Goal: Task Accomplishment & Management: Use online tool/utility

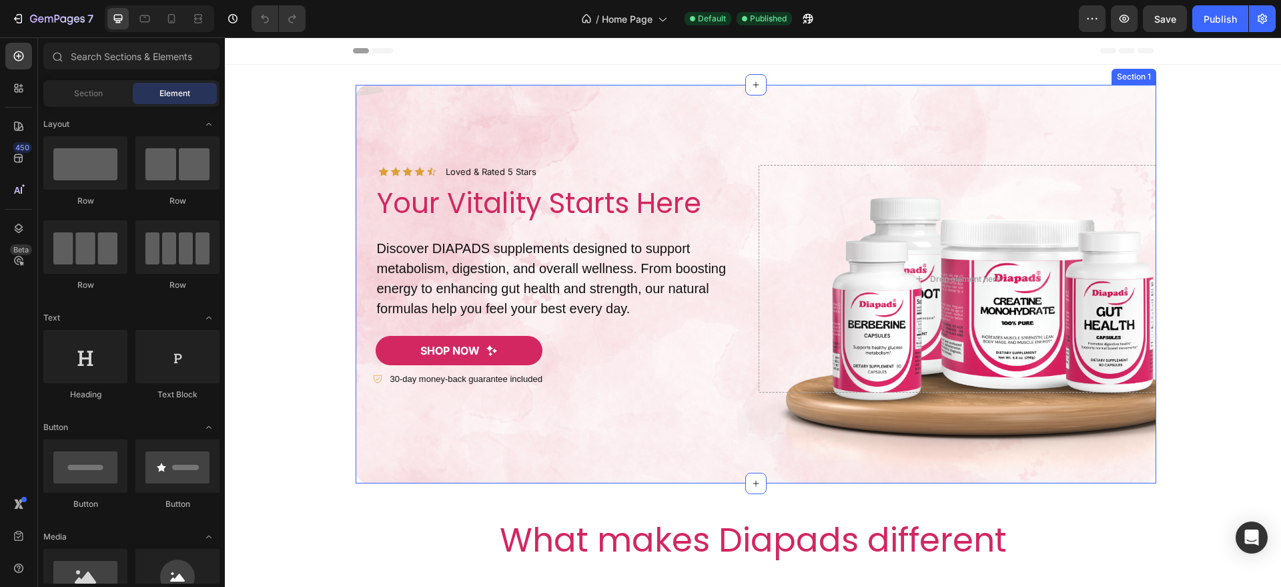
click at [416, 439] on div "Icon Icon Icon Icon Icon Icon List Loved & Rated 5 Stars Text Block Row Your Vi…" at bounding box center [756, 284] width 801 height 398
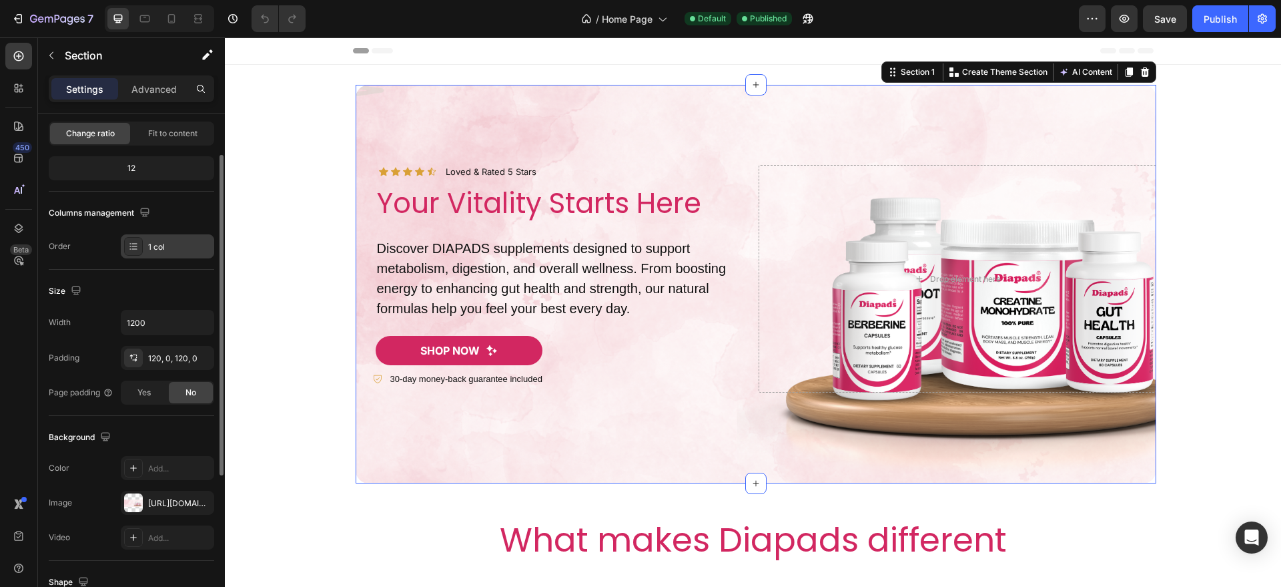
scroll to position [134, 0]
click at [169, 323] on input "1200" at bounding box center [167, 320] width 92 height 24
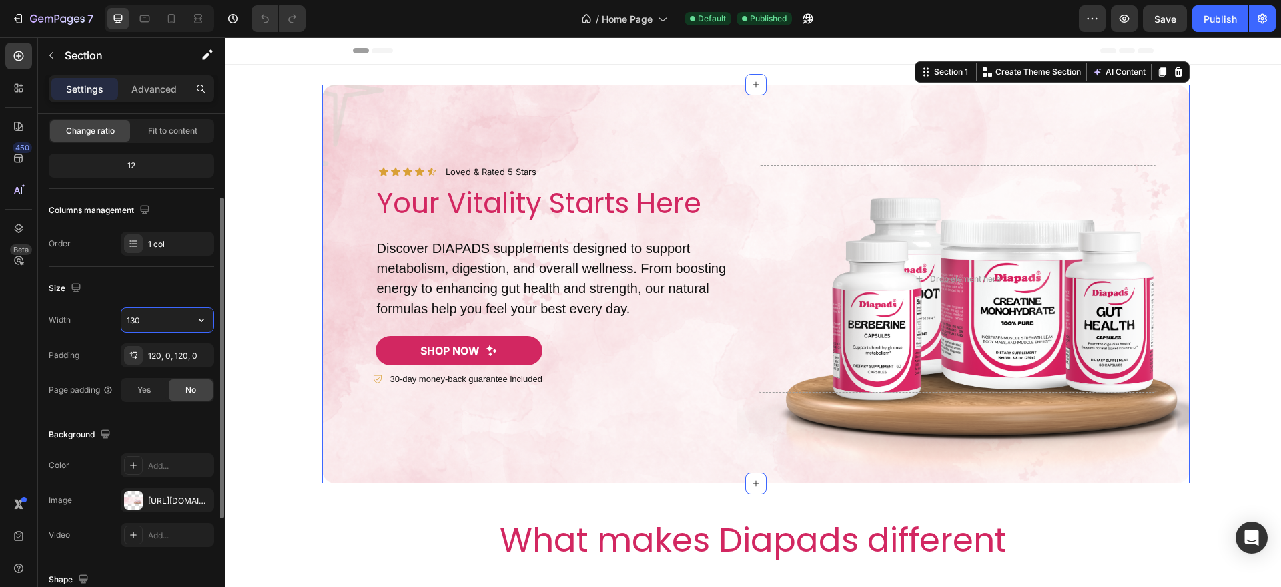
type input "1350"
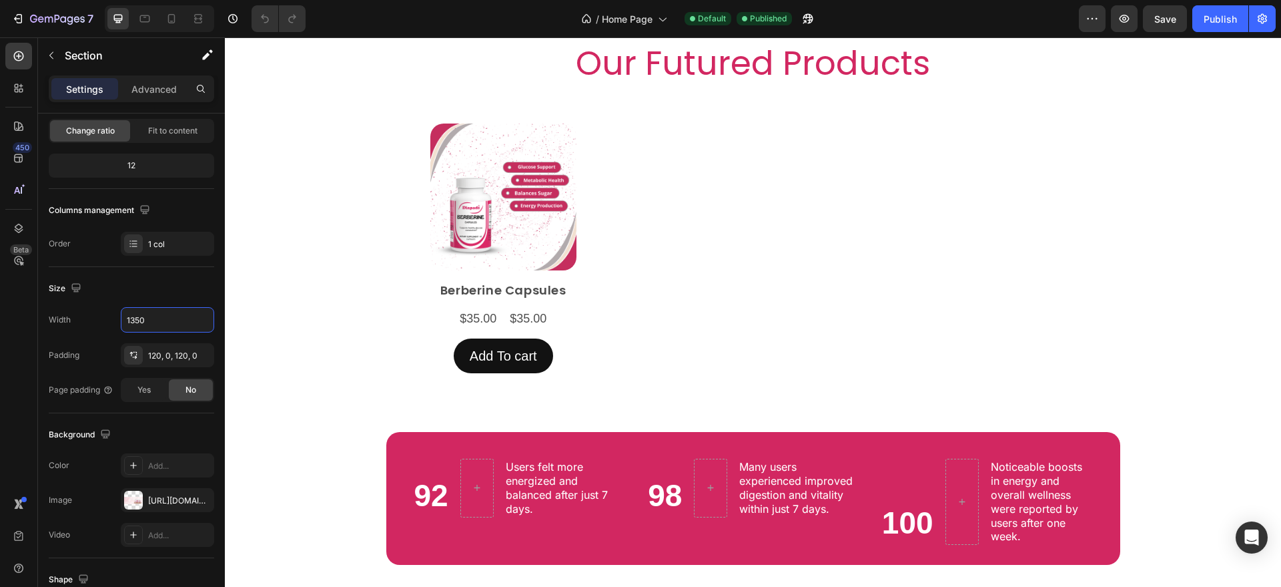
scroll to position [743, 0]
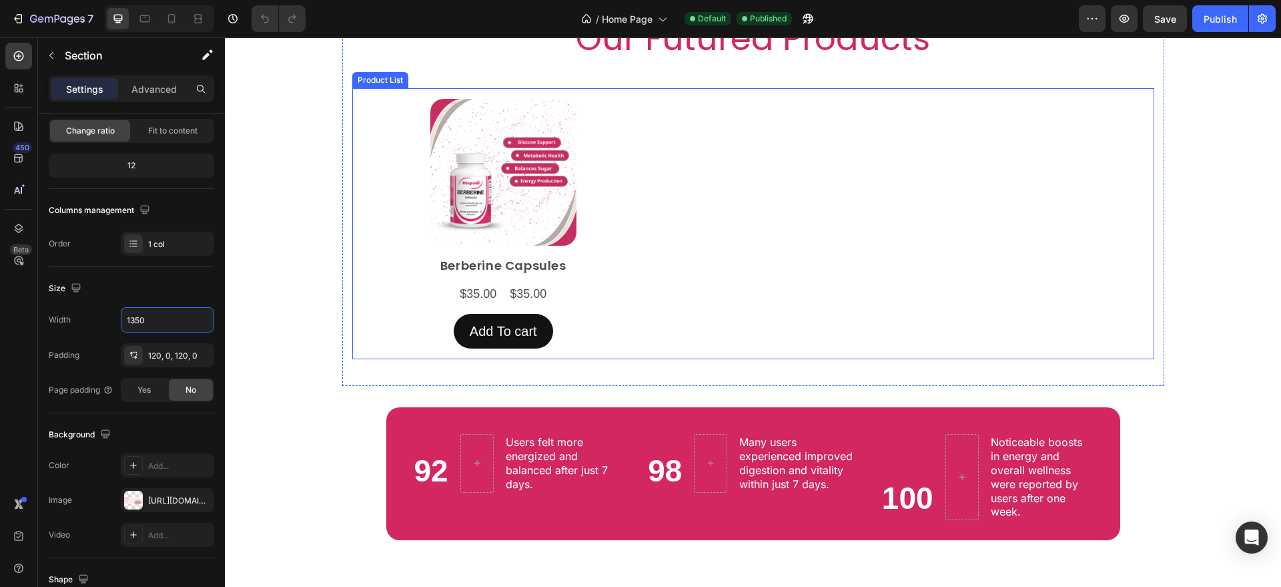
click at [646, 272] on div "Product Images Berberine Capsules Product Title $35.00 Product Price Product Pr…" at bounding box center [753, 224] width 646 height 250
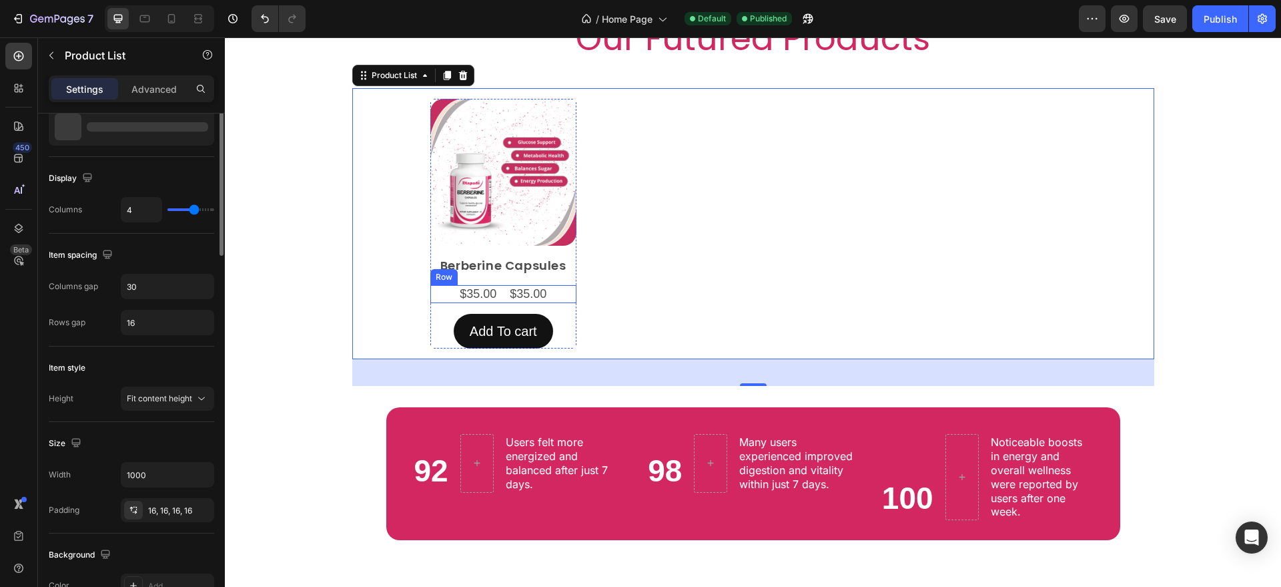
scroll to position [0, 0]
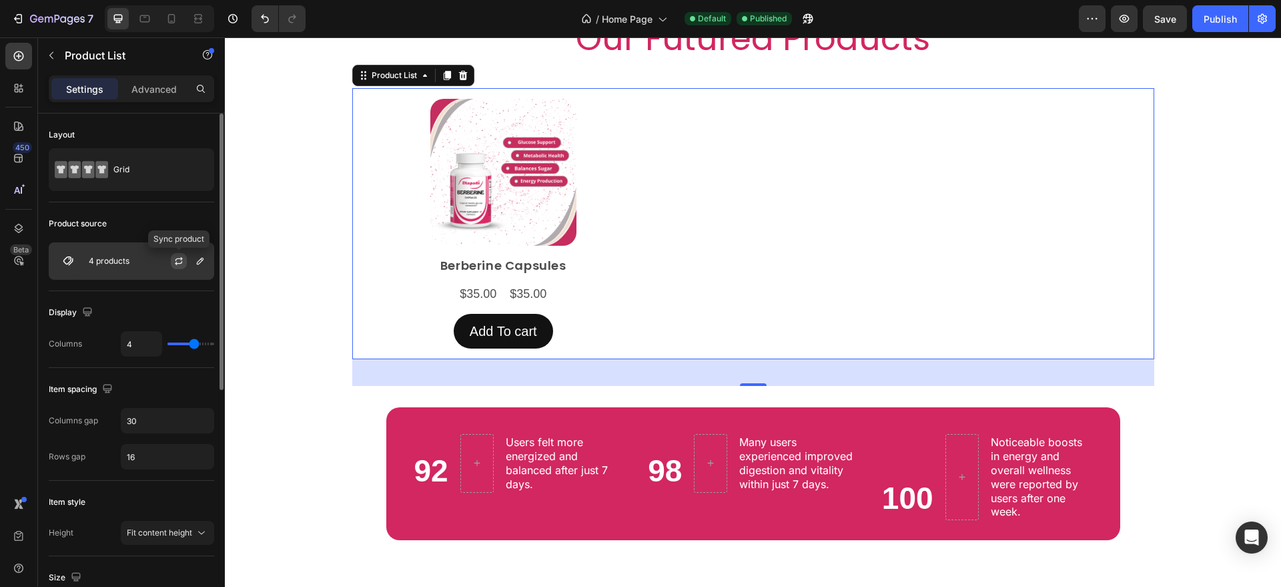
click at [178, 258] on icon "button" at bounding box center [178, 259] width 7 height 4
click at [201, 264] on icon "button" at bounding box center [200, 261] width 11 height 11
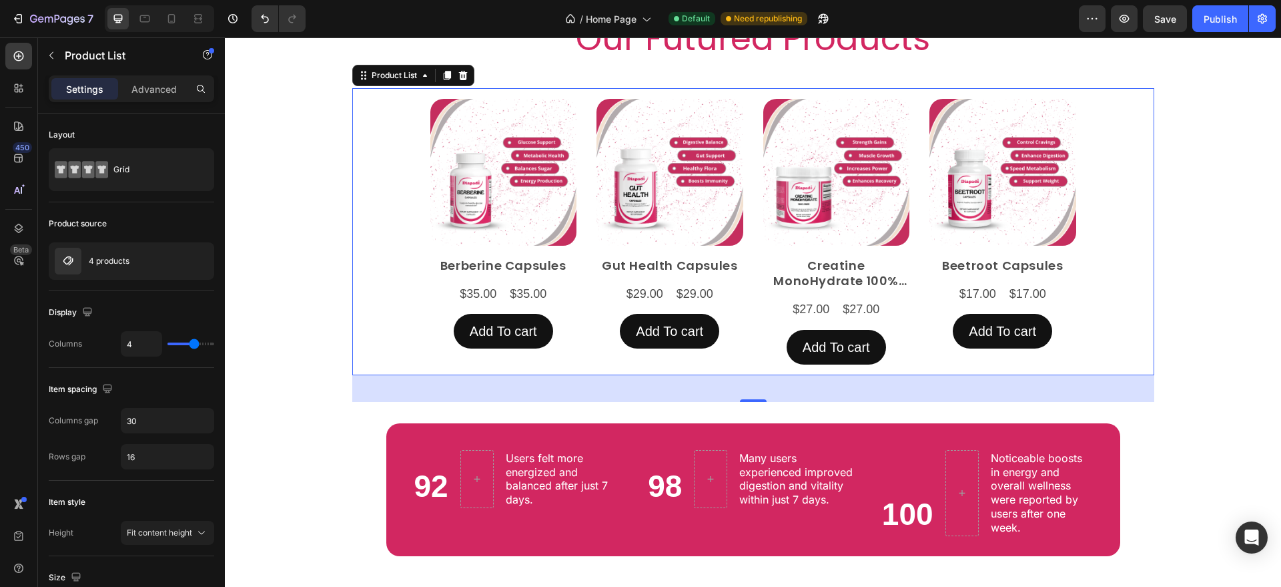
click at [1136, 262] on div "Product Images Berberine Capsules Product Title $35.00 Product Price Product Pr…" at bounding box center [753, 231] width 802 height 287
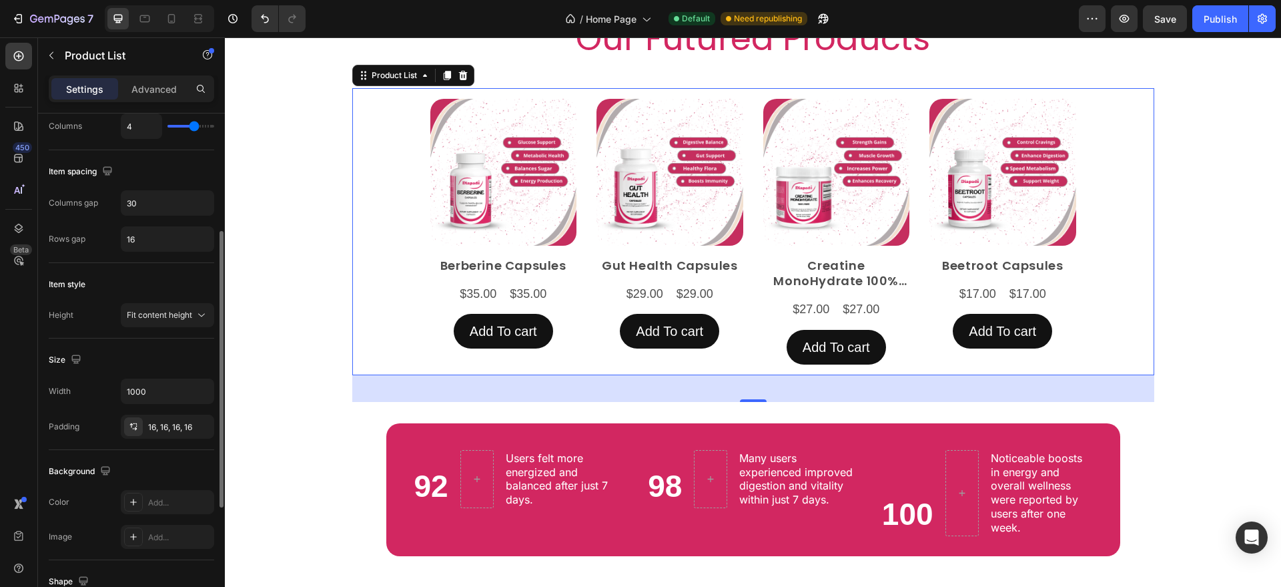
scroll to position [257, 0]
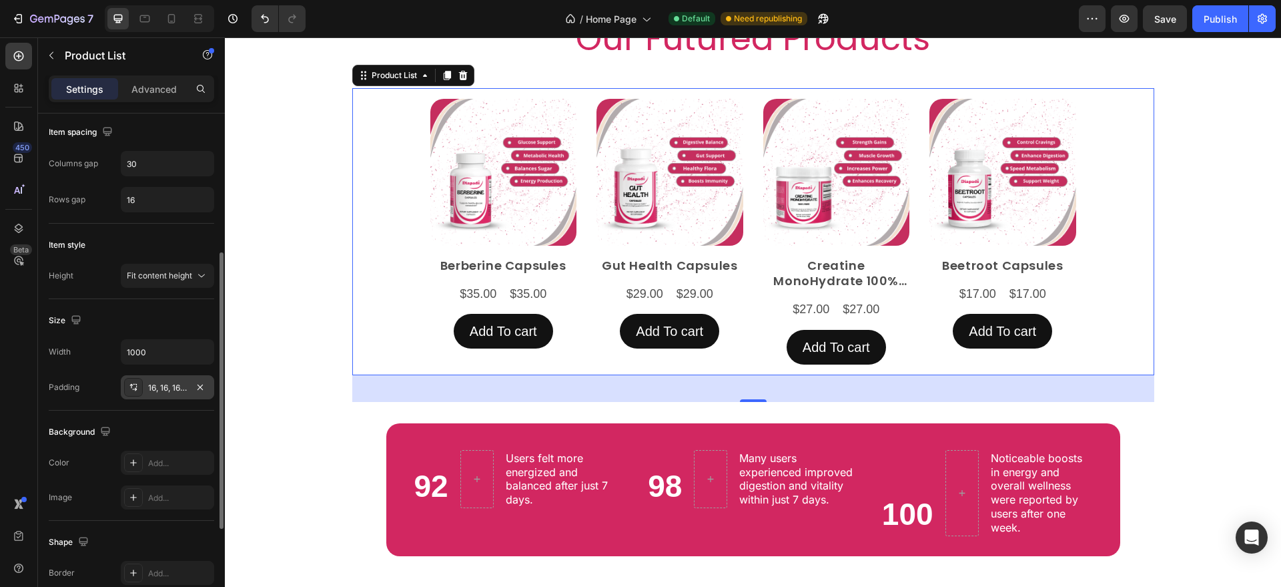
click at [152, 382] on div "16, 16, 16, 16" at bounding box center [167, 388] width 39 height 12
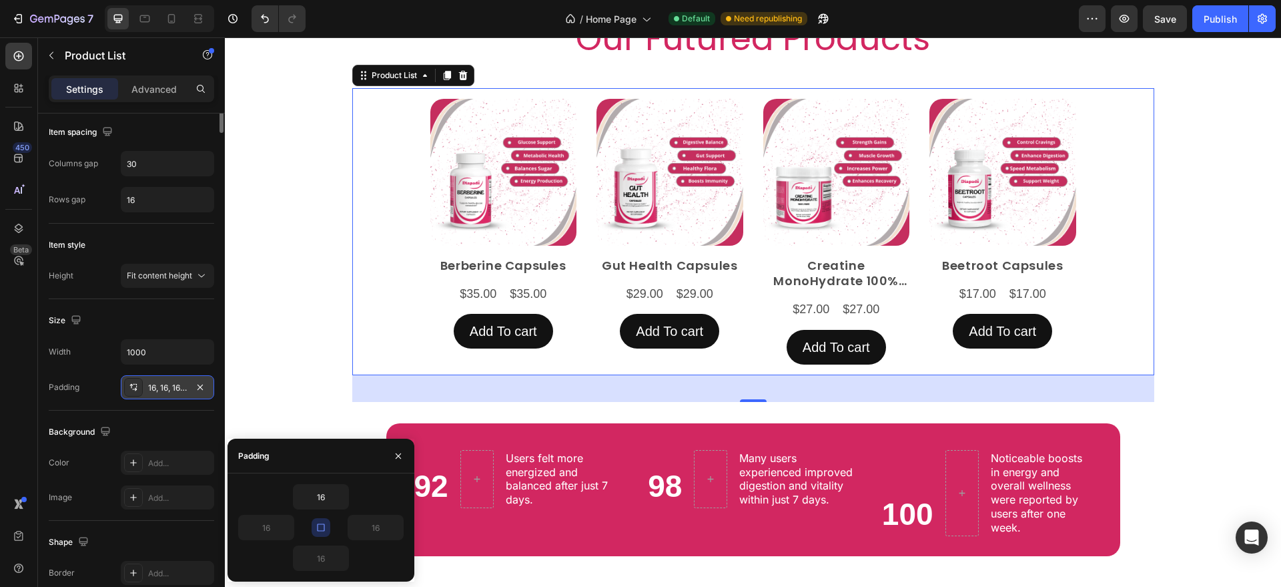
scroll to position [0, 0]
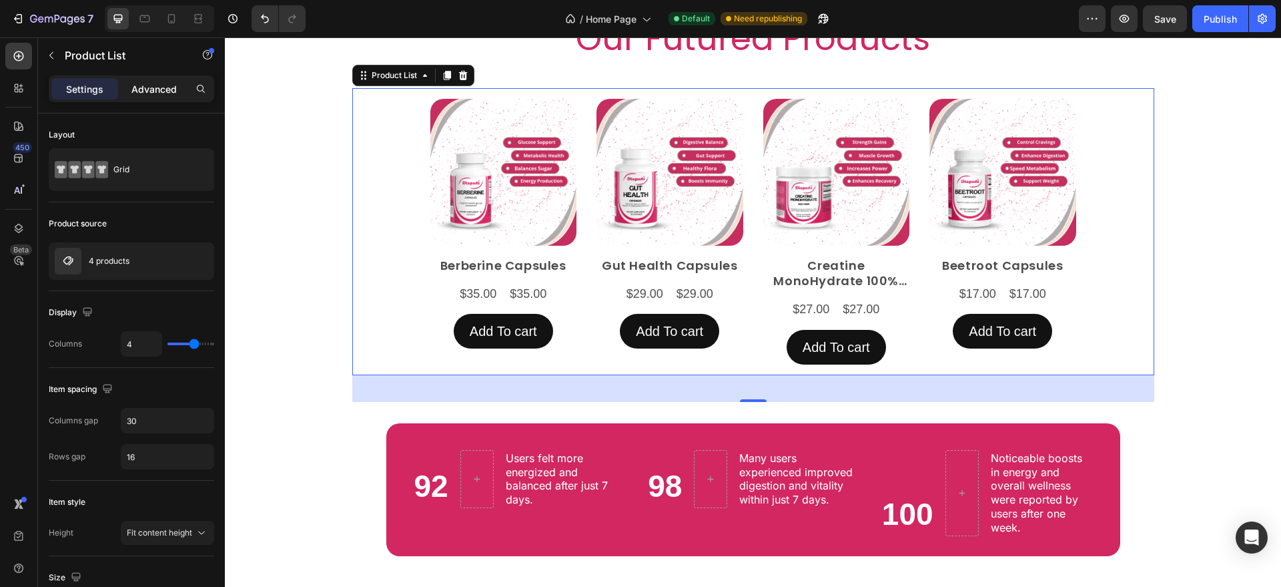
click at [167, 97] on div "Advanced" at bounding box center [154, 88] width 67 height 21
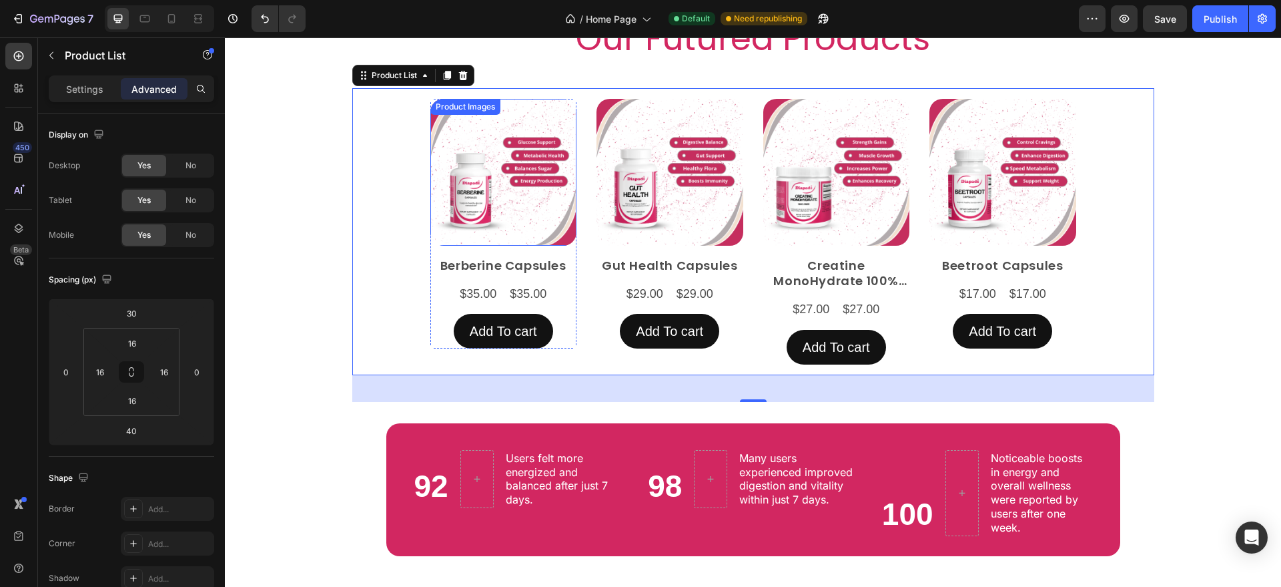
click at [444, 233] on img at bounding box center [503, 172] width 147 height 147
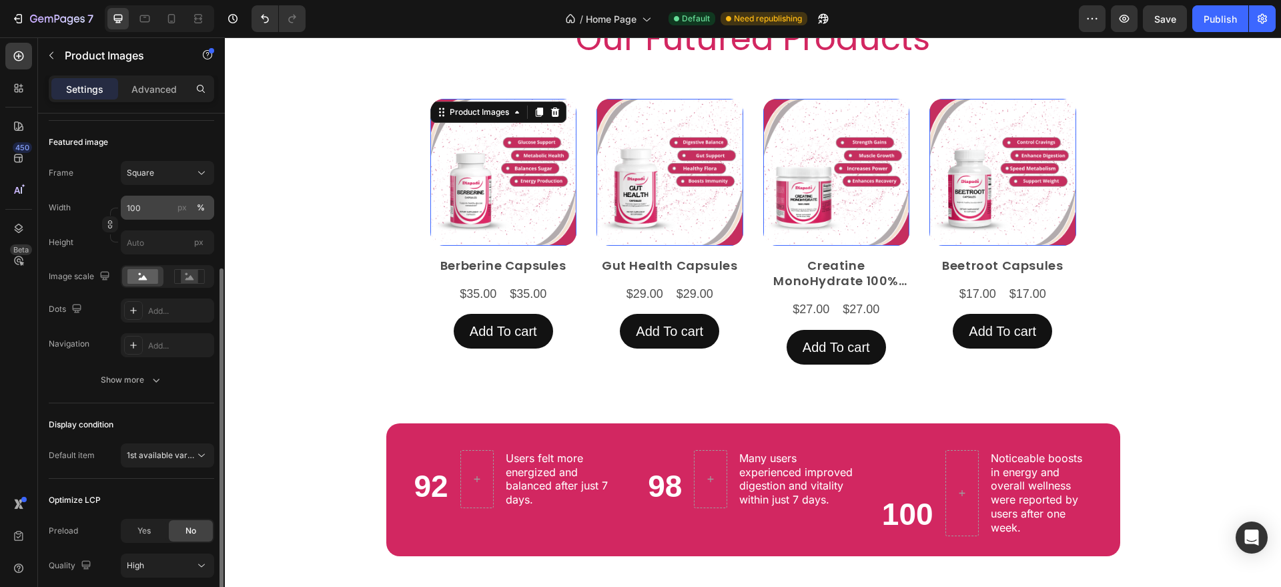
scroll to position [274, 0]
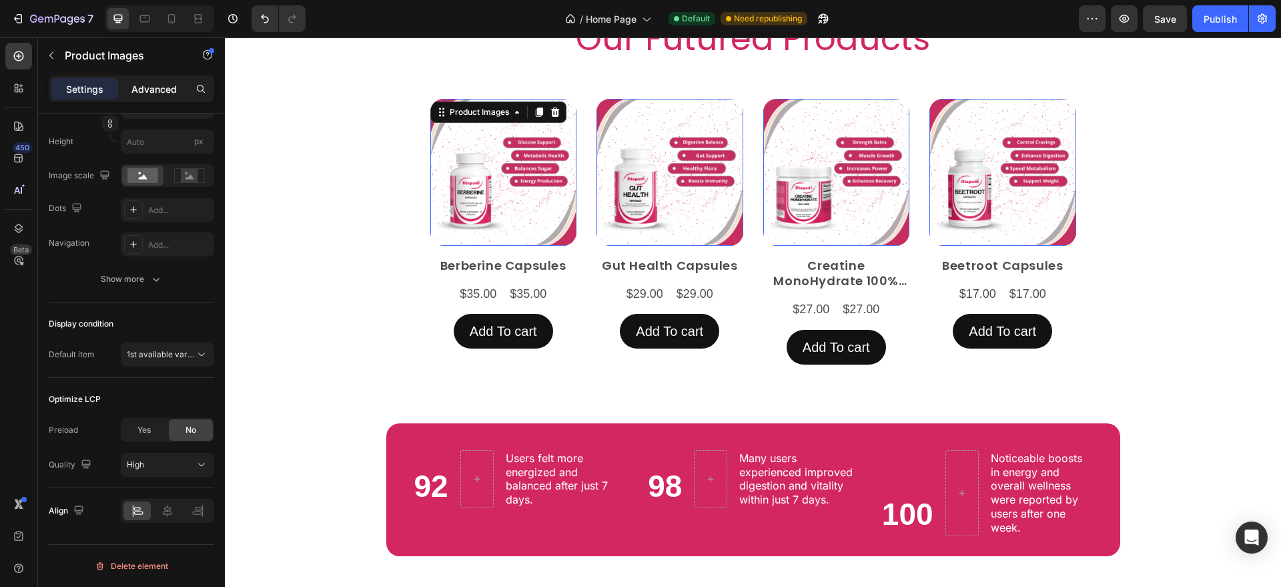
click at [175, 86] on p "Advanced" at bounding box center [153, 89] width 45 height 14
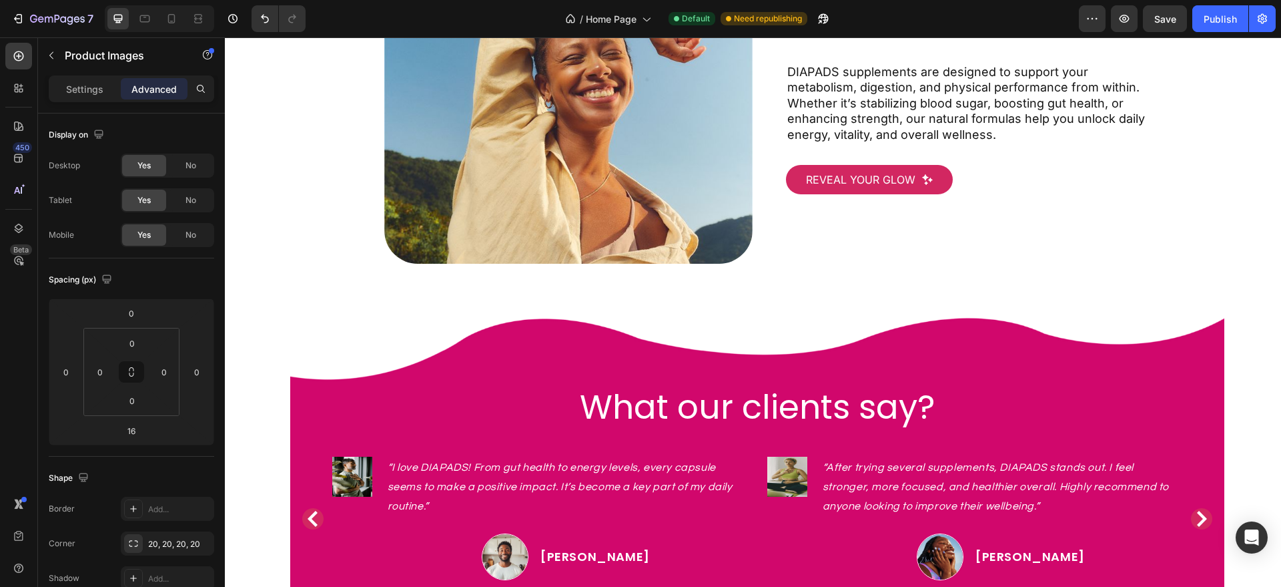
scroll to position [1610, 0]
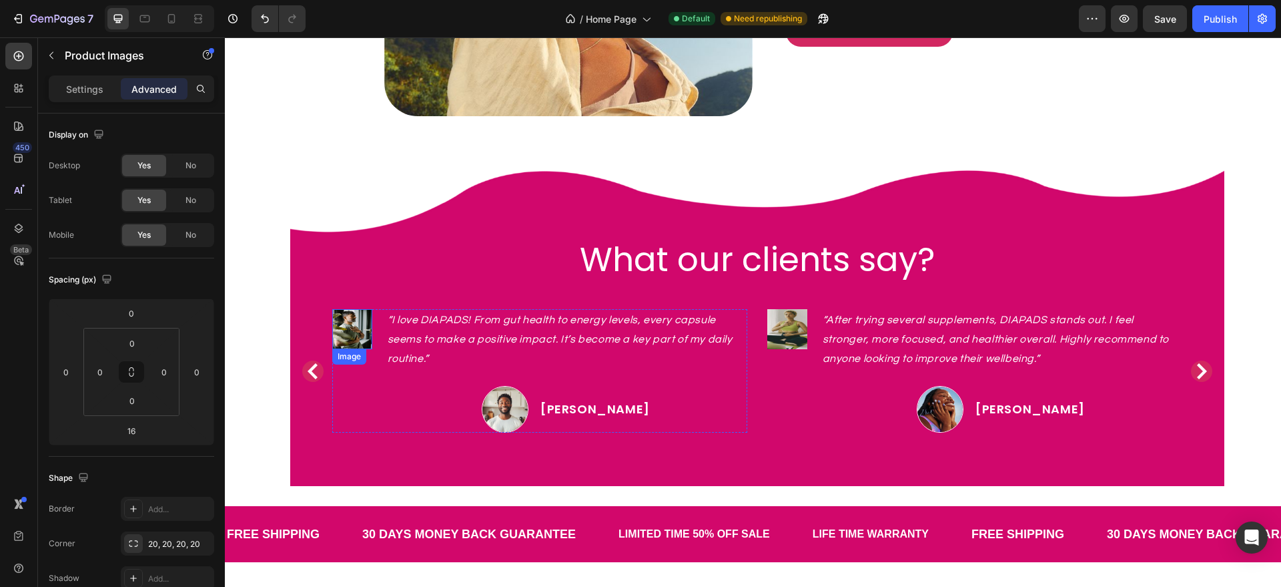
click at [341, 342] on img at bounding box center [352, 329] width 40 height 40
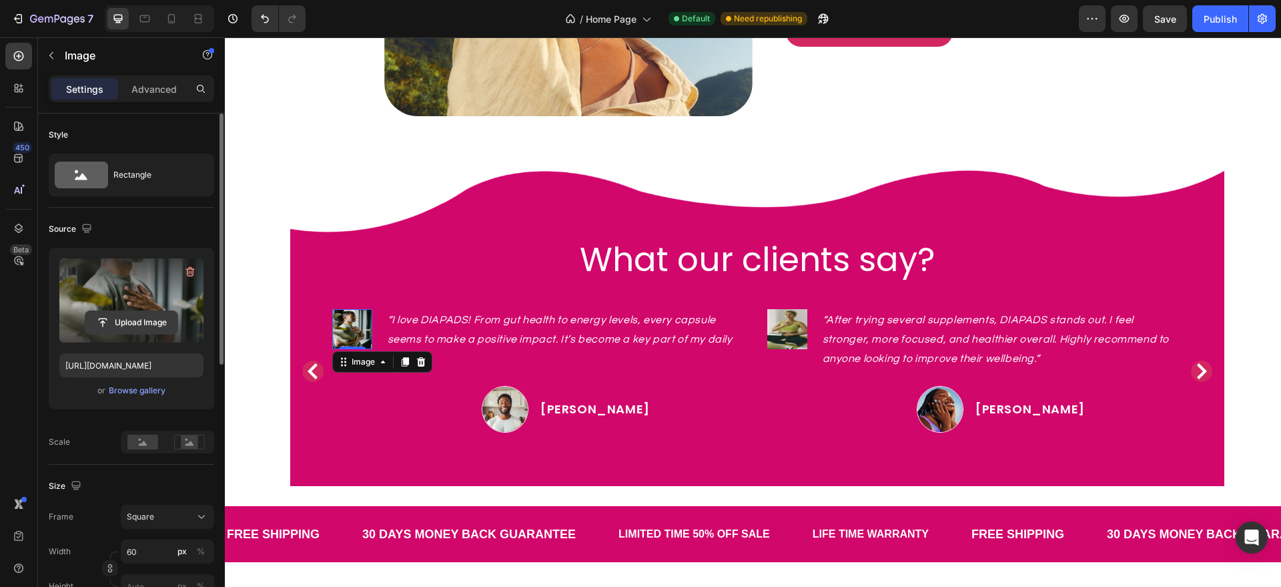
click at [166, 326] on input "file" at bounding box center [131, 322] width 92 height 23
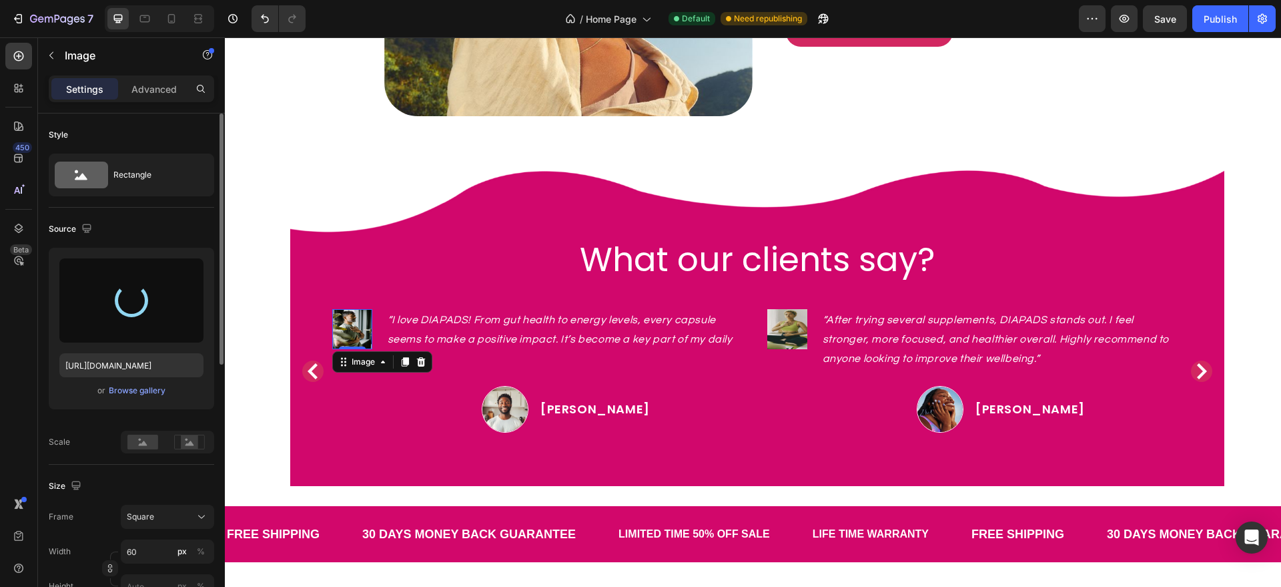
type input "https://cdn.shopify.com/s/files/1/0787/1620/7344/files/gempages_581797582632649…"
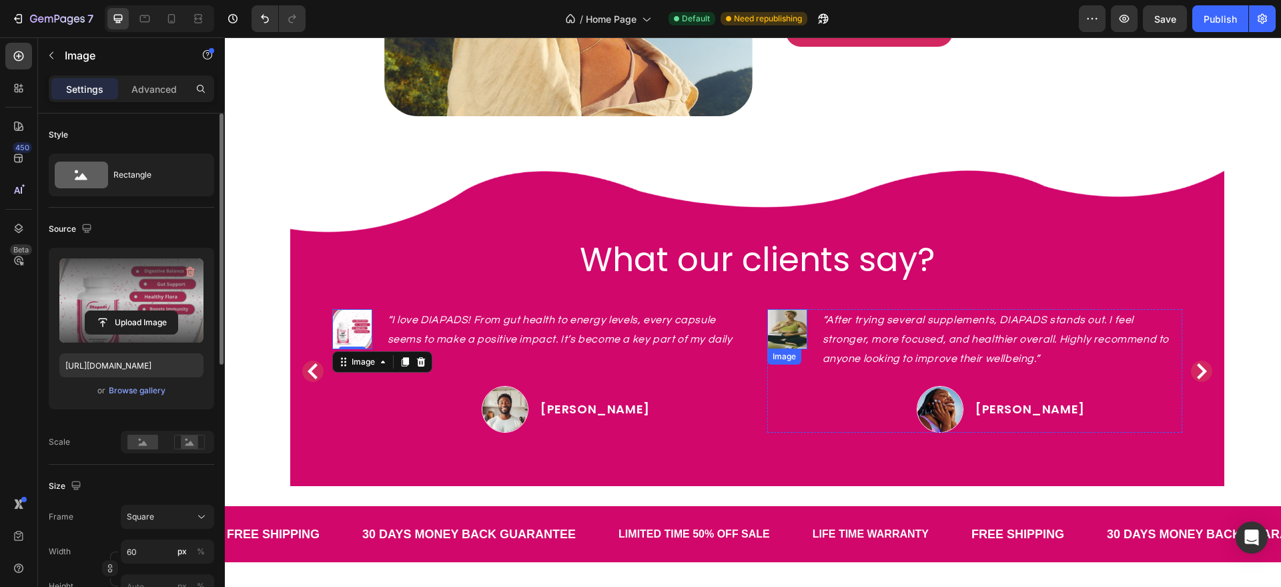
click at [774, 347] on img at bounding box center [787, 329] width 40 height 40
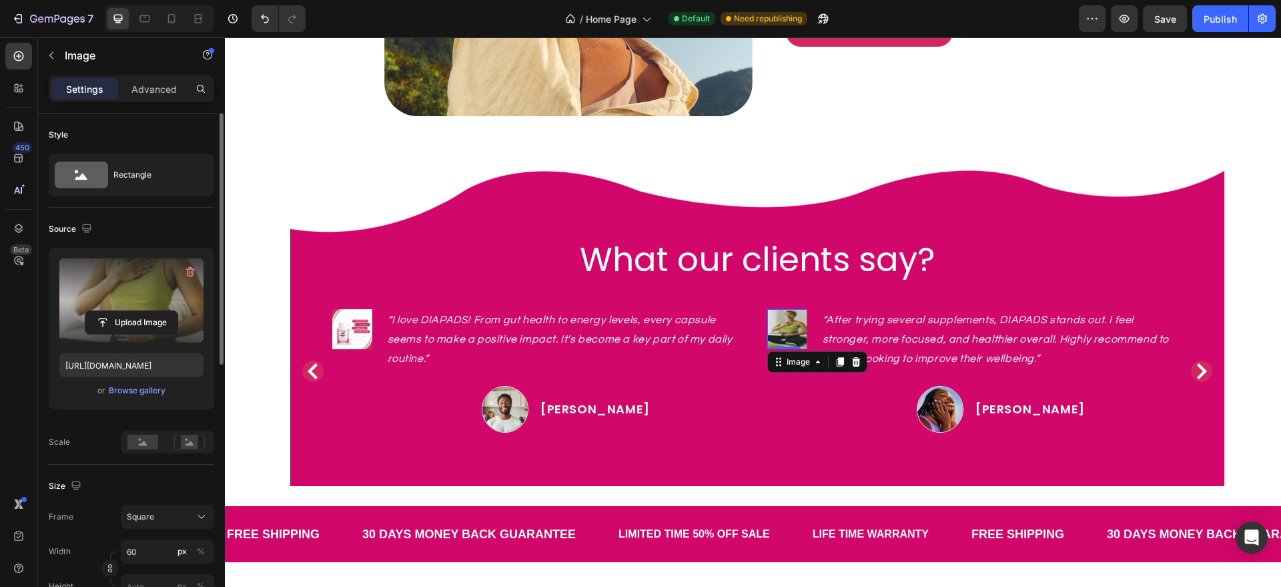
click at [159, 303] on label at bounding box center [131, 300] width 144 height 84
click at [159, 311] on input "file" at bounding box center [131, 322] width 92 height 23
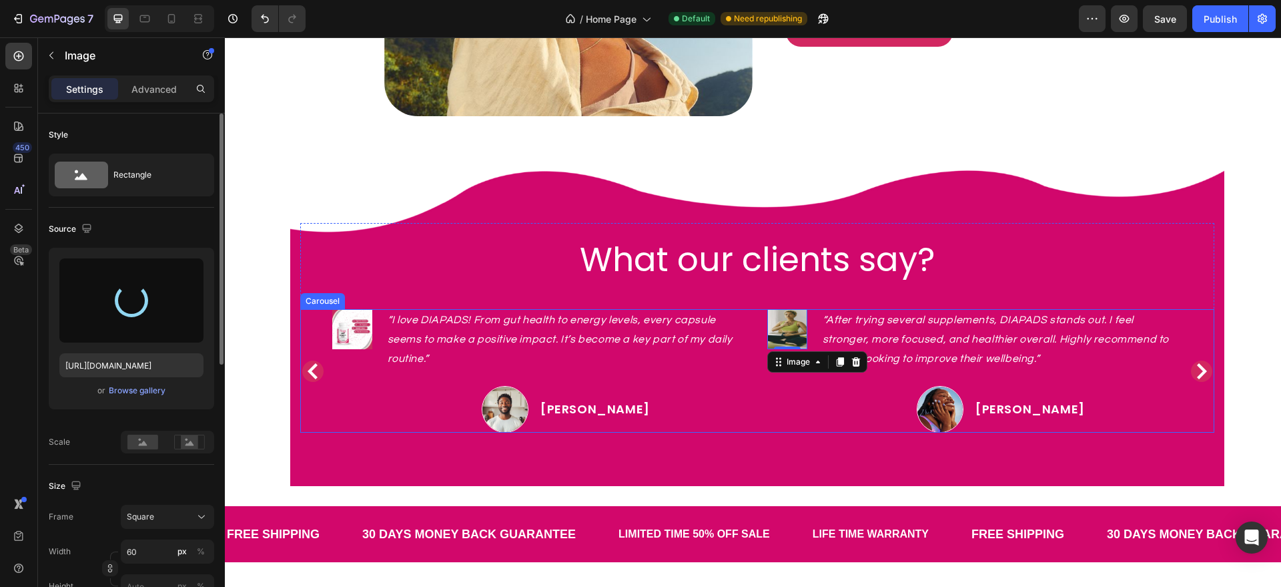
type input "https://cdn.shopify.com/s/files/1/0787/1620/7344/files/gempages_581797582632649…"
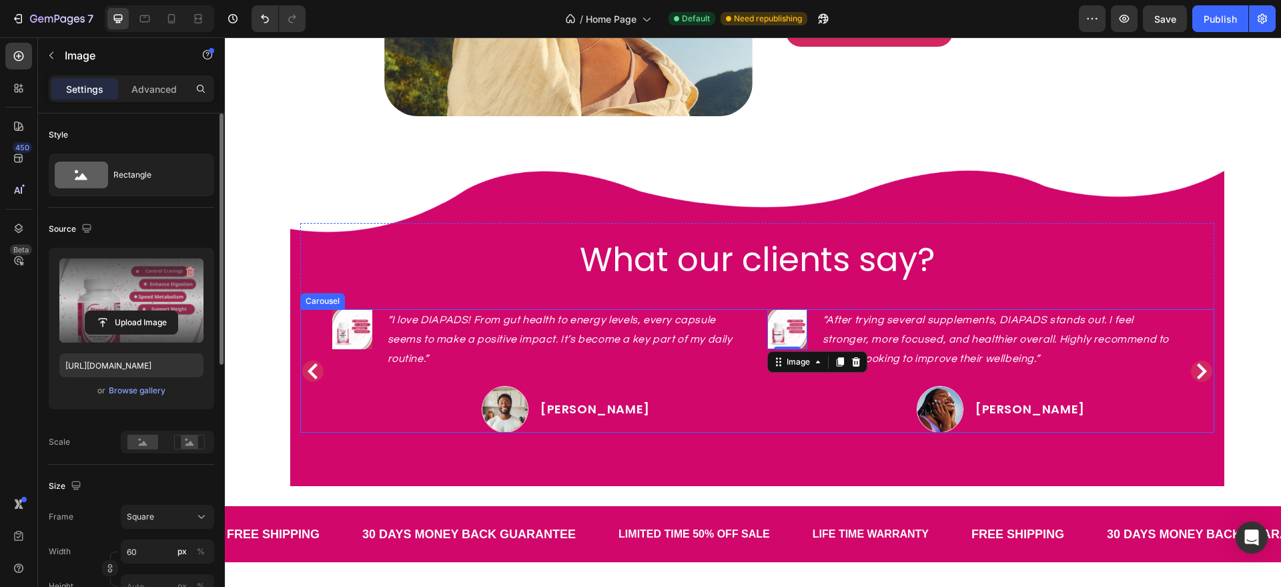
click at [1194, 369] on icon "Carousel Next Arrow" at bounding box center [1202, 371] width 16 height 16
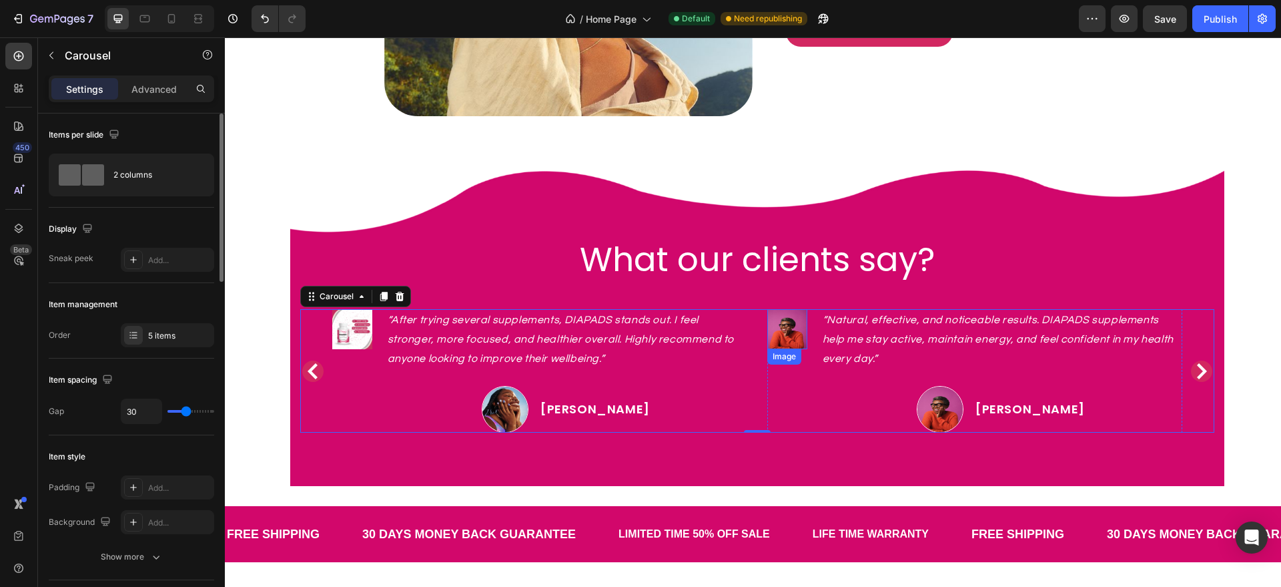
click at [789, 329] on img at bounding box center [787, 329] width 40 height 40
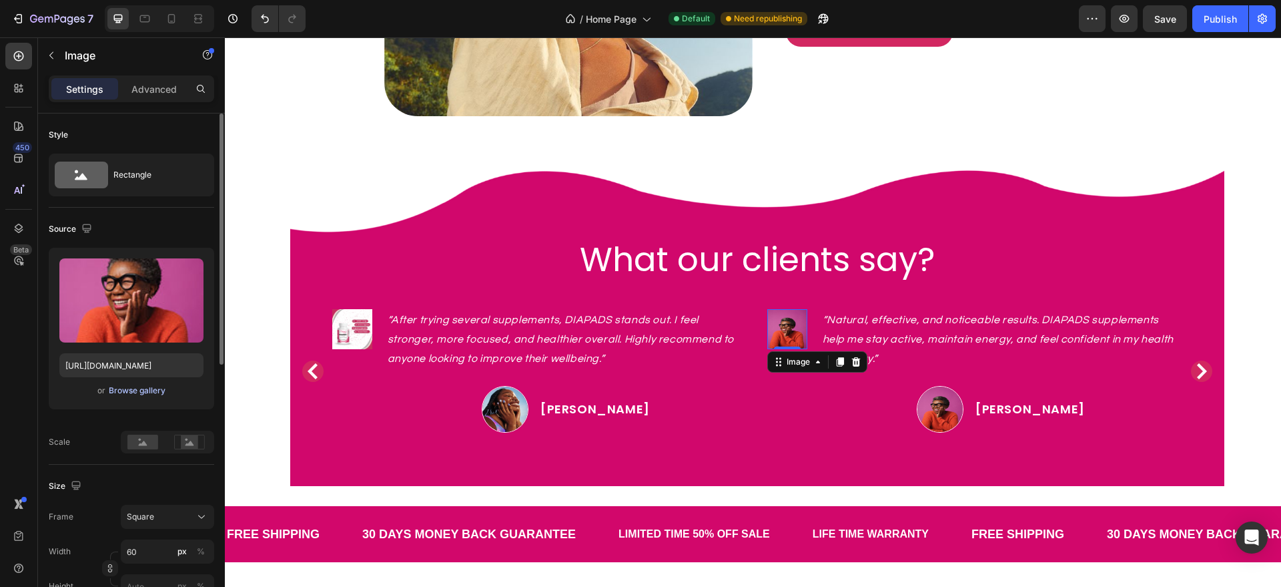
click at [142, 390] on div "Browse gallery" at bounding box center [137, 390] width 57 height 12
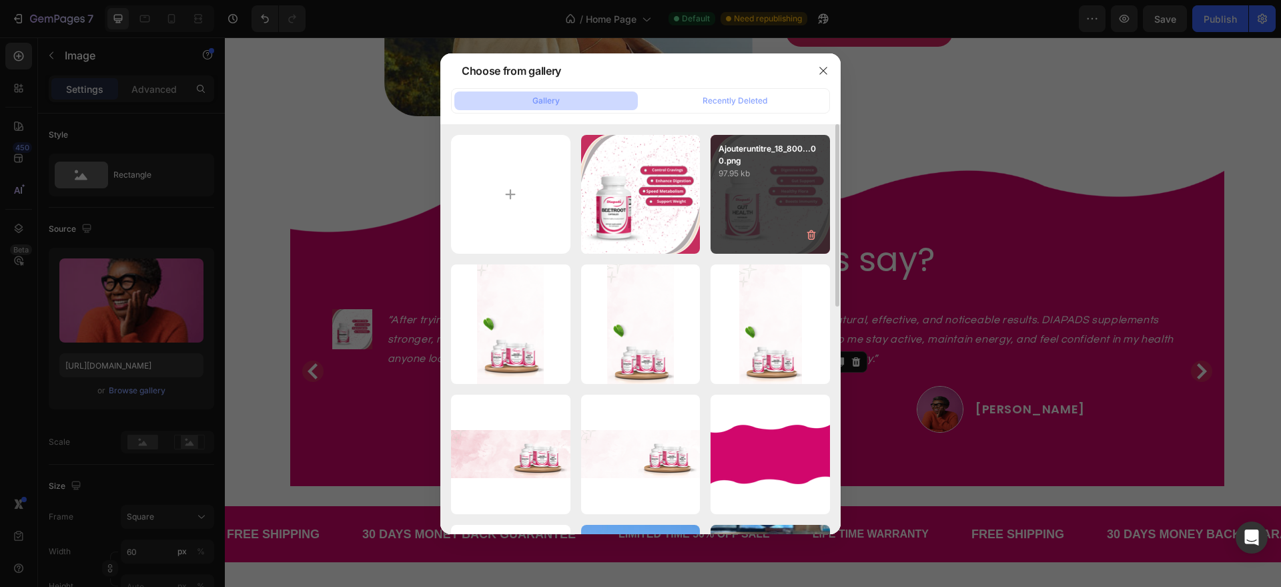
click at [725, 212] on div "Ajouteruntitre_18_800...00.png 97.95 kb" at bounding box center [770, 194] width 119 height 119
type input "https://cdn.shopify.com/s/files/1/0787/1620/7344/files/gempages_581797582632649…"
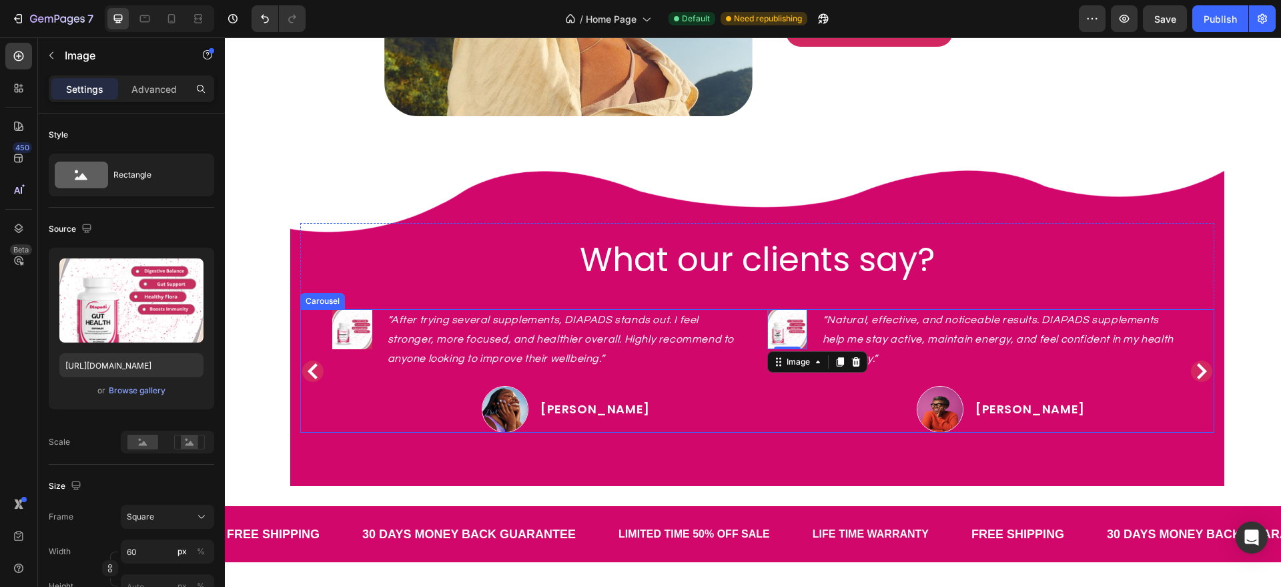
click at [1194, 370] on icon "Carousel Next Arrow" at bounding box center [1202, 371] width 16 height 16
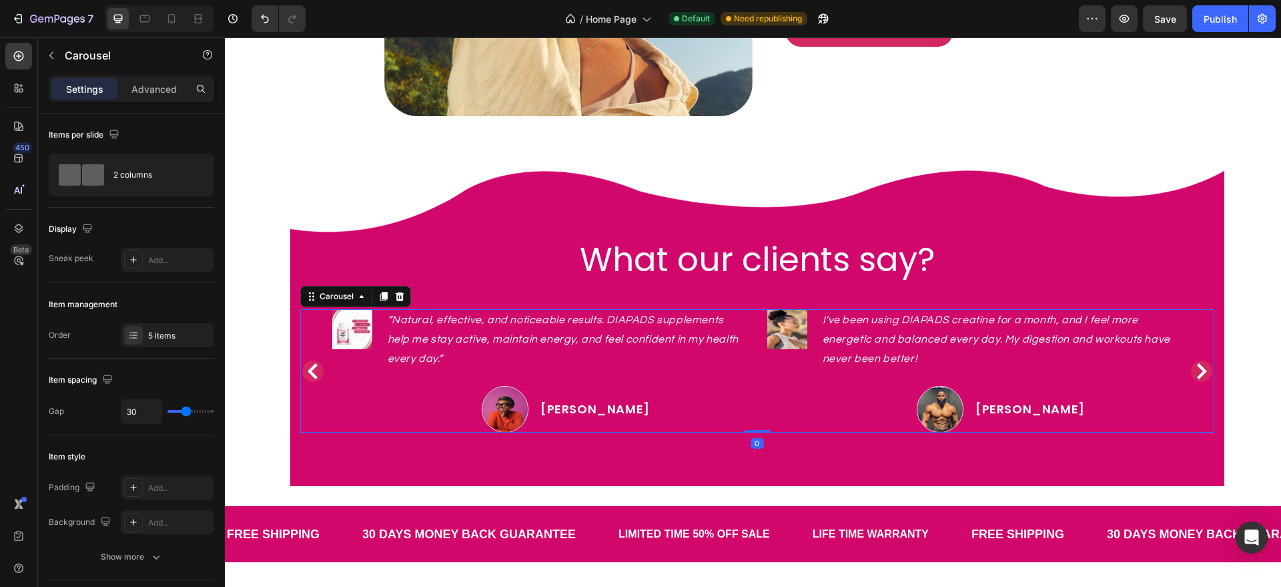
click at [1194, 370] on icon "Carousel Next Arrow" at bounding box center [1202, 371] width 16 height 16
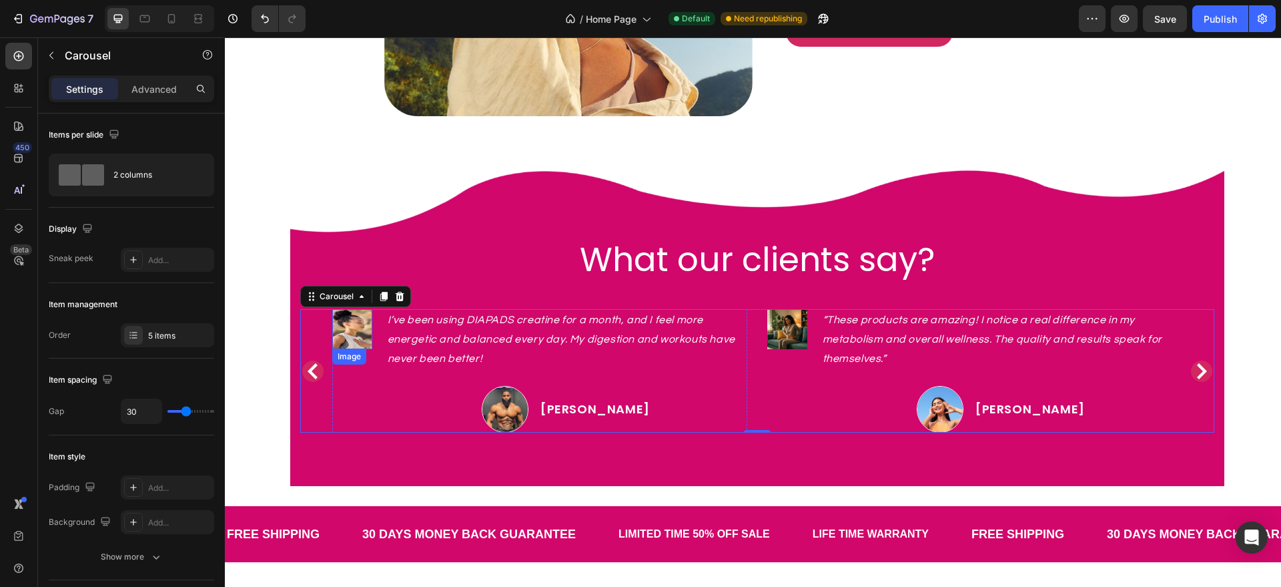
click at [344, 322] on img at bounding box center [352, 329] width 40 height 40
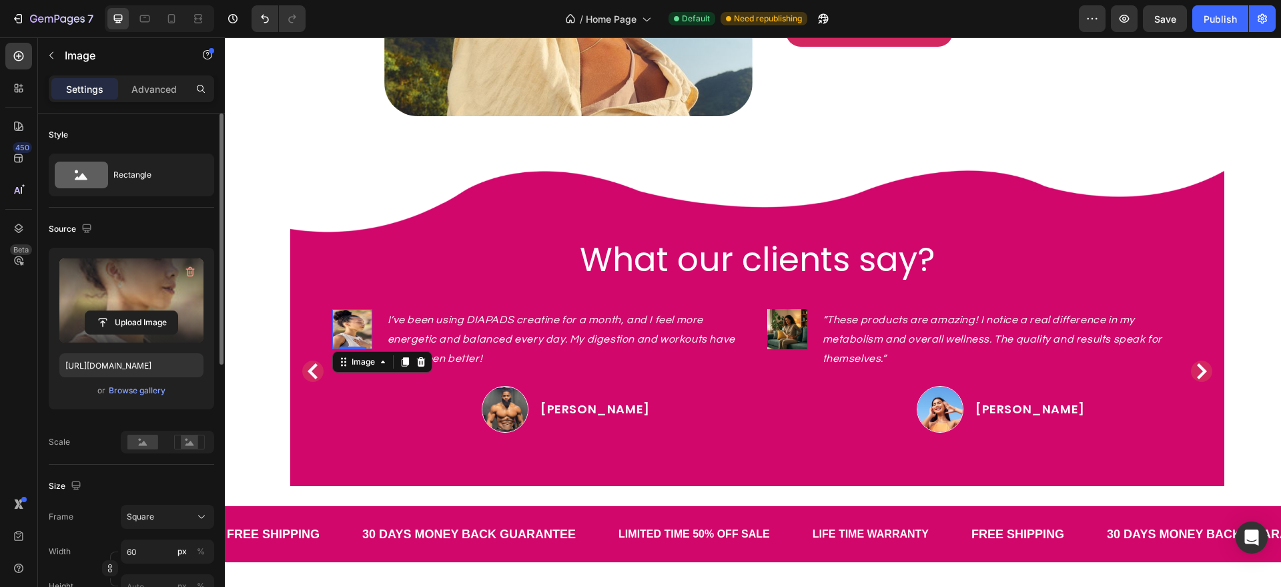
click at [161, 286] on label at bounding box center [131, 300] width 144 height 84
click at [161, 311] on input "file" at bounding box center [131, 322] width 92 height 23
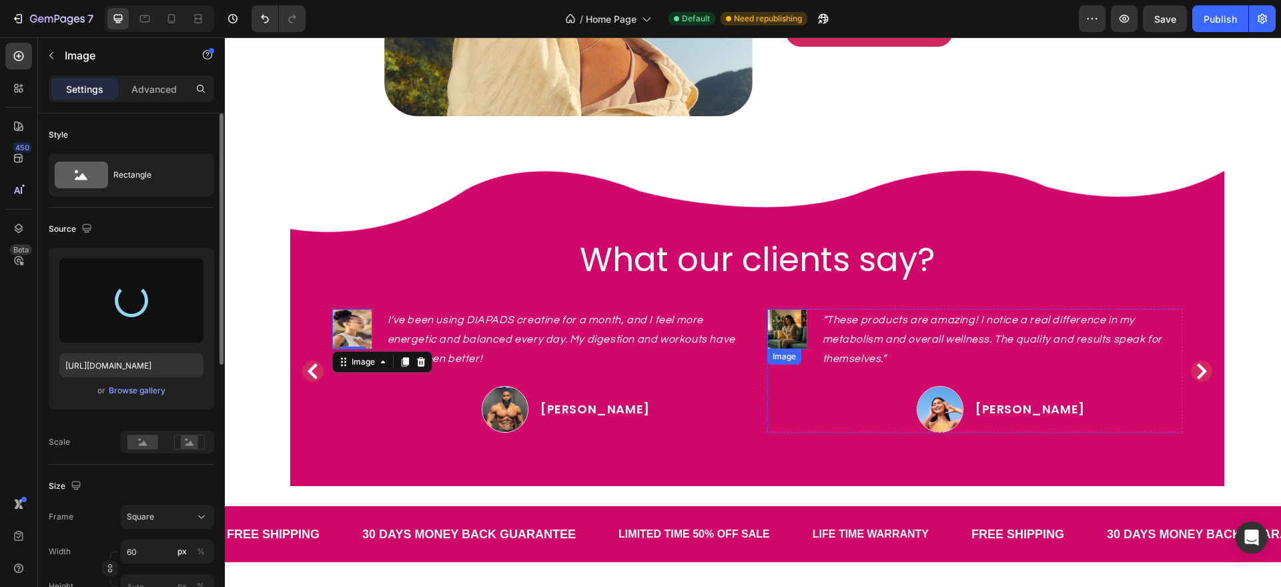
type input "https://cdn.shopify.com/s/files/1/0787/1620/7344/files/gempages_581797582632649…"
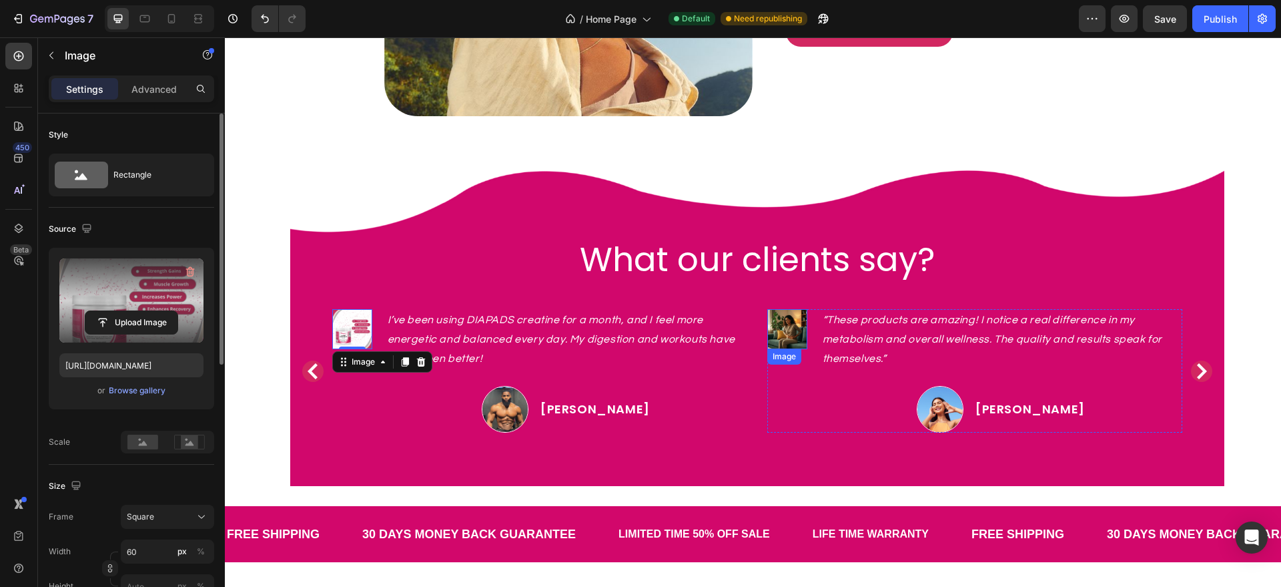
click at [782, 332] on img at bounding box center [787, 329] width 40 height 40
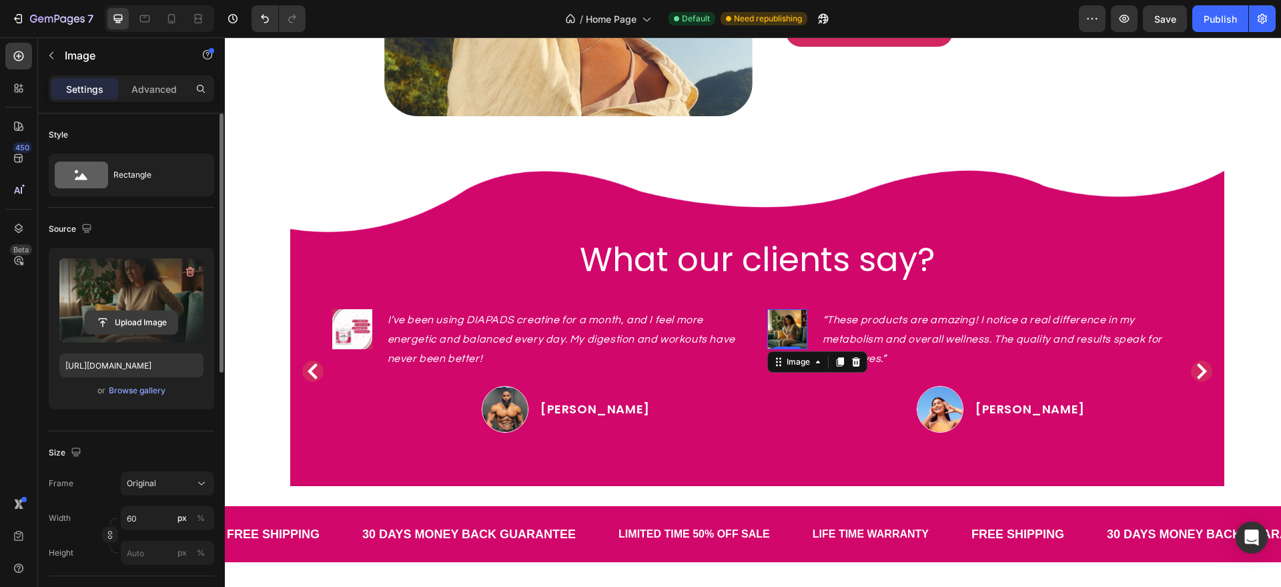
click at [171, 324] on input "file" at bounding box center [131, 322] width 92 height 23
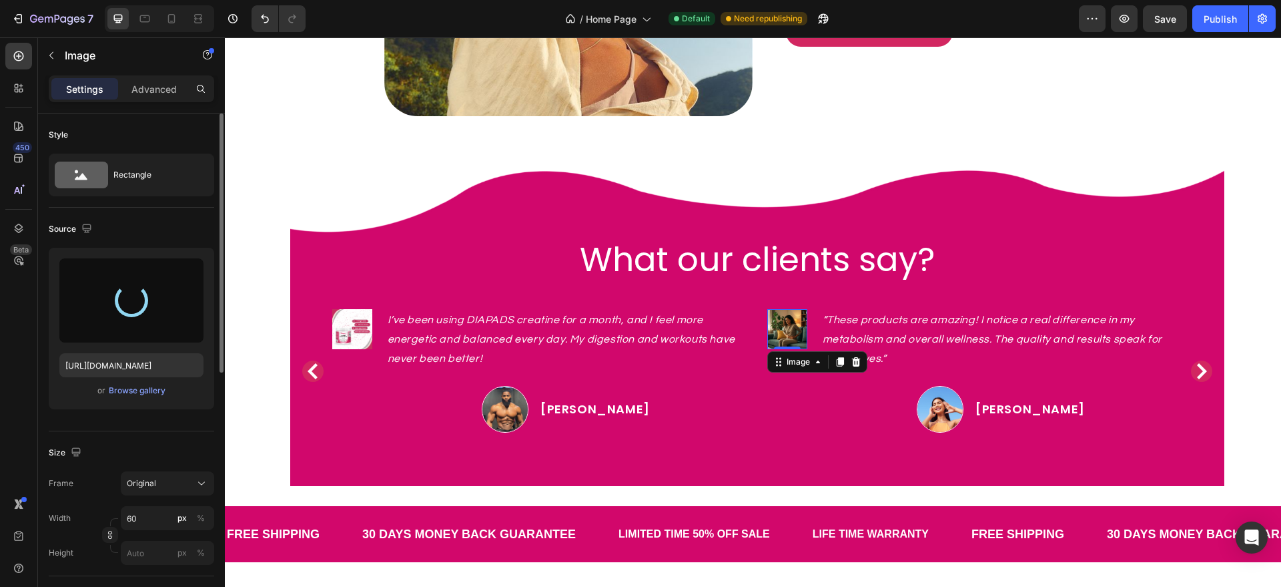
type input "https://cdn.shopify.com/s/files/1/0787/1620/7344/files/gempages_581797582632649…"
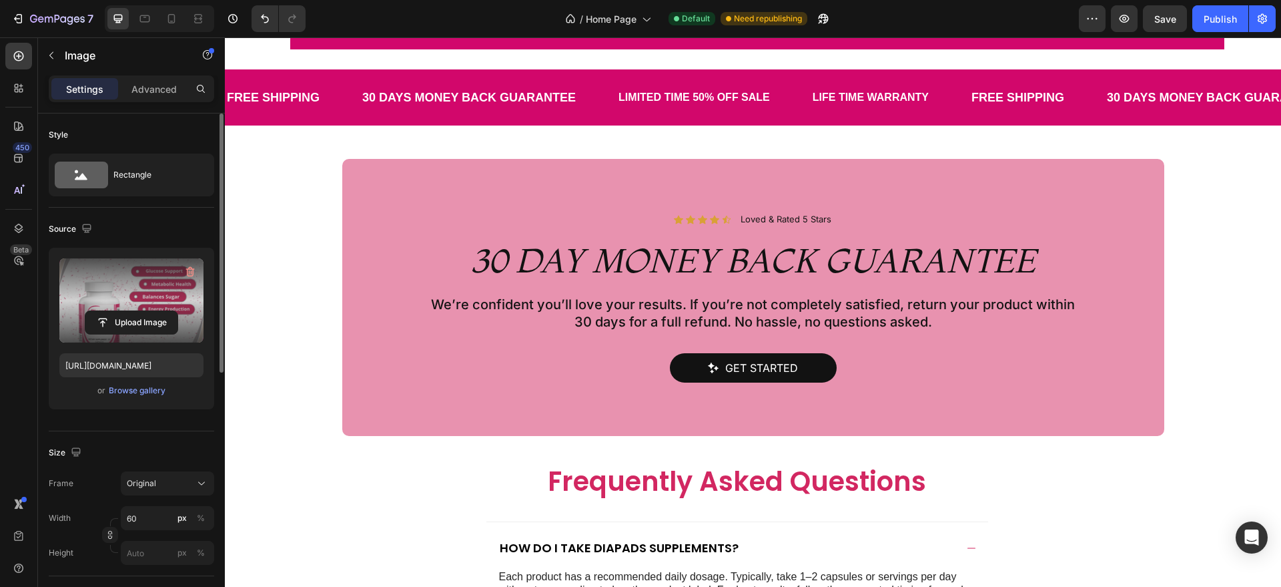
scroll to position [2052, 0]
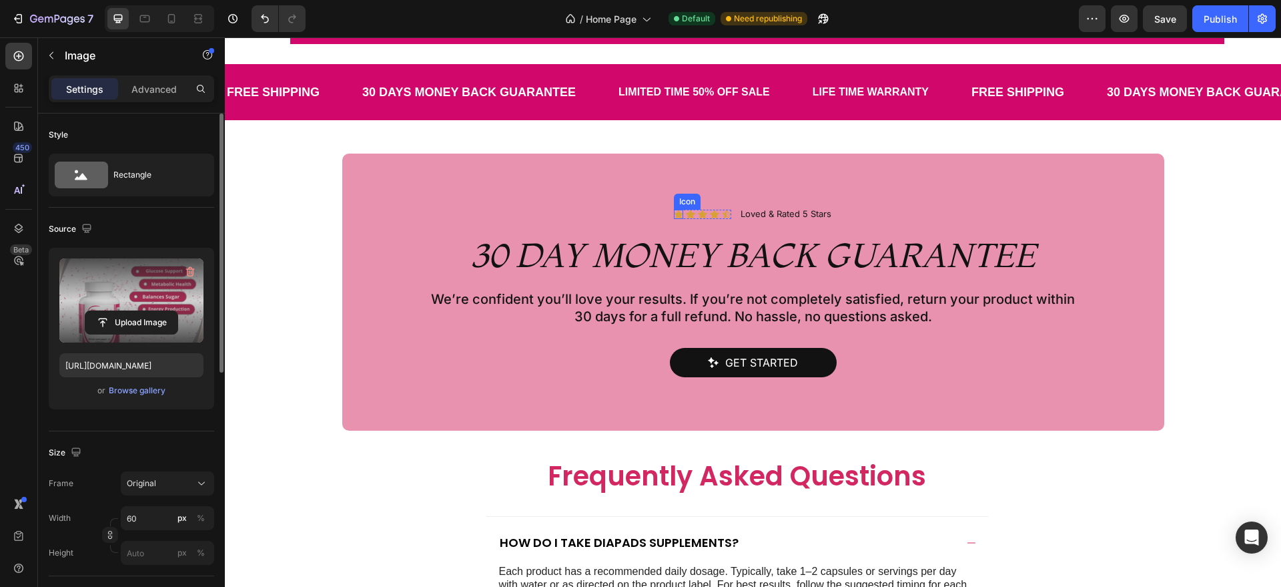
click at [674, 213] on icon at bounding box center [678, 214] width 9 height 9
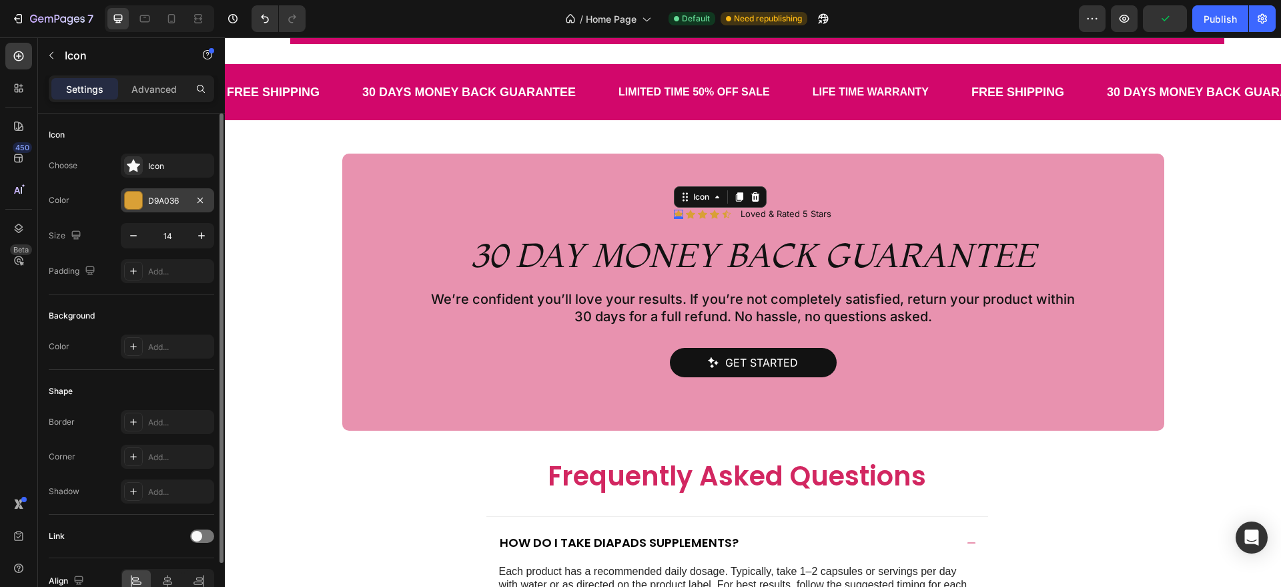
click at [189, 210] on div "D9A036" at bounding box center [167, 200] width 93 height 24
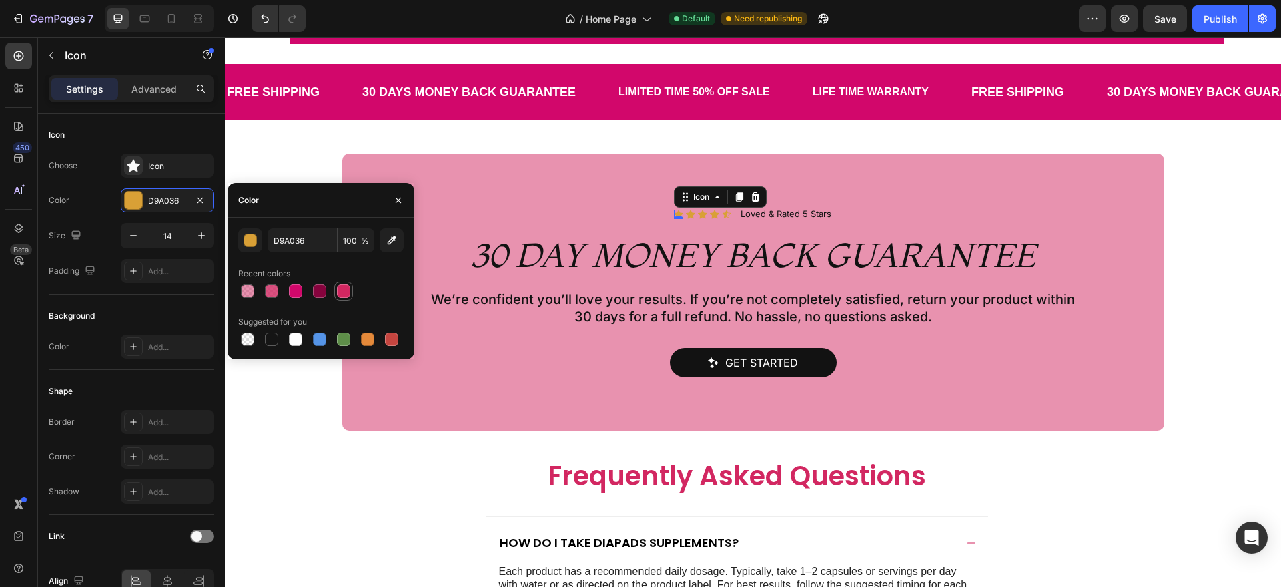
click at [338, 297] on div at bounding box center [344, 291] width 16 height 16
type input "D22761"
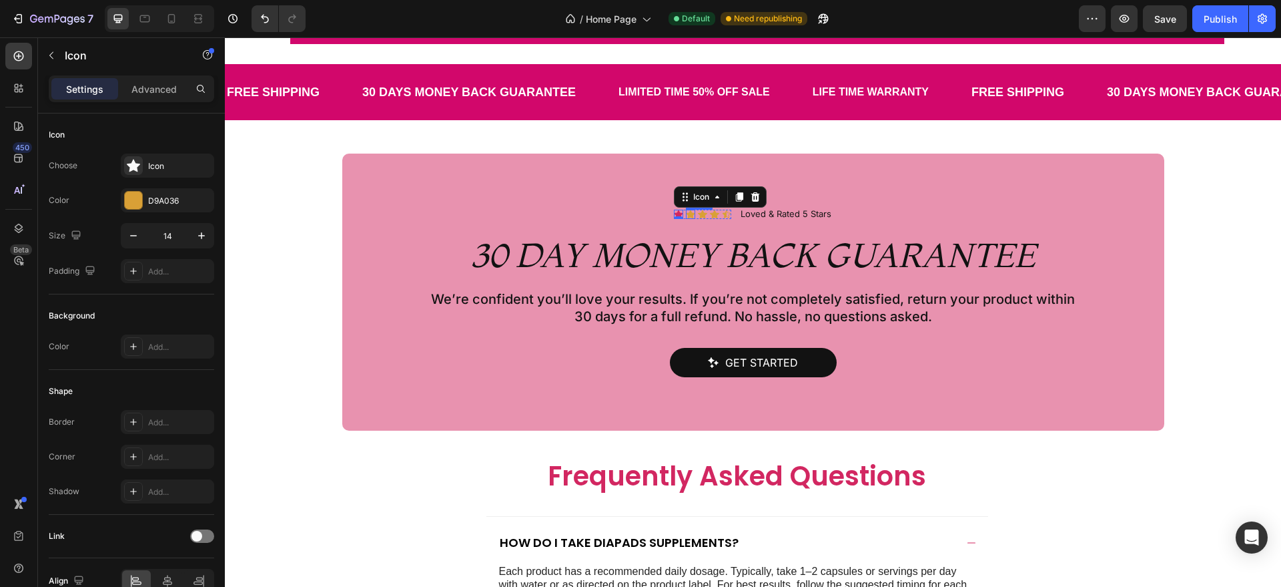
click at [686, 216] on div "Icon" at bounding box center [690, 214] width 9 height 9
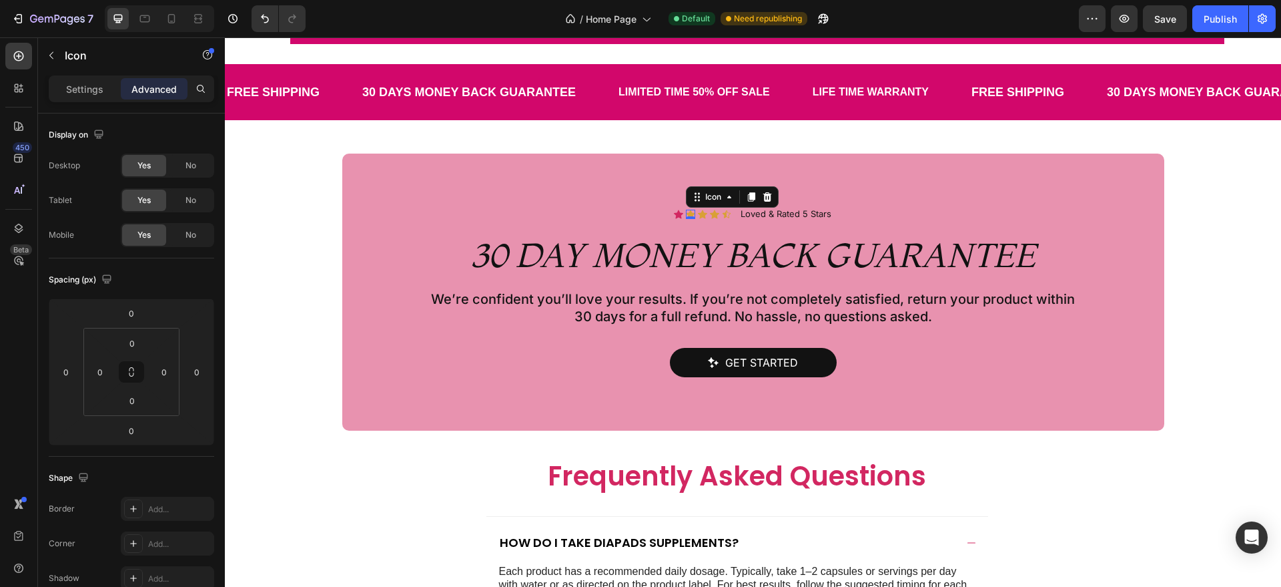
click at [96, 99] on div "Settings Advanced" at bounding box center [131, 88] width 165 height 27
click at [93, 95] on p "Settings" at bounding box center [84, 89] width 37 height 14
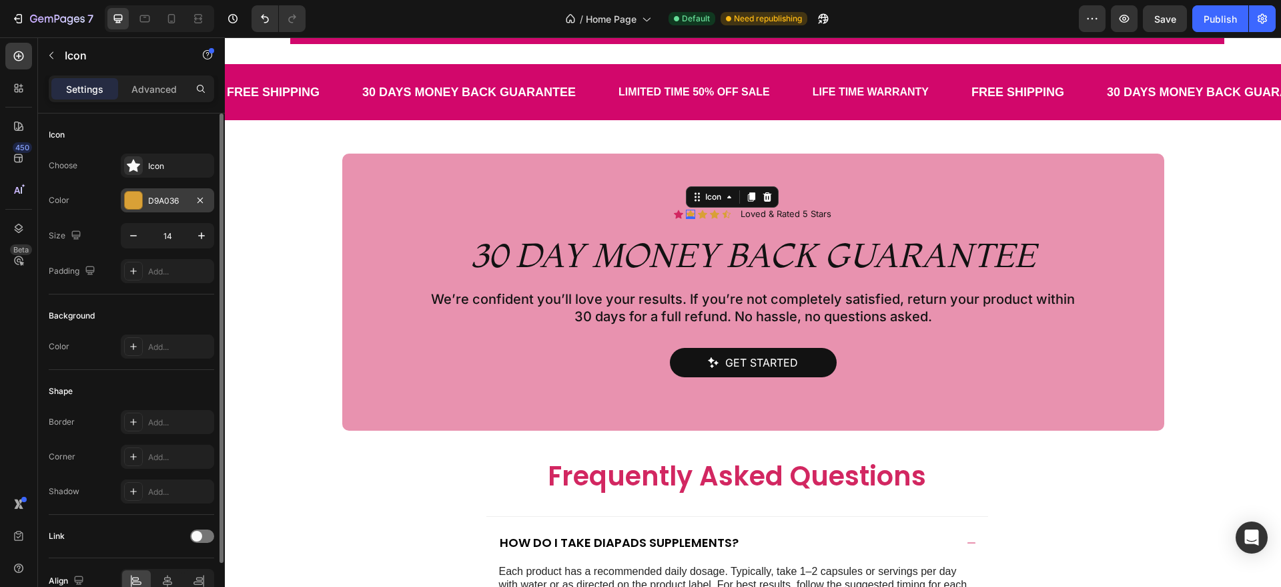
click at [175, 210] on div "D9A036" at bounding box center [167, 200] width 93 height 24
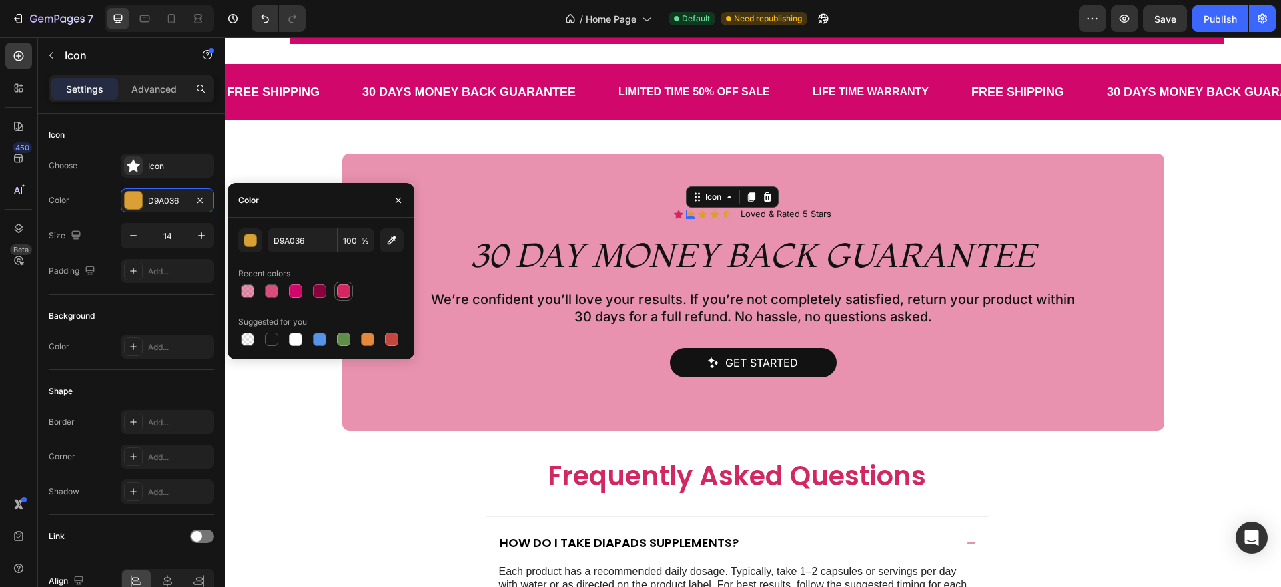
click at [339, 291] on div at bounding box center [343, 290] width 13 height 13
type input "D22761"
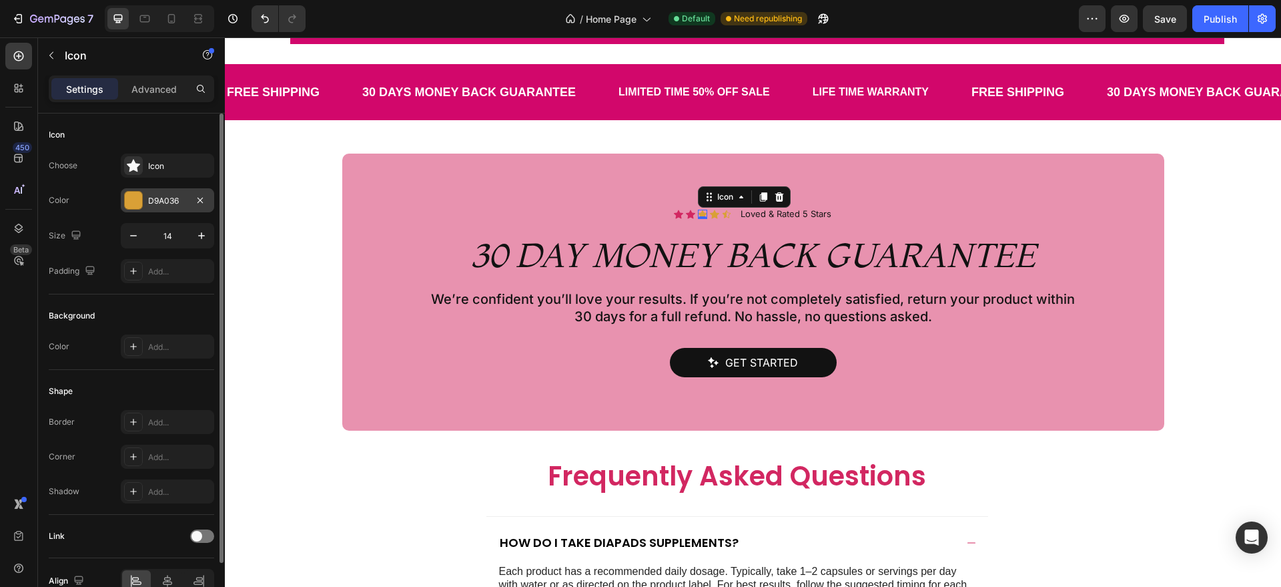
click at [169, 201] on div "D9A036" at bounding box center [167, 201] width 39 height 12
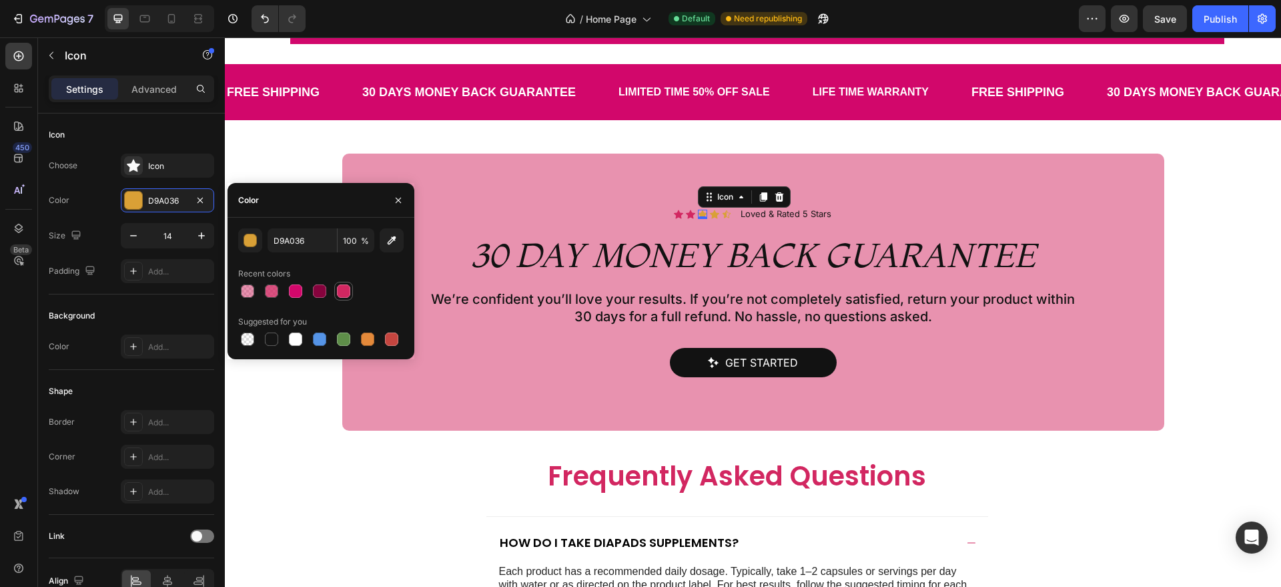
click at [345, 283] on div at bounding box center [344, 291] width 16 height 16
type input "D22761"
click at [710, 212] on icon at bounding box center [714, 214] width 9 height 9
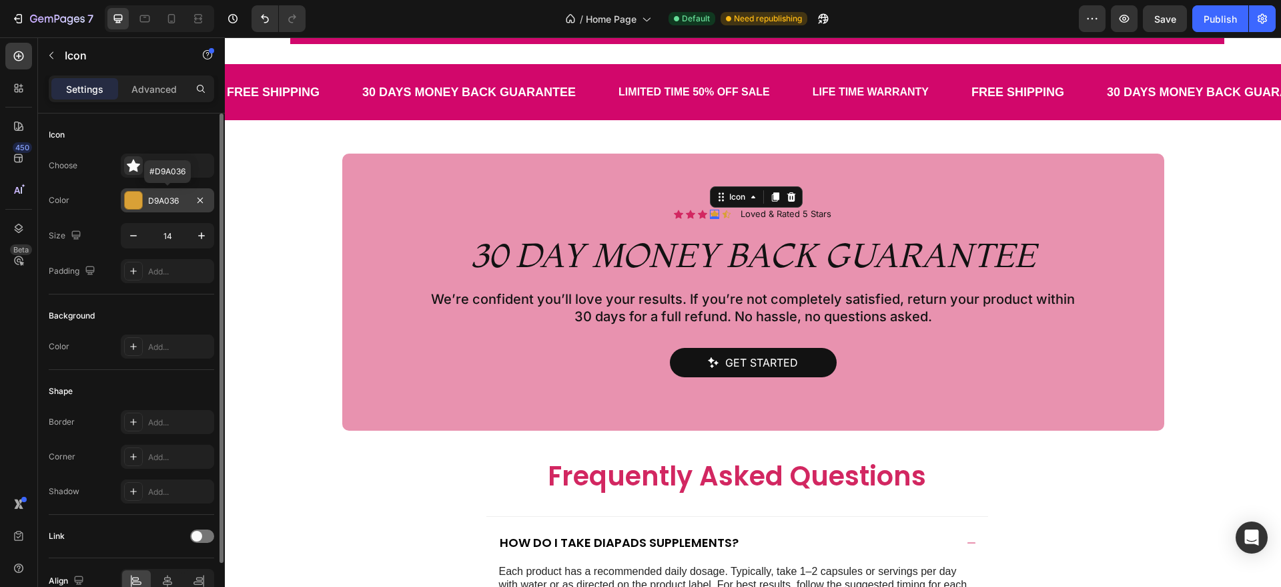
click at [163, 195] on div "D9A036" at bounding box center [167, 201] width 39 height 12
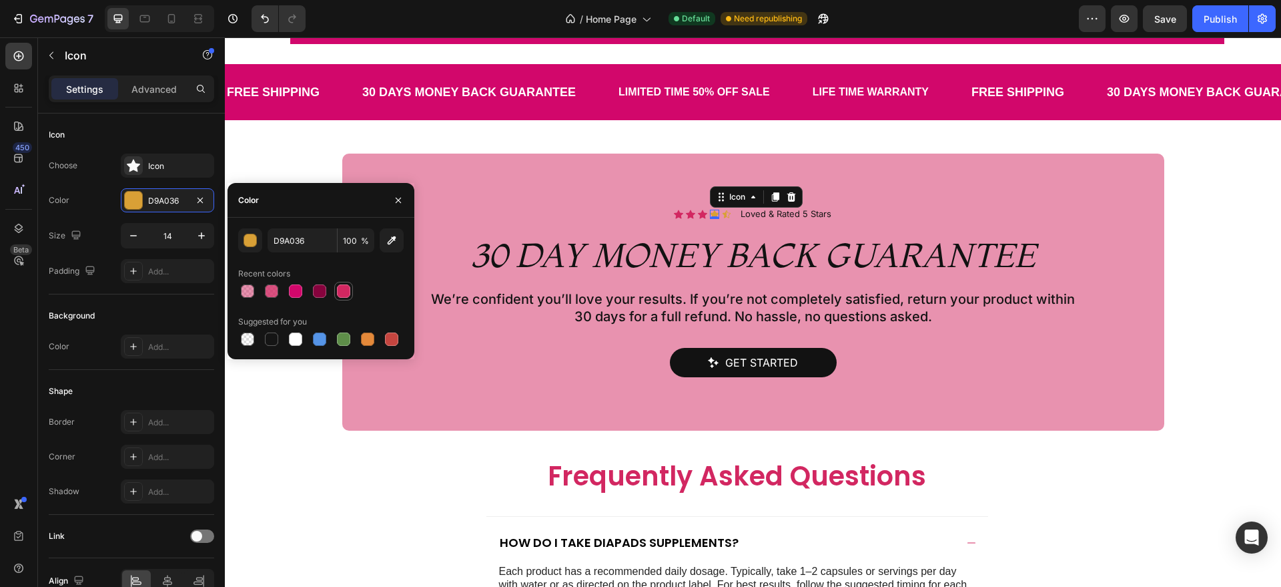
click at [336, 286] on div at bounding box center [344, 291] width 16 height 16
type input "D22761"
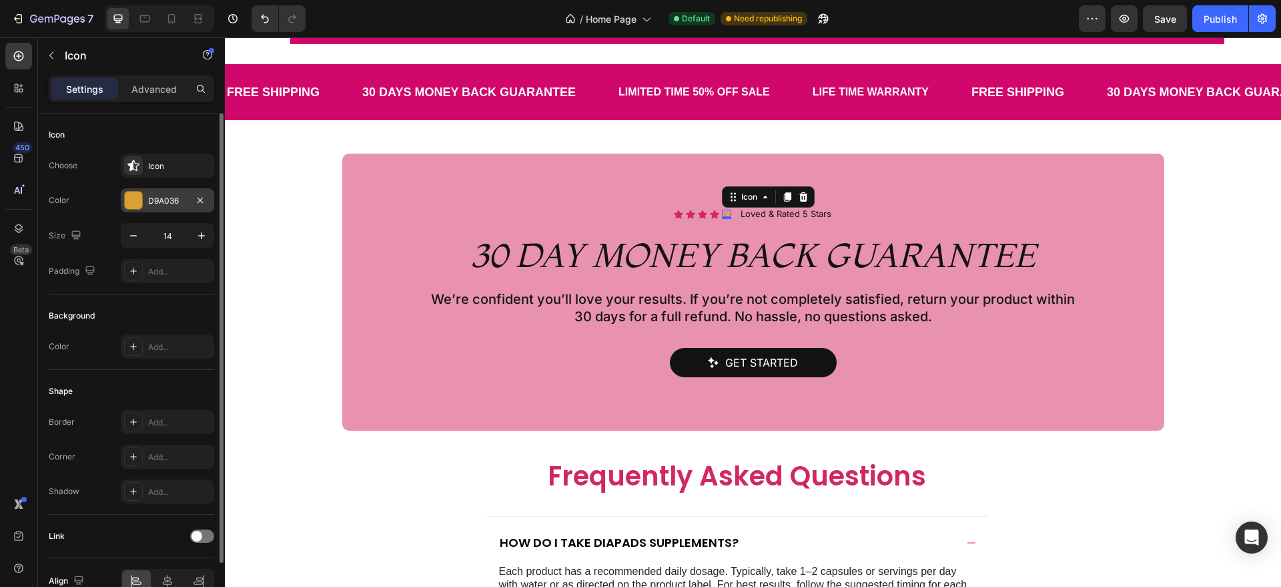
click at [181, 202] on div "D9A036" at bounding box center [167, 201] width 39 height 12
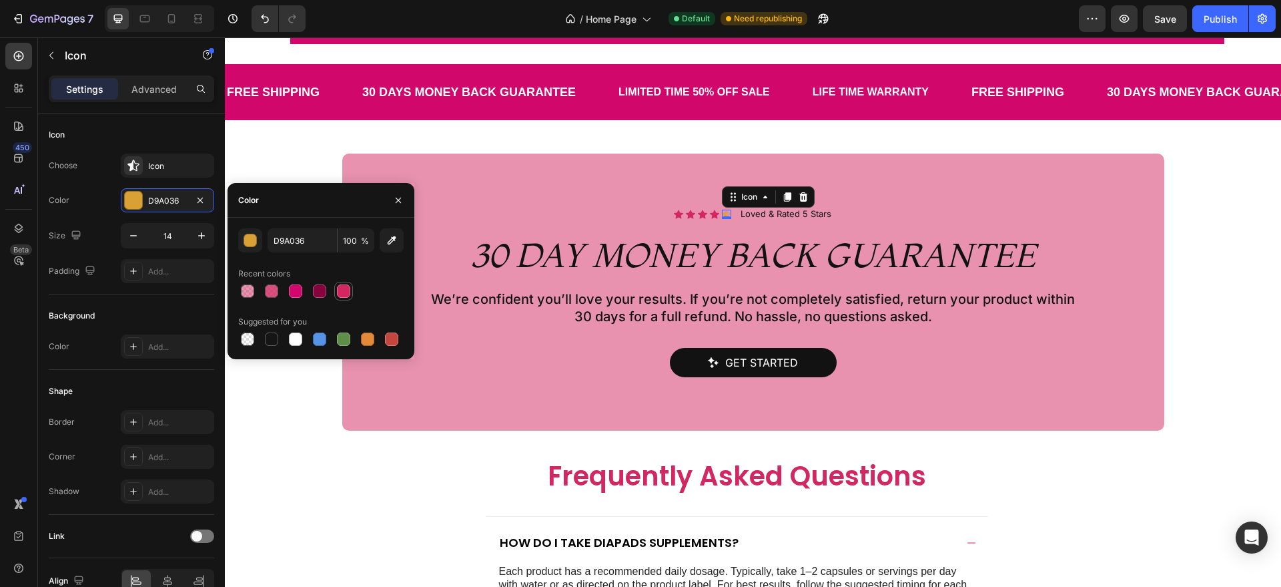
click at [346, 287] on div at bounding box center [343, 290] width 13 height 13
type input "D22761"
click at [793, 226] on div "Icon Icon Icon Icon Icon 0 Icon List Loved & Rated 5 Stars Text Block Row" at bounding box center [753, 216] width 159 height 19
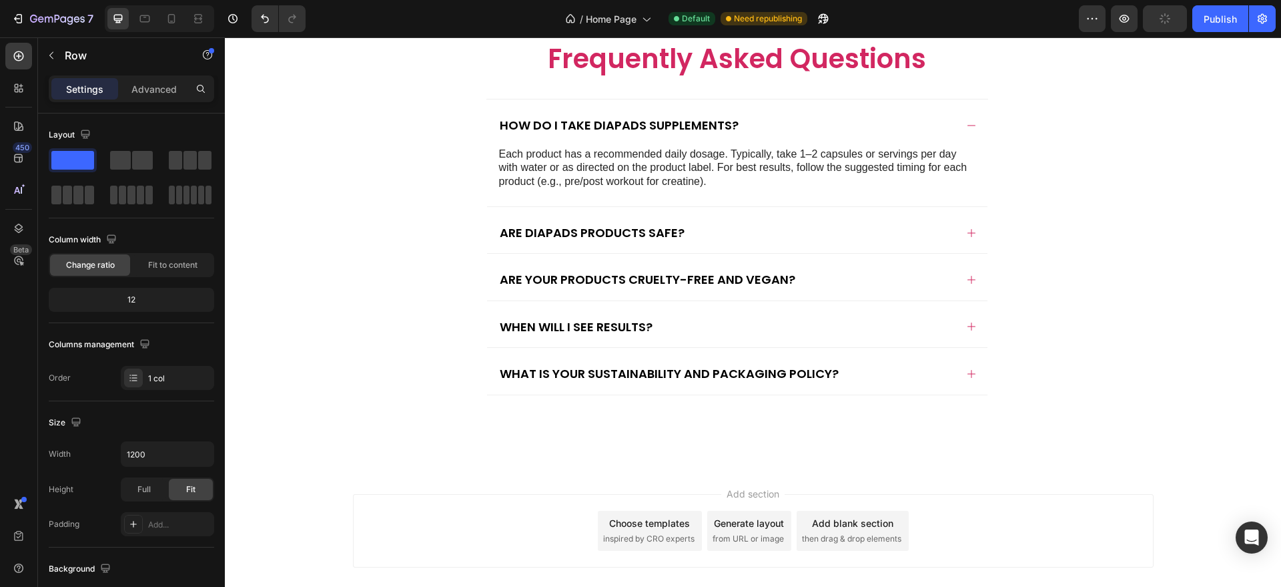
scroll to position [2510, 0]
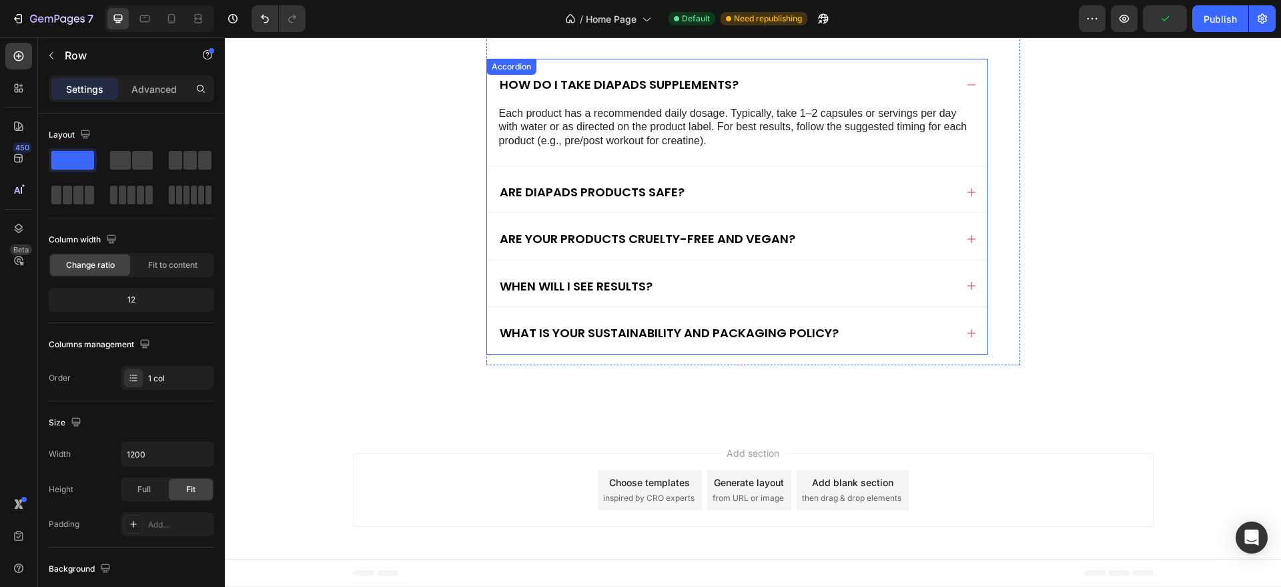
click at [883, 231] on div "Are your products cruelty-free and vegan?" at bounding box center [727, 238] width 458 height 19
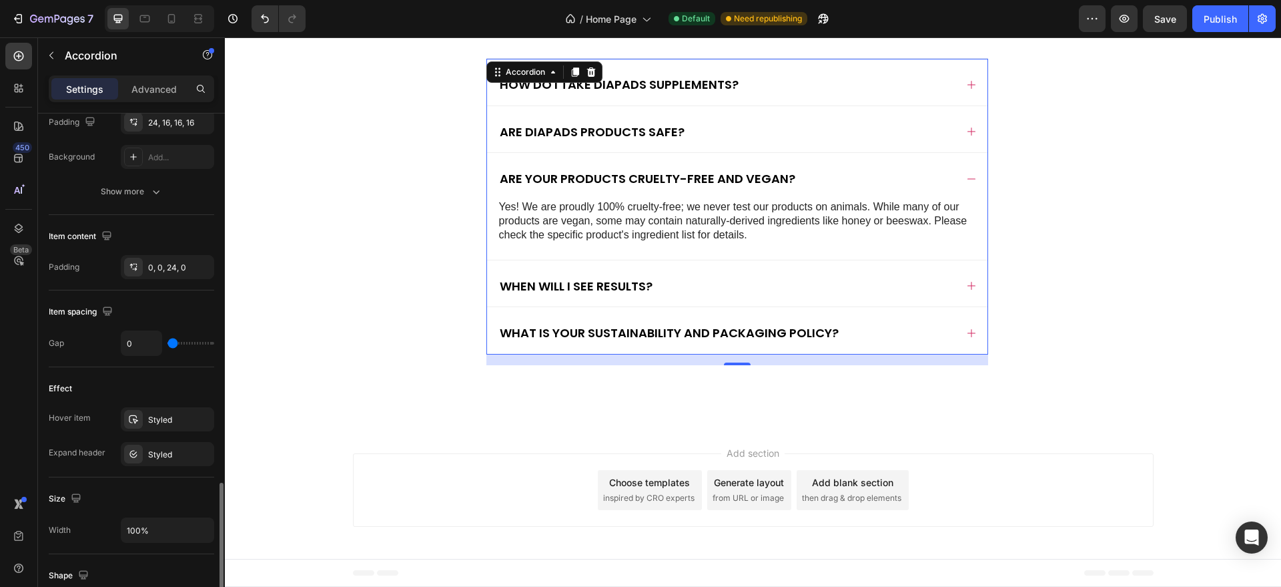
scroll to position [605, 0]
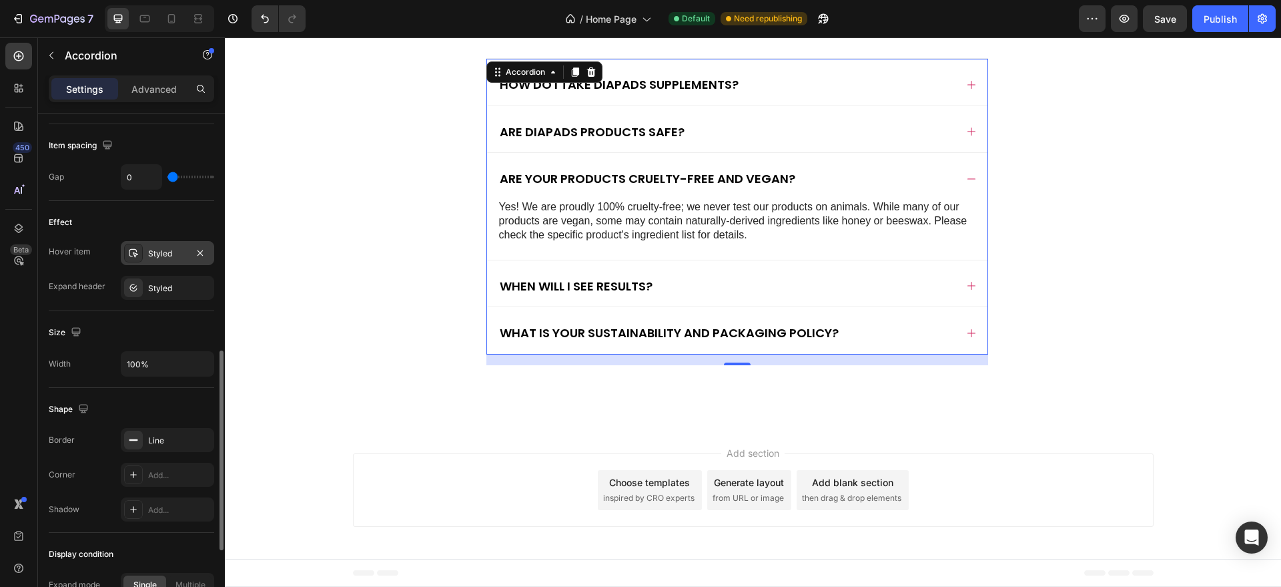
click at [181, 244] on div "Styled" at bounding box center [167, 253] width 93 height 24
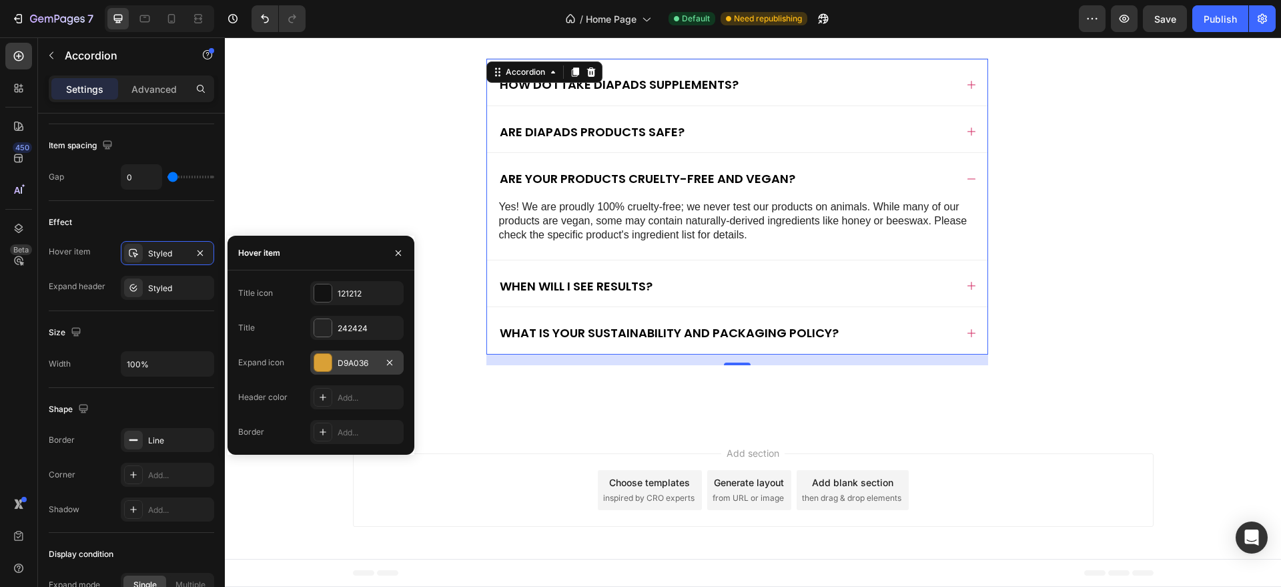
click at [338, 355] on div "D9A036" at bounding box center [356, 362] width 93 height 24
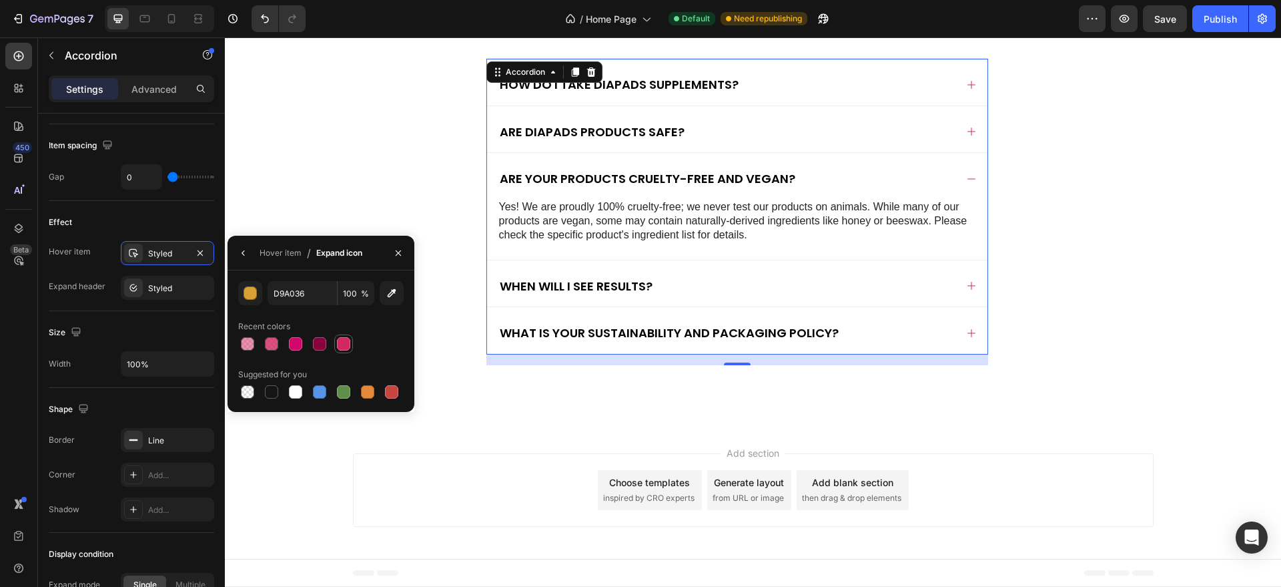
click at [343, 344] on div at bounding box center [343, 343] width 13 height 13
type input "D22761"
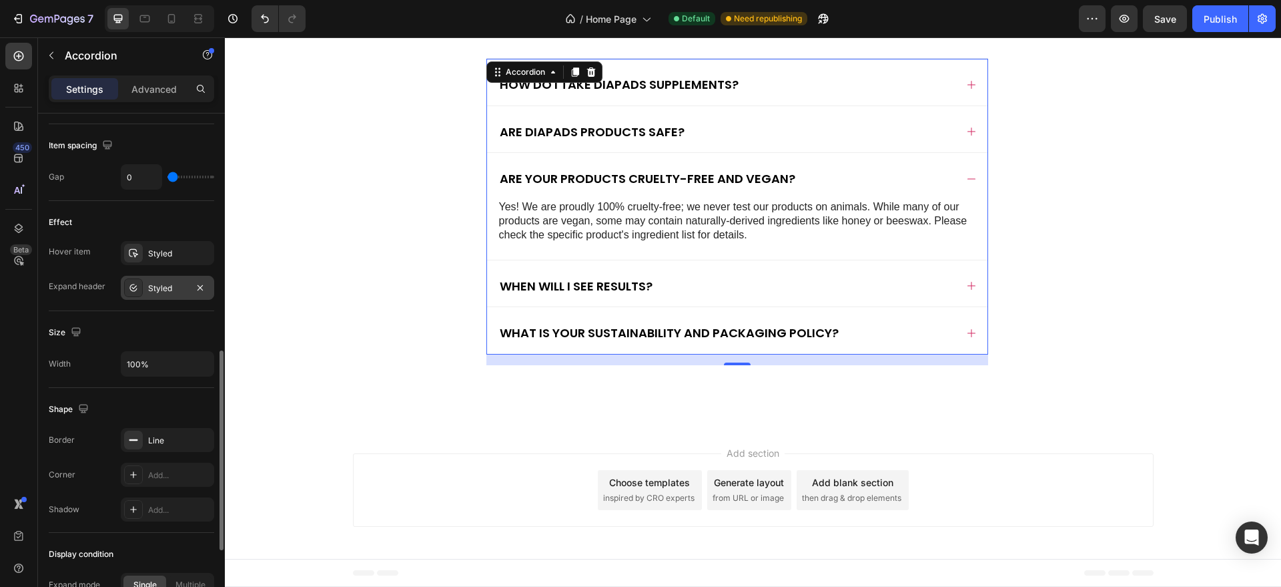
click at [171, 294] on div "Styled" at bounding box center [167, 288] width 93 height 24
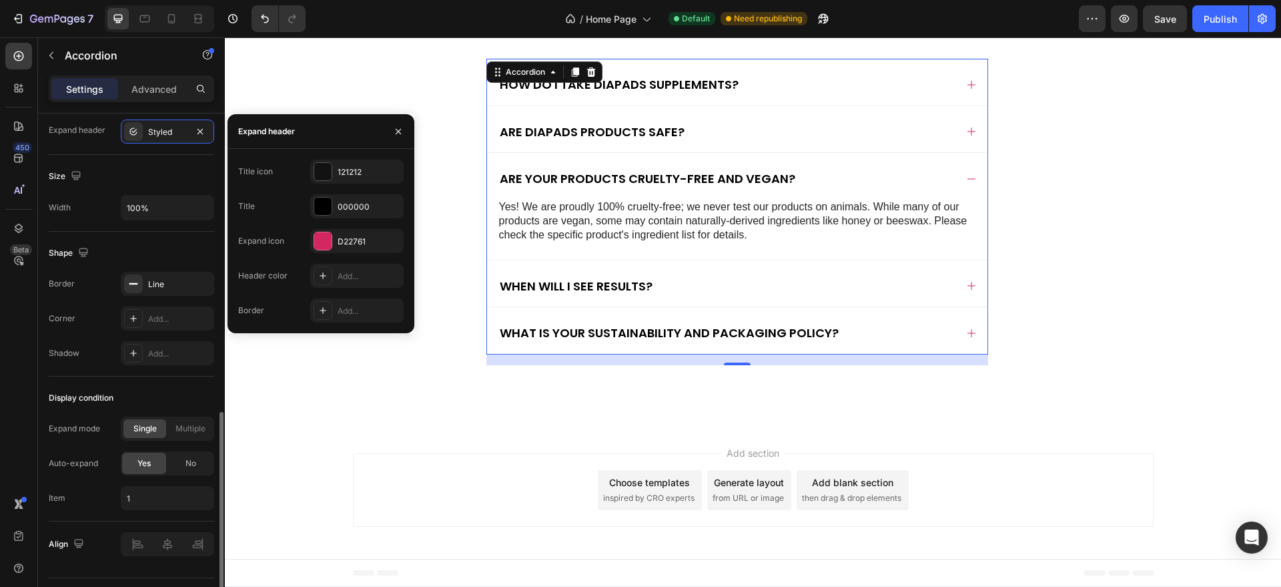
scroll to position [780, 0]
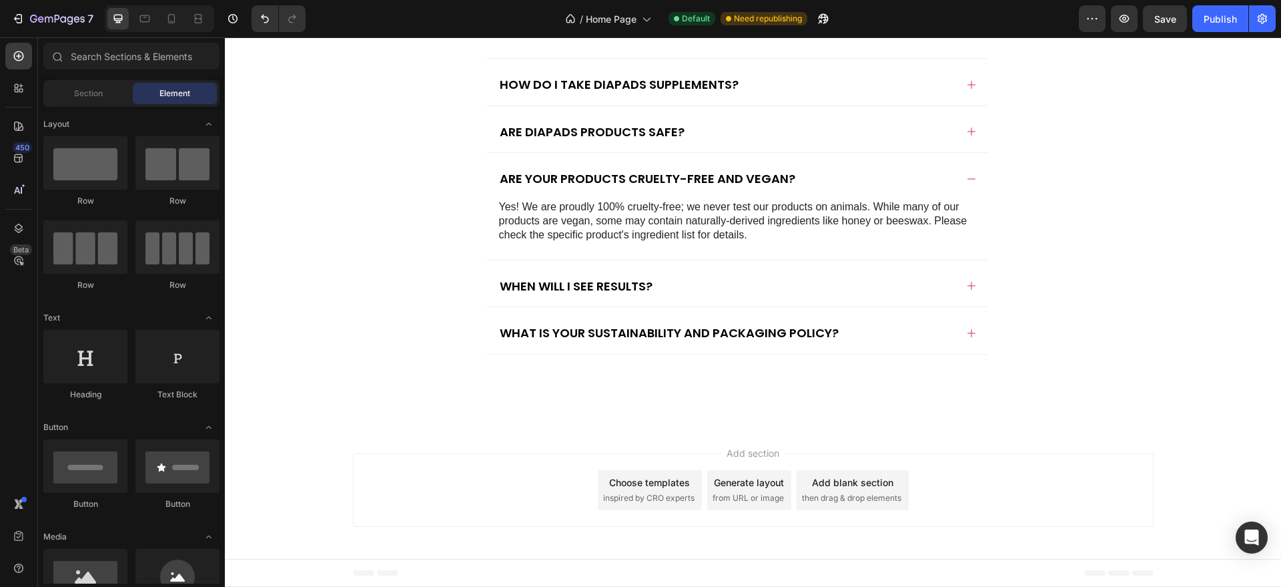
click at [170, 23] on icon at bounding box center [171, 18] width 13 height 13
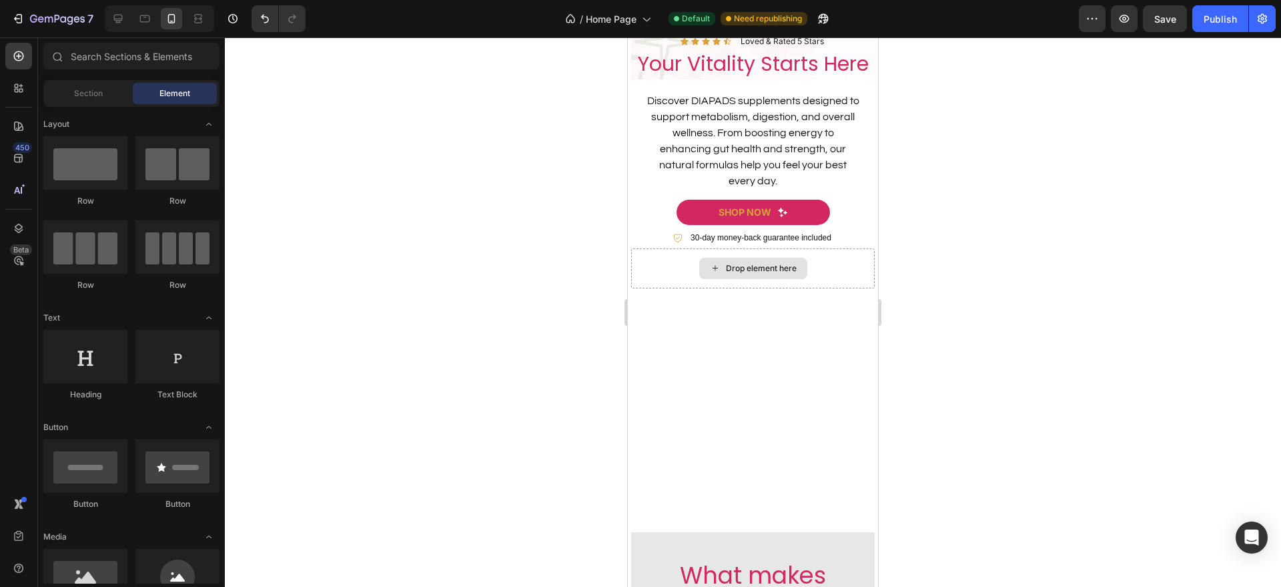
scroll to position [45, 0]
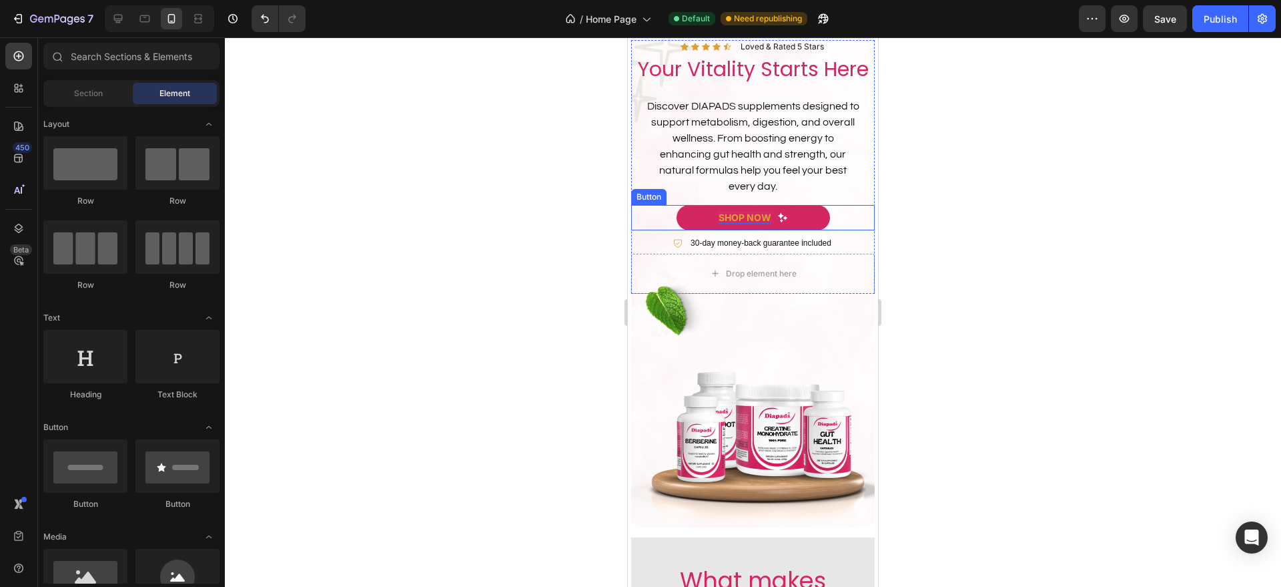
click at [741, 223] on strong "shop now" at bounding box center [745, 217] width 53 height 11
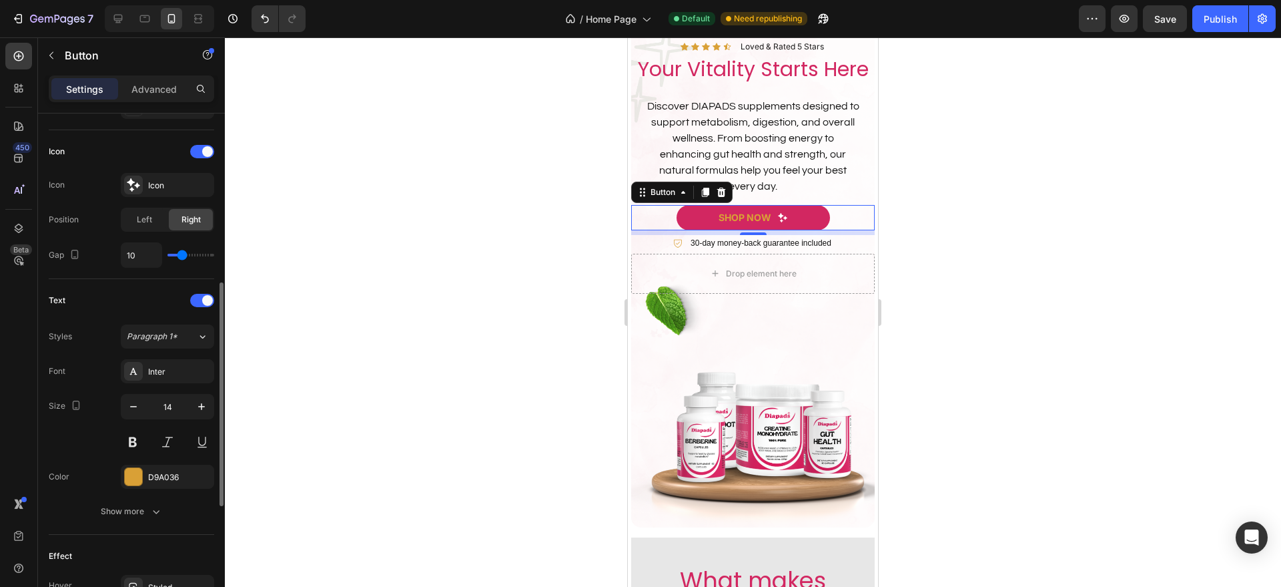
scroll to position [415, 0]
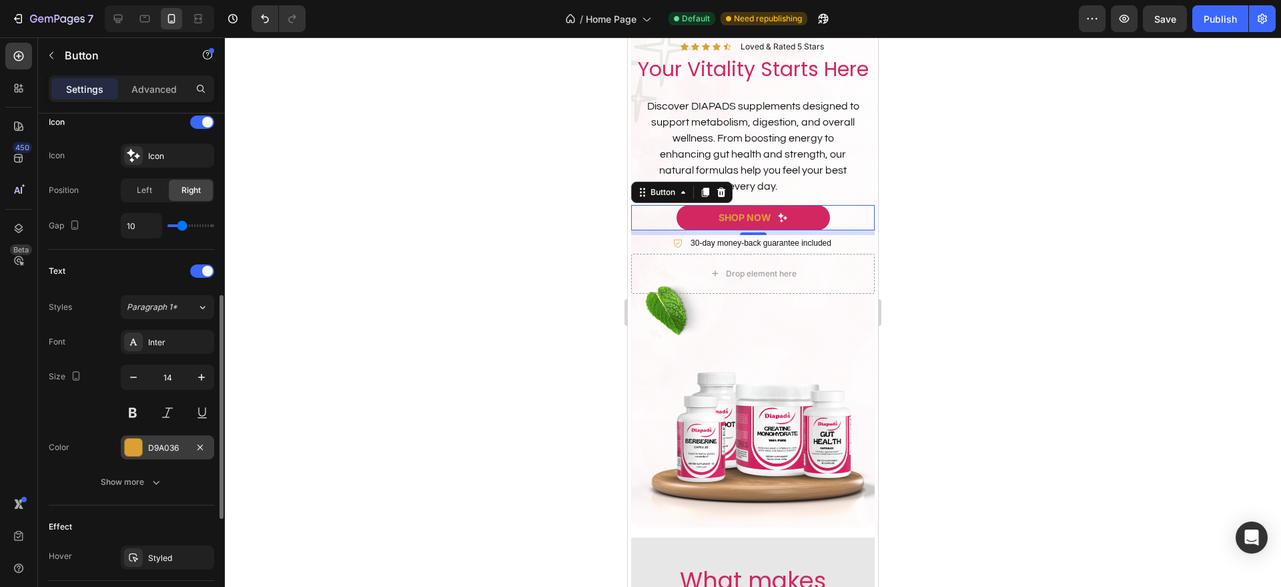
click at [155, 436] on div "D9A036" at bounding box center [167, 447] width 93 height 24
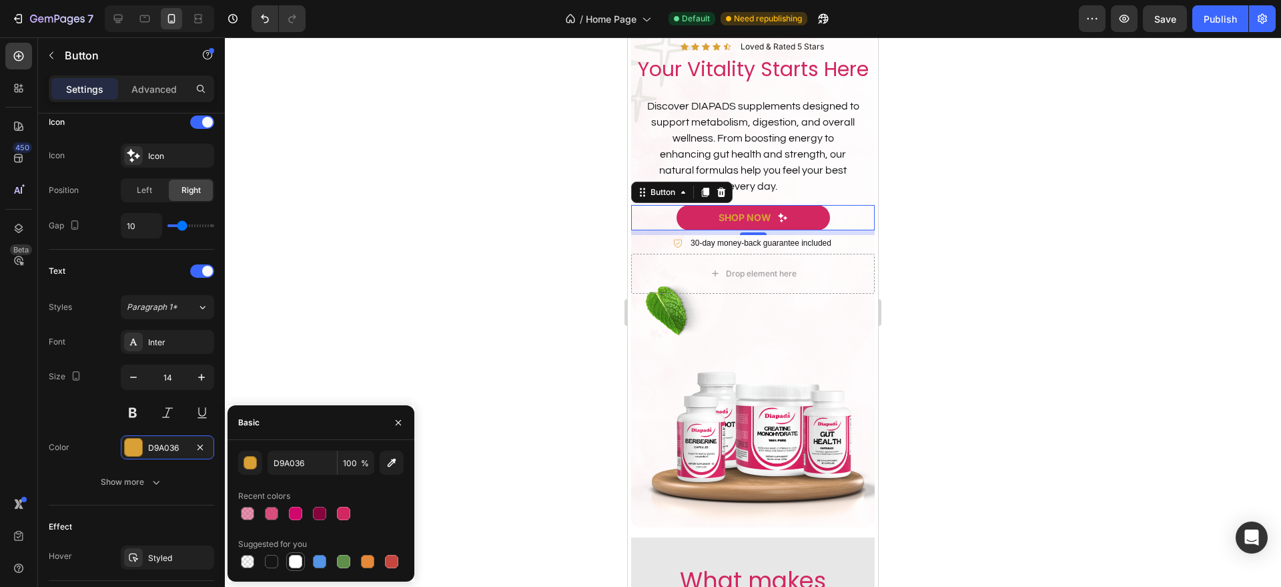
click at [294, 556] on div at bounding box center [295, 560] width 13 height 13
type input "FFFFFF"
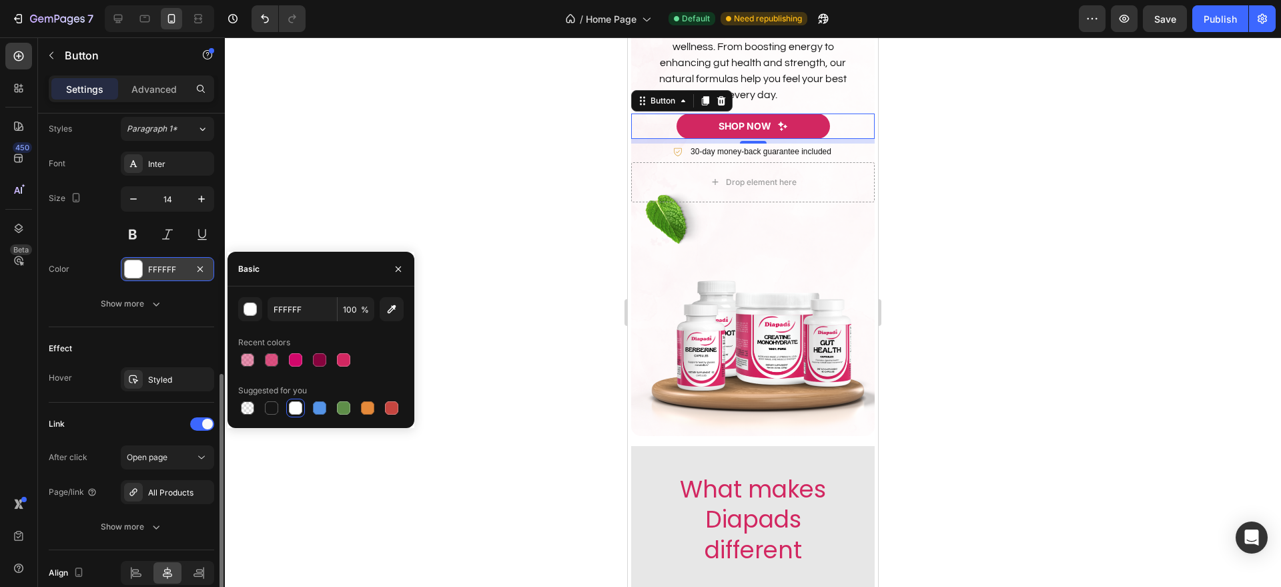
scroll to position [655, 0]
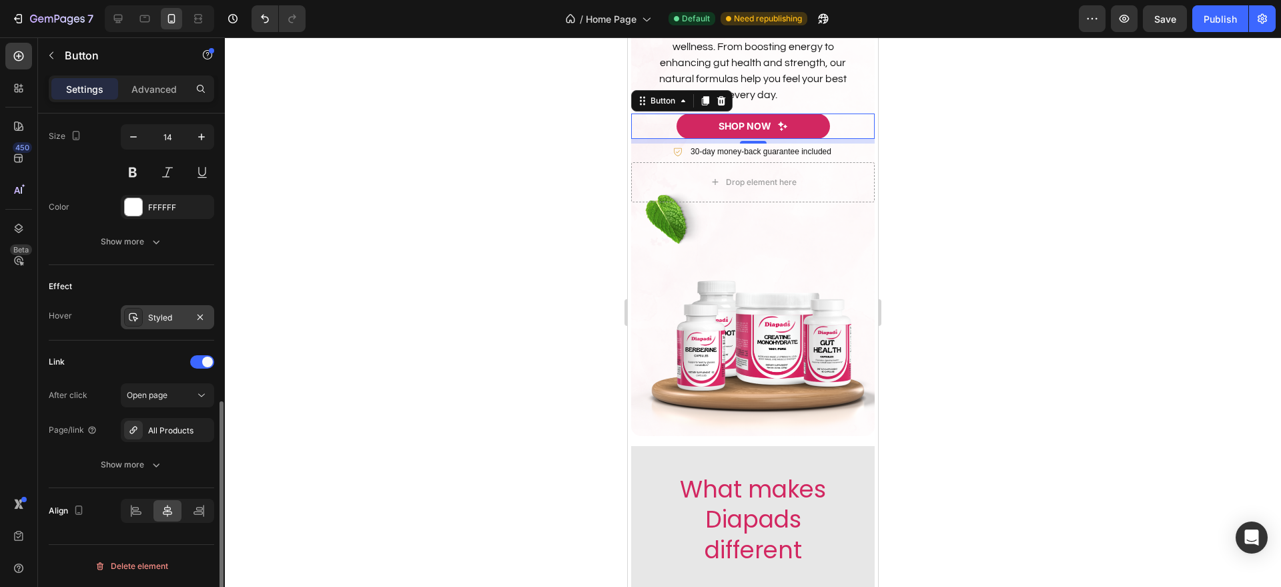
click at [166, 318] on div "Styled" at bounding box center [167, 318] width 39 height 12
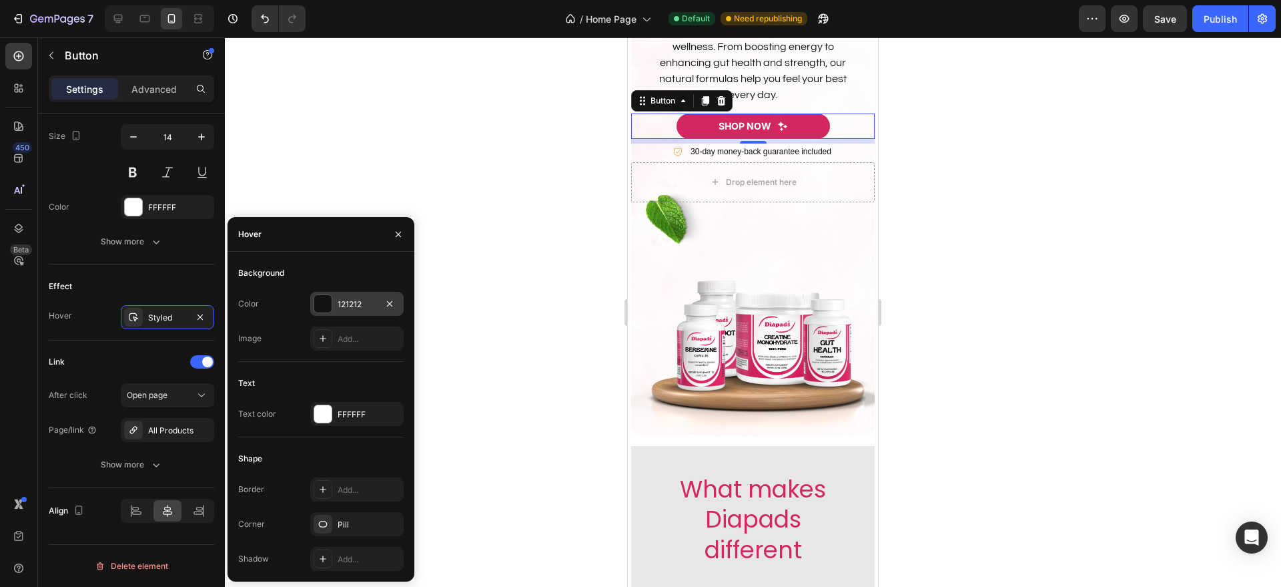
click at [327, 302] on div at bounding box center [322, 303] width 17 height 17
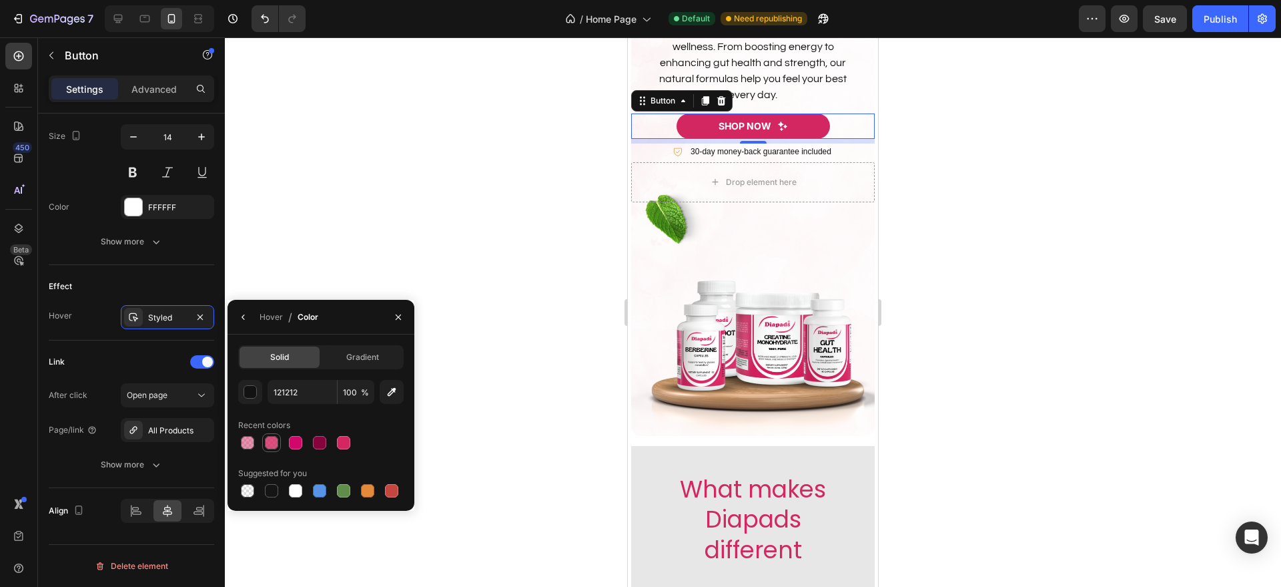
click at [276, 438] on div at bounding box center [271, 442] width 13 height 13
type input "D22761"
type input "80"
click at [273, 315] on div "Hover" at bounding box center [271, 317] width 23 height 12
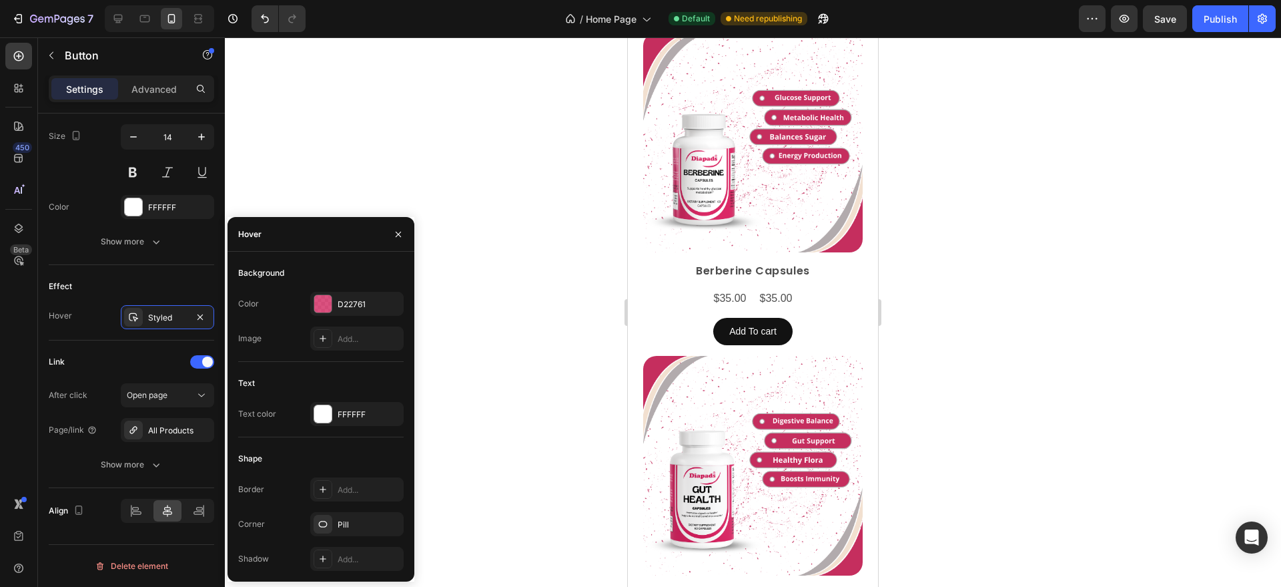
scroll to position [1186, 0]
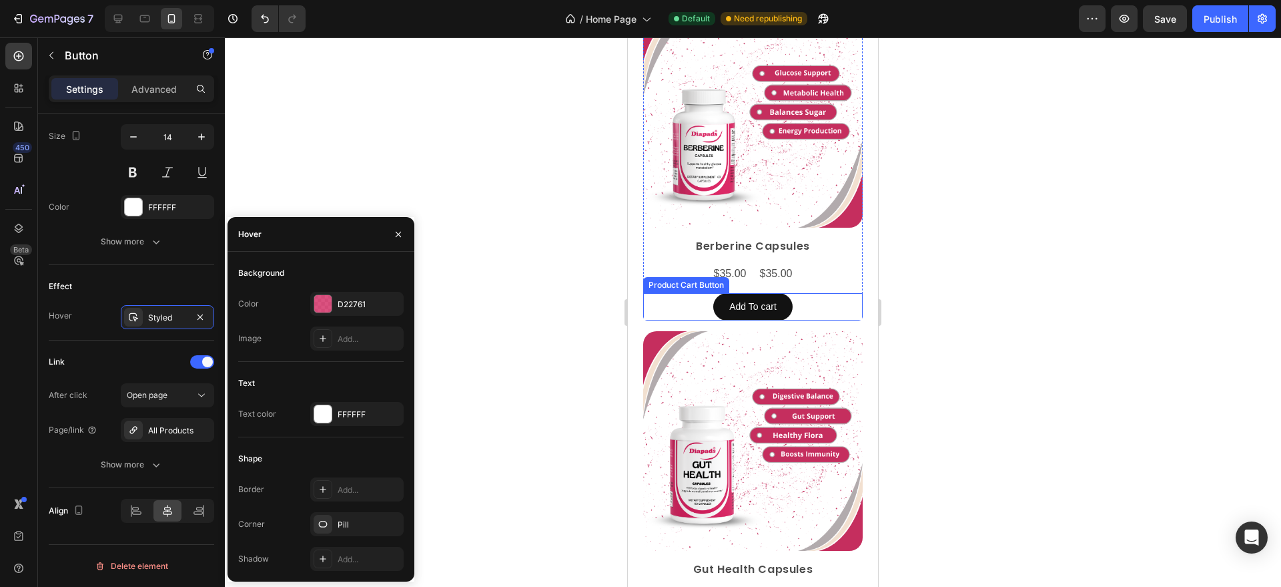
click at [785, 295] on button "Add To cart" at bounding box center [752, 306] width 79 height 27
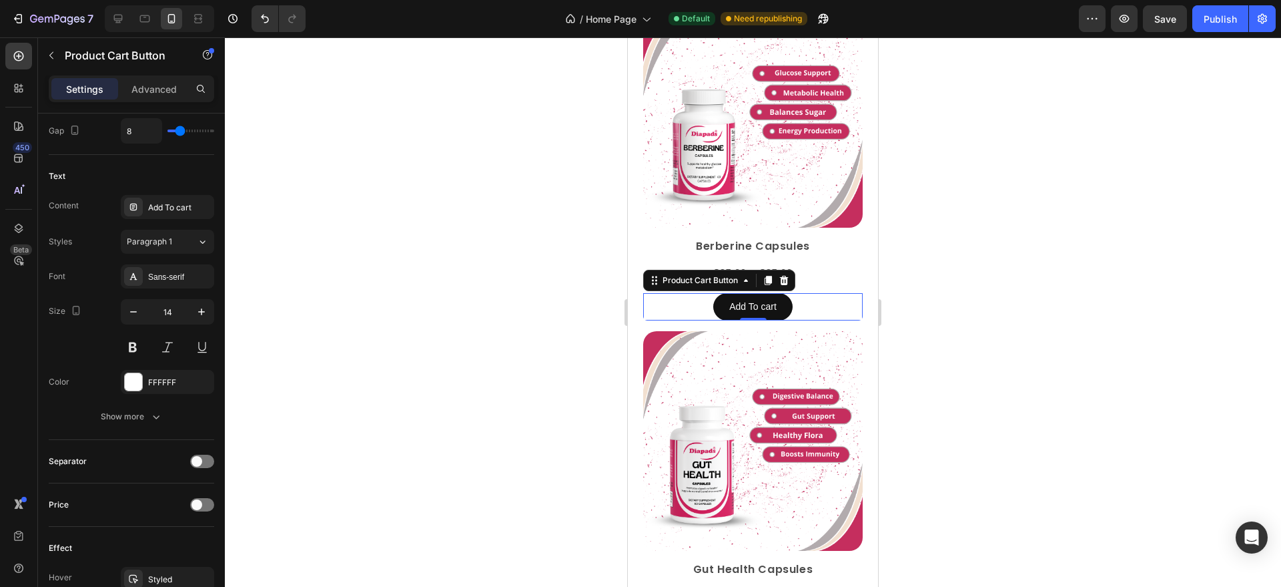
scroll to position [0, 0]
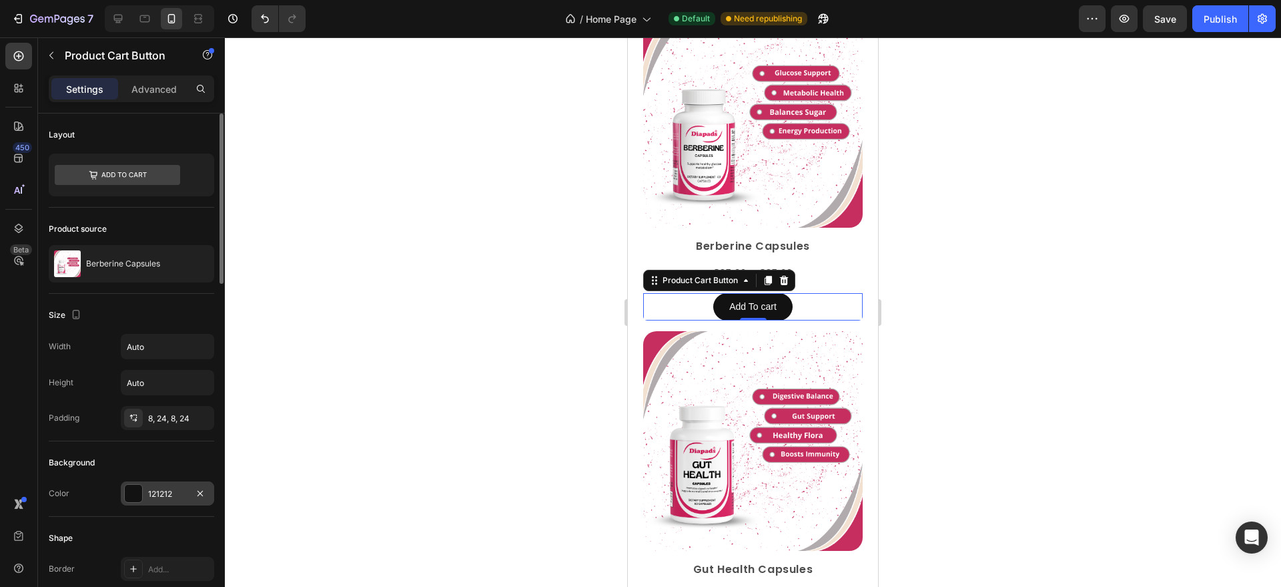
click at [163, 498] on div "121212" at bounding box center [167, 494] width 39 height 12
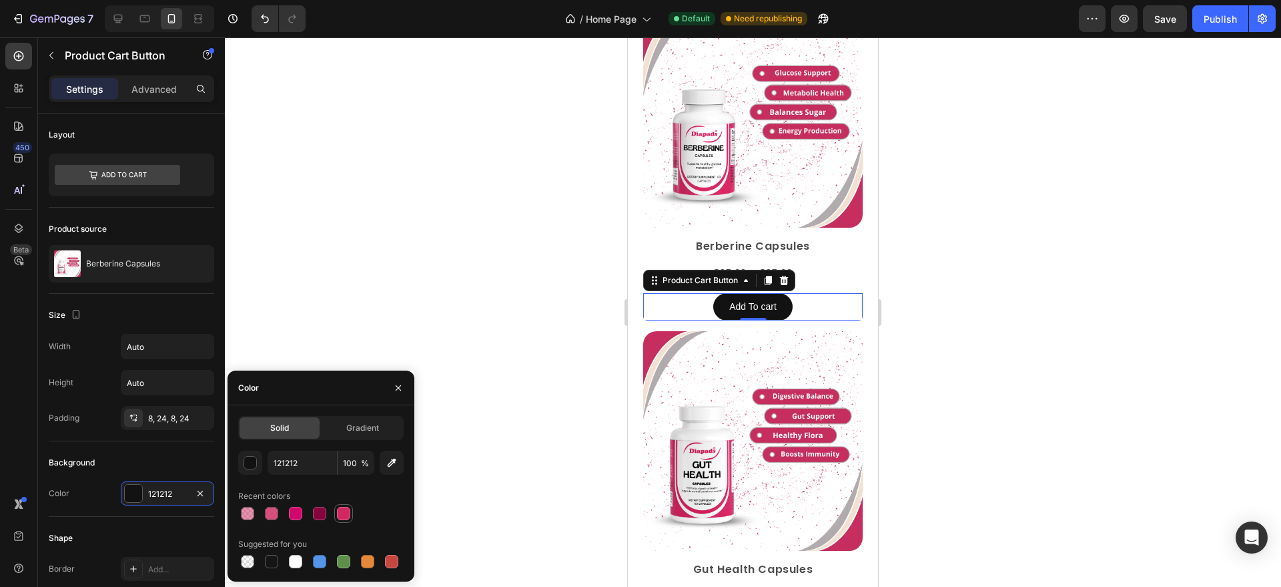
click at [336, 509] on div at bounding box center [344, 513] width 16 height 16
type input "D22761"
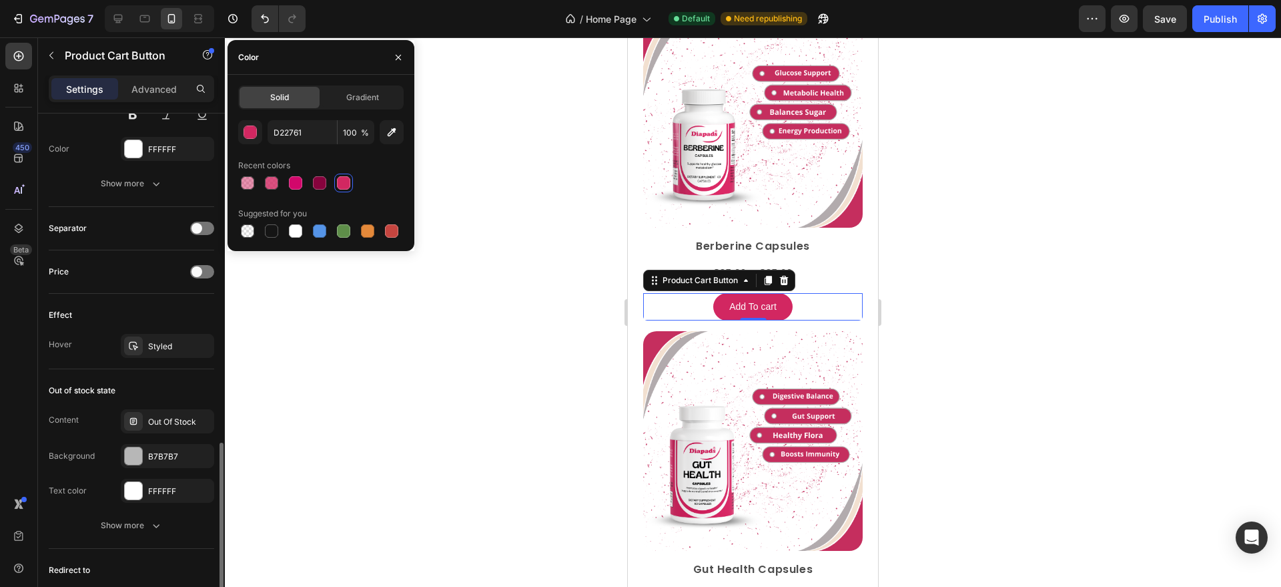
scroll to position [913, 0]
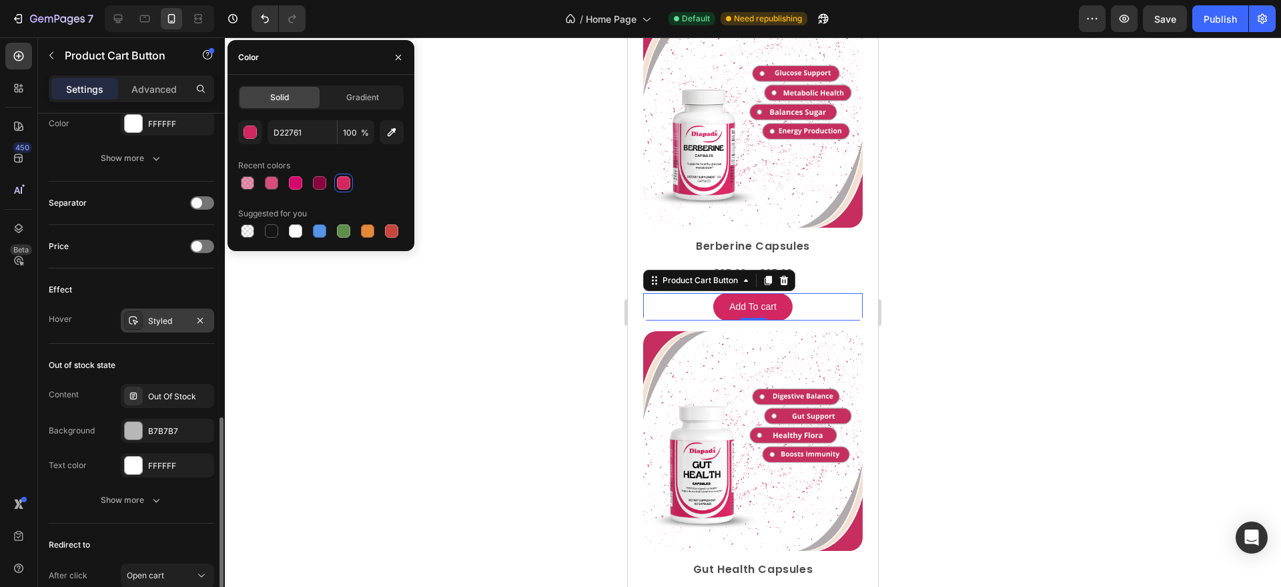
click at [167, 324] on div "Styled" at bounding box center [167, 321] width 39 height 12
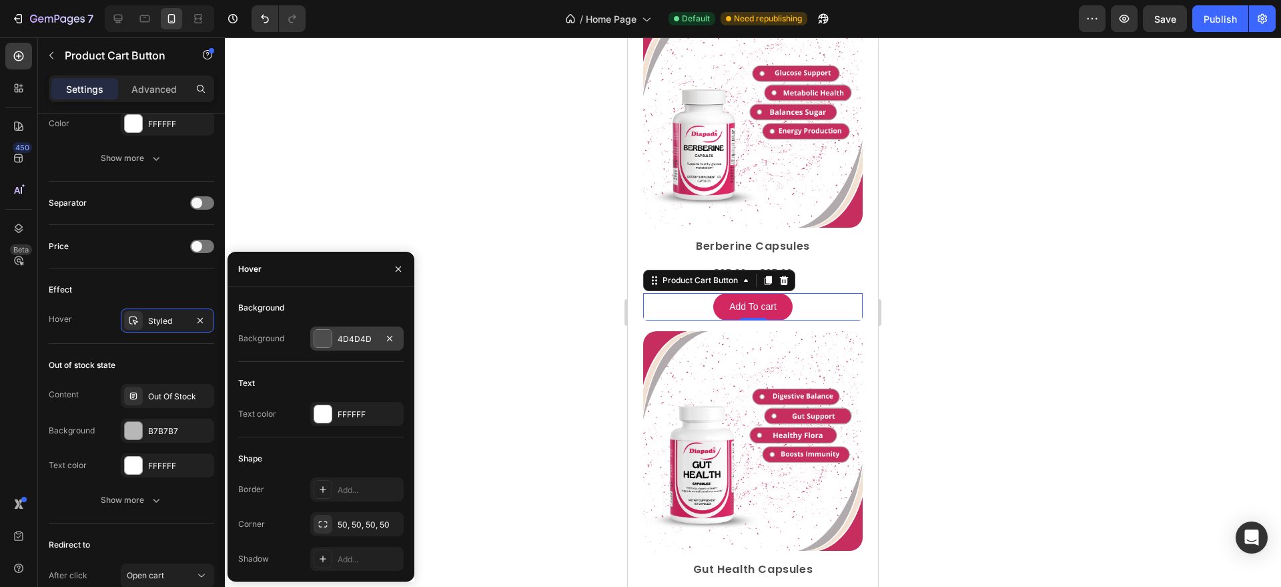
click at [362, 336] on div "4D4D4D" at bounding box center [357, 339] width 39 height 12
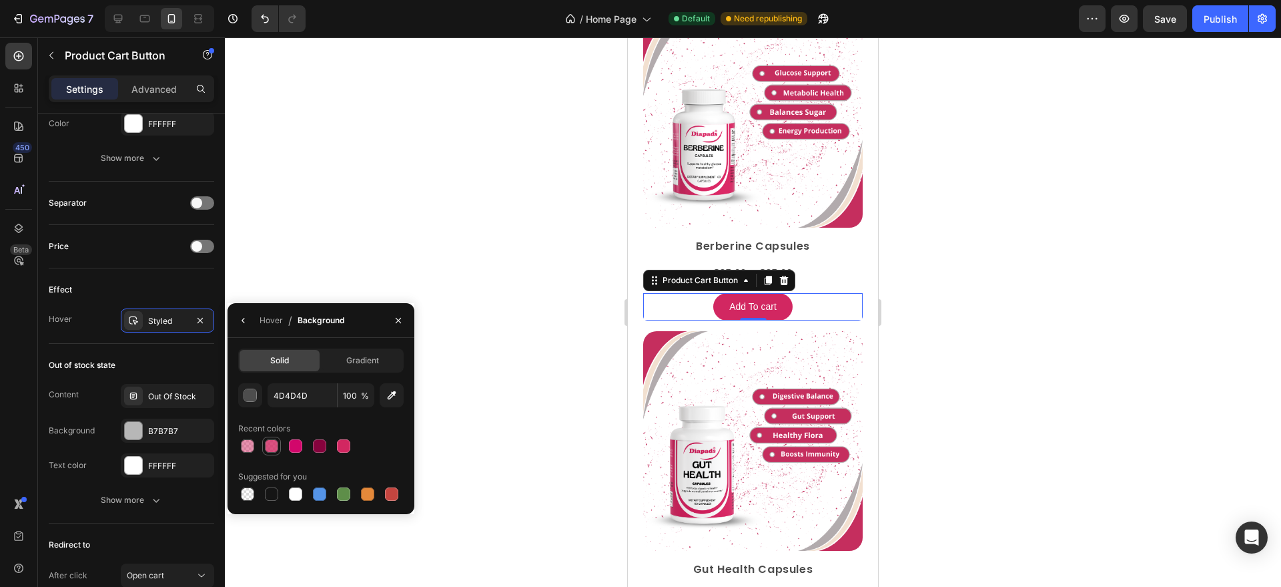
click at [266, 441] on div at bounding box center [271, 445] width 13 height 13
type input "D22761"
type input "80"
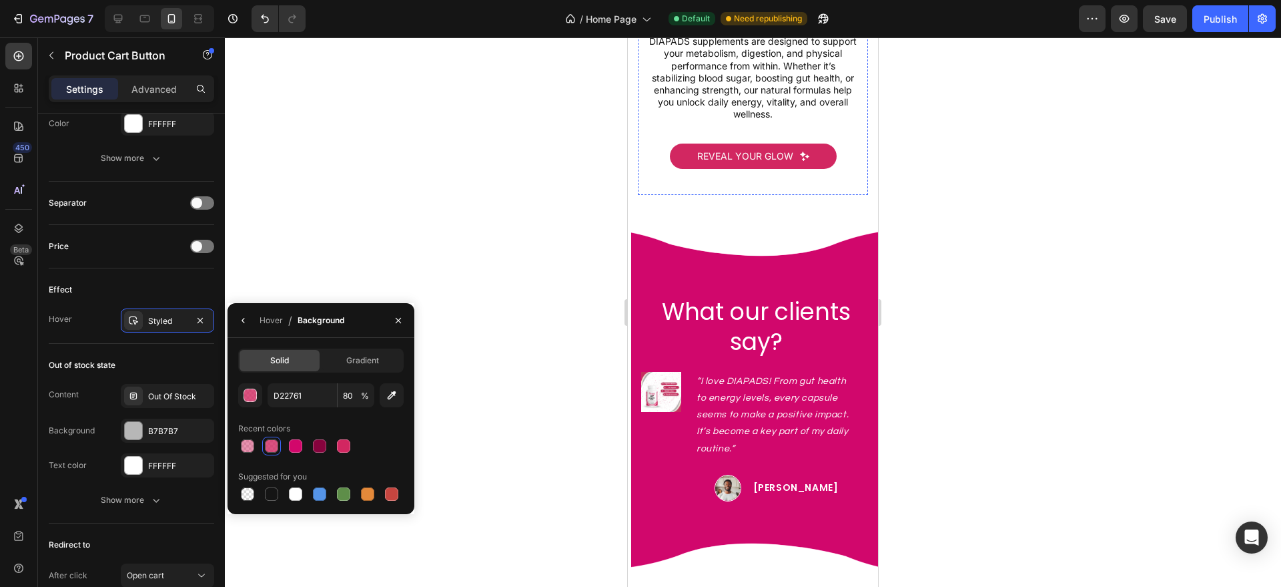
scroll to position [3216, 0]
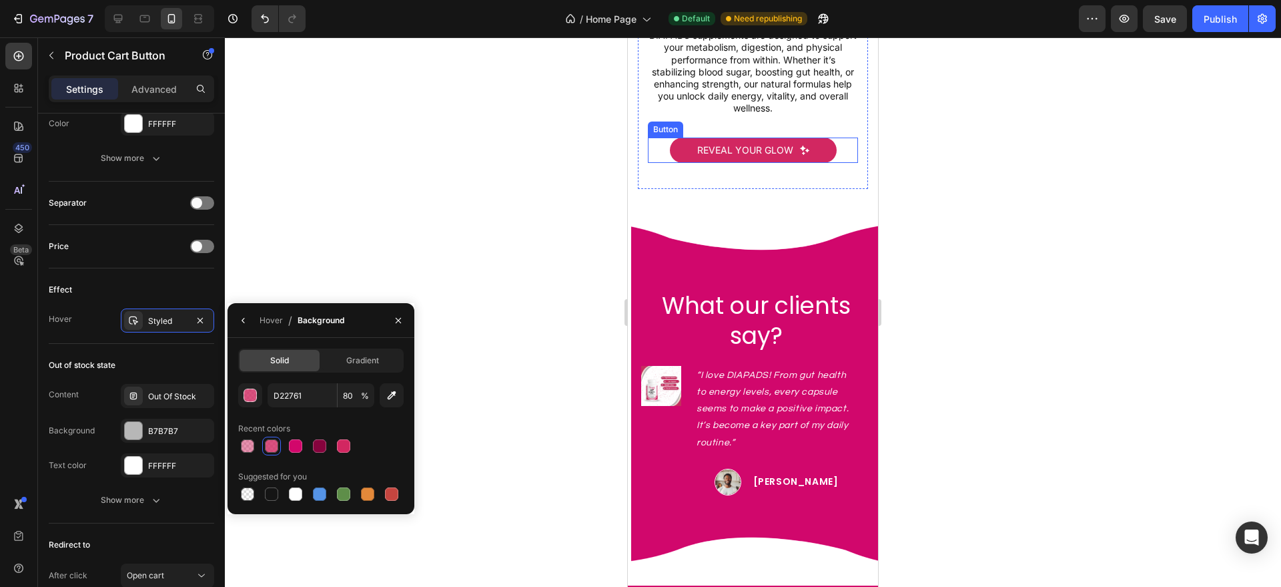
click at [823, 138] on link "Reveal Your Glow" at bounding box center [753, 149] width 167 height 25
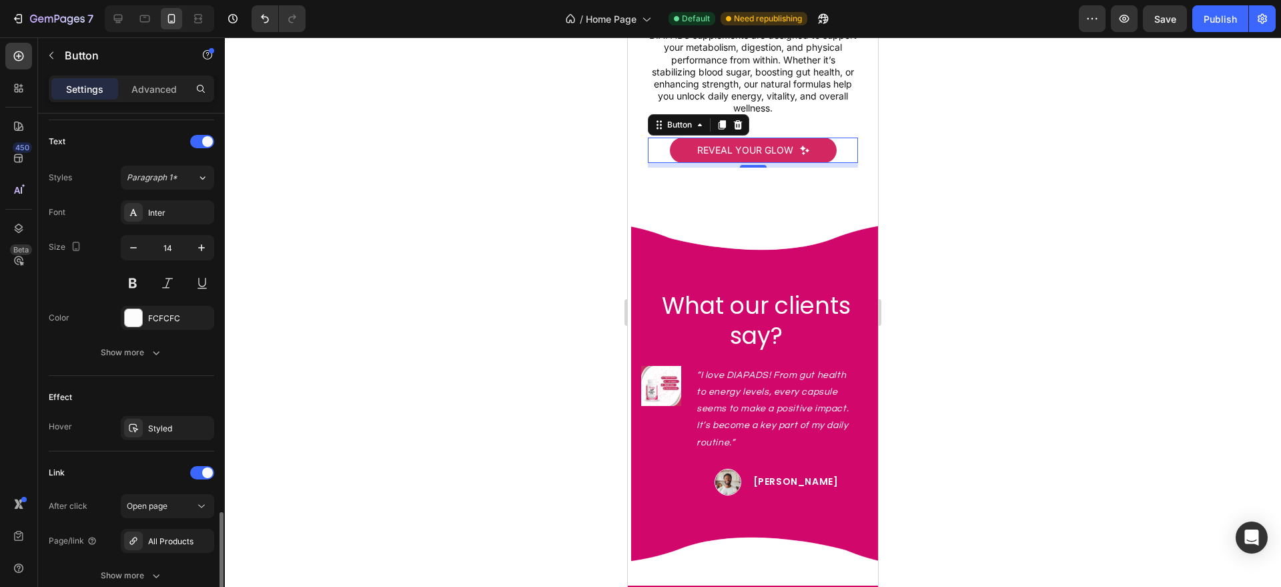
scroll to position [655, 0]
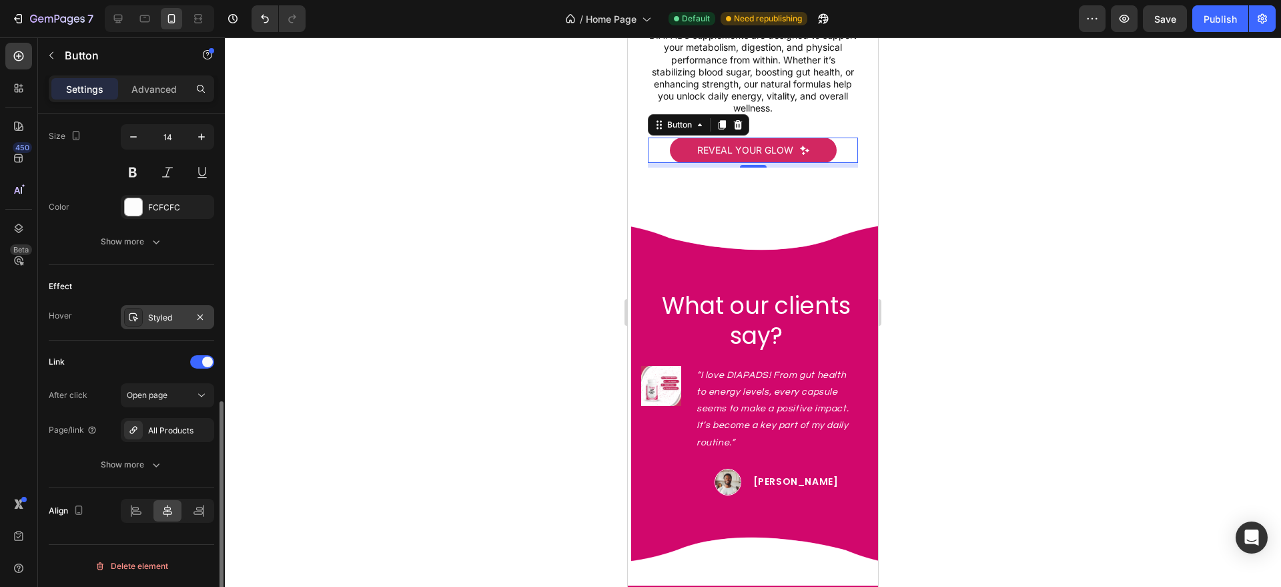
click at [157, 318] on div "Styled" at bounding box center [167, 318] width 39 height 12
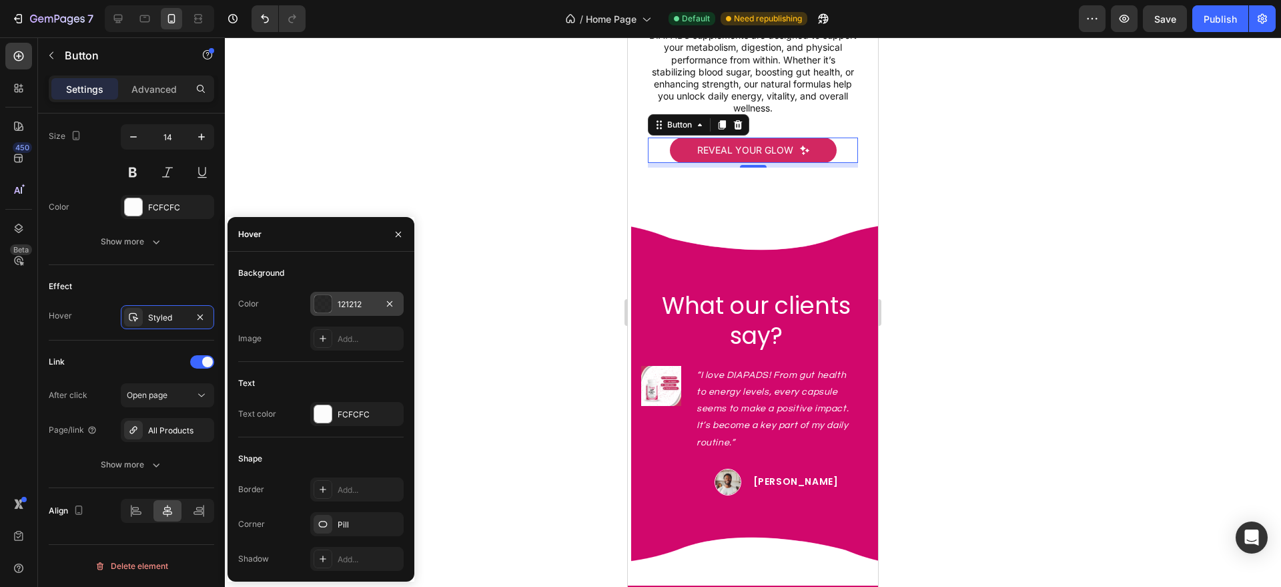
click at [367, 308] on div "121212" at bounding box center [357, 304] width 39 height 12
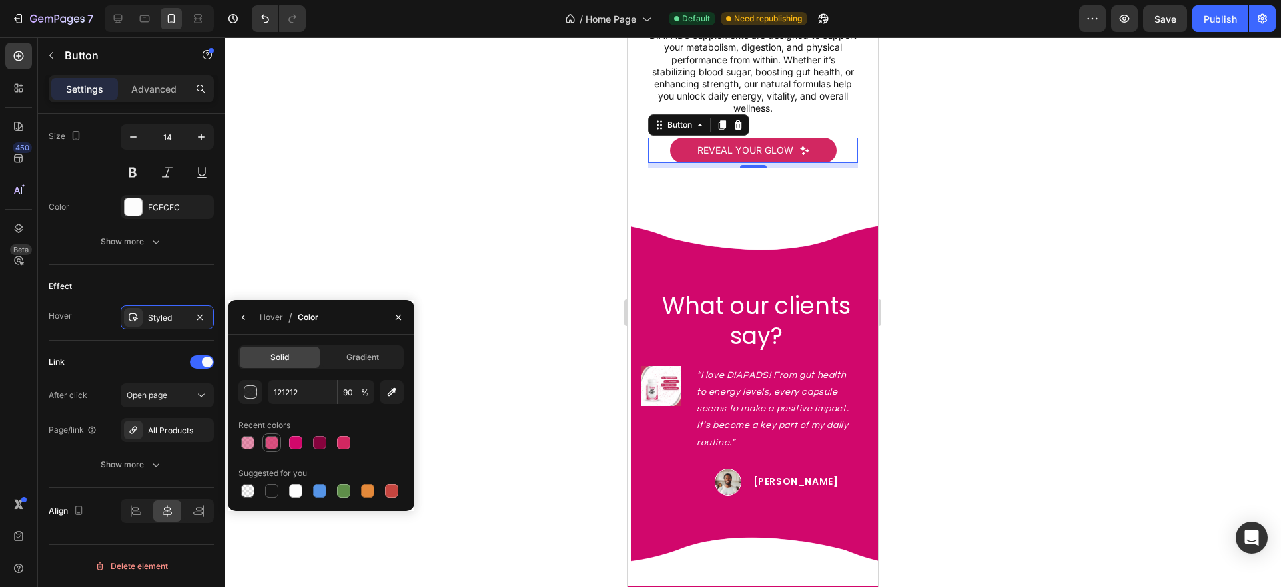
click at [276, 438] on div at bounding box center [271, 442] width 13 height 13
type input "D22761"
type input "80"
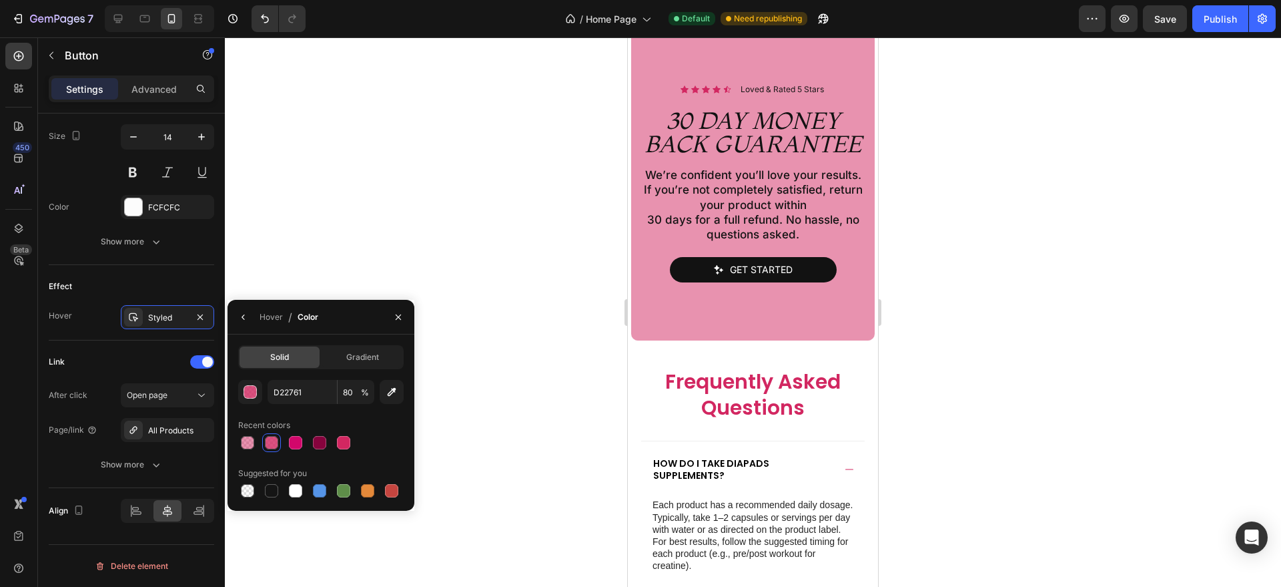
scroll to position [3894, 0]
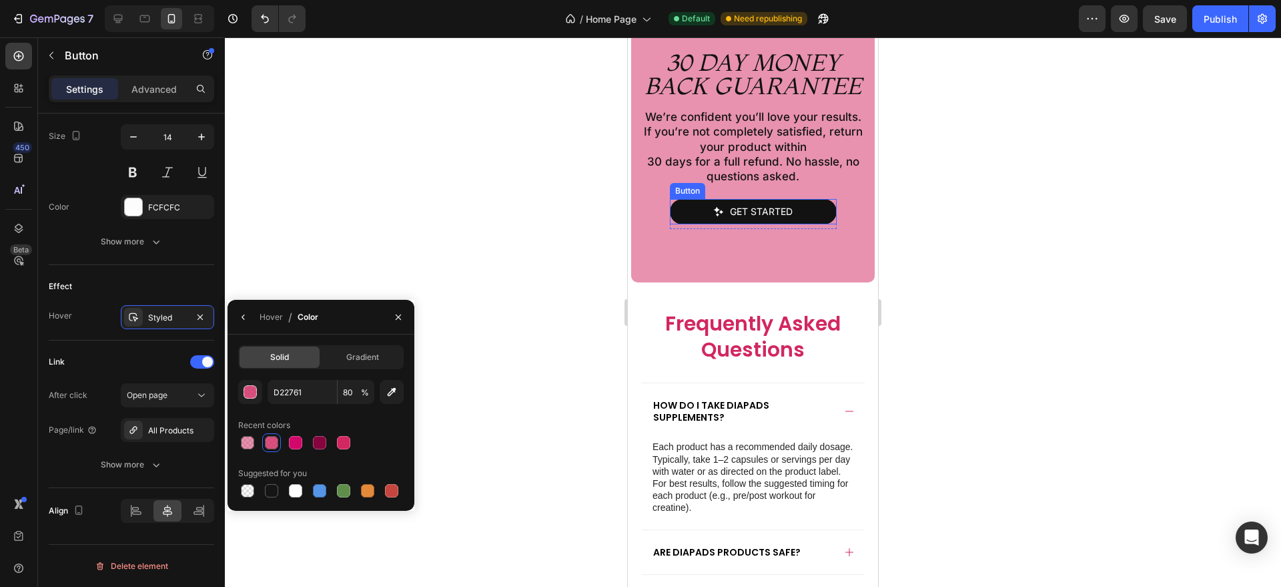
click at [797, 224] on link "Get started" at bounding box center [753, 211] width 167 height 25
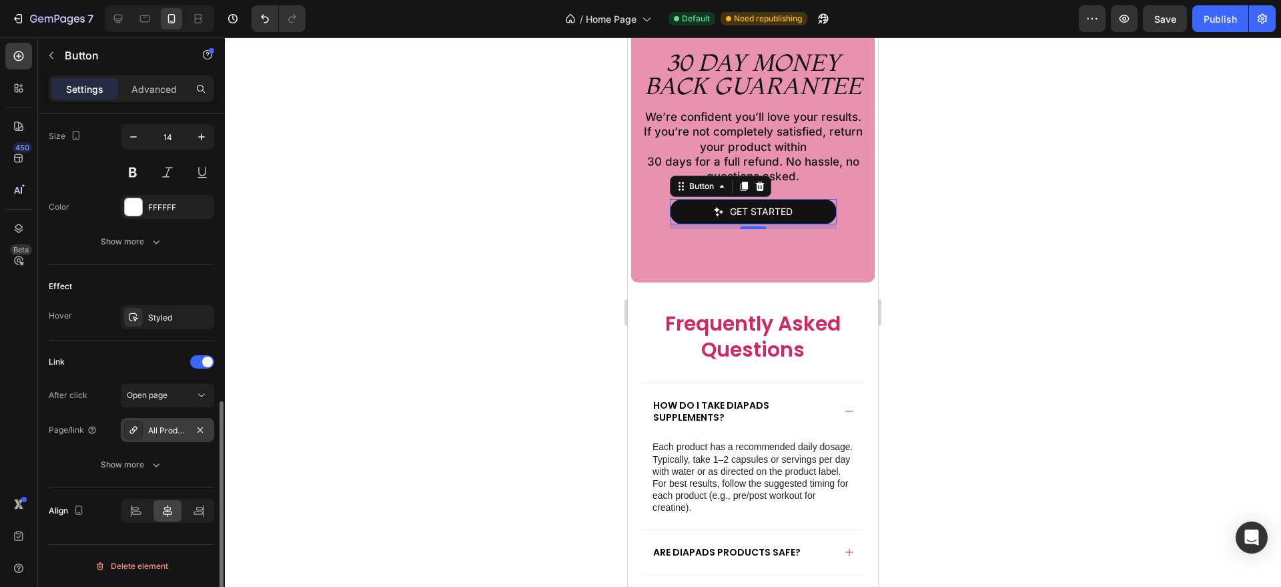
click at [163, 431] on div "All Products" at bounding box center [167, 430] width 39 height 12
click at [159, 326] on div "Styled" at bounding box center [167, 317] width 93 height 24
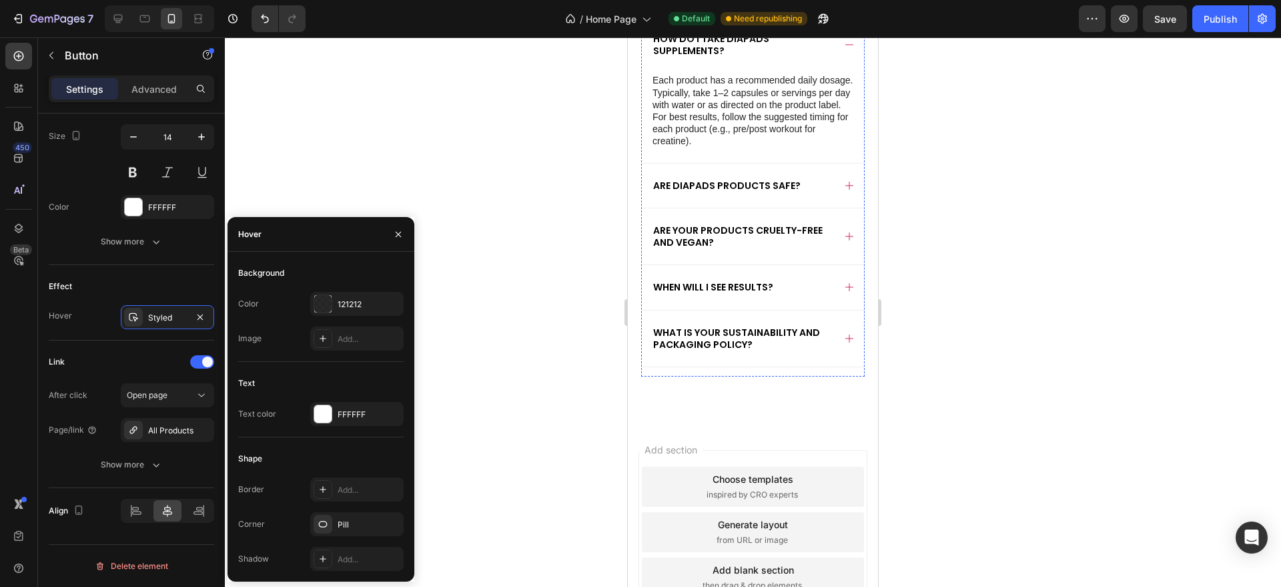
scroll to position [4371, 0]
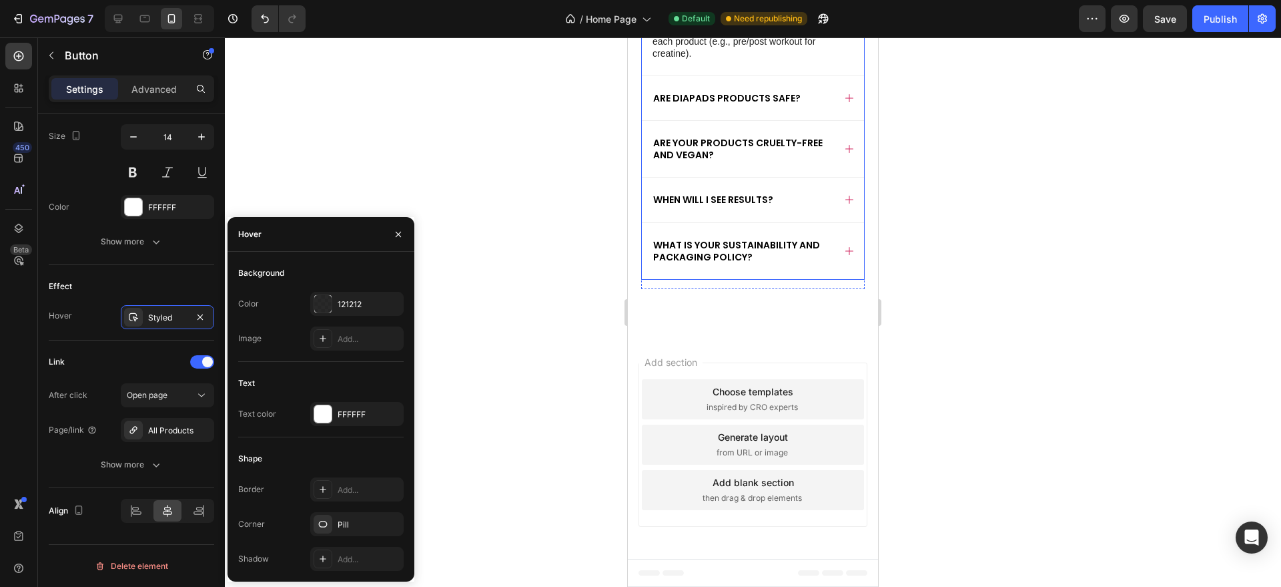
click at [816, 99] on div "Are DIAPADS products safe?" at bounding box center [742, 98] width 182 height 16
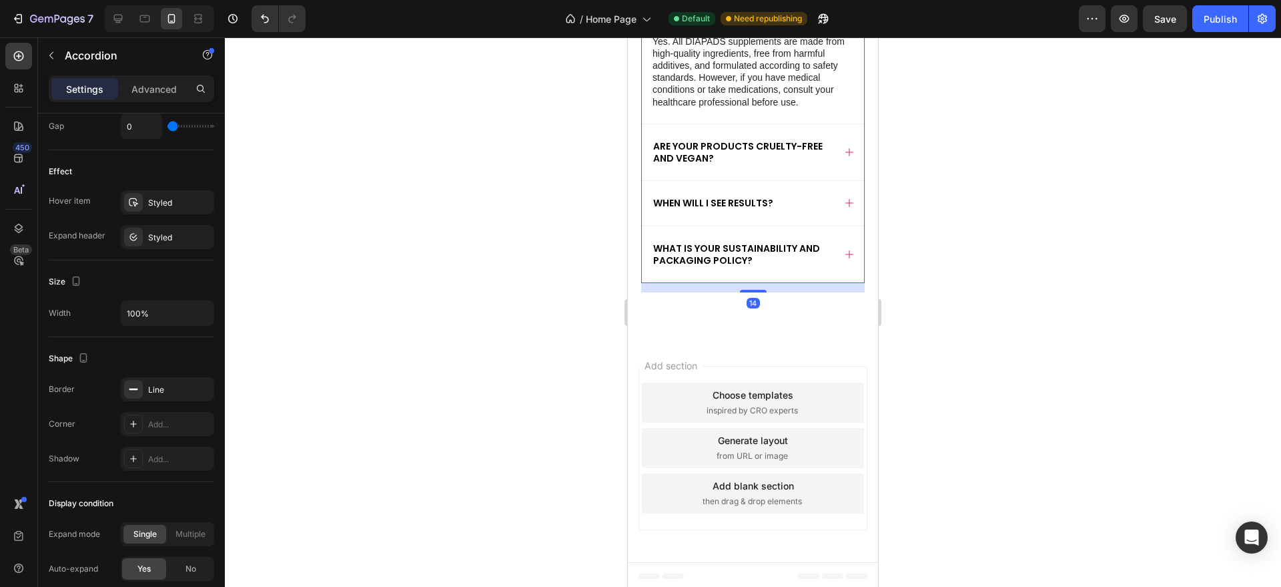
scroll to position [0, 0]
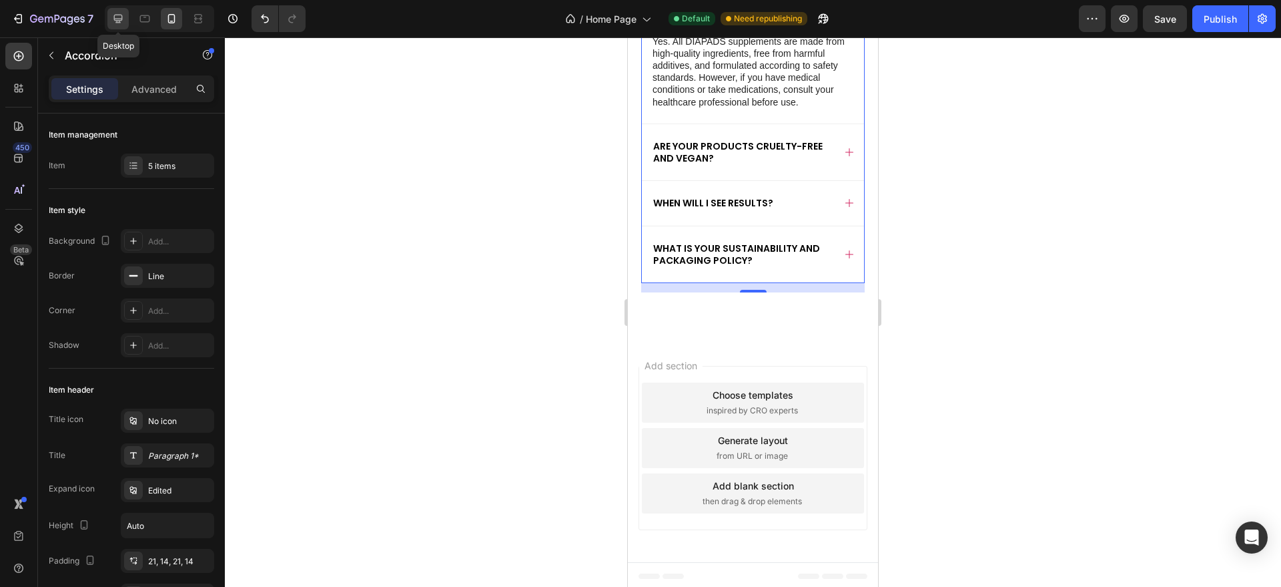
click at [118, 22] on icon at bounding box center [118, 19] width 9 height 9
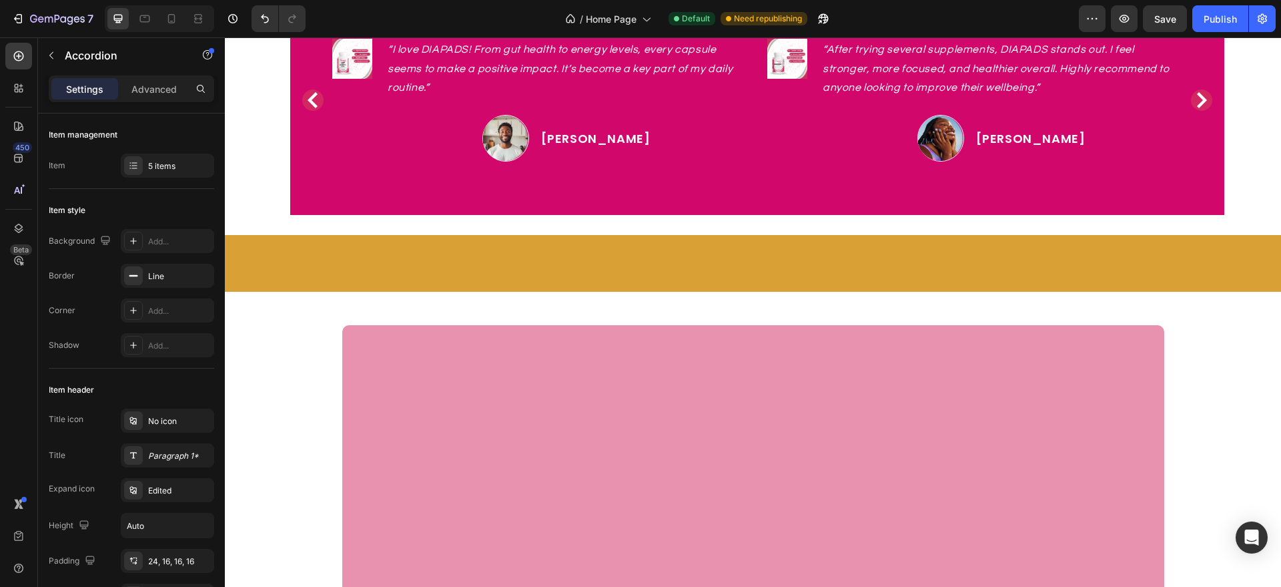
scroll to position [2521, 0]
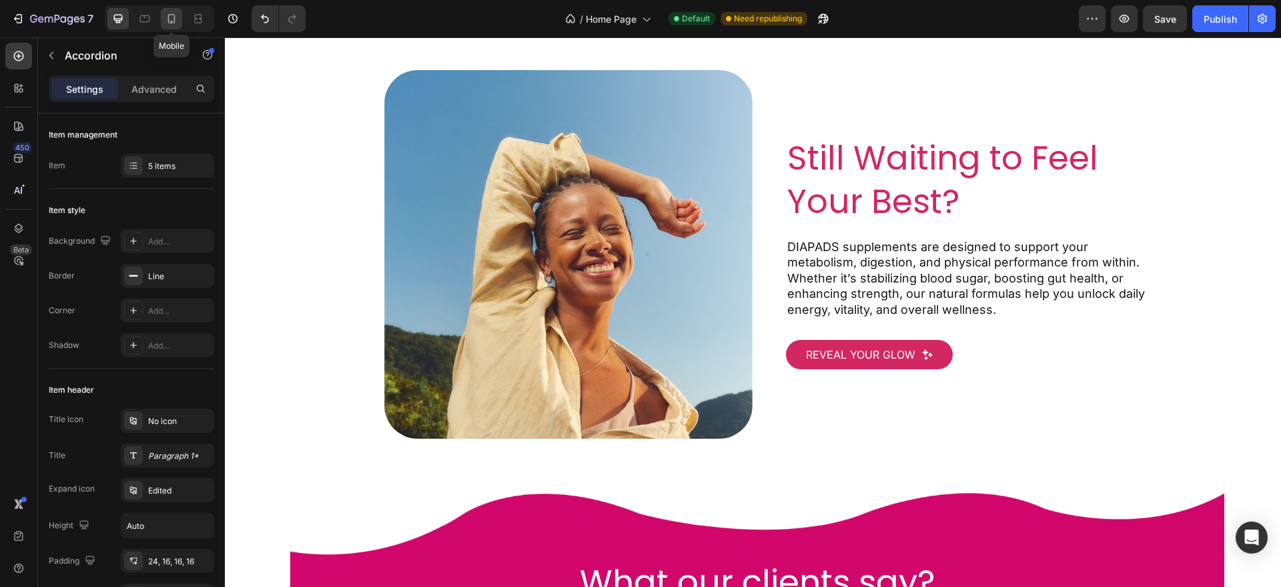
click at [178, 18] on icon at bounding box center [171, 18] width 13 height 13
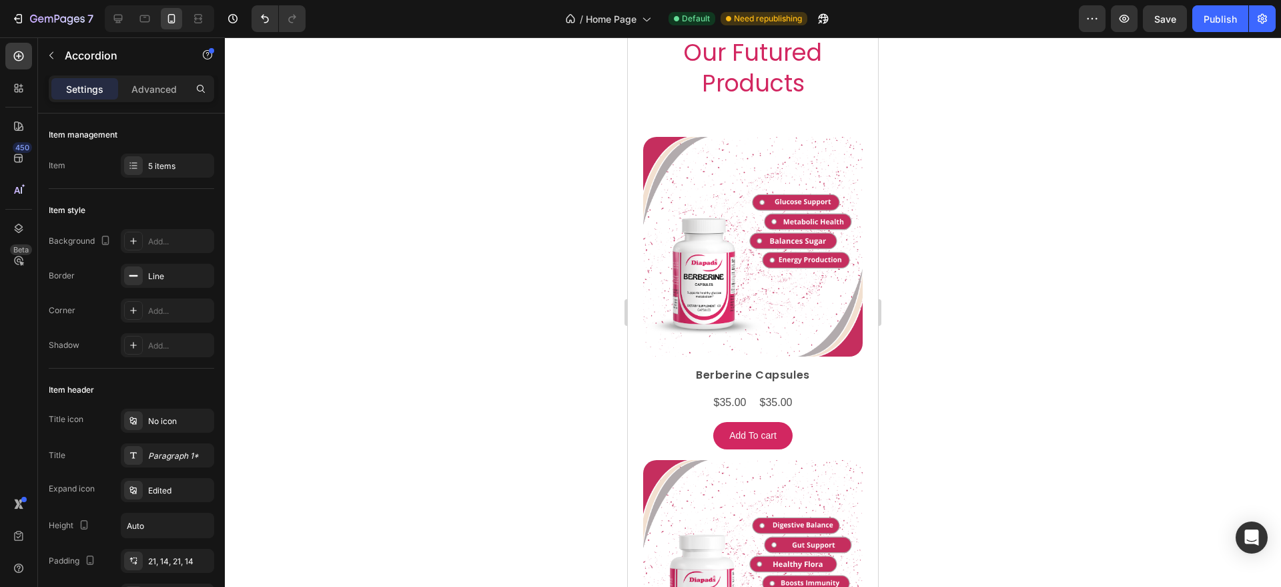
scroll to position [326, 0]
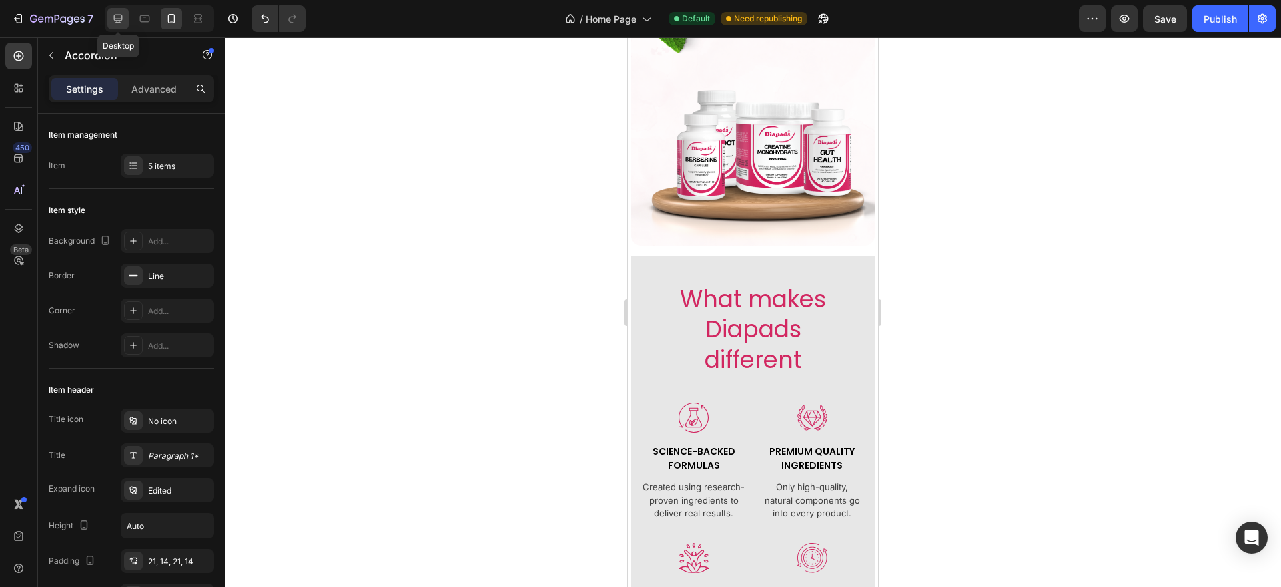
click at [113, 16] on icon at bounding box center [117, 18] width 13 height 13
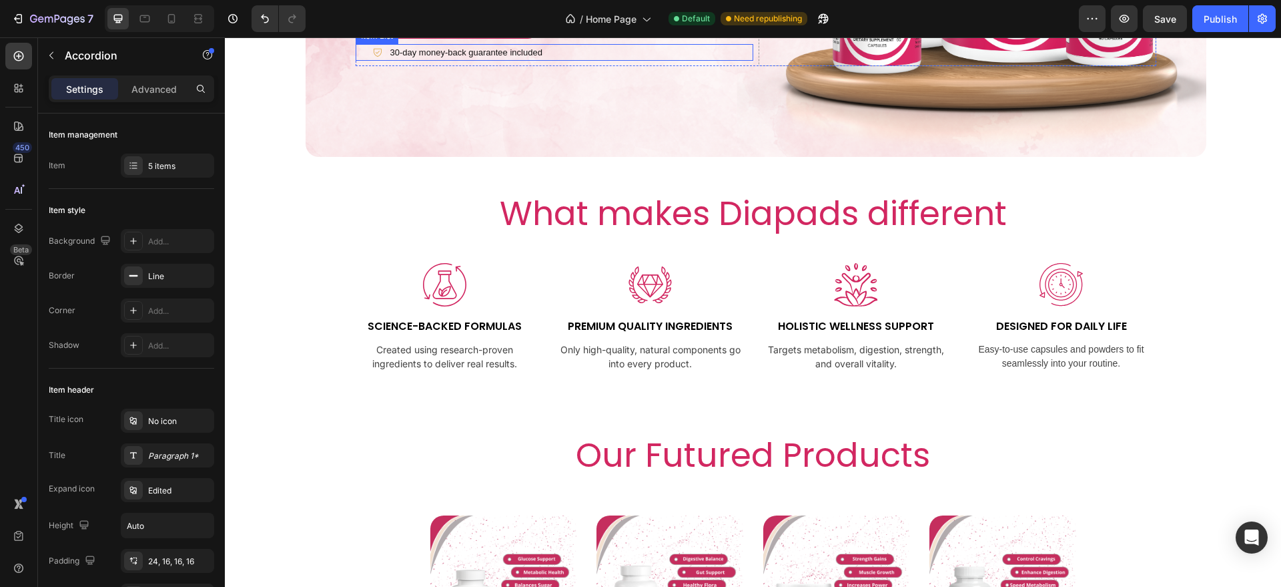
scroll to position [268, 0]
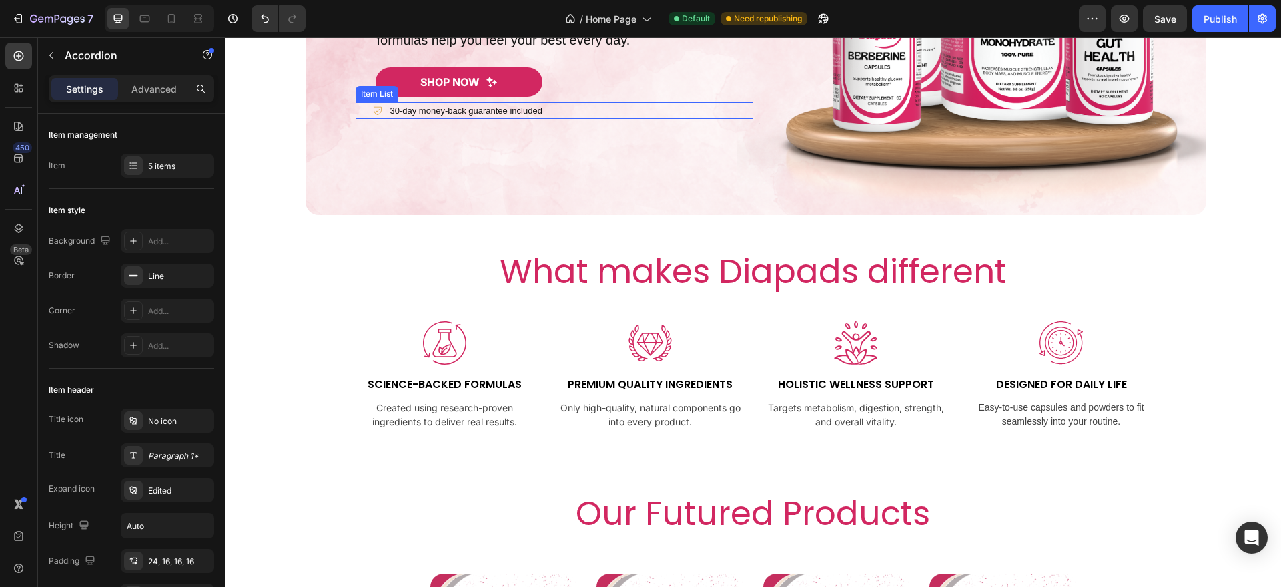
click at [376, 110] on div "30-day money-back guarantee included" at bounding box center [458, 110] width 172 height 17
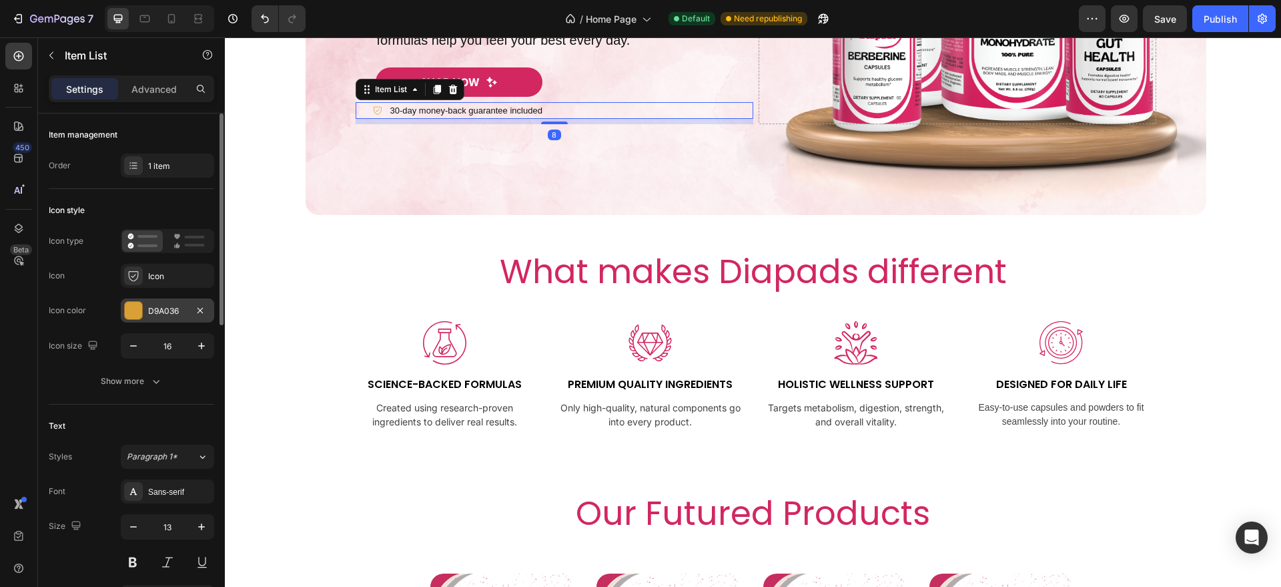
click at [172, 308] on div "D9A036" at bounding box center [167, 311] width 39 height 12
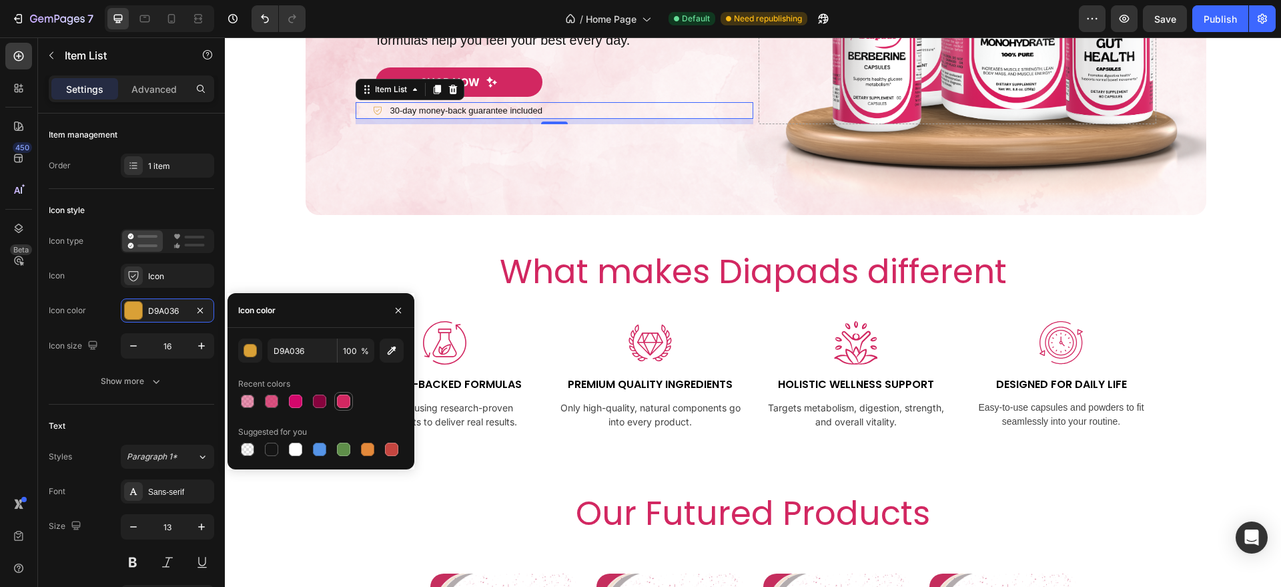
click at [338, 399] on div at bounding box center [343, 400] width 13 height 13
type input "D22761"
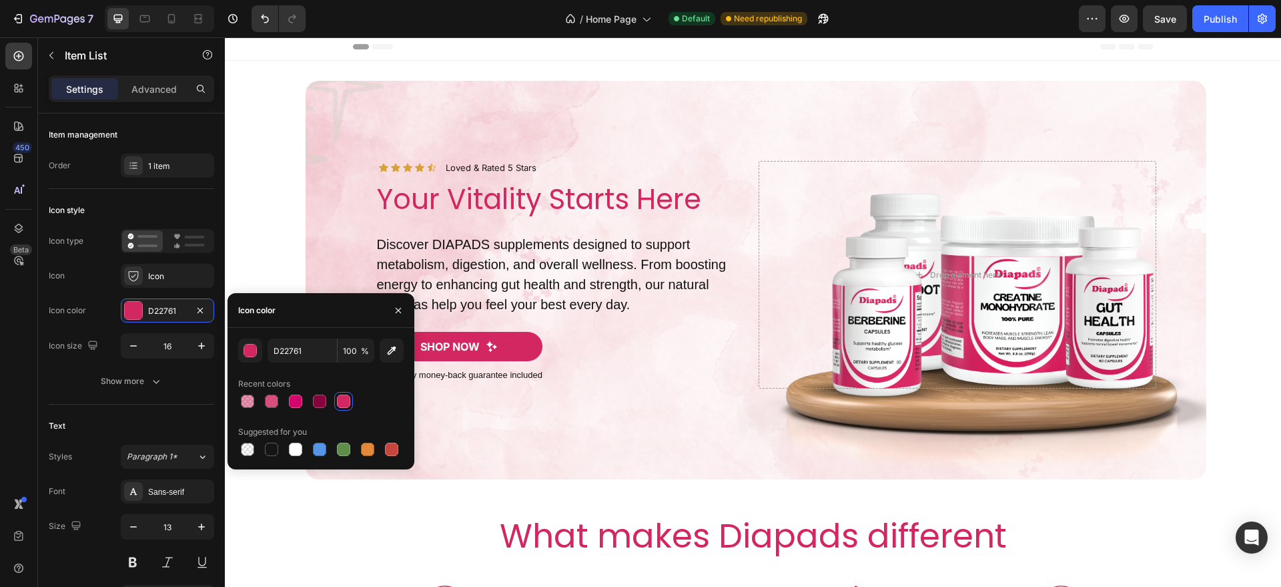
scroll to position [0, 0]
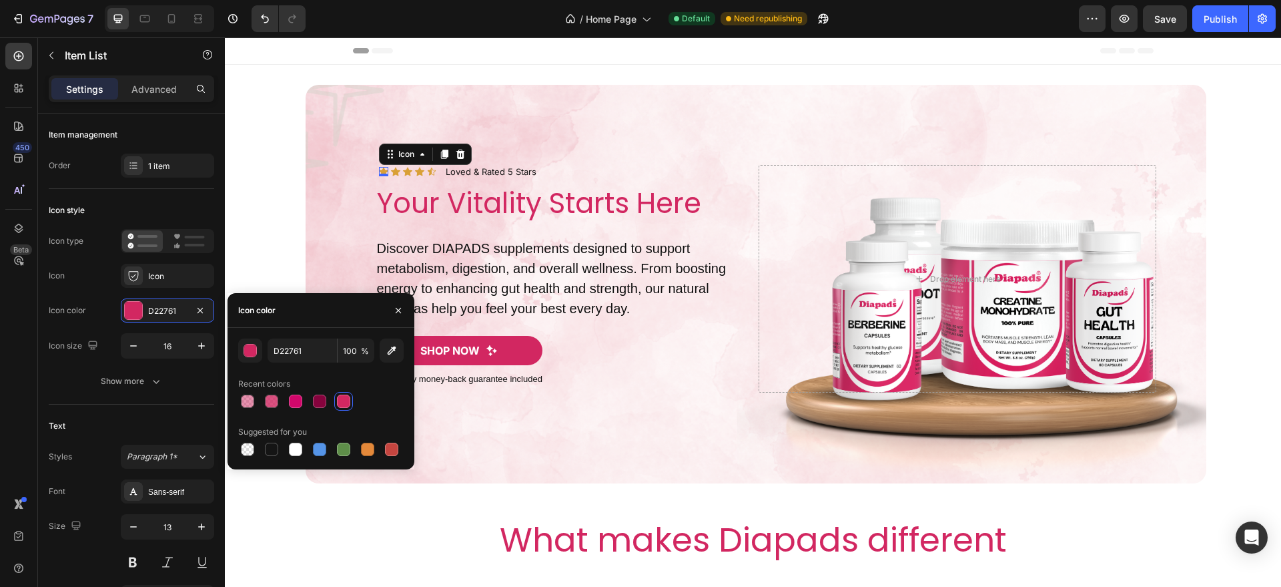
click at [379, 171] on div "Icon 0" at bounding box center [383, 171] width 9 height 9
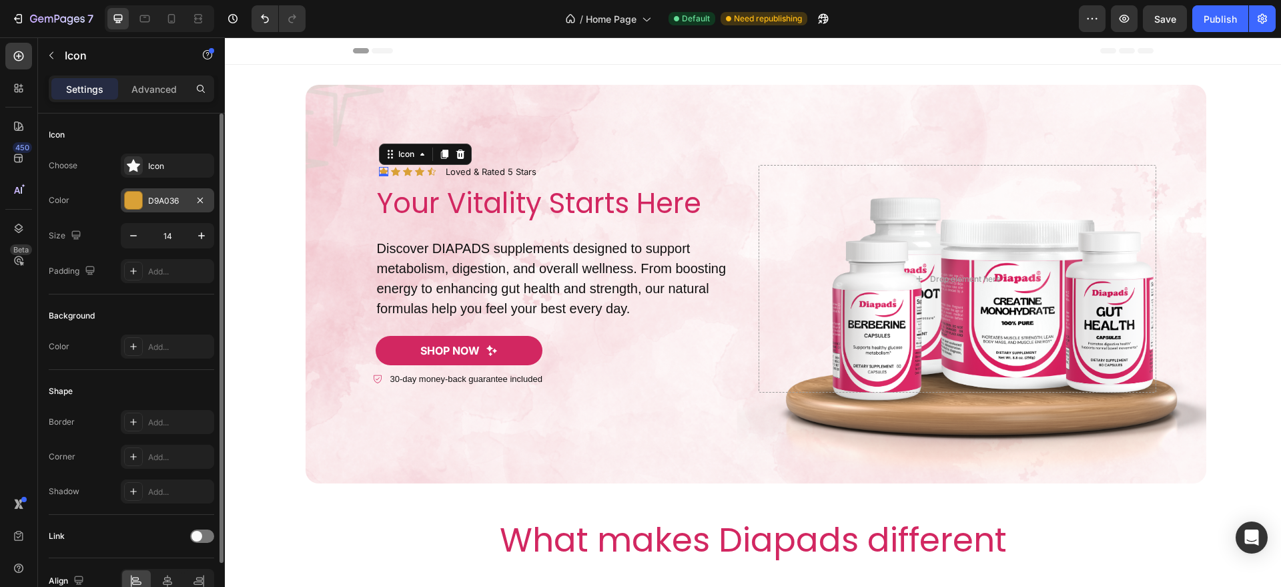
click at [181, 202] on div "D9A036" at bounding box center [167, 201] width 39 height 12
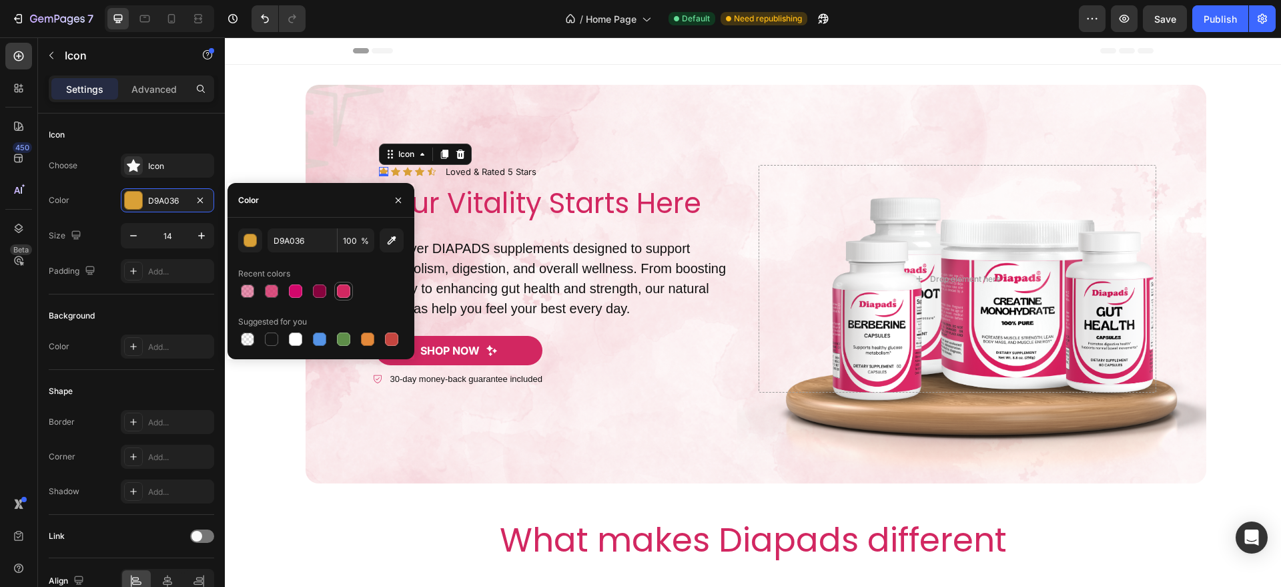
click at [336, 284] on div at bounding box center [344, 291] width 16 height 16
type input "D22761"
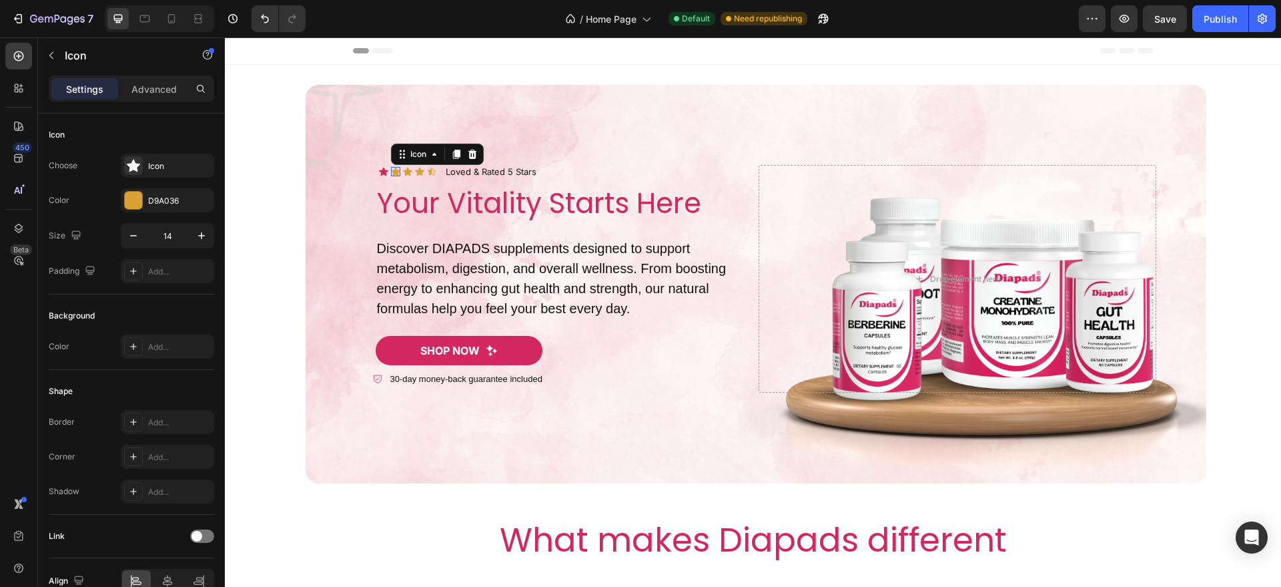
click at [391, 171] on icon at bounding box center [395, 171] width 9 height 9
click at [187, 202] on div "D9A036" at bounding box center [167, 200] width 93 height 24
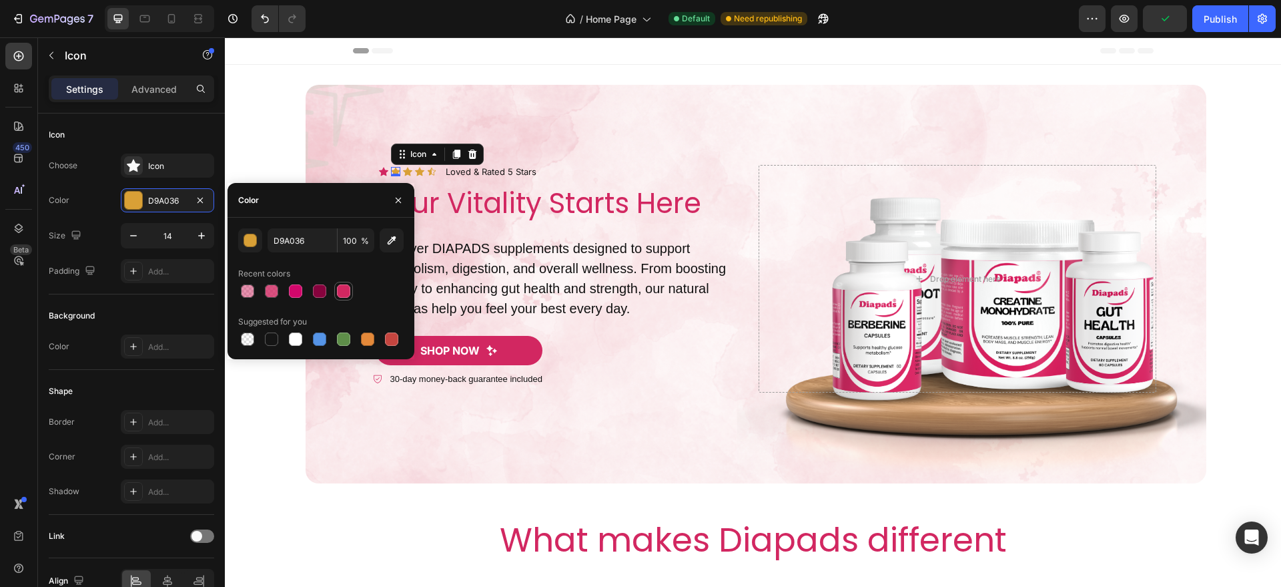
click at [336, 287] on div at bounding box center [344, 291] width 16 height 16
type input "D22761"
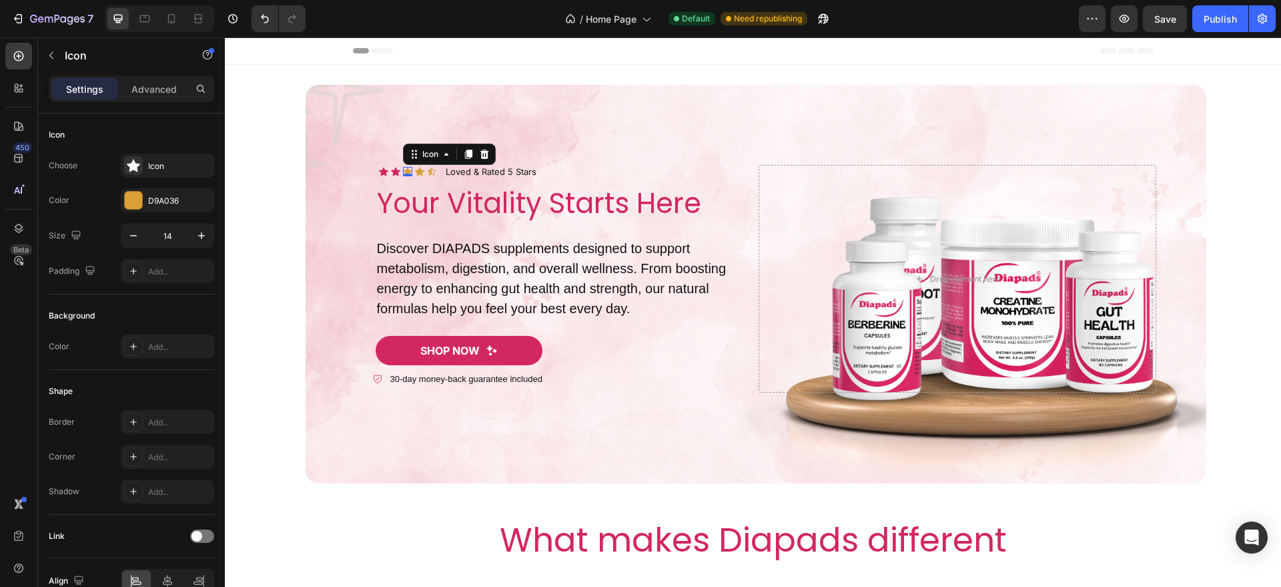
click at [403, 170] on div "Icon 0" at bounding box center [407, 171] width 9 height 9
click at [174, 200] on div "D9A036" at bounding box center [167, 201] width 39 height 12
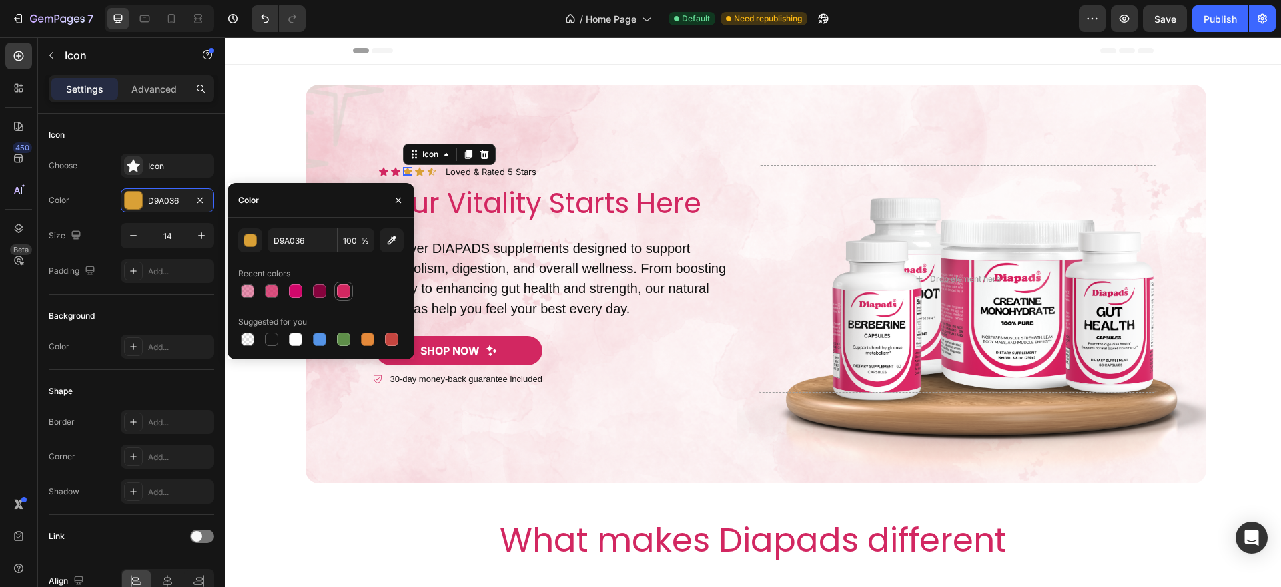
click at [340, 289] on div at bounding box center [343, 290] width 13 height 13
type input "D22761"
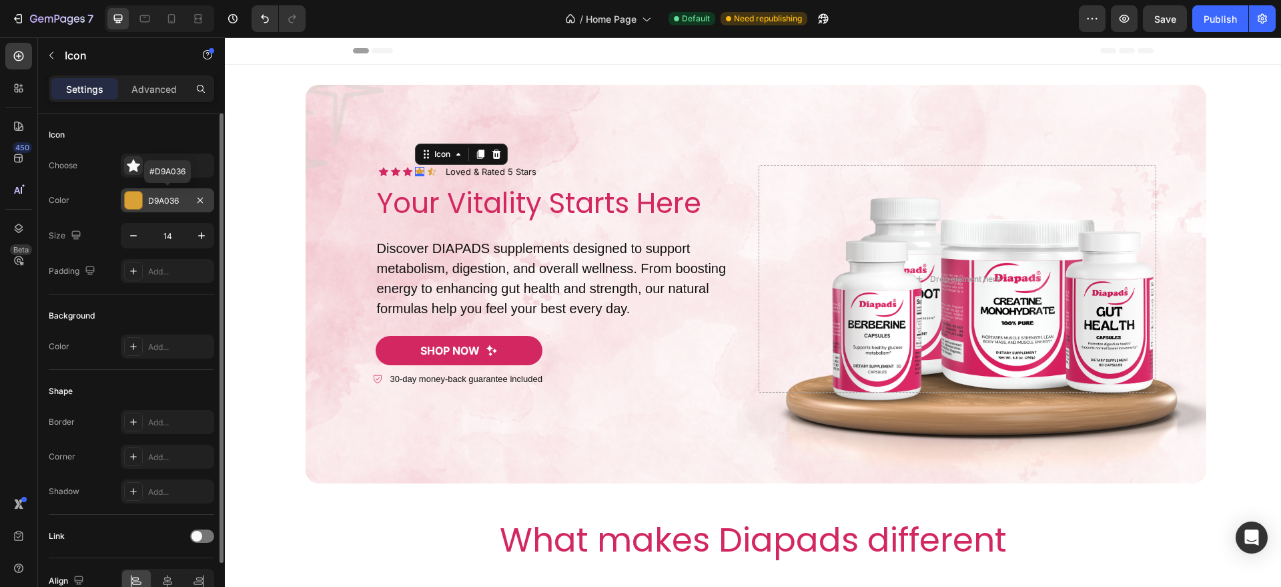
click at [164, 200] on div "D9A036" at bounding box center [167, 201] width 39 height 12
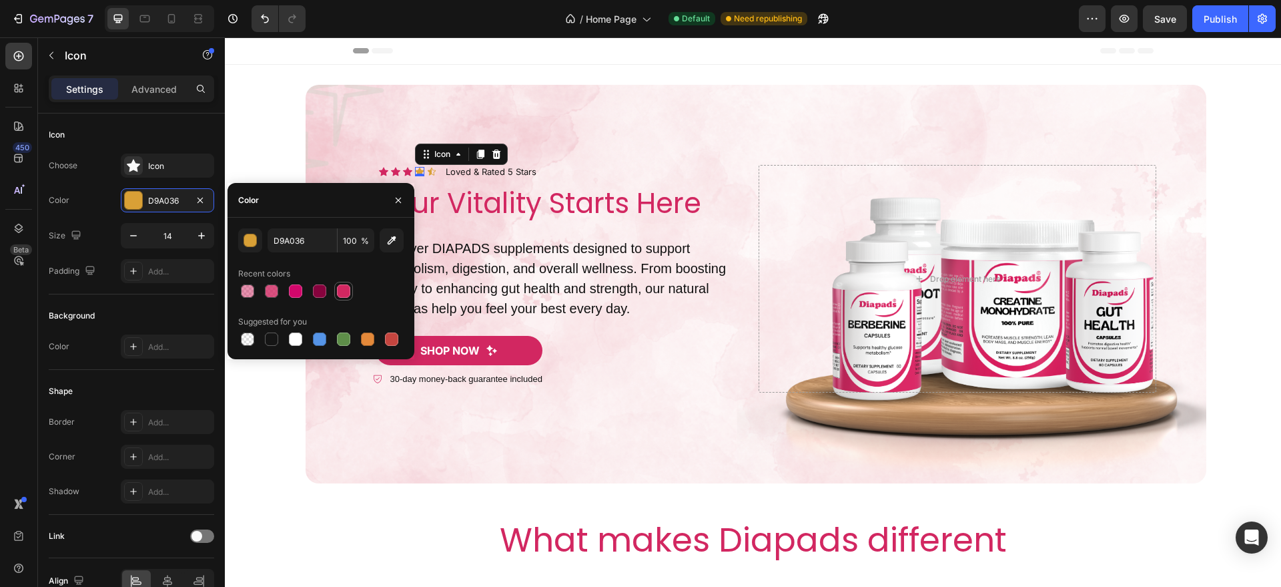
click at [339, 284] on div at bounding box center [343, 290] width 13 height 13
type input "D22761"
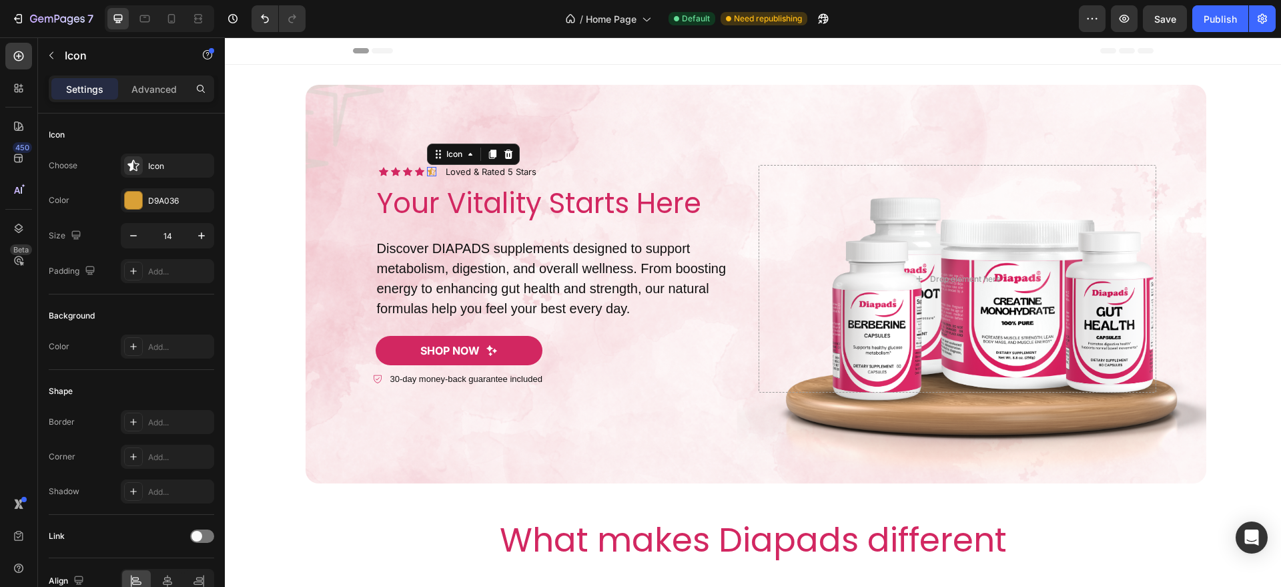
click at [427, 174] on div "Icon 0" at bounding box center [431, 171] width 9 height 9
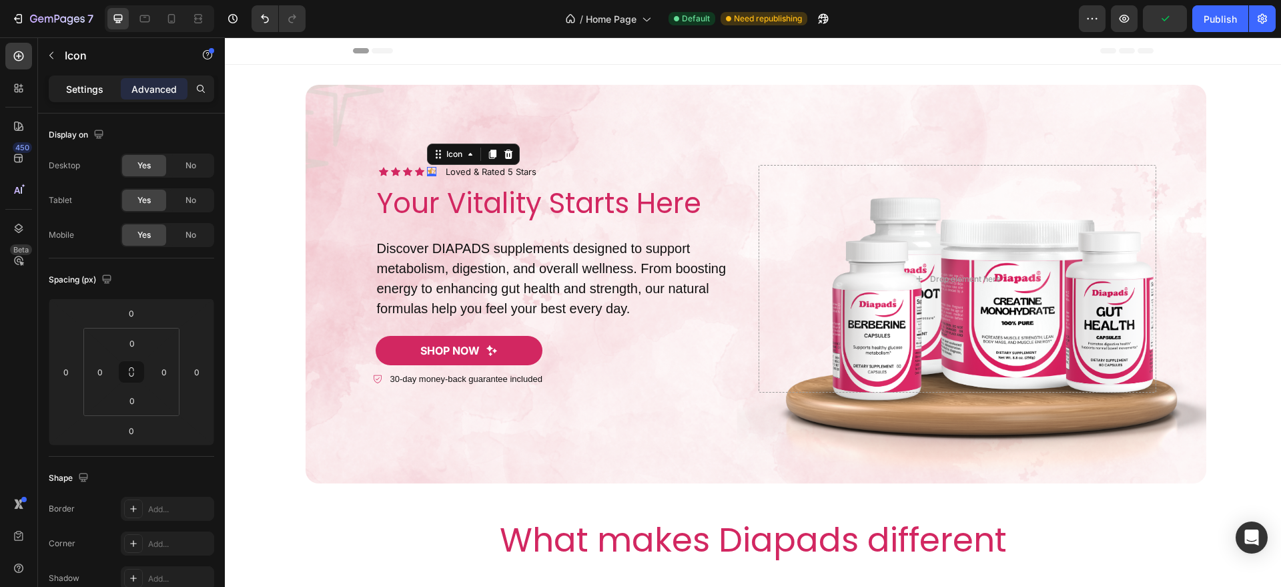
click at [99, 84] on p "Settings" at bounding box center [84, 89] width 37 height 14
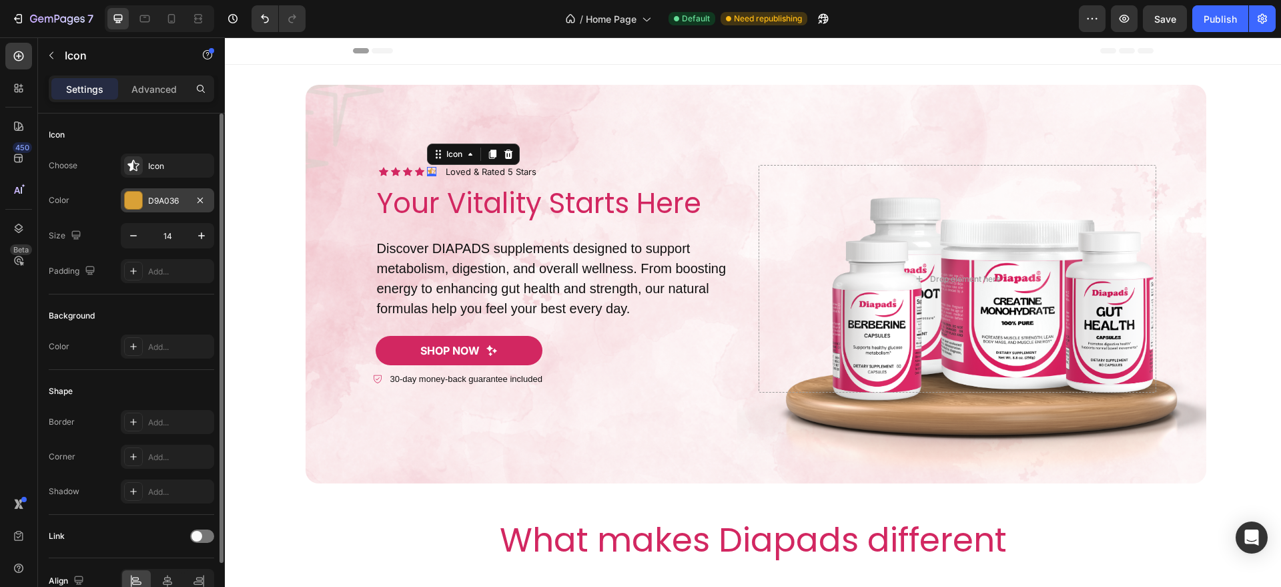
click at [181, 198] on div "D9A036" at bounding box center [167, 201] width 39 height 12
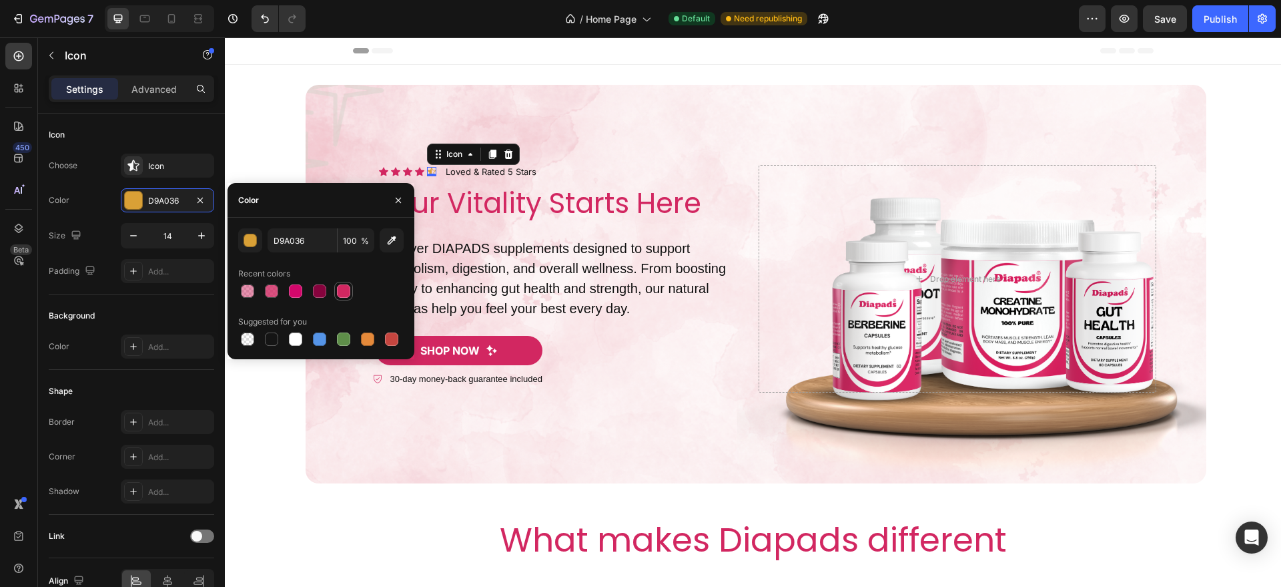
click at [344, 289] on div at bounding box center [343, 290] width 13 height 13
type input "D22761"
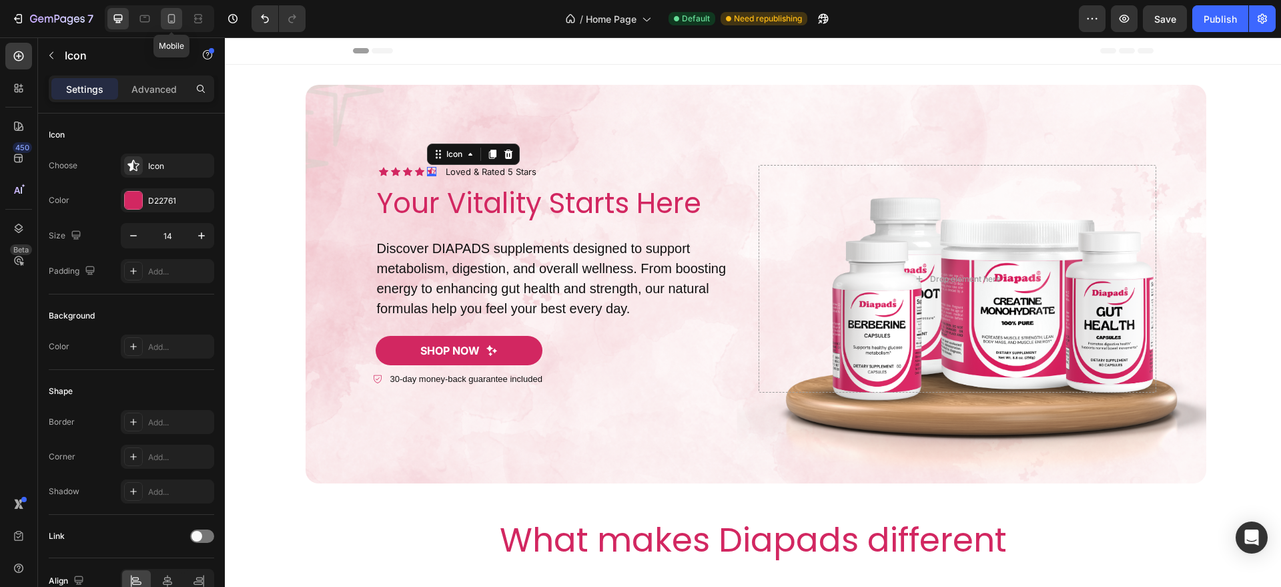
click at [175, 18] on icon at bounding box center [171, 18] width 7 height 9
type input "12"
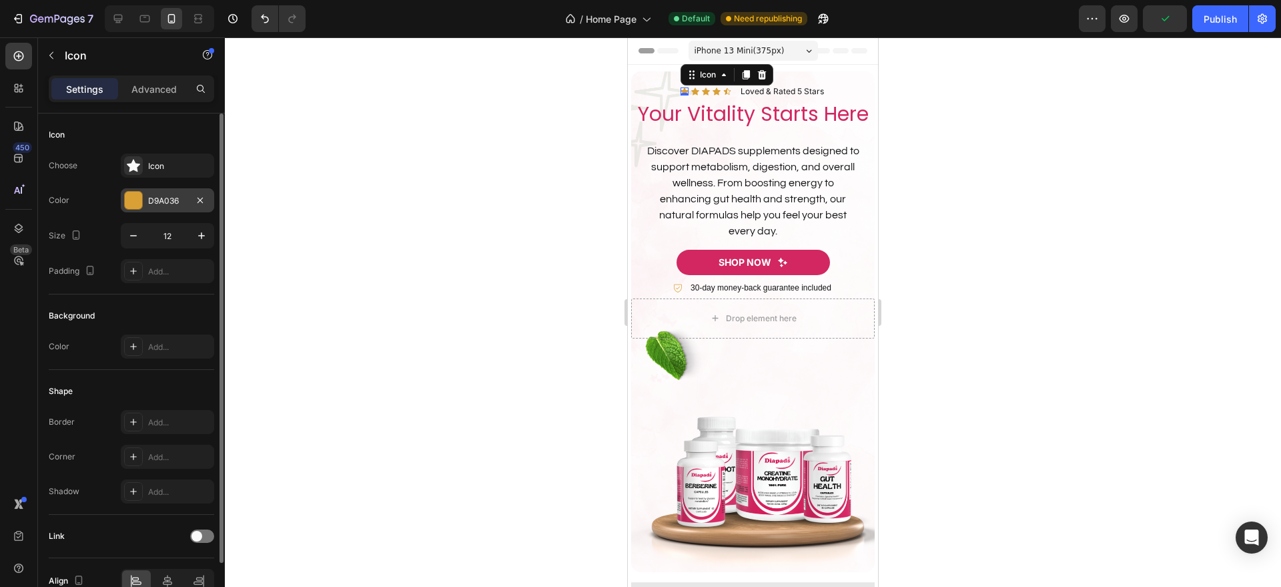
click at [145, 208] on div "D9A036" at bounding box center [167, 200] width 93 height 24
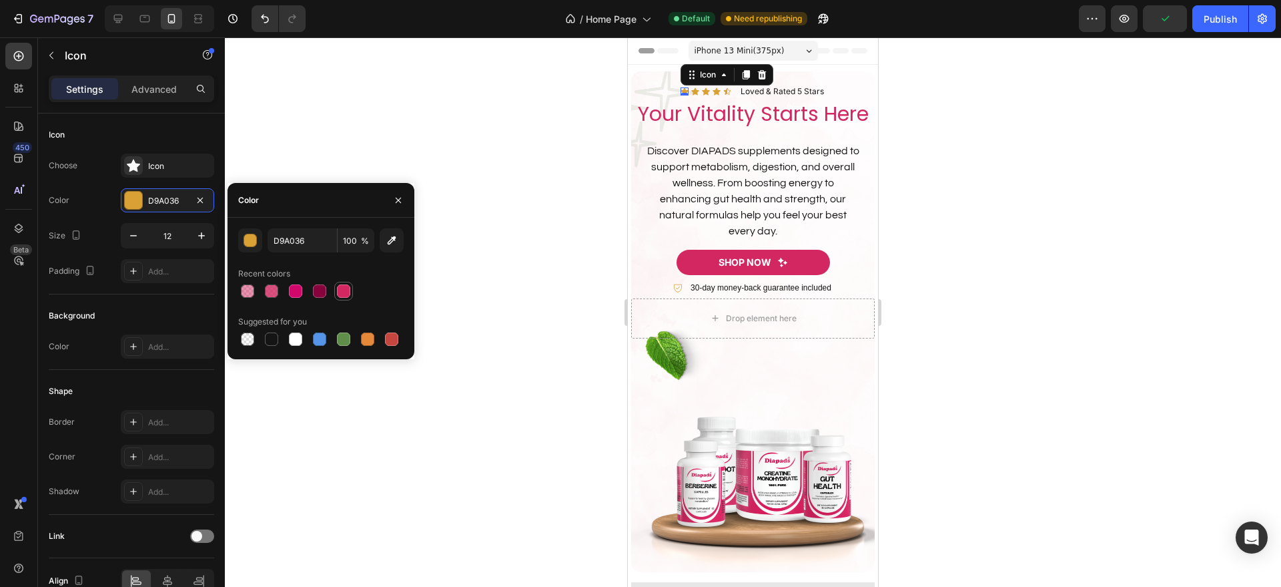
click at [348, 294] on div at bounding box center [343, 290] width 13 height 13
type input "D22761"
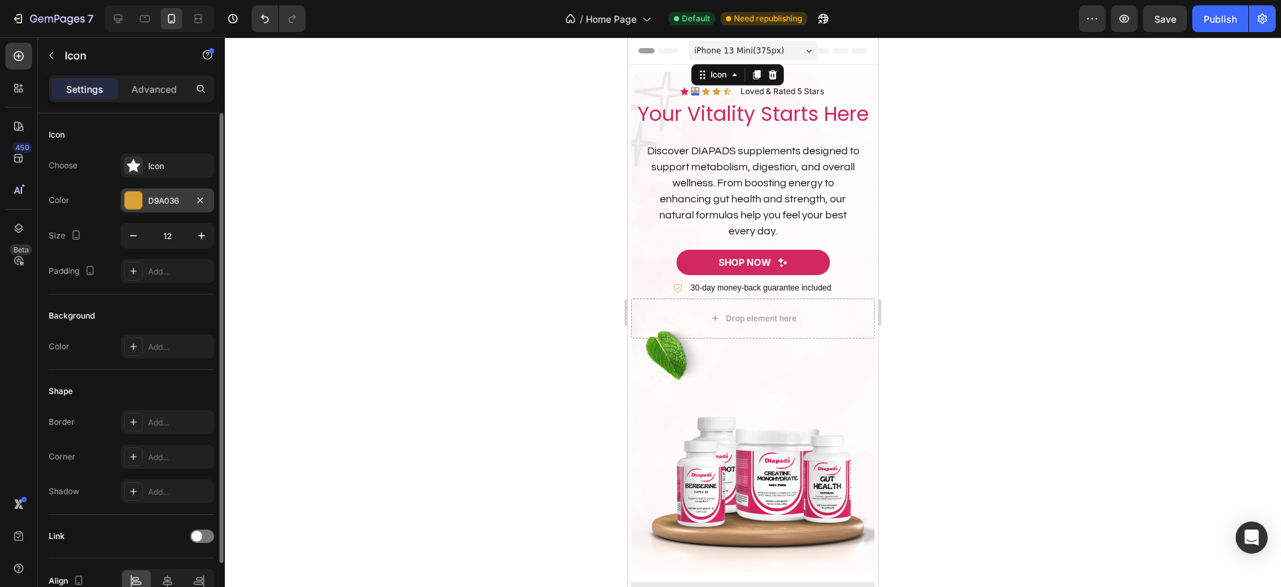
click at [184, 197] on div "D9A036" at bounding box center [167, 201] width 39 height 12
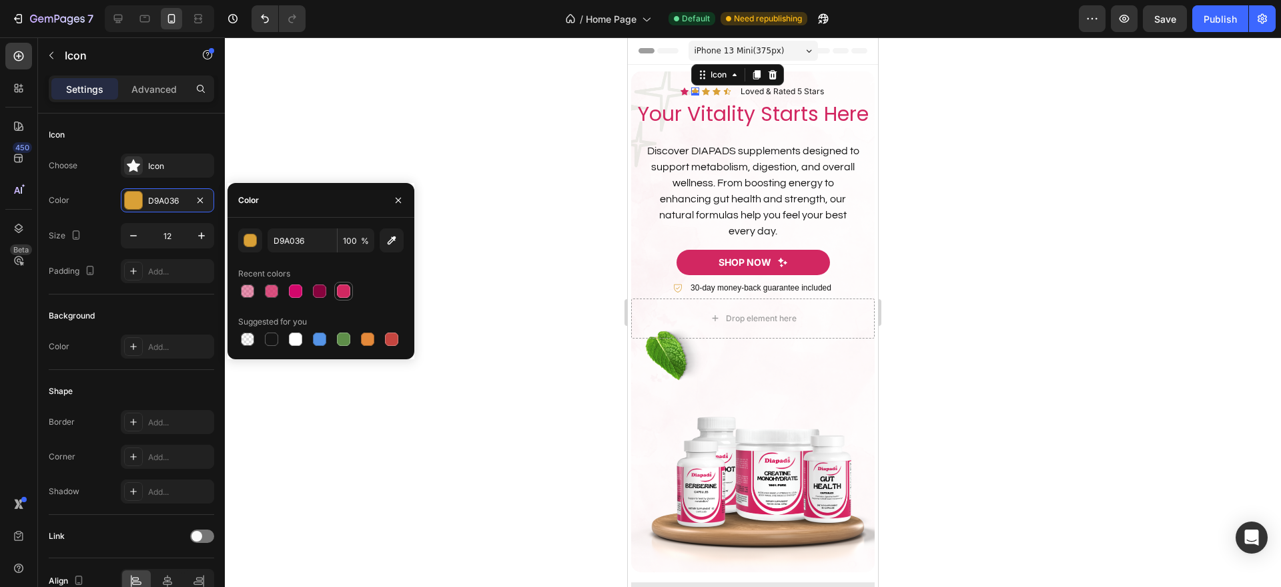
click at [346, 290] on div at bounding box center [343, 290] width 13 height 13
type input "D22761"
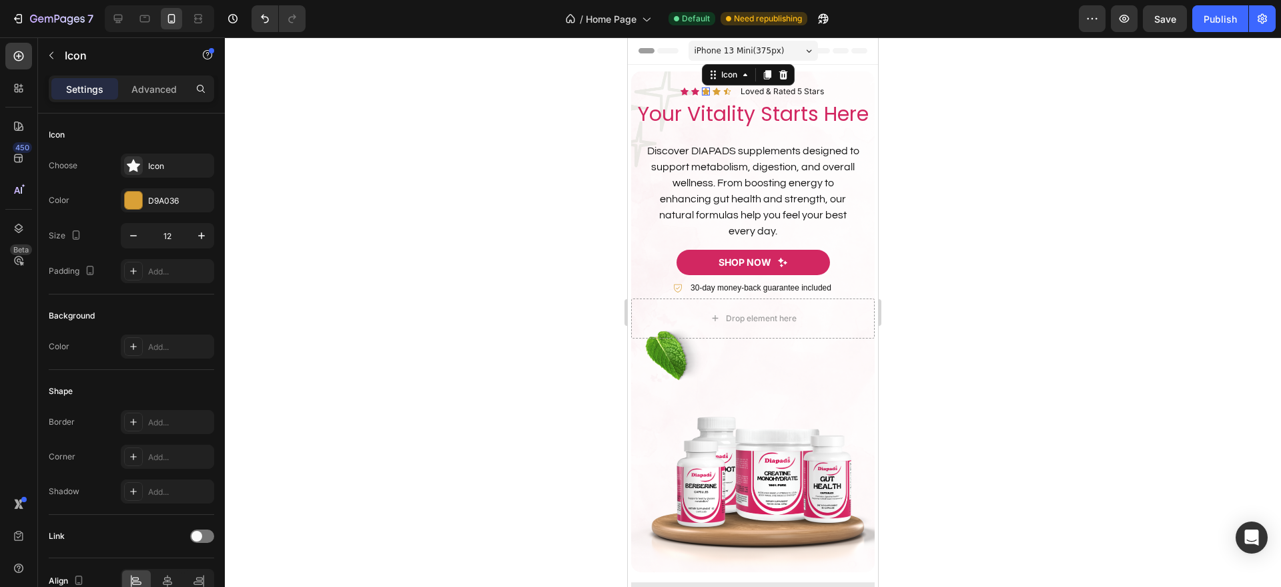
click at [702, 91] on div "Icon 0" at bounding box center [706, 91] width 8 height 8
click at [177, 196] on div "D9A036" at bounding box center [167, 201] width 39 height 12
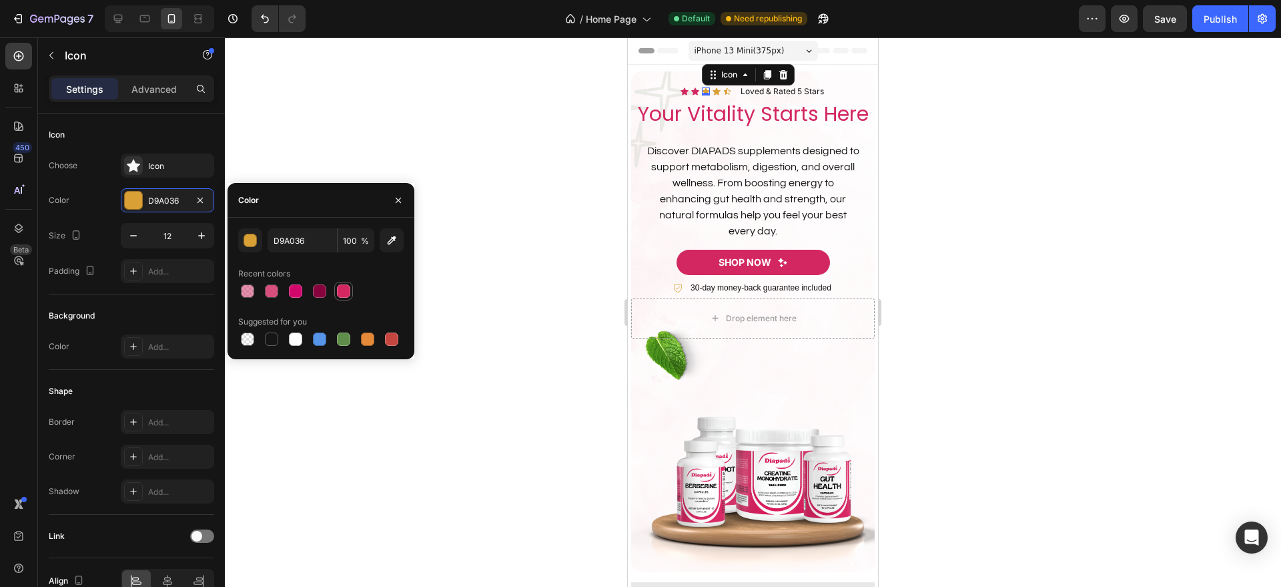
click at [339, 286] on div at bounding box center [343, 290] width 13 height 13
type input "D22761"
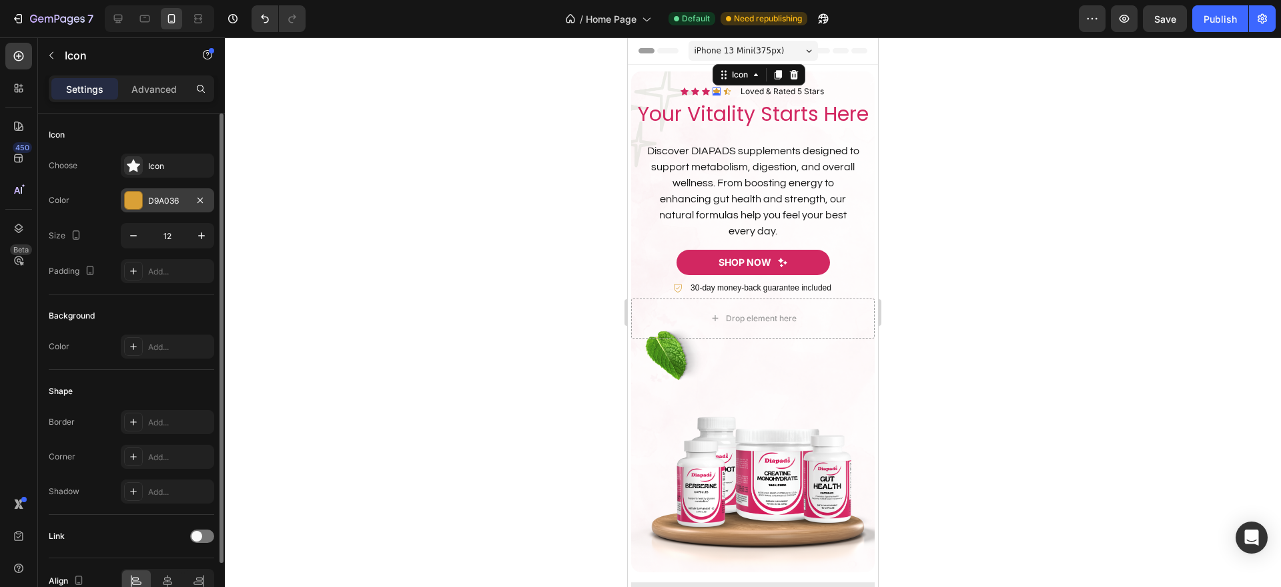
click at [188, 208] on div "D9A036" at bounding box center [167, 200] width 93 height 24
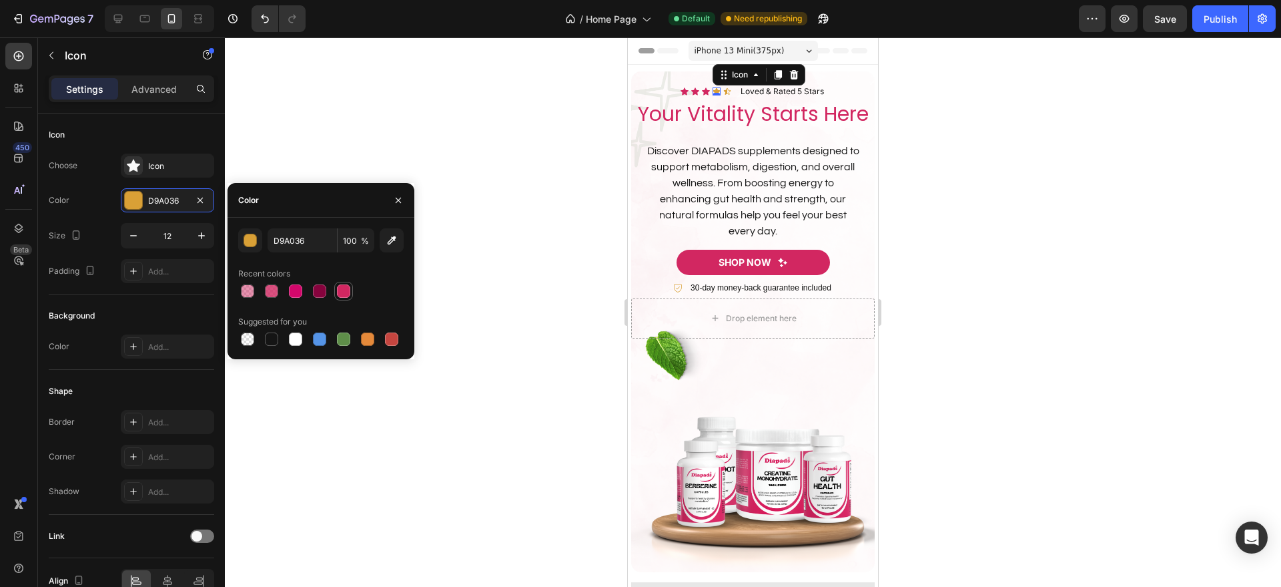
drag, startPoint x: 347, startPoint y: 280, endPoint x: 346, endPoint y: 289, distance: 8.8
click at [346, 289] on div "Recent colors" at bounding box center [320, 281] width 165 height 37
click at [346, 289] on div at bounding box center [343, 290] width 13 height 13
type input "D22761"
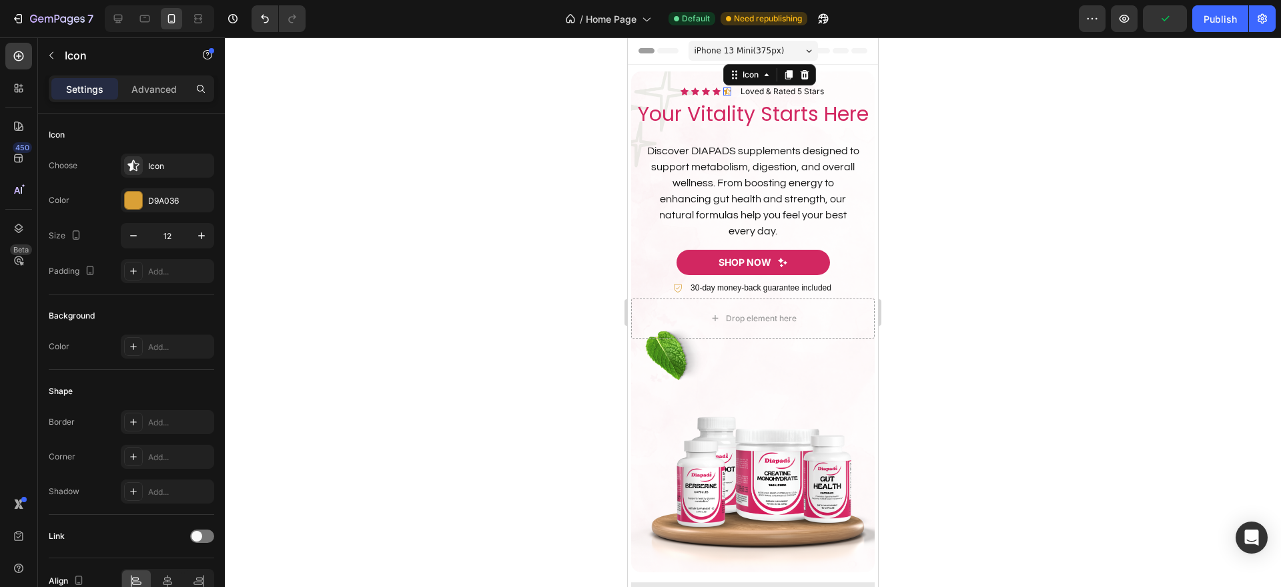
click at [723, 90] on div "Icon 0" at bounding box center [727, 91] width 8 height 8
click at [145, 203] on div "D9A036" at bounding box center [167, 200] width 93 height 24
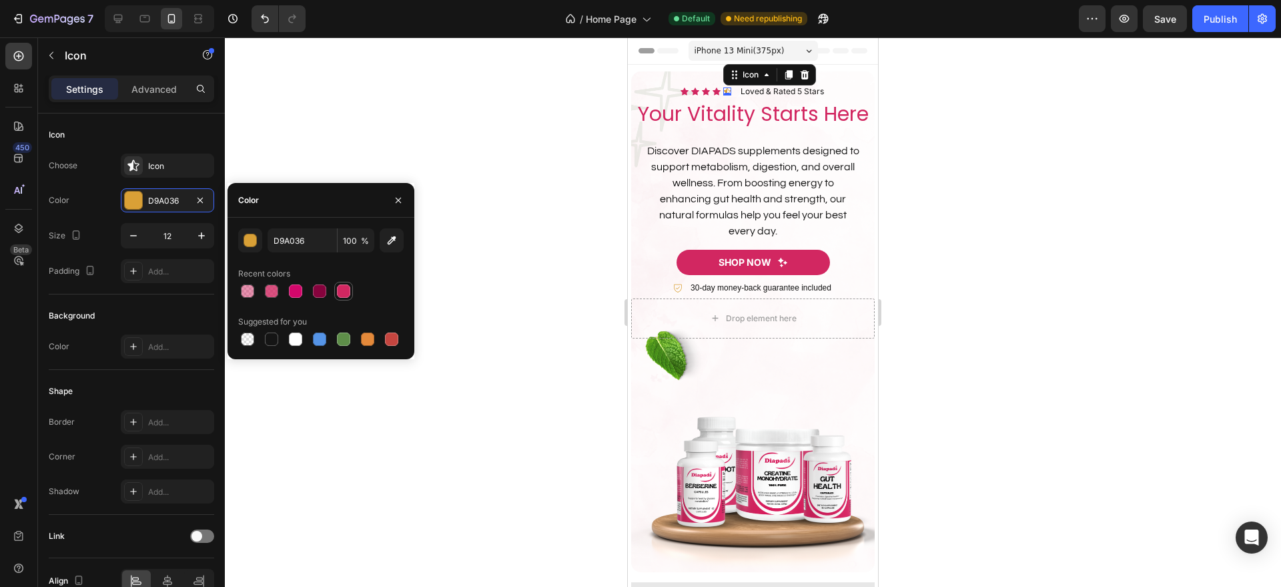
click at [349, 298] on div at bounding box center [344, 291] width 16 height 16
type input "D22761"
click at [674, 292] on icon at bounding box center [678, 288] width 8 height 8
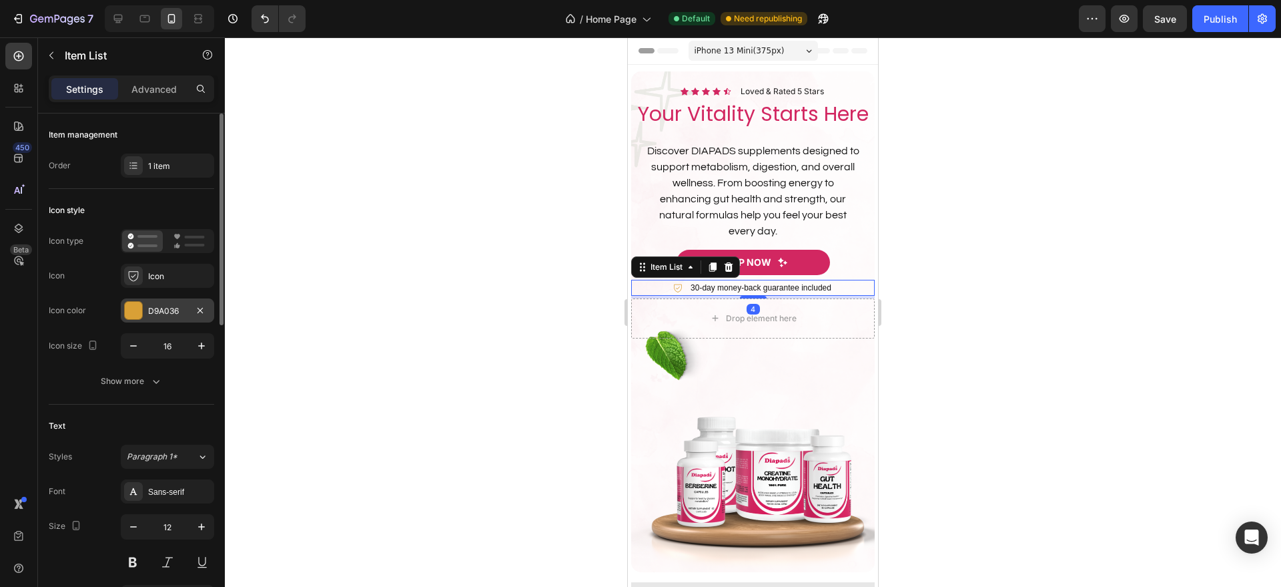
click at [164, 320] on div "D9A036" at bounding box center [167, 310] width 93 height 24
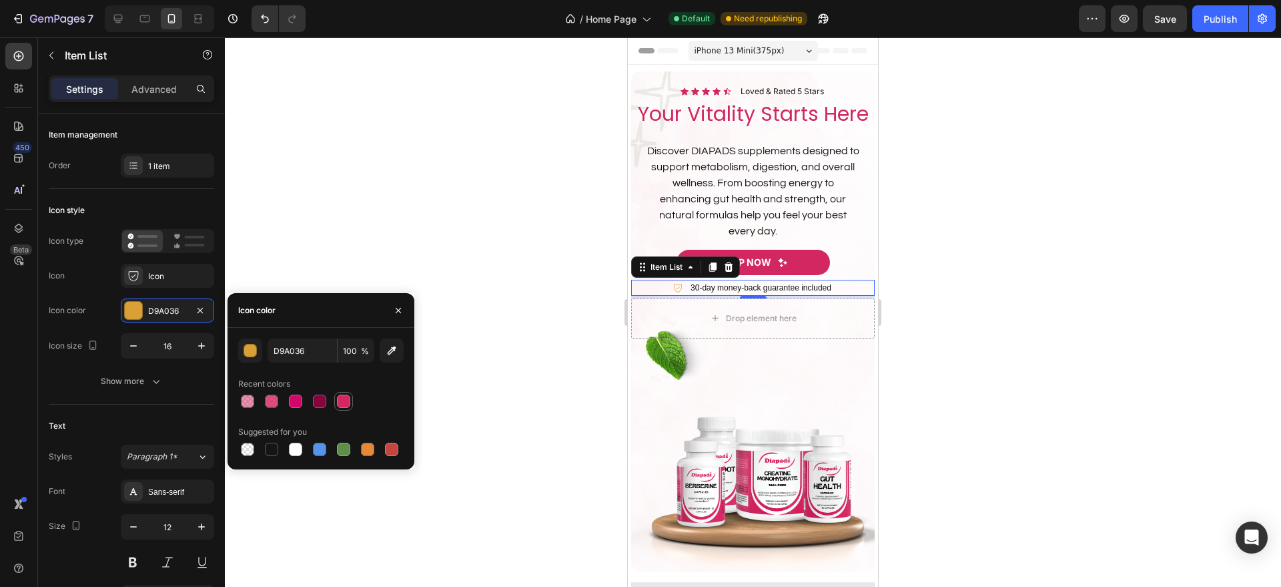
click at [345, 401] on div at bounding box center [343, 400] width 13 height 13
type input "D22761"
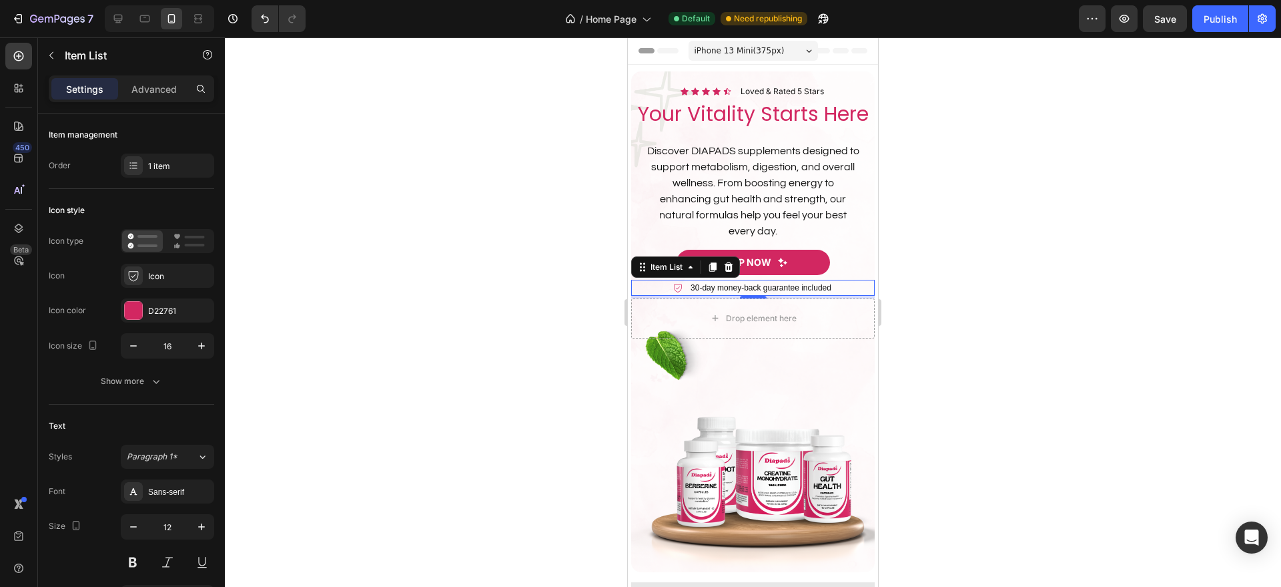
click at [986, 259] on div at bounding box center [753, 311] width 1056 height 549
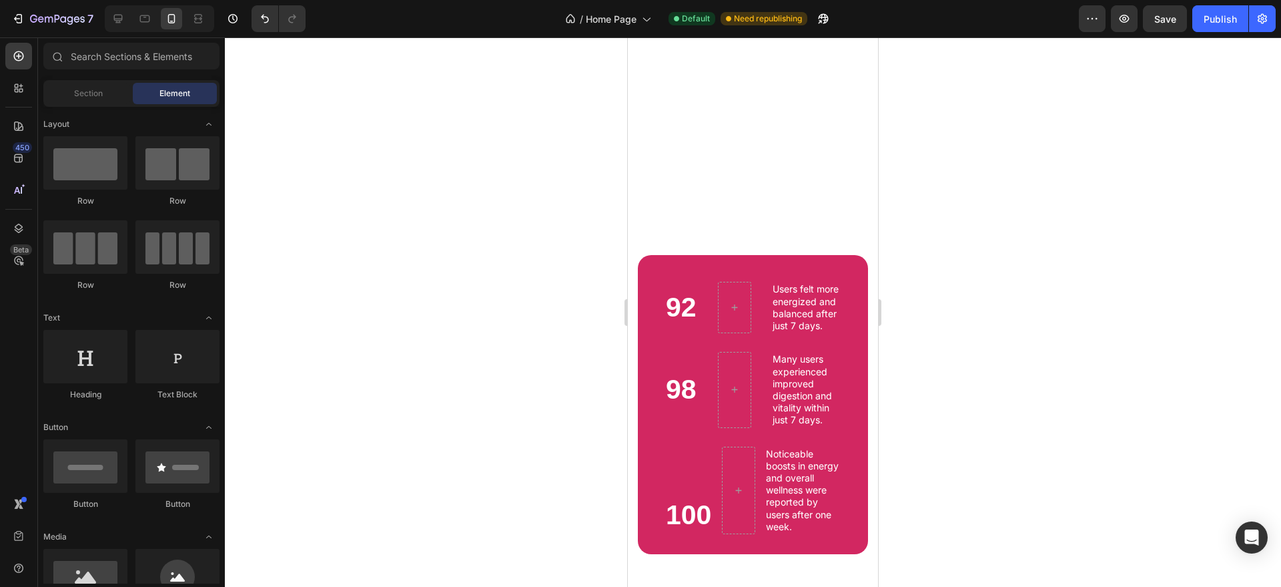
scroll to position [2437, 0]
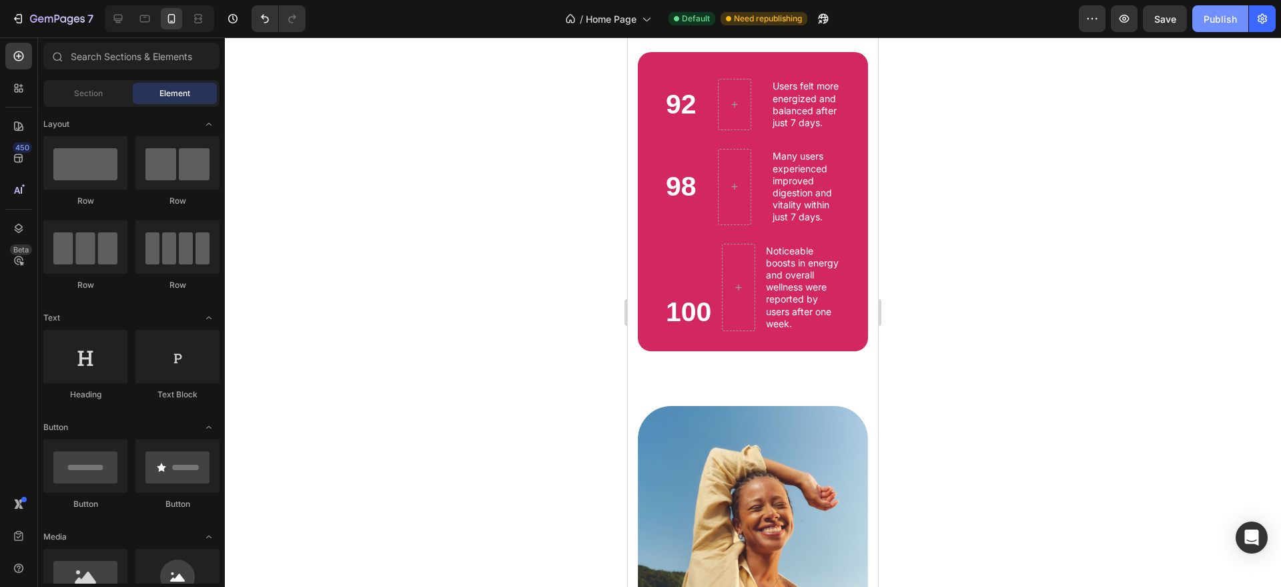
click at [1224, 26] on button "Publish" at bounding box center [1220, 18] width 56 height 27
click at [1192, 5] on button "Publish" at bounding box center [1220, 18] width 56 height 27
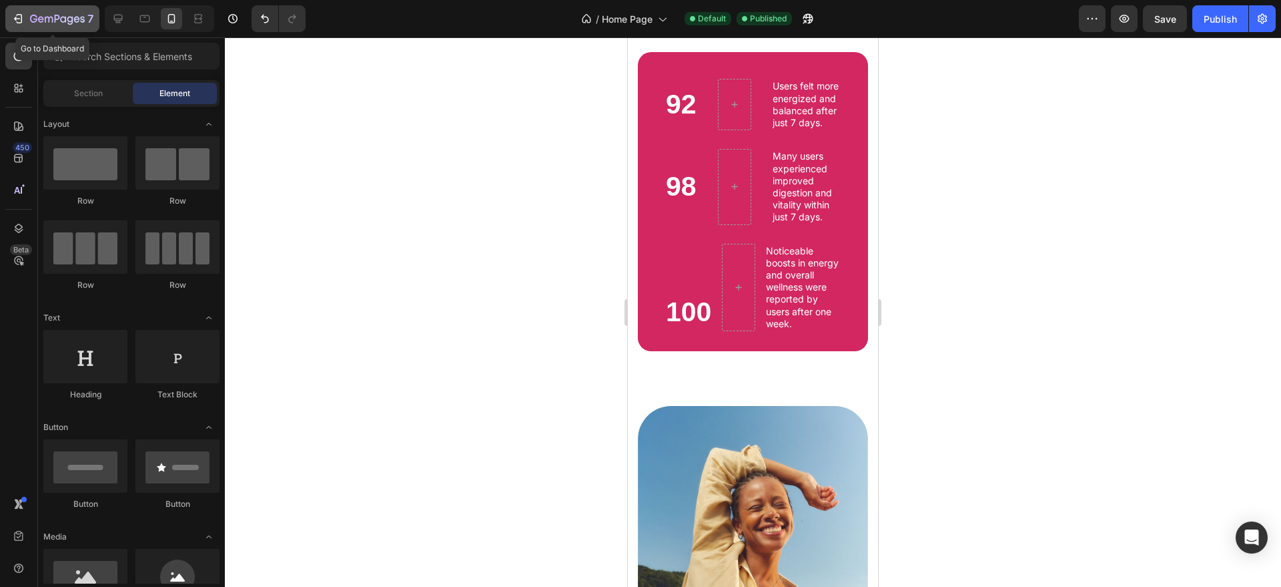
click at [60, 14] on icon "button" at bounding box center [57, 19] width 55 height 11
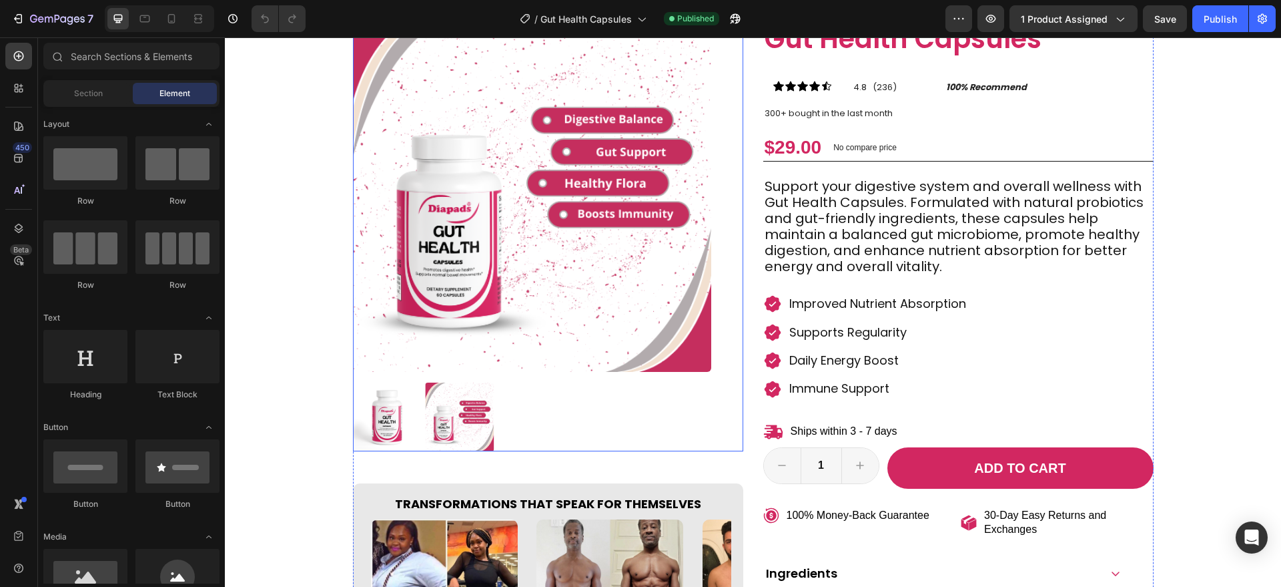
scroll to position [272, 0]
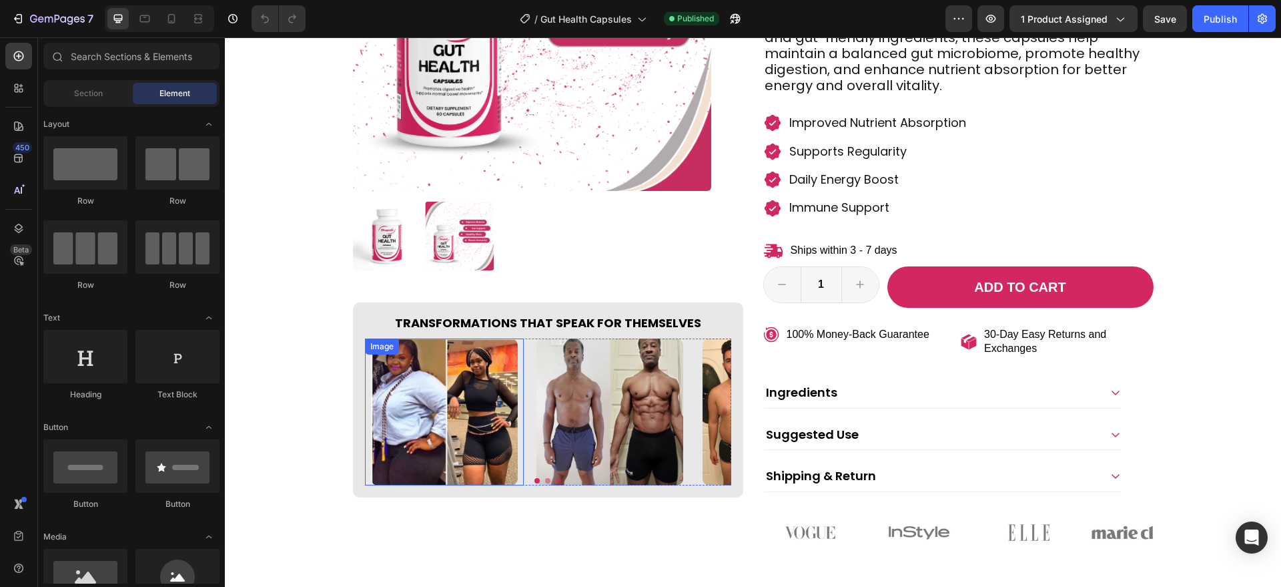
click at [490, 366] on img at bounding box center [444, 411] width 147 height 147
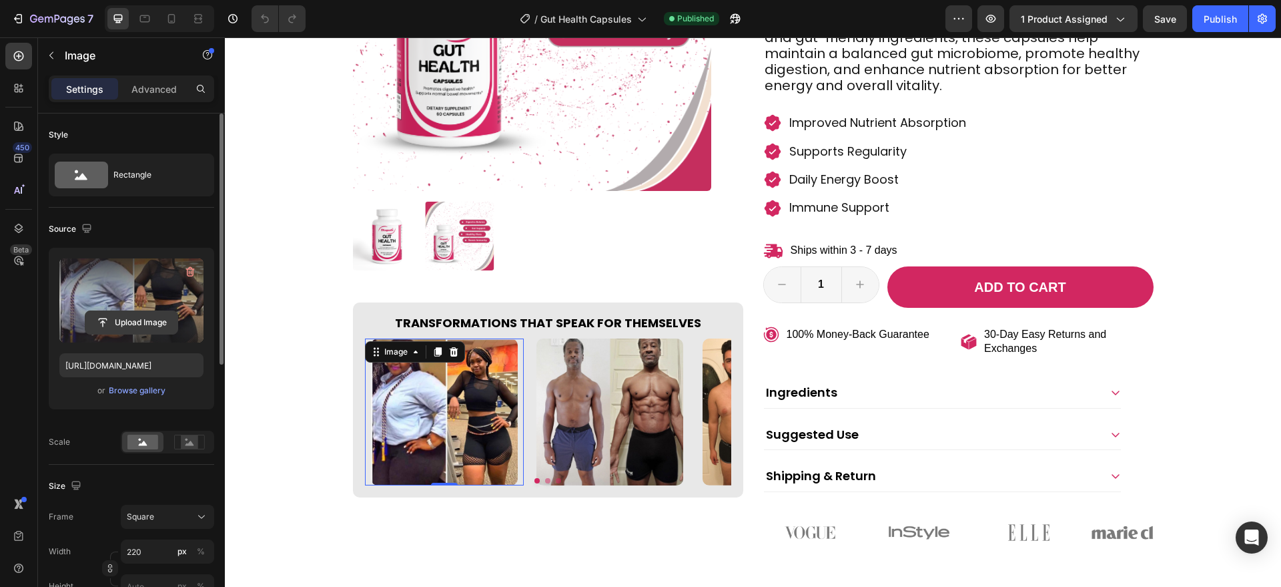
click at [159, 320] on input "file" at bounding box center [131, 322] width 92 height 23
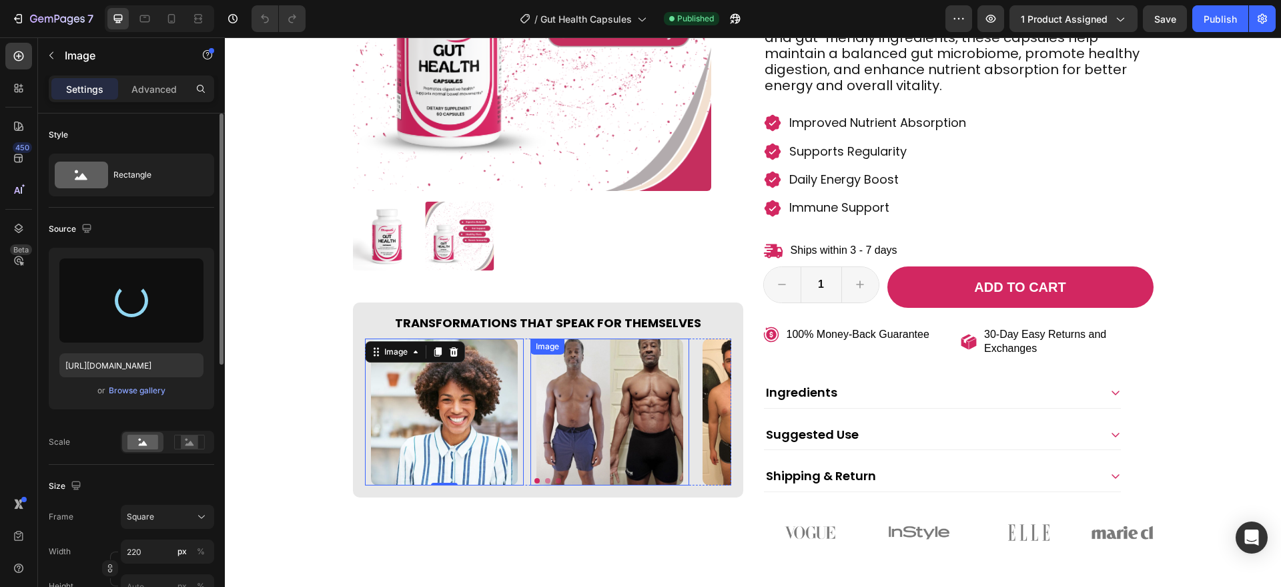
type input "https://cdn.shopify.com/s/files/1/0787/1620/7344/files/gempages_581797582632649…"
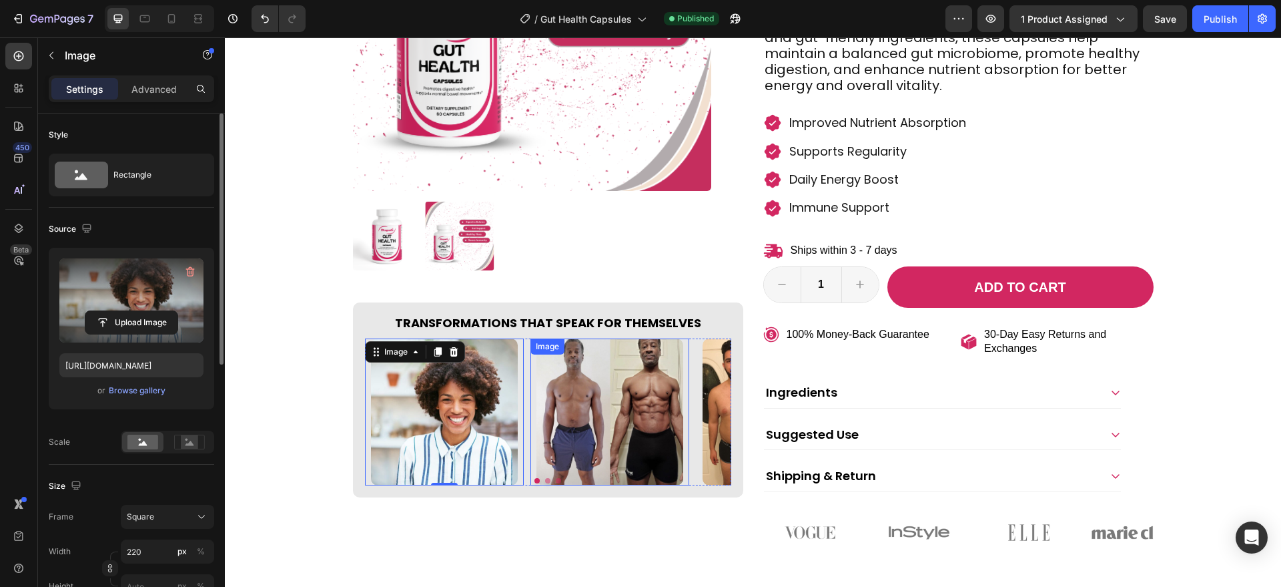
click at [574, 375] on img at bounding box center [609, 411] width 147 height 147
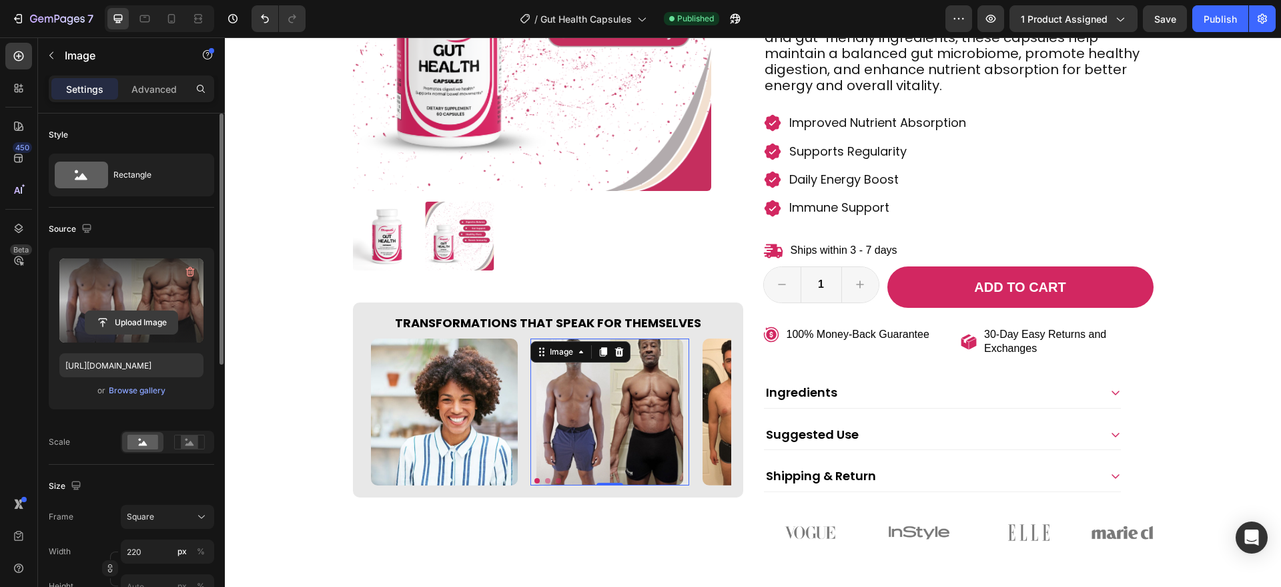
click at [173, 312] on input "file" at bounding box center [131, 322] width 92 height 23
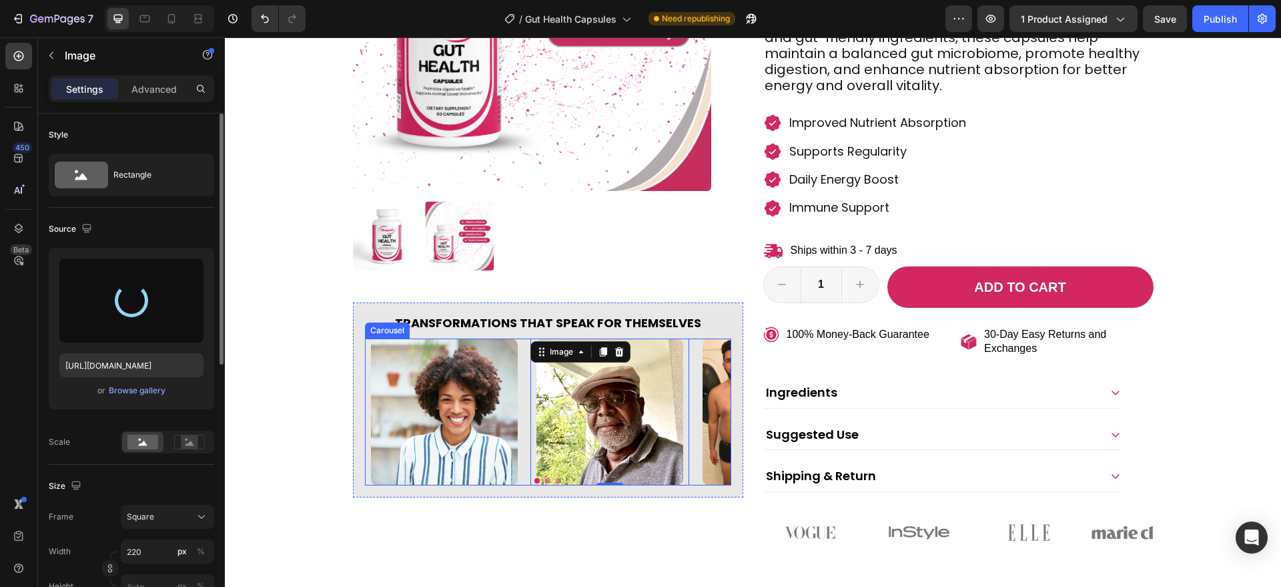
type input "https://cdn.shopify.com/s/files/1/0787/1620/7344/files/gempages_581797582632649…"
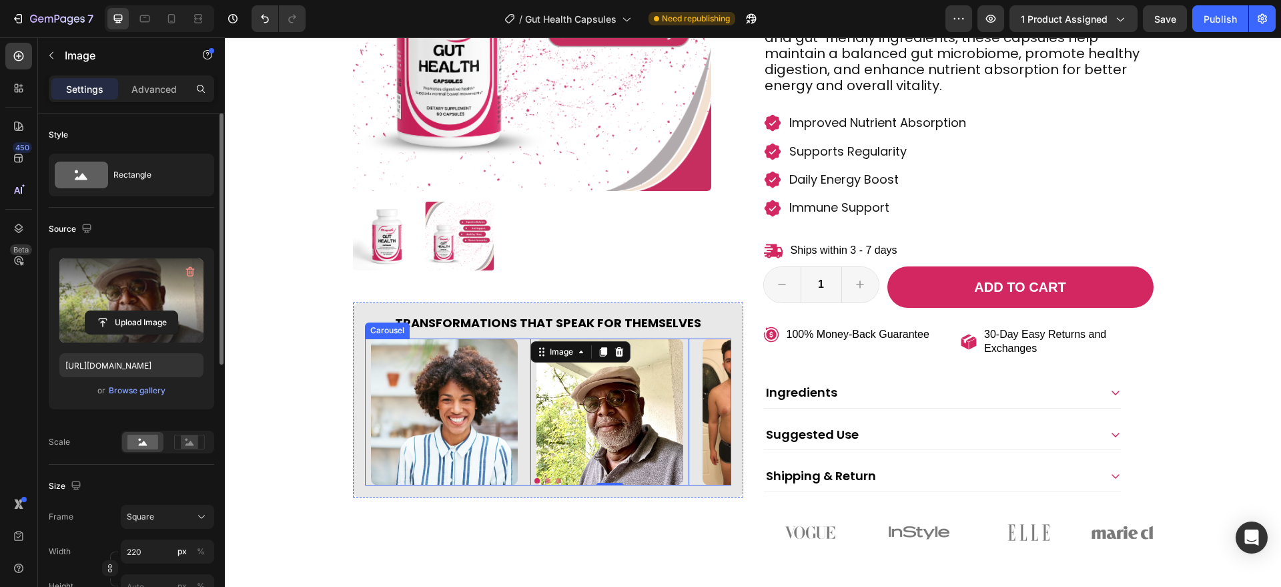
click at [556, 480] on button "Dot" at bounding box center [558, 480] width 5 height 5
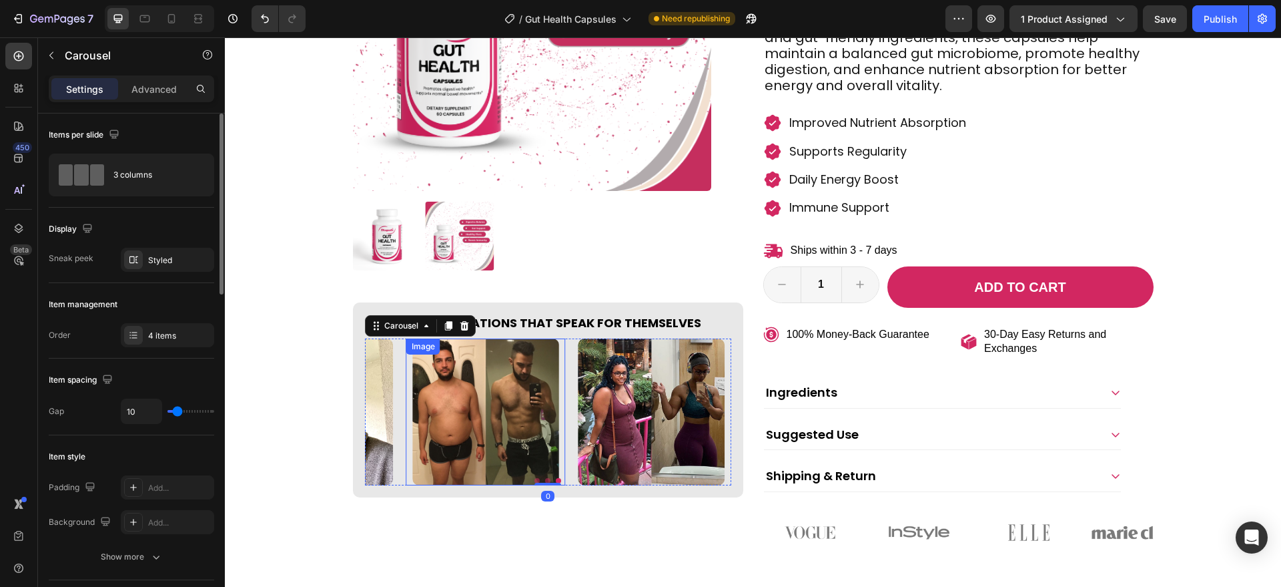
click at [516, 421] on img at bounding box center [485, 411] width 147 height 147
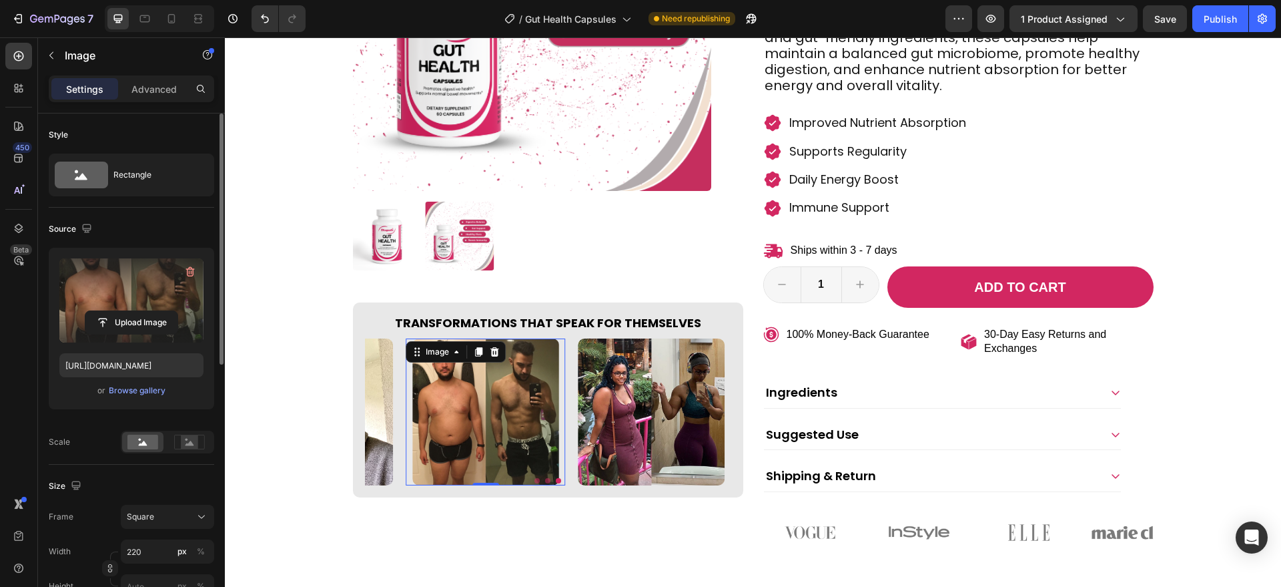
click at [99, 280] on label at bounding box center [131, 300] width 144 height 84
click at [99, 311] on input "file" at bounding box center [131, 322] width 92 height 23
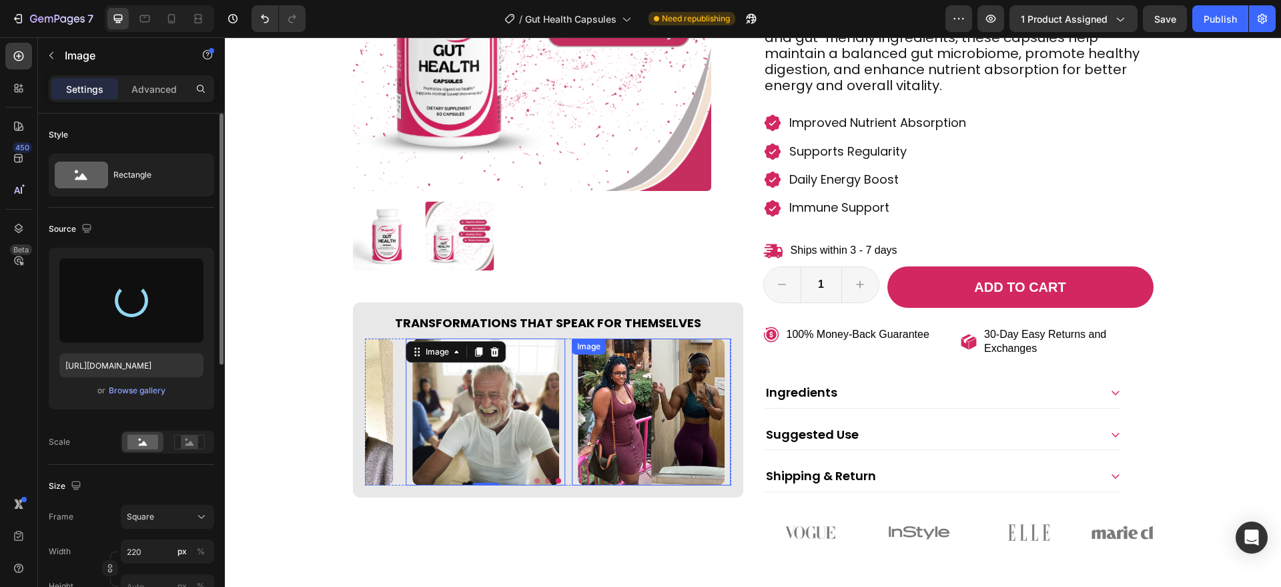
type input "https://cdn.shopify.com/s/files/1/0787/1620/7344/files/gempages_581797582632649…"
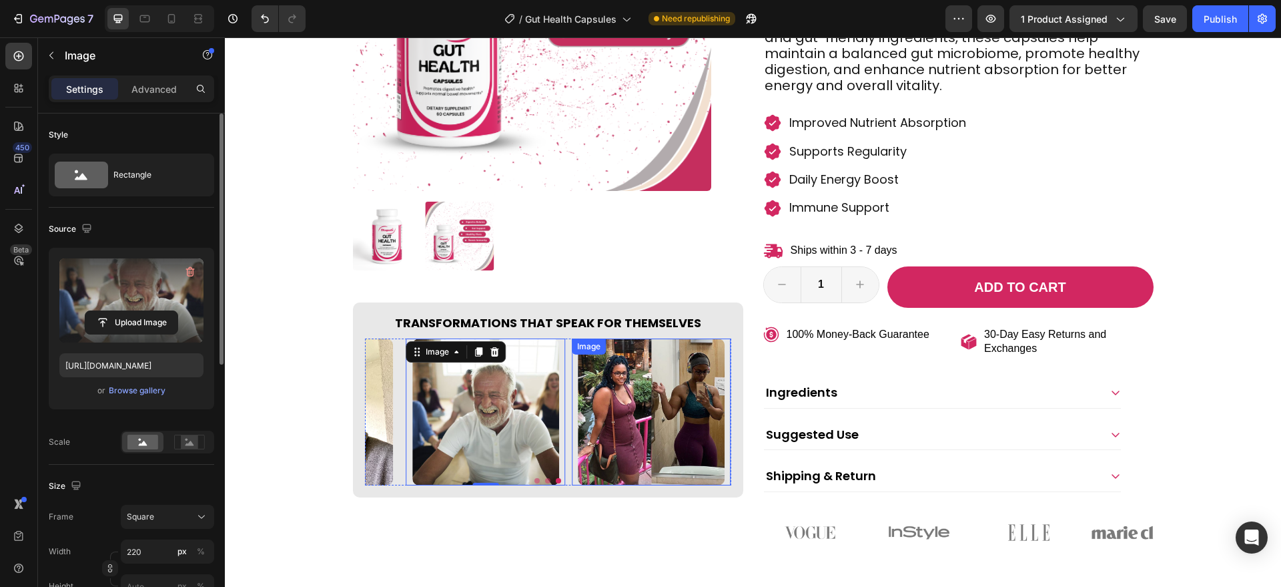
click at [641, 384] on img at bounding box center [651, 411] width 147 height 147
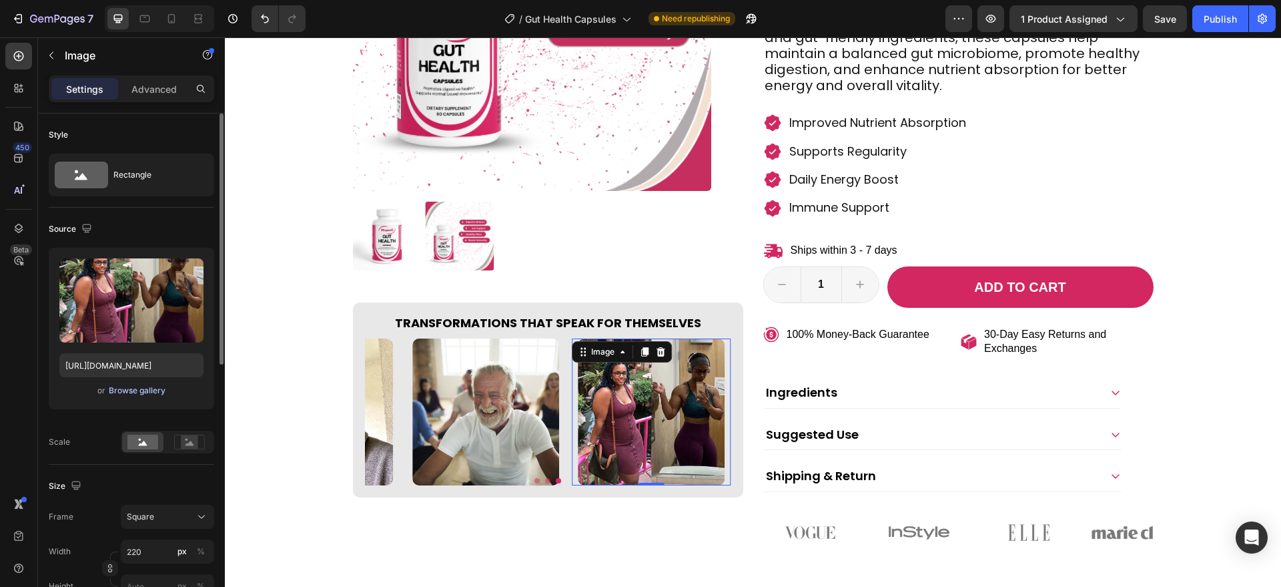
click at [157, 391] on div "Browse gallery" at bounding box center [137, 390] width 57 height 12
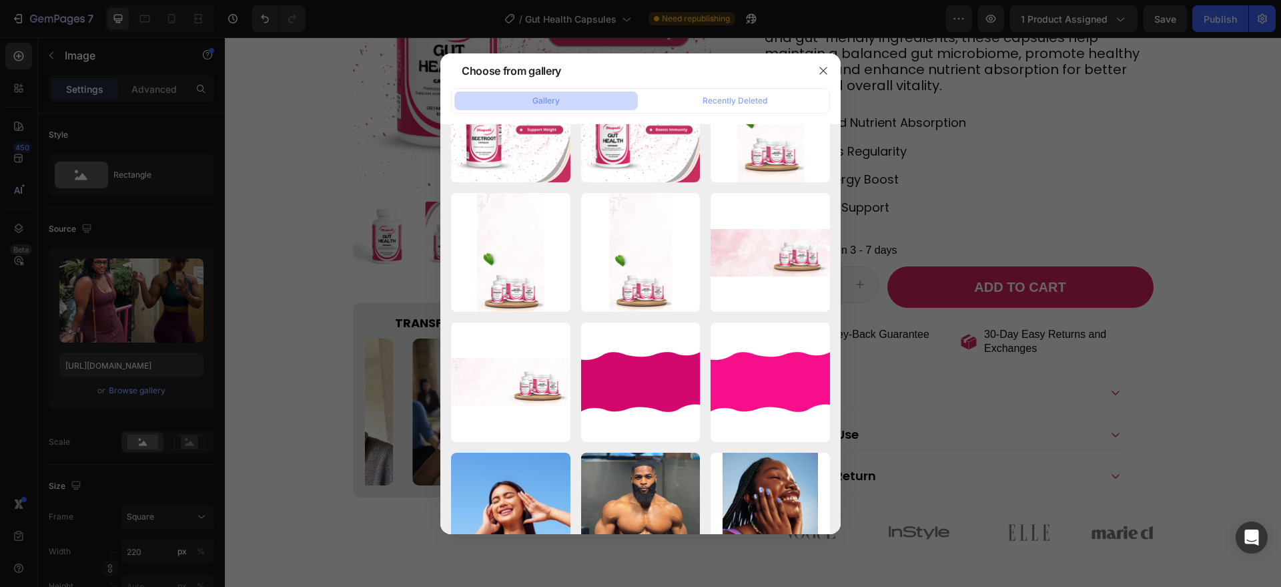
scroll to position [510, 0]
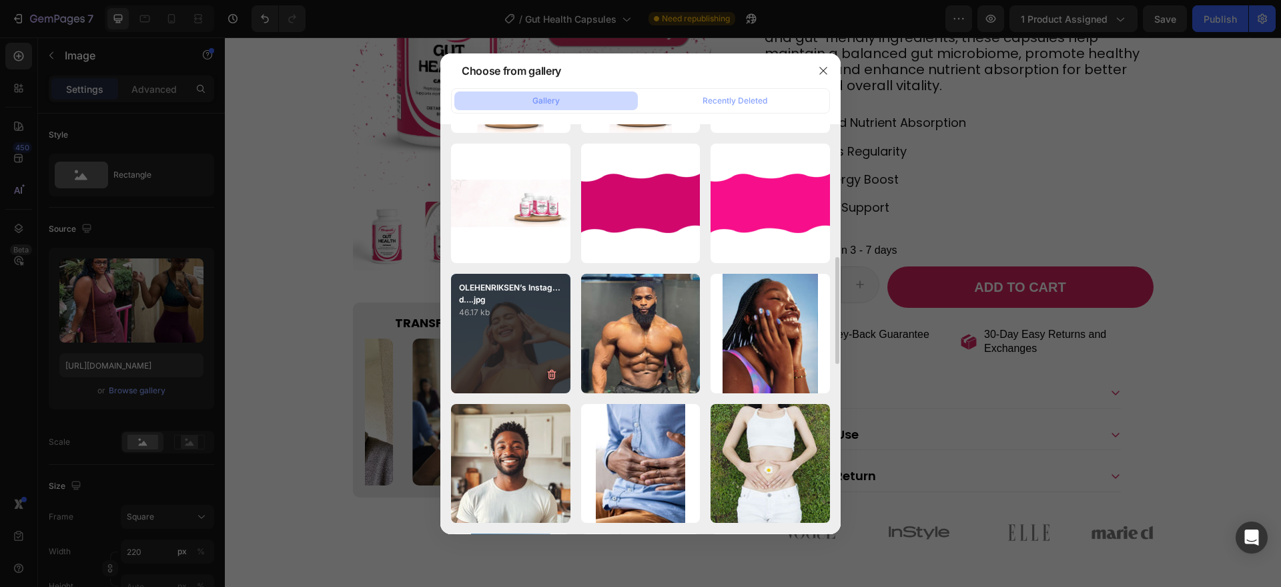
click at [515, 340] on div "OLEHENRIKSEN’s Instag...d….jpg 46.17 kb" at bounding box center [510, 333] width 119 height 119
type input "https://cdn.shopify.com/s/files/1/0787/1620/7344/files/gempages_581797582632649…"
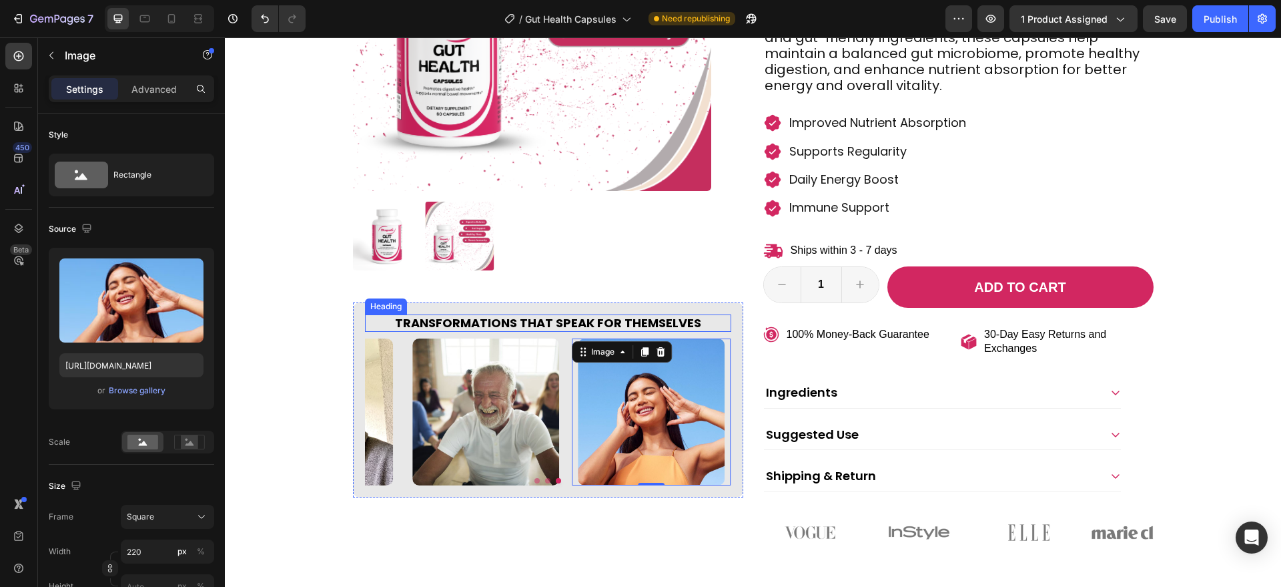
click at [467, 316] on strong "Transformations That Speak for Themselves" at bounding box center [548, 322] width 306 height 17
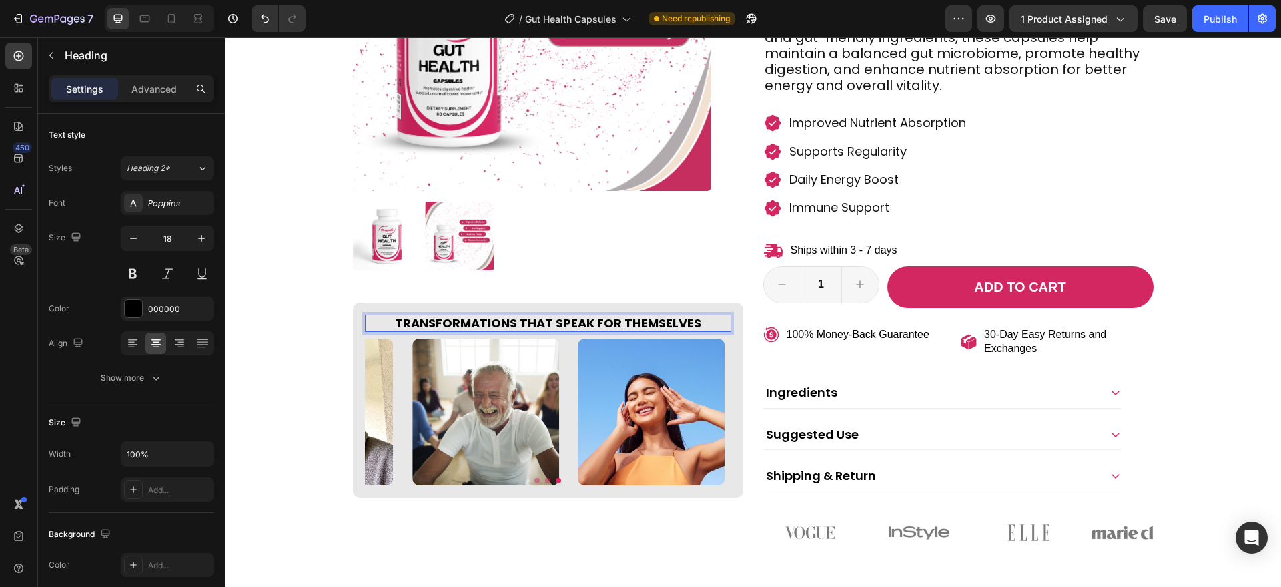
click at [464, 319] on strong "Transformations That Speak for Themselves" at bounding box center [548, 322] width 306 height 17
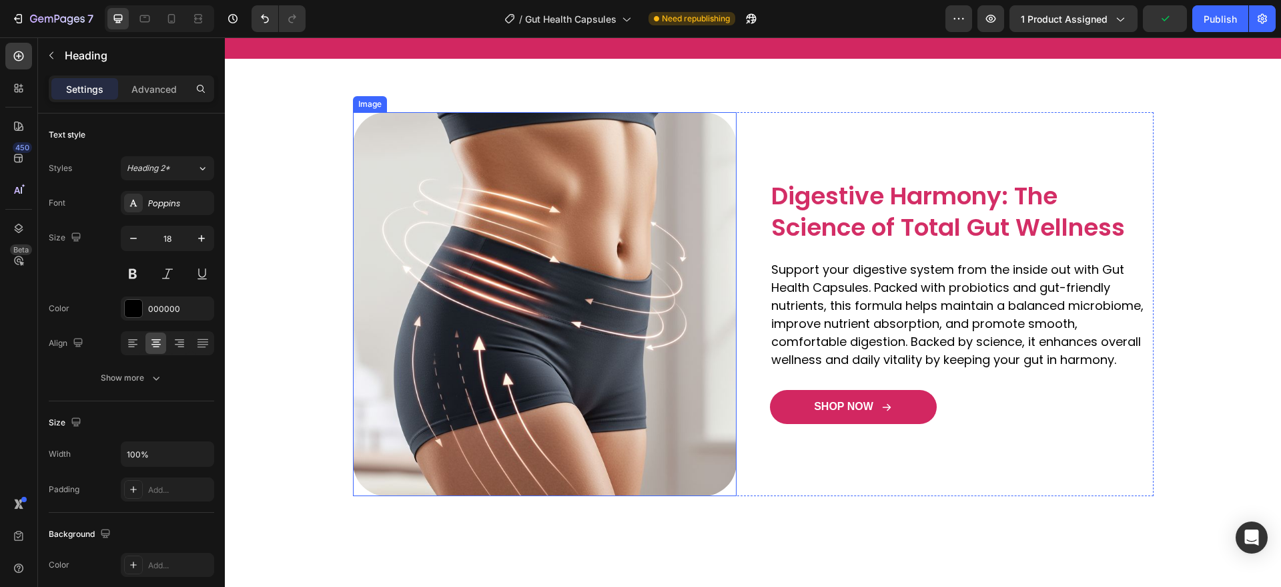
scroll to position [945, 0]
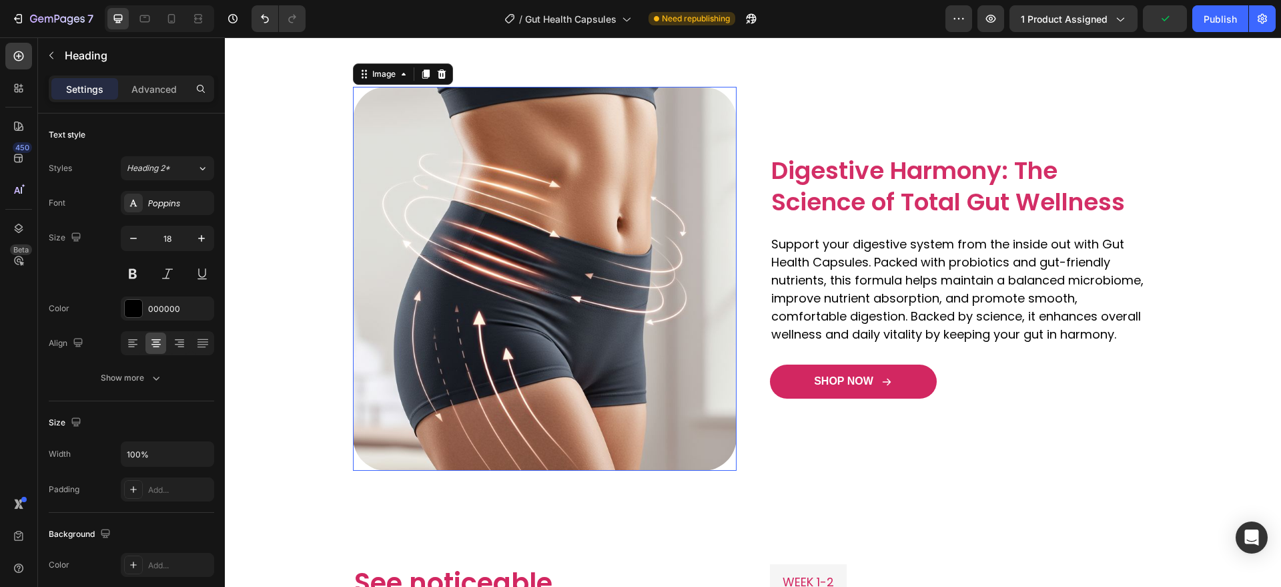
click at [536, 344] on img at bounding box center [545, 279] width 384 height 384
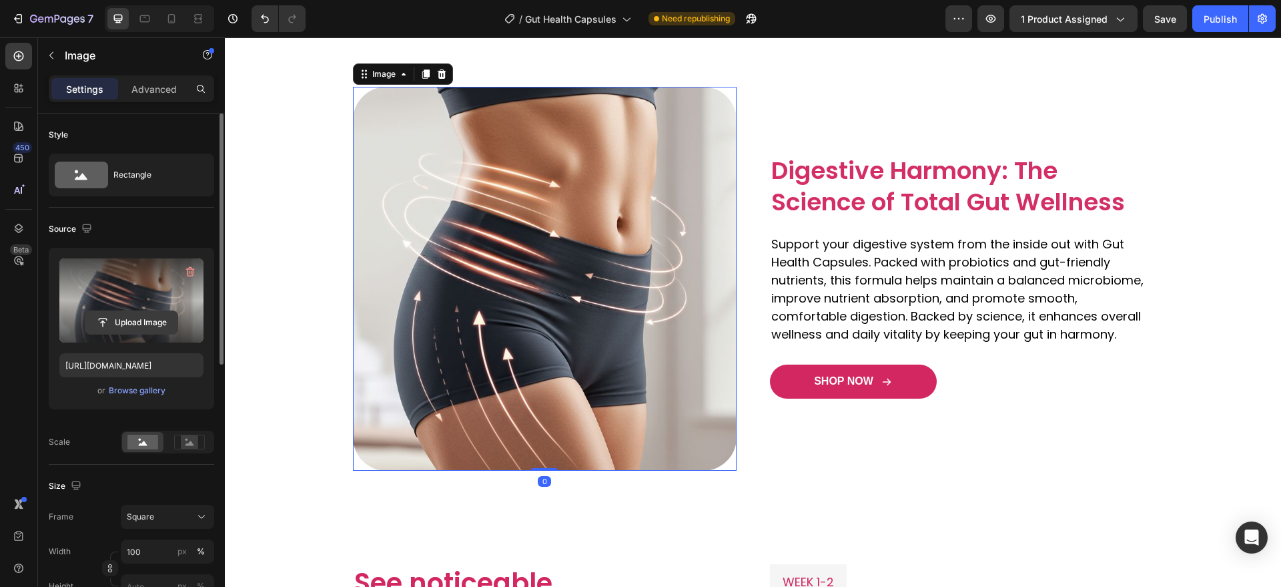
click at [170, 319] on input "file" at bounding box center [131, 322] width 92 height 23
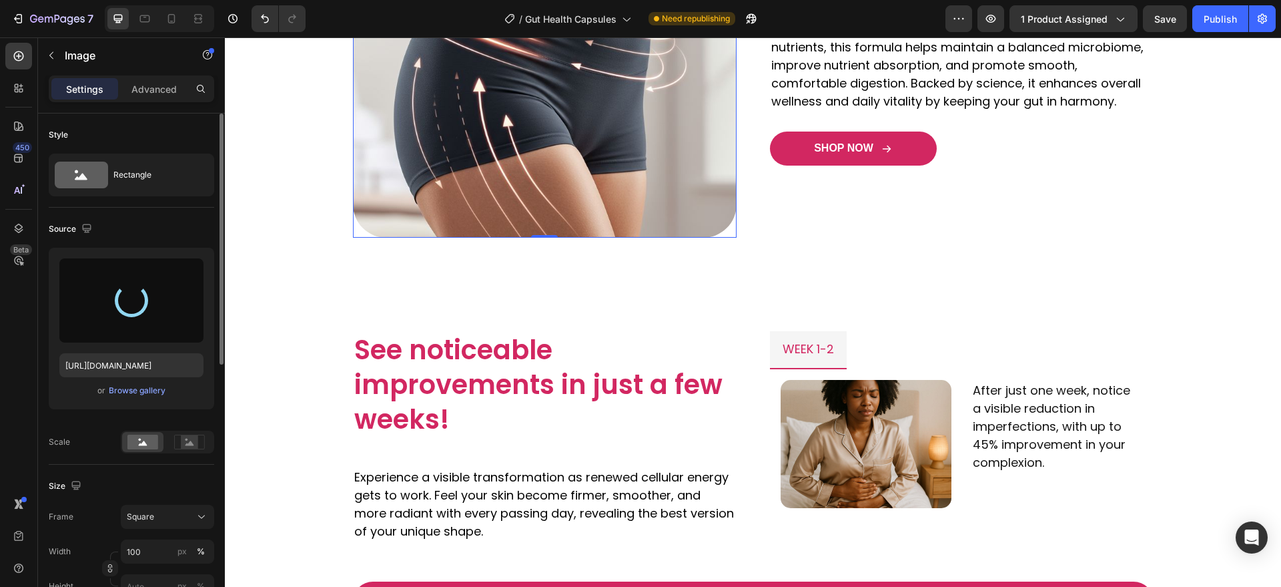
scroll to position [1437, 0]
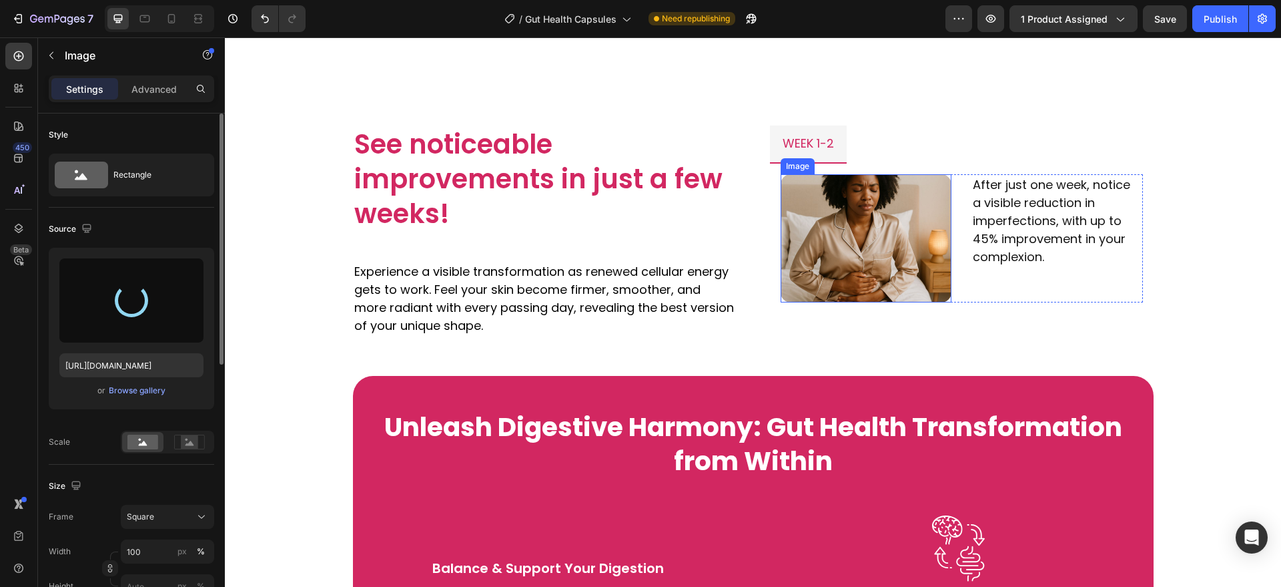
type input "https://cdn.shopify.com/s/files/1/0787/1620/7344/files/gempages_581797582632649…"
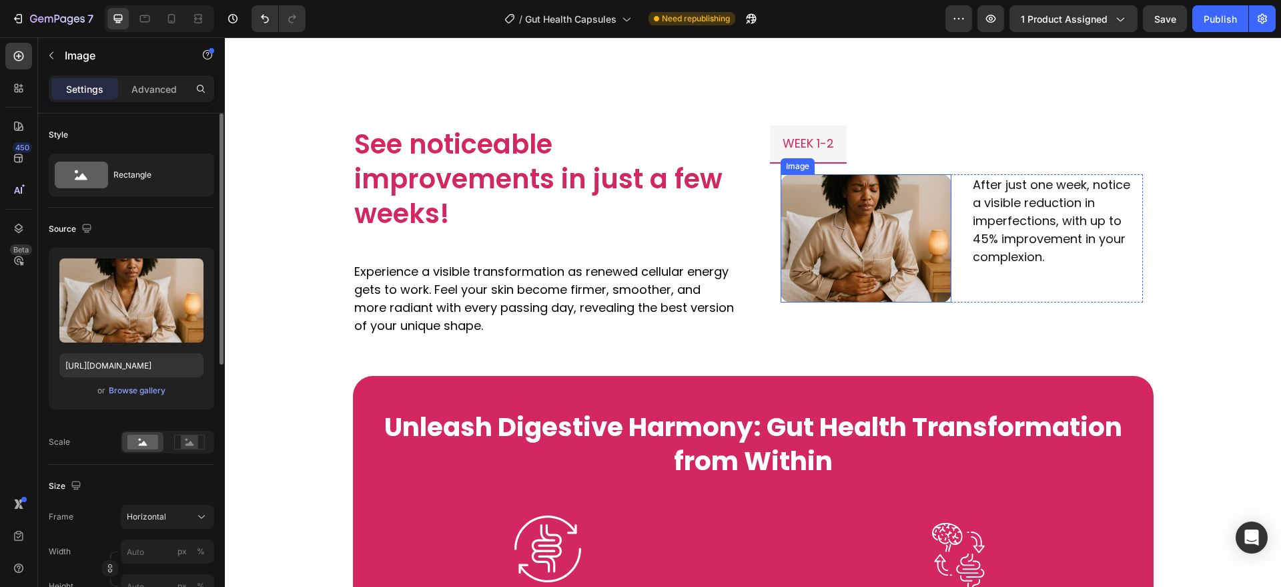
click at [892, 218] on img at bounding box center [866, 238] width 171 height 128
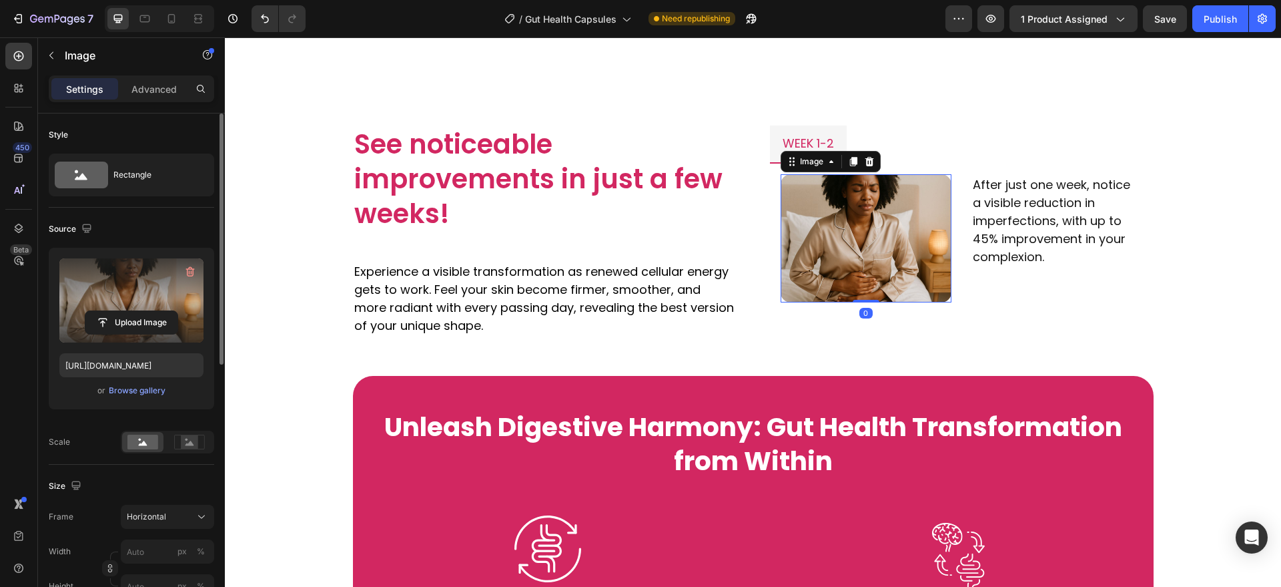
click at [134, 308] on label at bounding box center [131, 300] width 144 height 84
click at [134, 311] on input "file" at bounding box center [131, 322] width 92 height 23
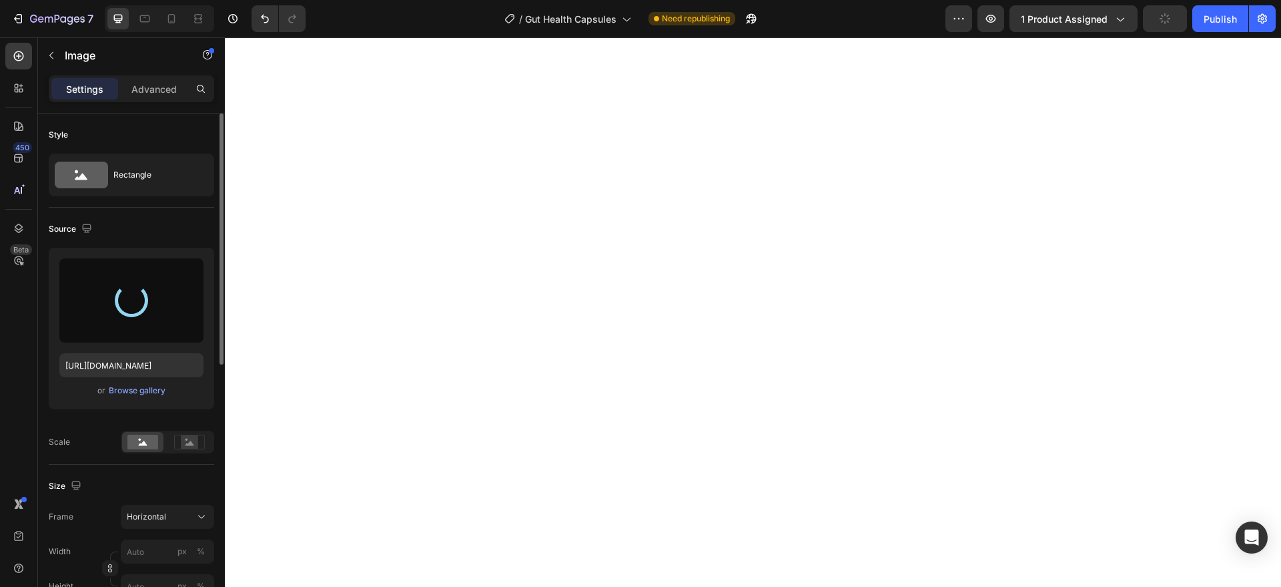
scroll to position [2379, 0]
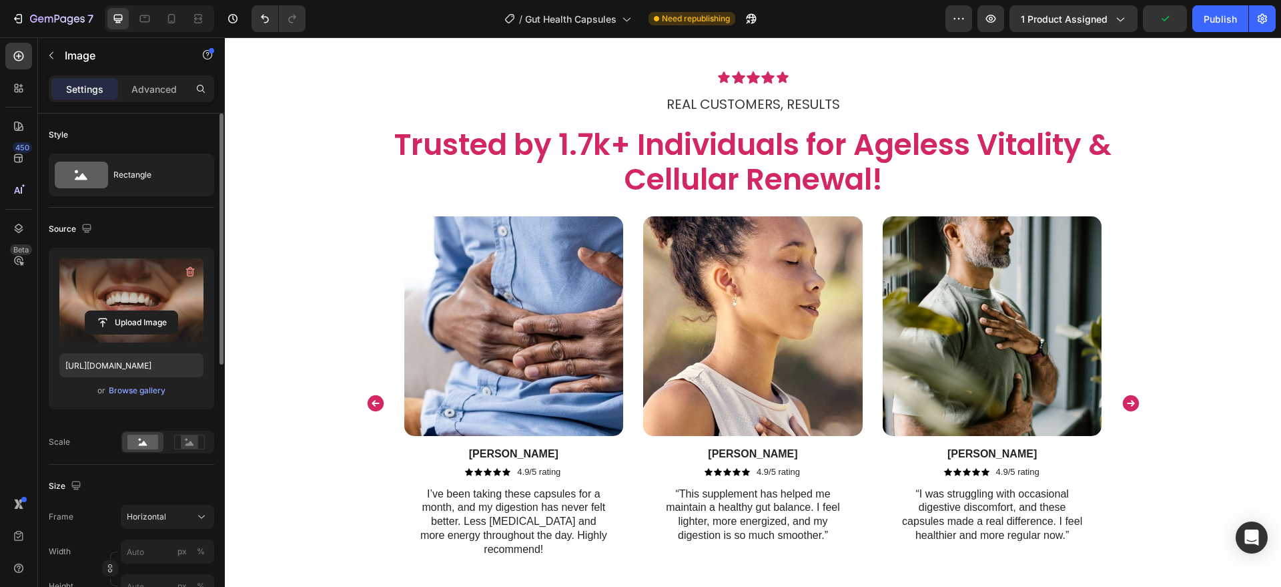
type input "https://cdn.shopify.com/s/files/1/0787/1620/7344/files/gempages_581797582632649…"
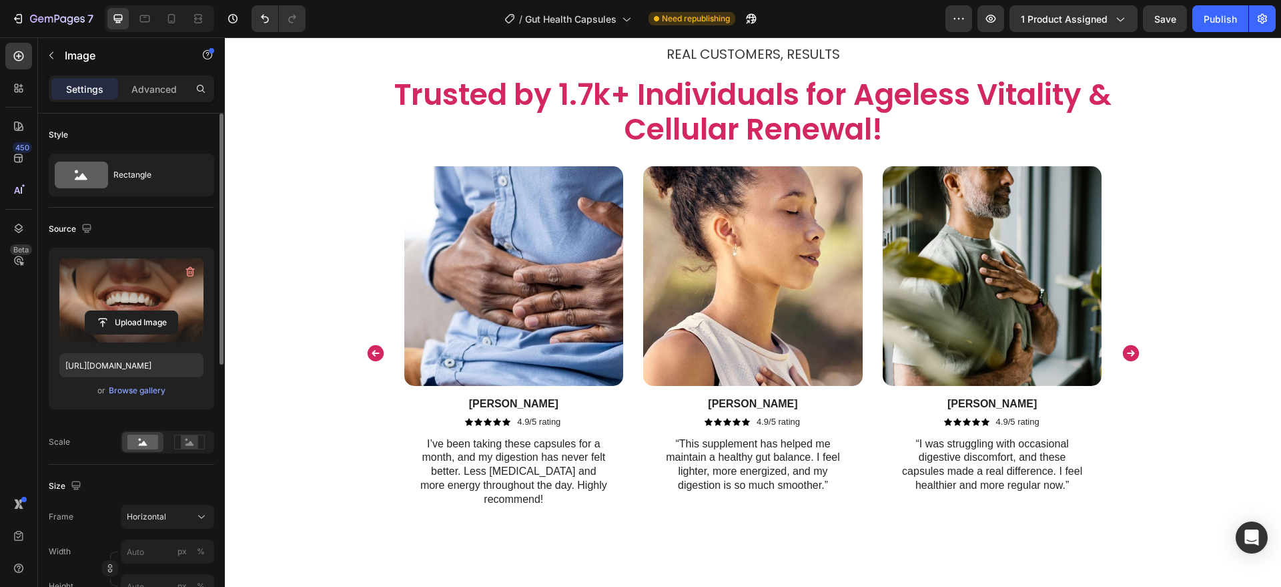
scroll to position [2373, 0]
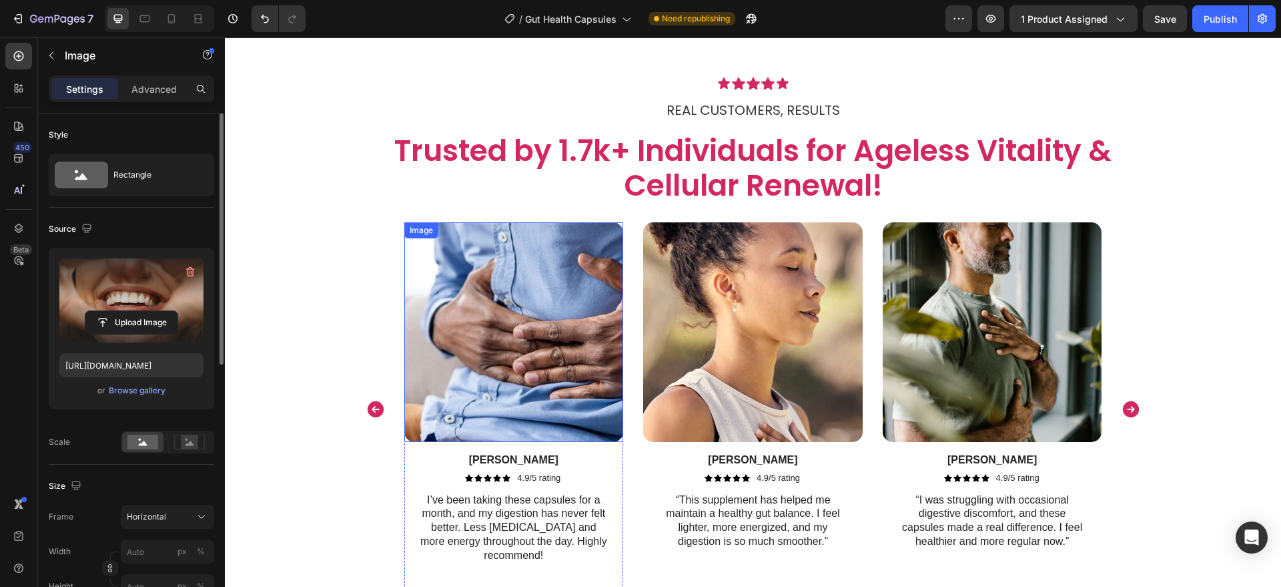
click at [528, 400] on img at bounding box center [514, 332] width 220 height 220
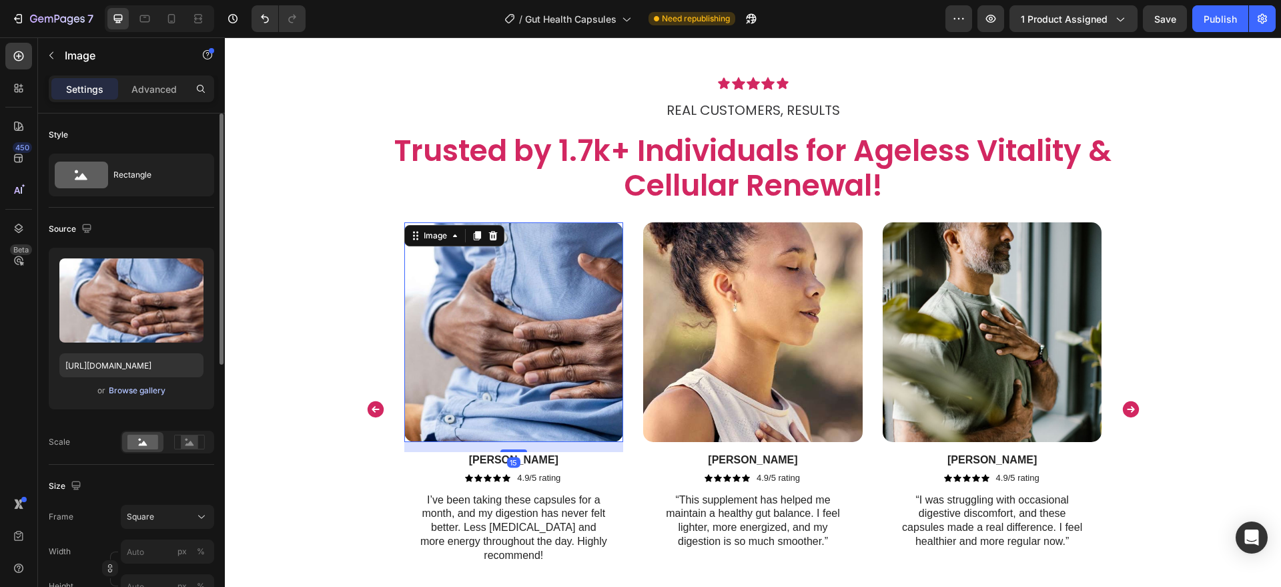
click at [151, 388] on div "Browse gallery" at bounding box center [137, 390] width 57 height 12
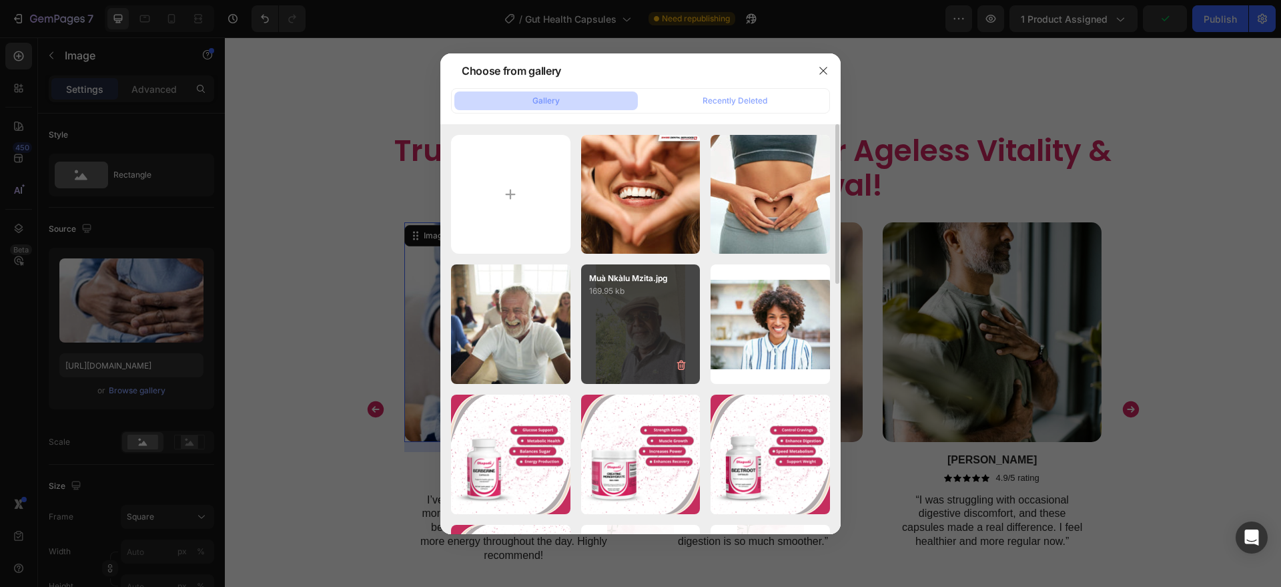
click at [678, 332] on div "Muà Nkàlu Mzita.jpg 169.95 kb" at bounding box center [640, 323] width 119 height 119
type input "https://cdn.shopify.com/s/files/1/0787/1620/7344/files/gempages_581797582632649…"
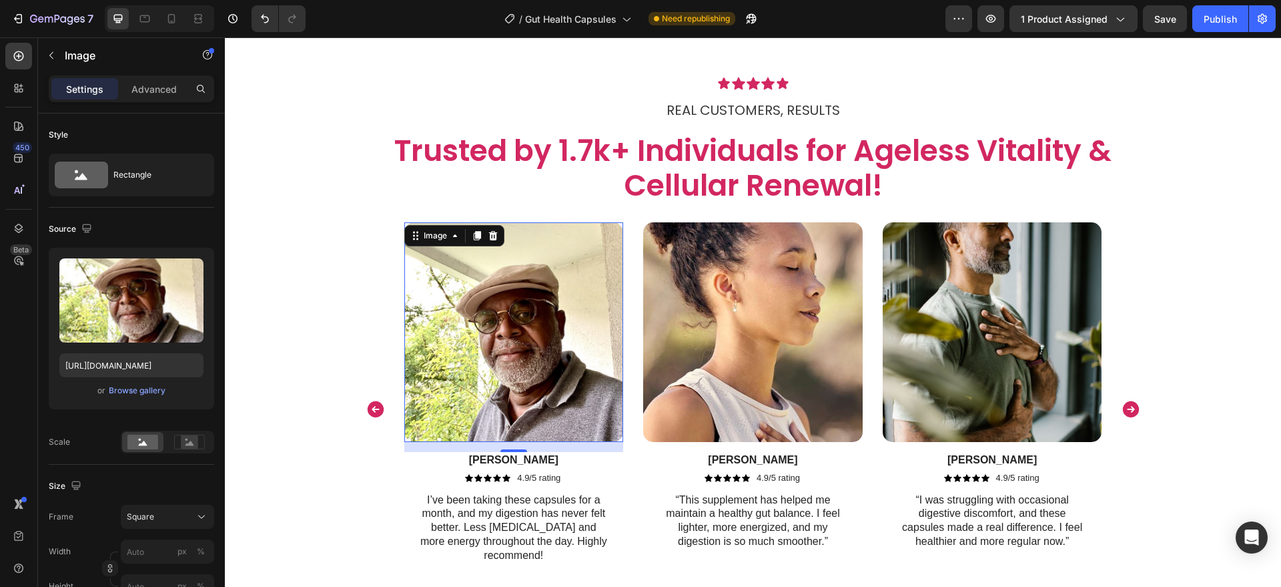
scroll to position [2399, 0]
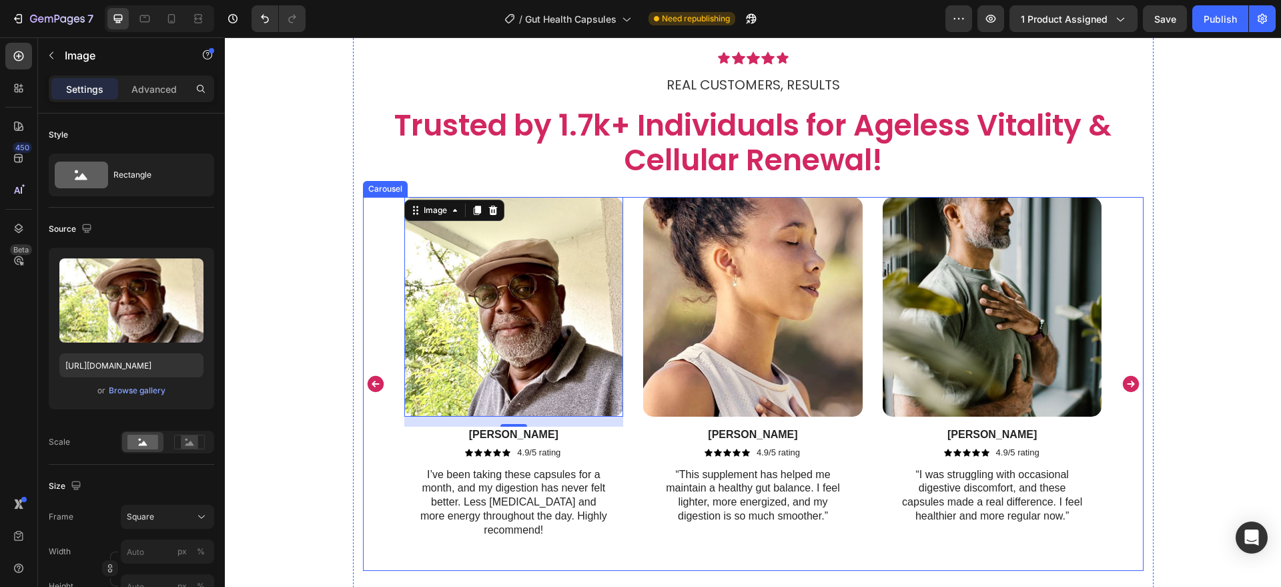
click at [1122, 376] on icon "Carousel Next Arrow" at bounding box center [1130, 384] width 16 height 16
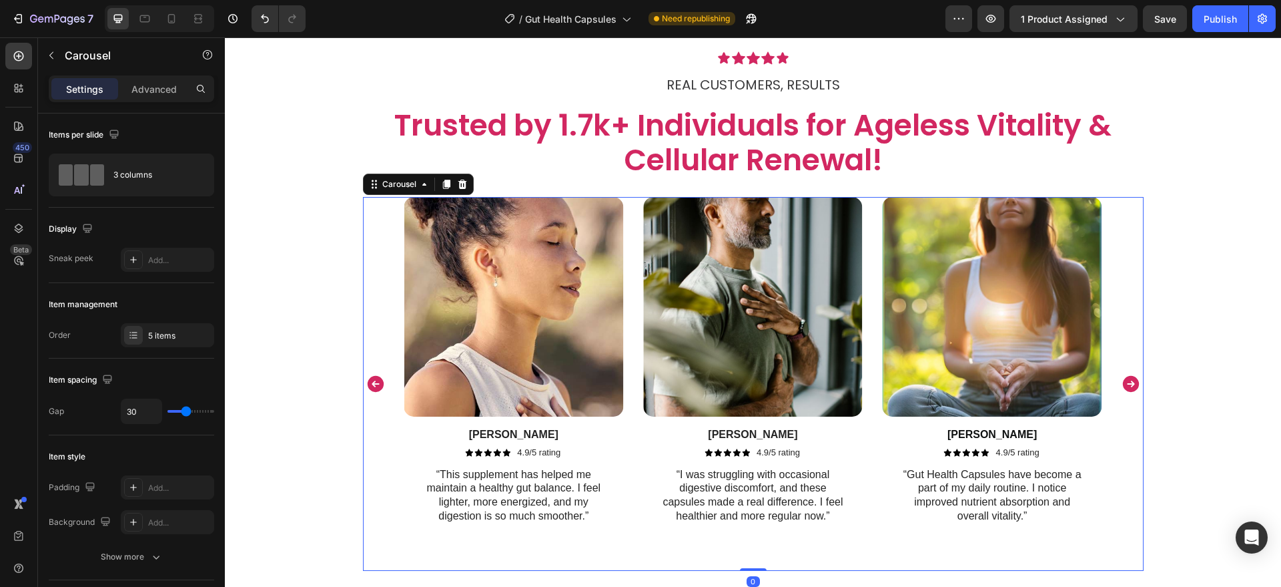
click at [1122, 376] on icon "Carousel Next Arrow" at bounding box center [1130, 384] width 16 height 16
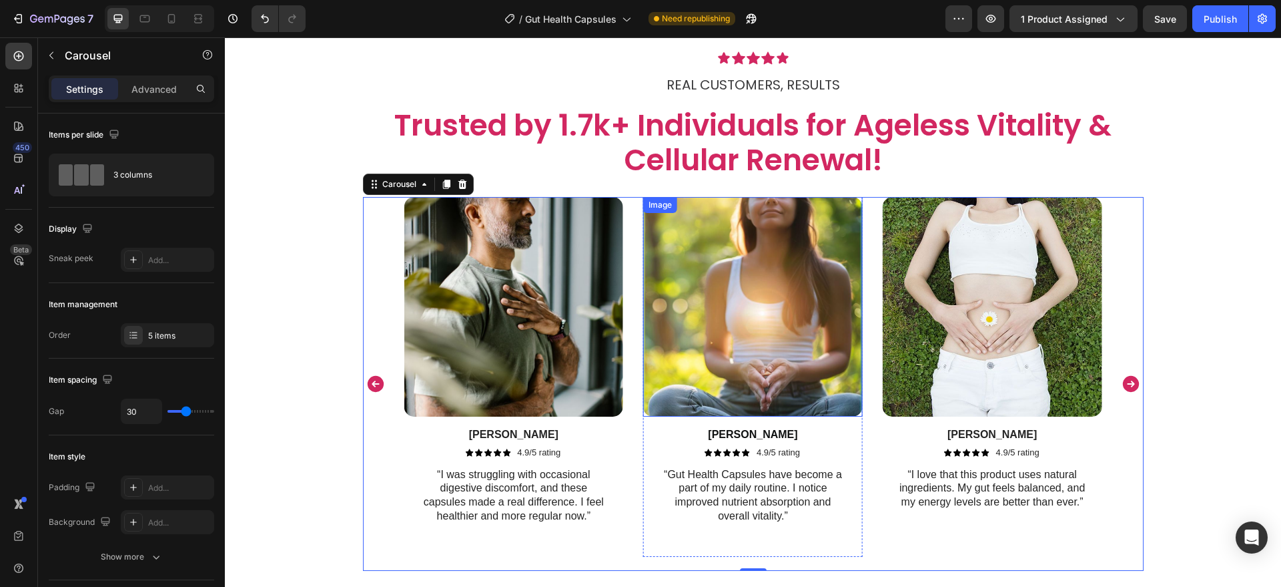
click at [755, 330] on img at bounding box center [753, 307] width 220 height 220
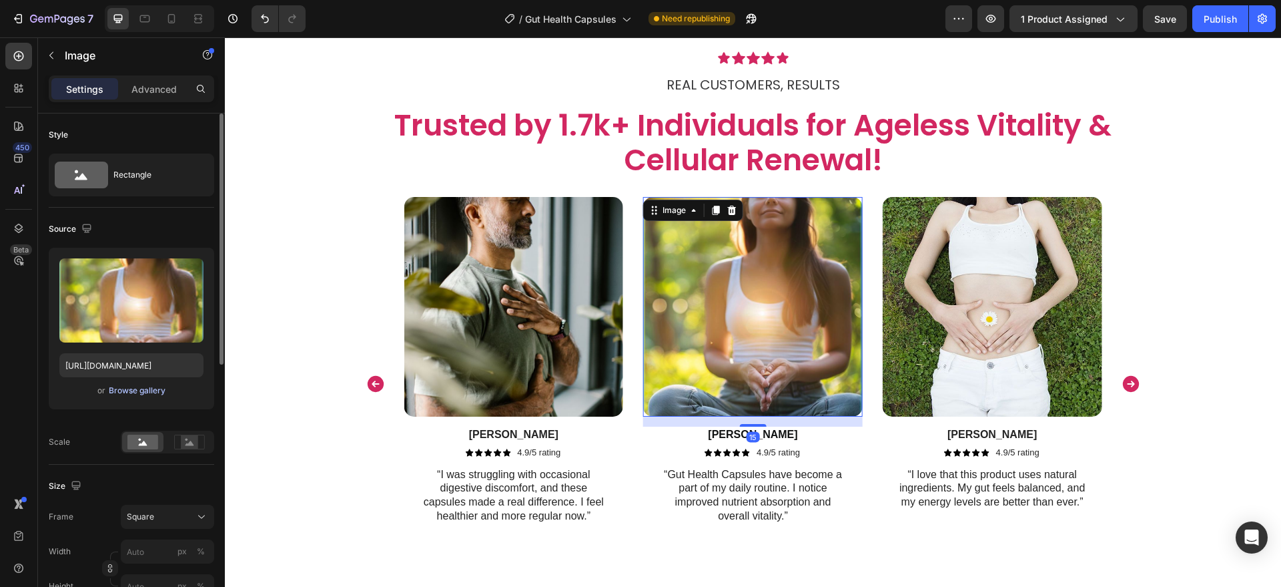
click at [157, 392] on div "Browse gallery" at bounding box center [137, 390] width 57 height 12
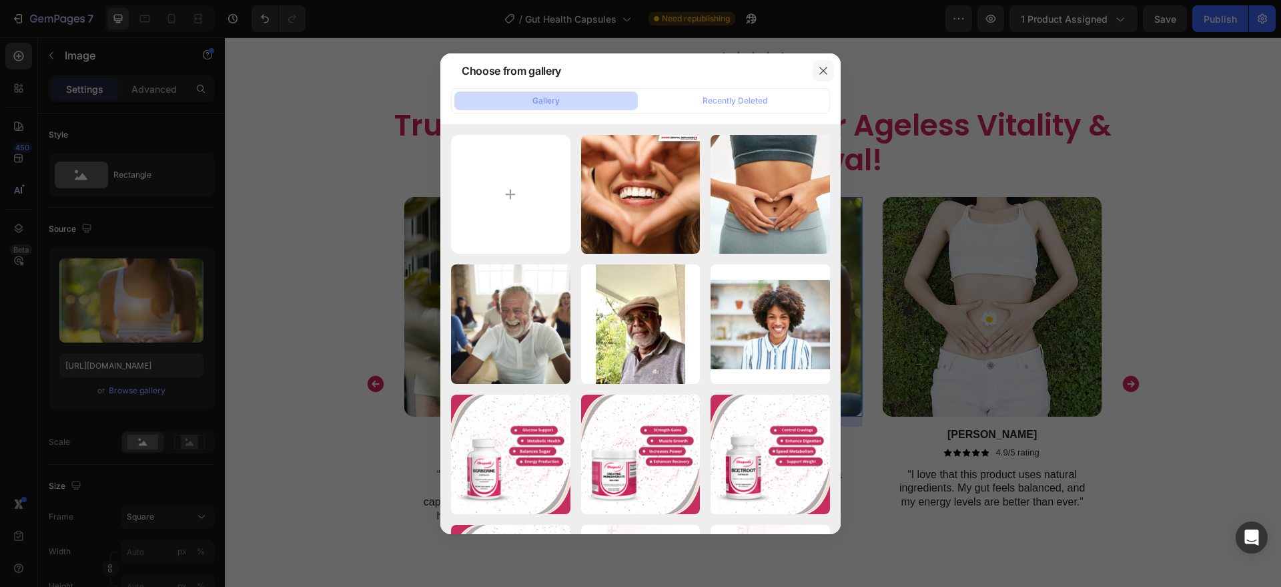
click at [833, 71] on button "button" at bounding box center [823, 70] width 21 height 21
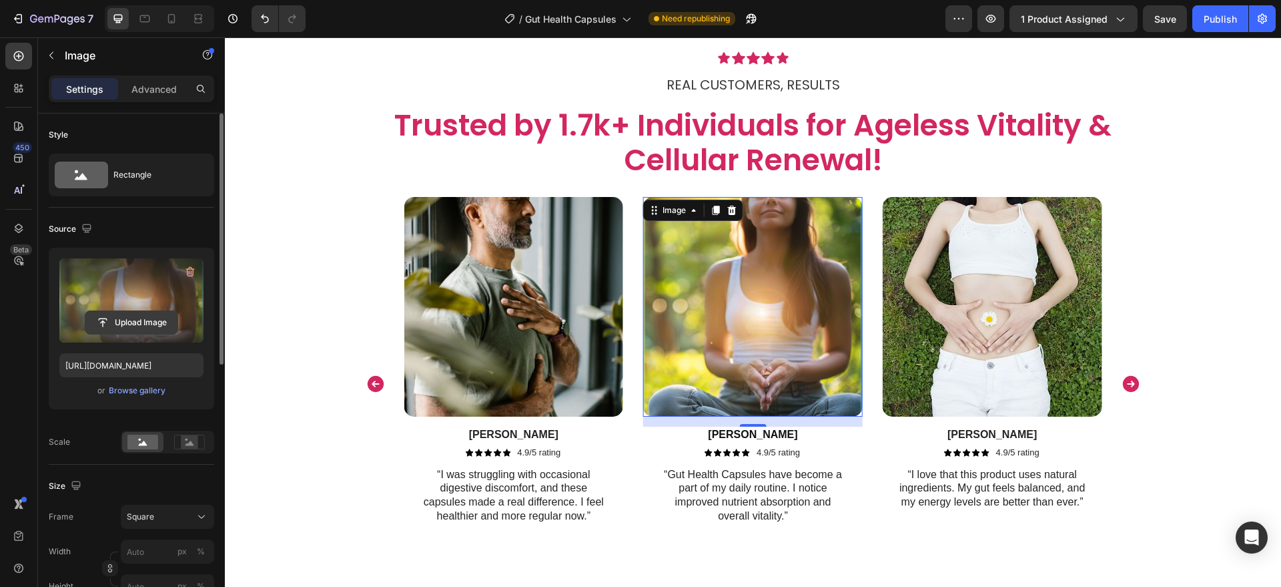
click at [102, 318] on input "file" at bounding box center [131, 322] width 92 height 23
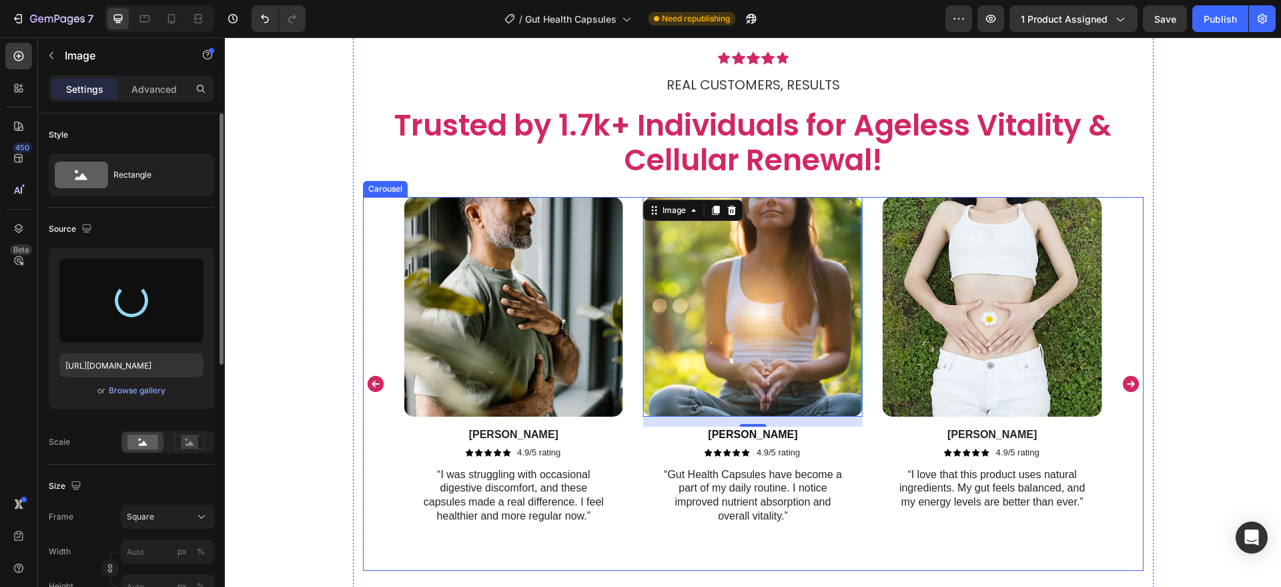
type input "https://cdn.shopify.com/s/files/1/0787/1620/7344/files/gempages_581797582632649…"
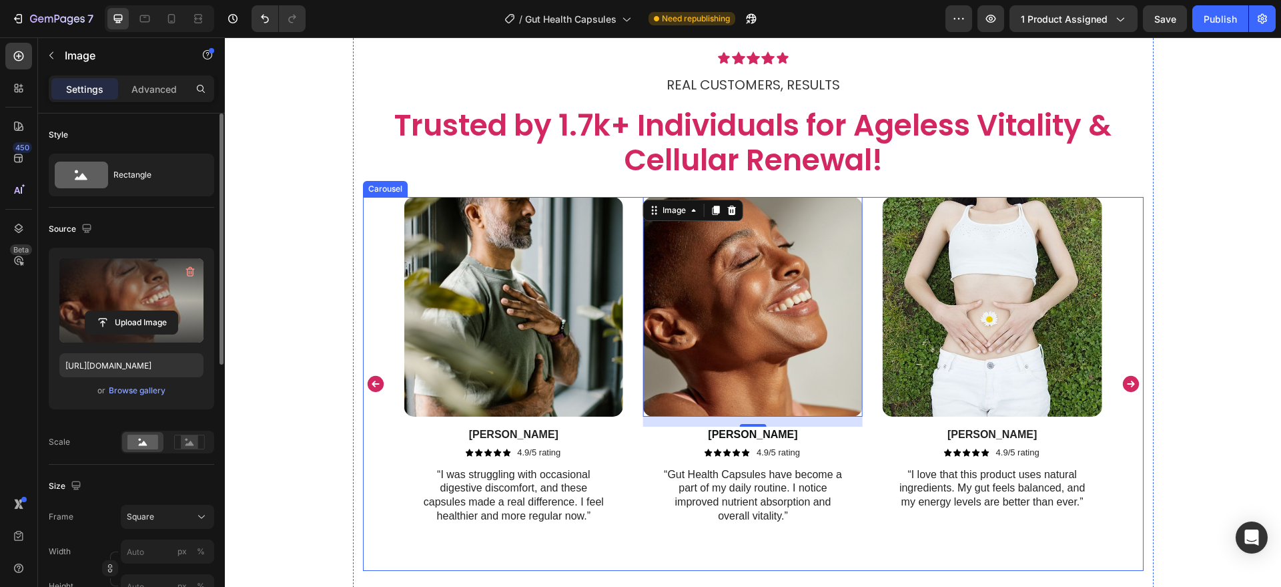
click at [1124, 376] on icon "Carousel Next Arrow" at bounding box center [1130, 384] width 16 height 16
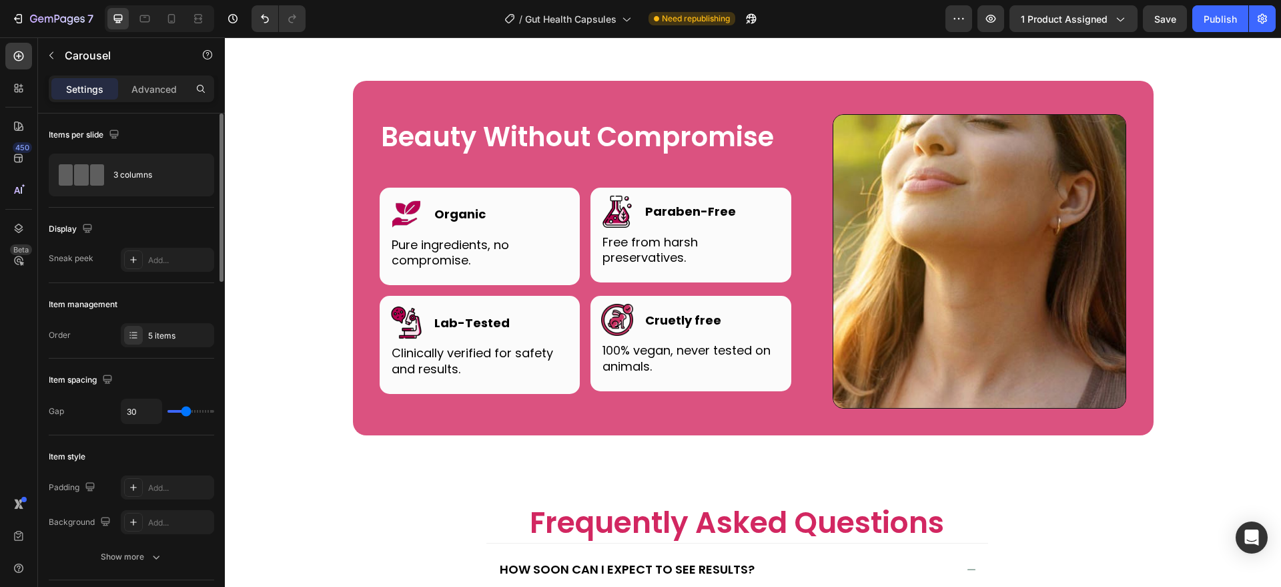
scroll to position [3694, 0]
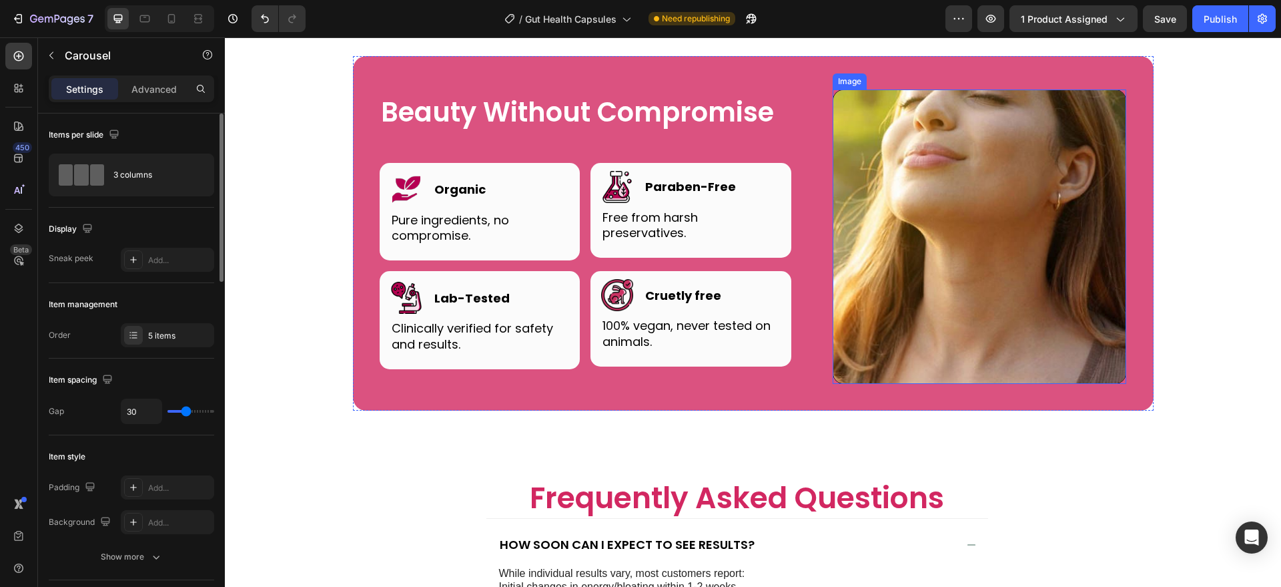
click at [966, 348] on img at bounding box center [980, 236] width 294 height 294
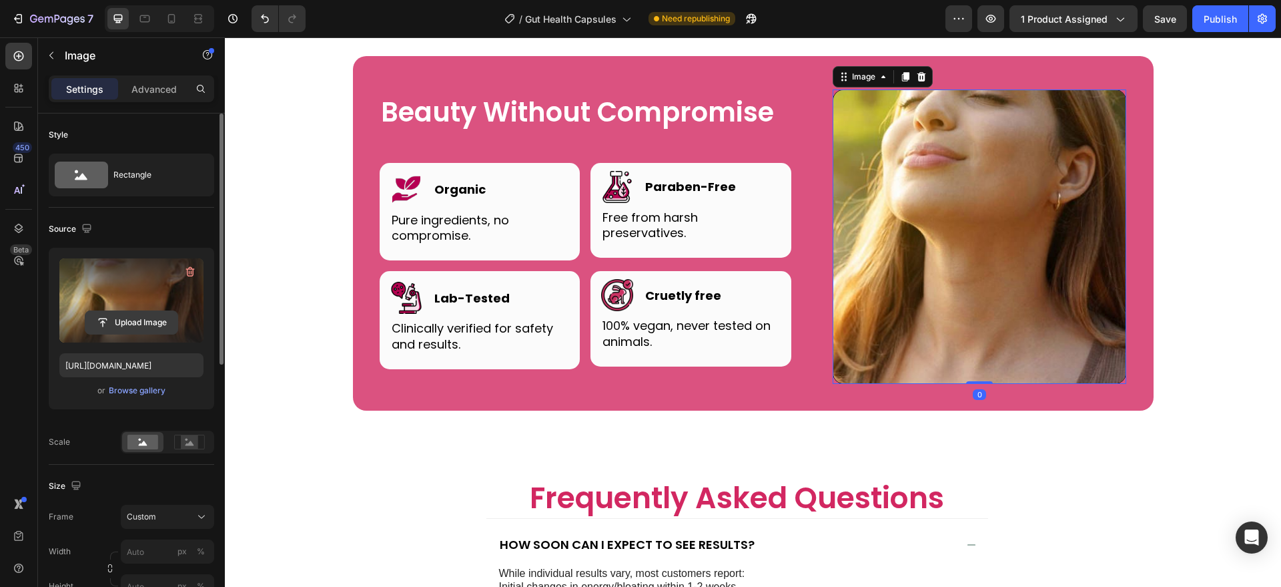
click at [177, 326] on input "file" at bounding box center [131, 322] width 92 height 23
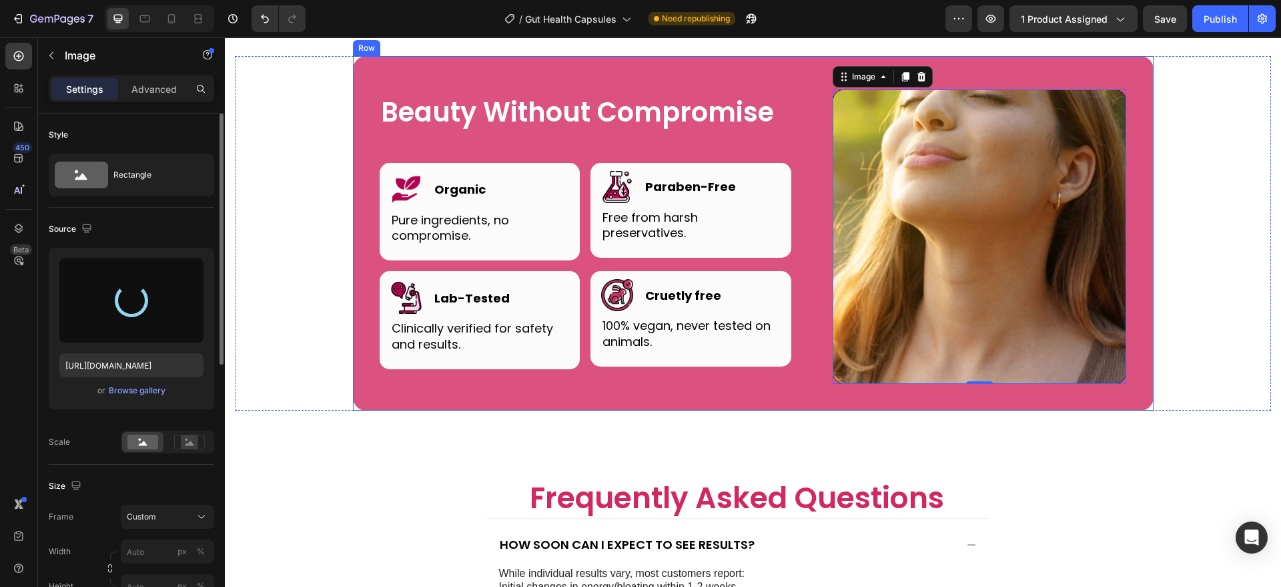
scroll to position [3633, 0]
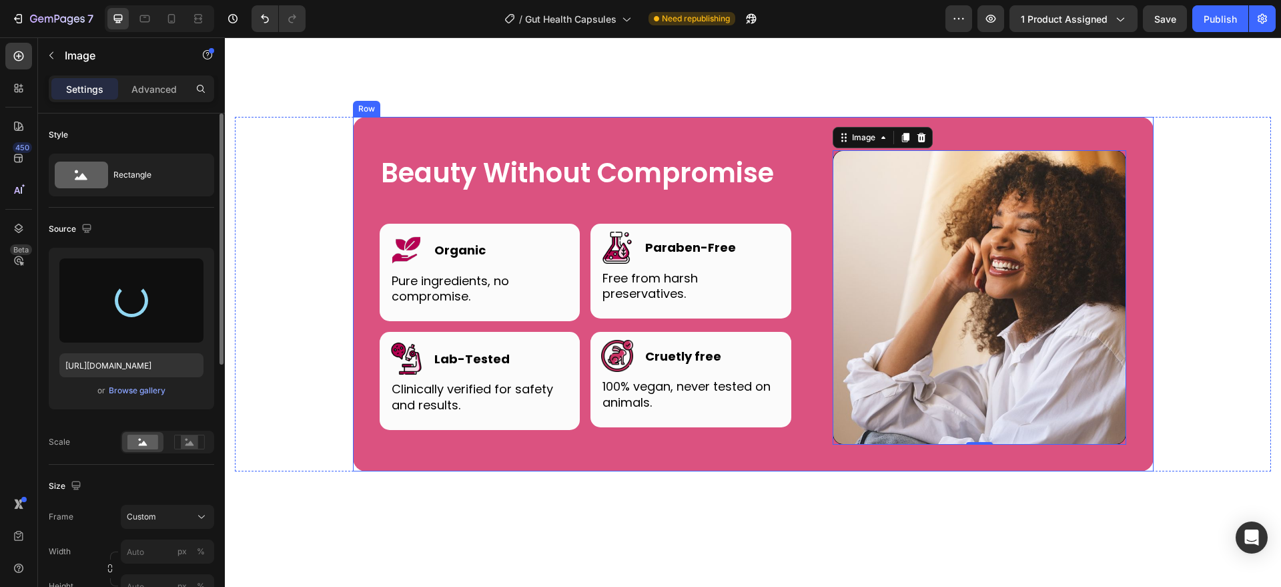
type input "https://cdn.shopify.com/s/files/1/0787/1620/7344/files/gempages_581797582632649…"
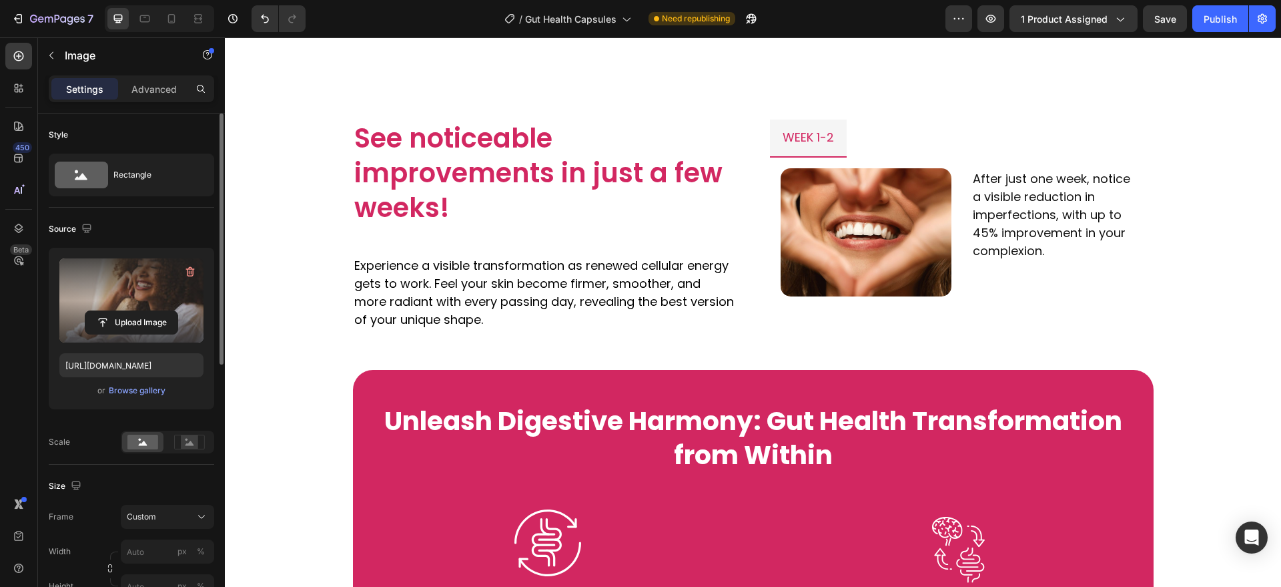
scroll to position [1326, 0]
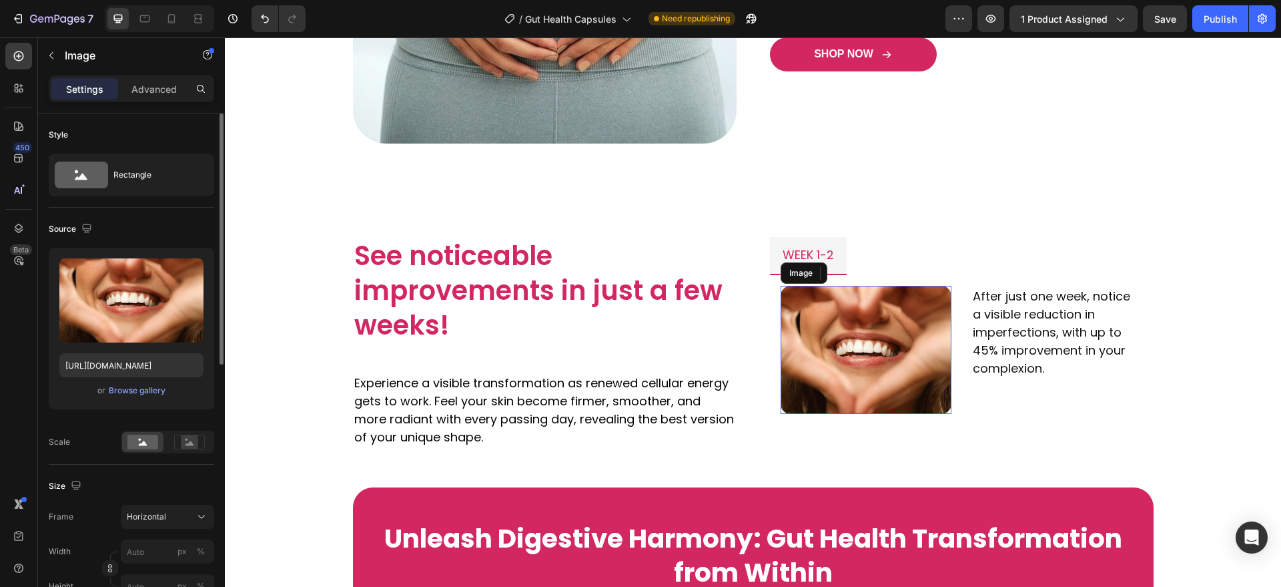
click at [907, 338] on img at bounding box center [866, 350] width 171 height 128
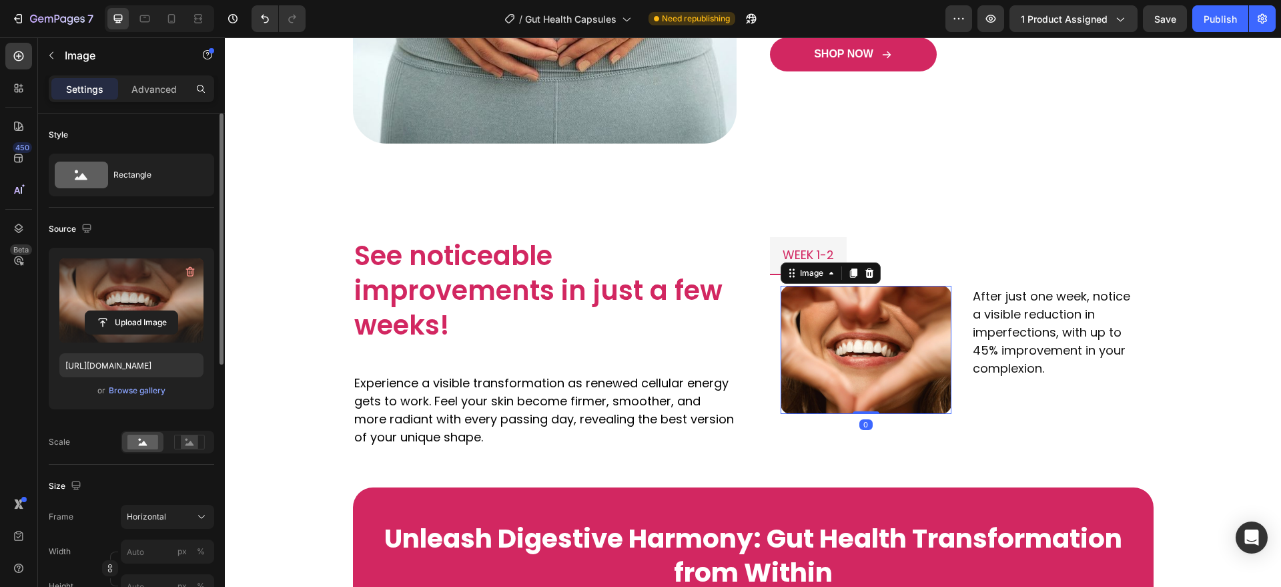
click at [133, 292] on label at bounding box center [131, 300] width 144 height 84
click at [133, 311] on input "file" at bounding box center [131, 322] width 92 height 23
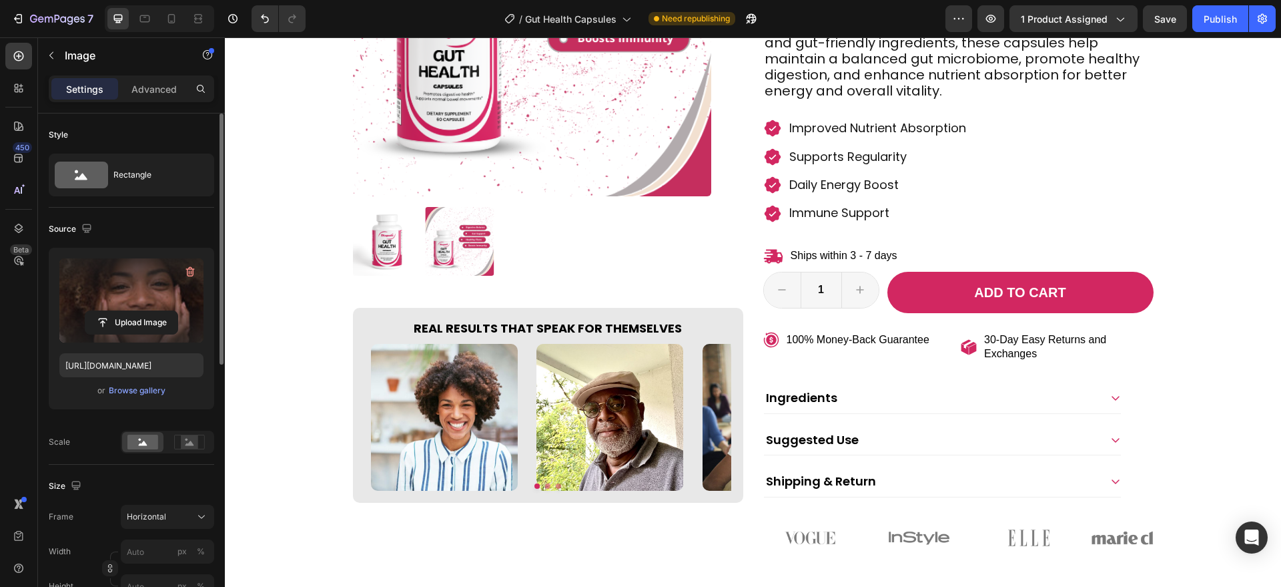
scroll to position [309, 0]
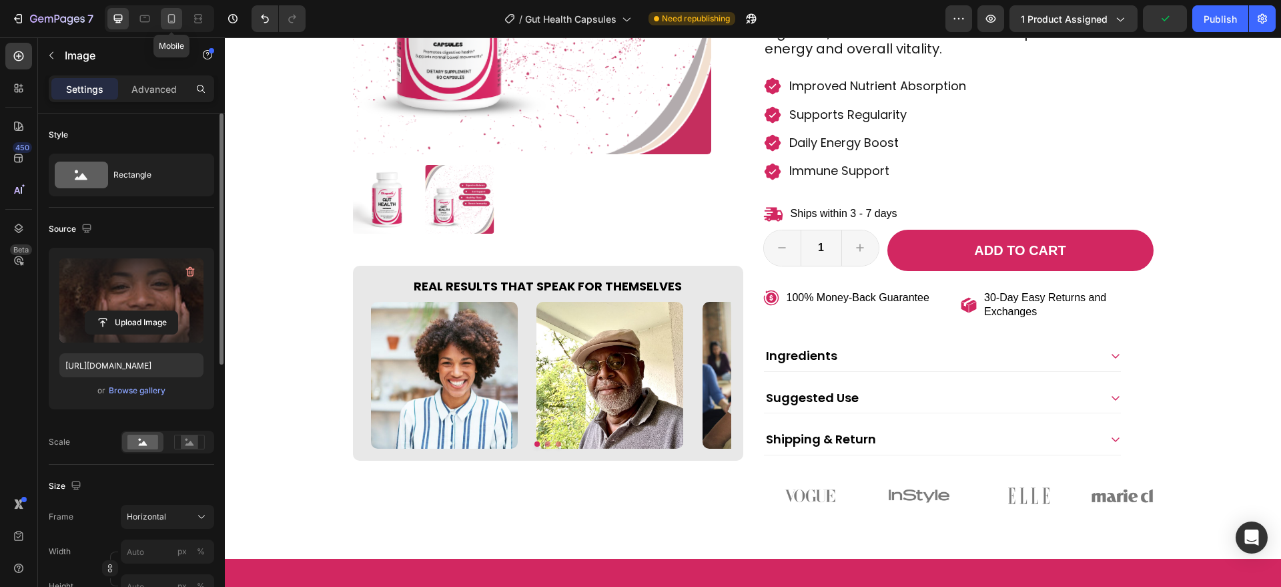
click at [169, 19] on icon at bounding box center [171, 18] width 13 height 13
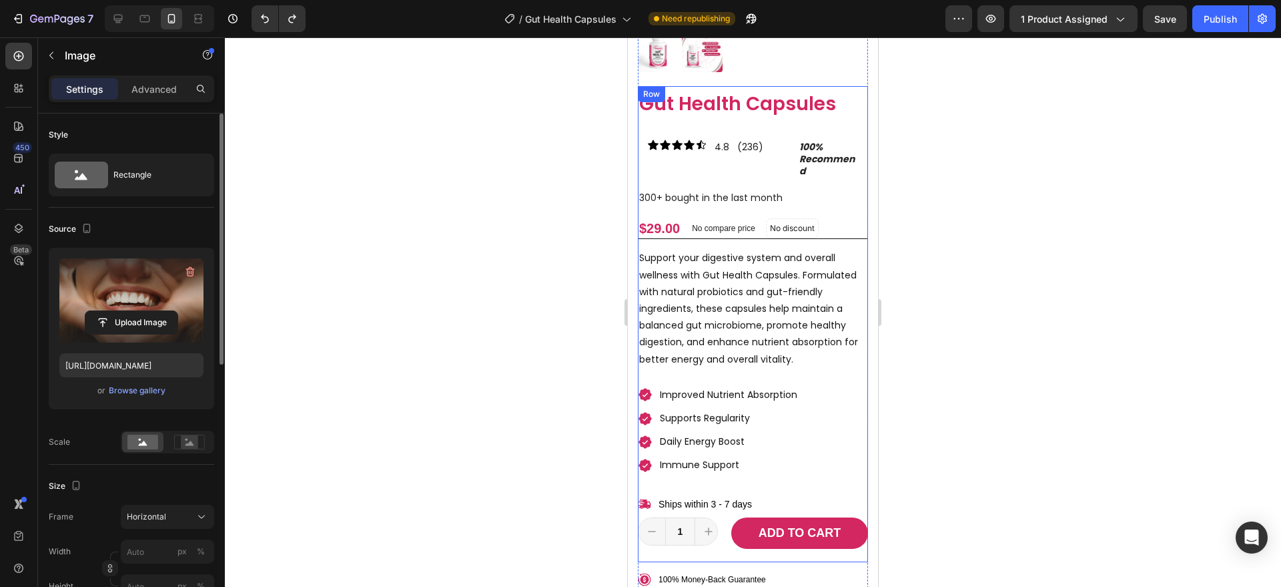
type input "https://cdn.shopify.com/s/files/1/0787/1620/7344/files/gempages_581797582632649…"
click at [125, 23] on div at bounding box center [117, 18] width 21 height 21
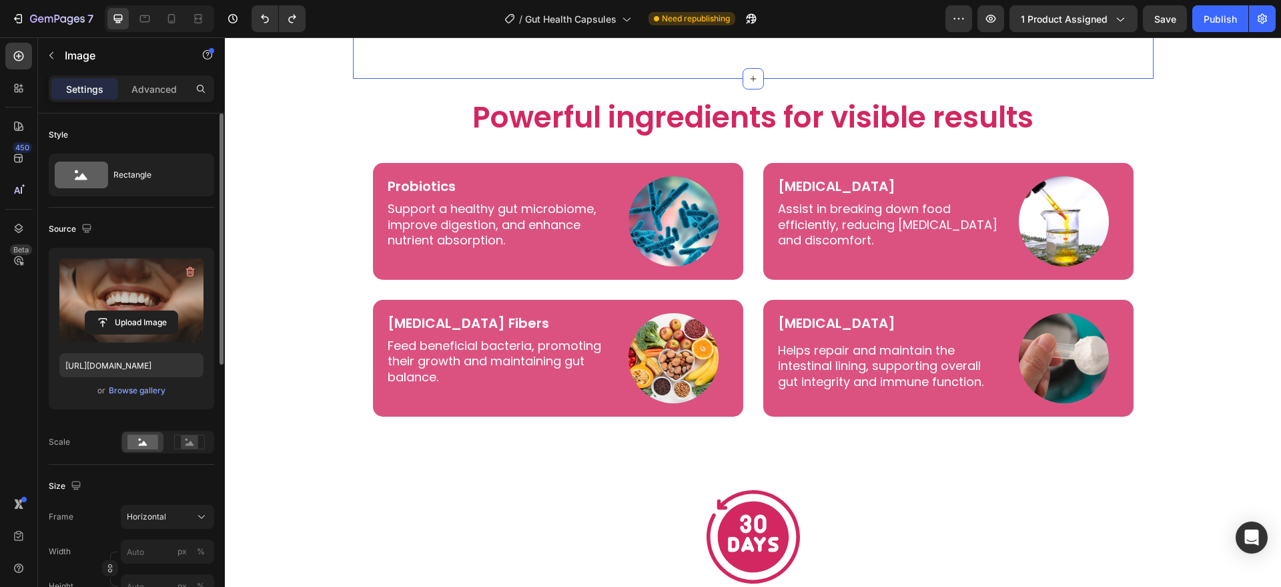
scroll to position [2828, 0]
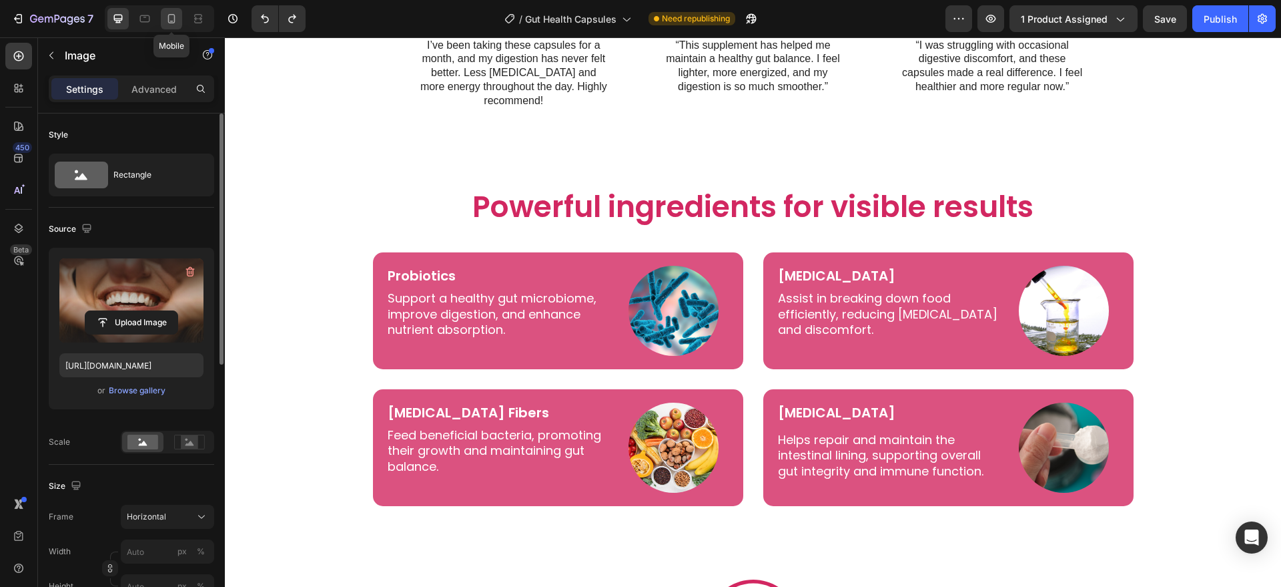
click at [181, 23] on div at bounding box center [171, 18] width 21 height 21
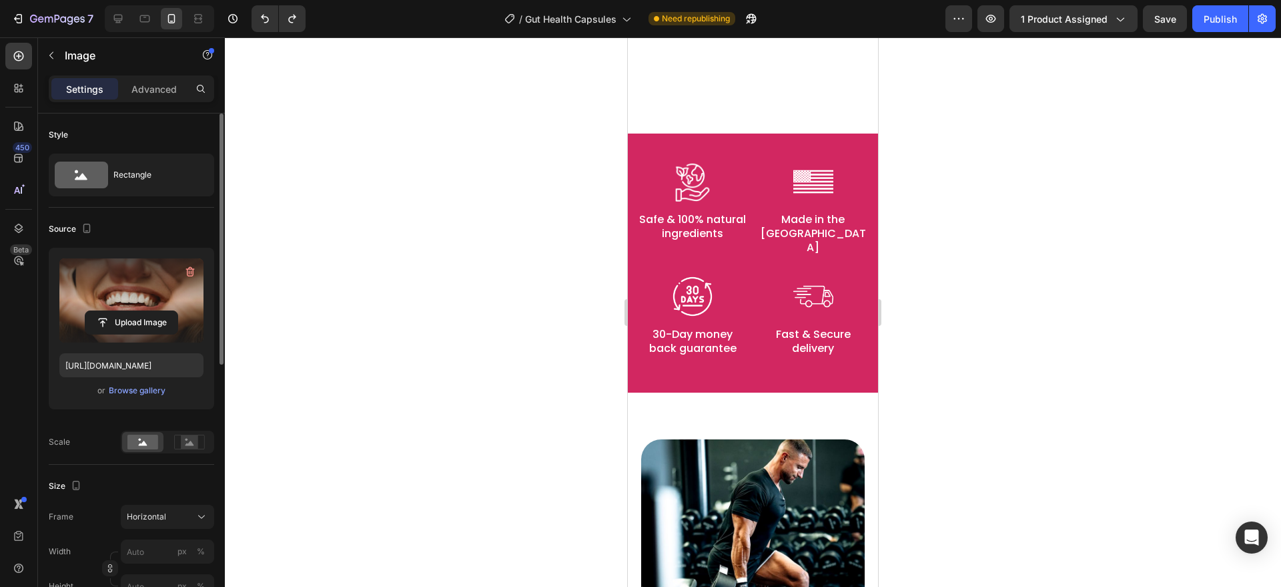
scroll to position [1386, 0]
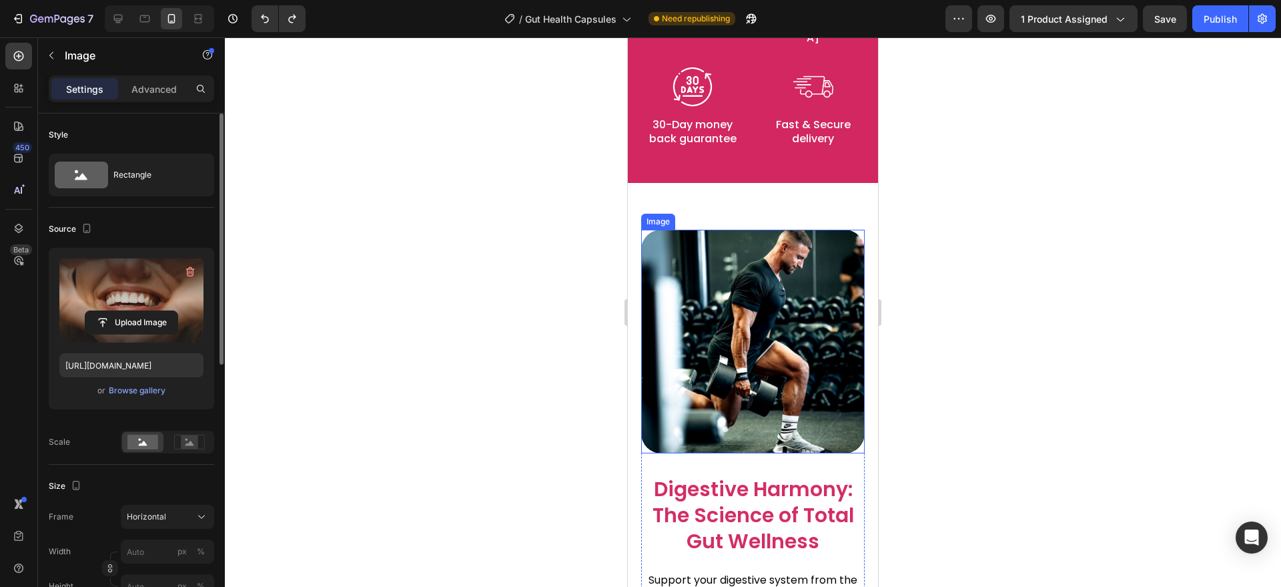
click at [737, 403] on img at bounding box center [753, 342] width 224 height 224
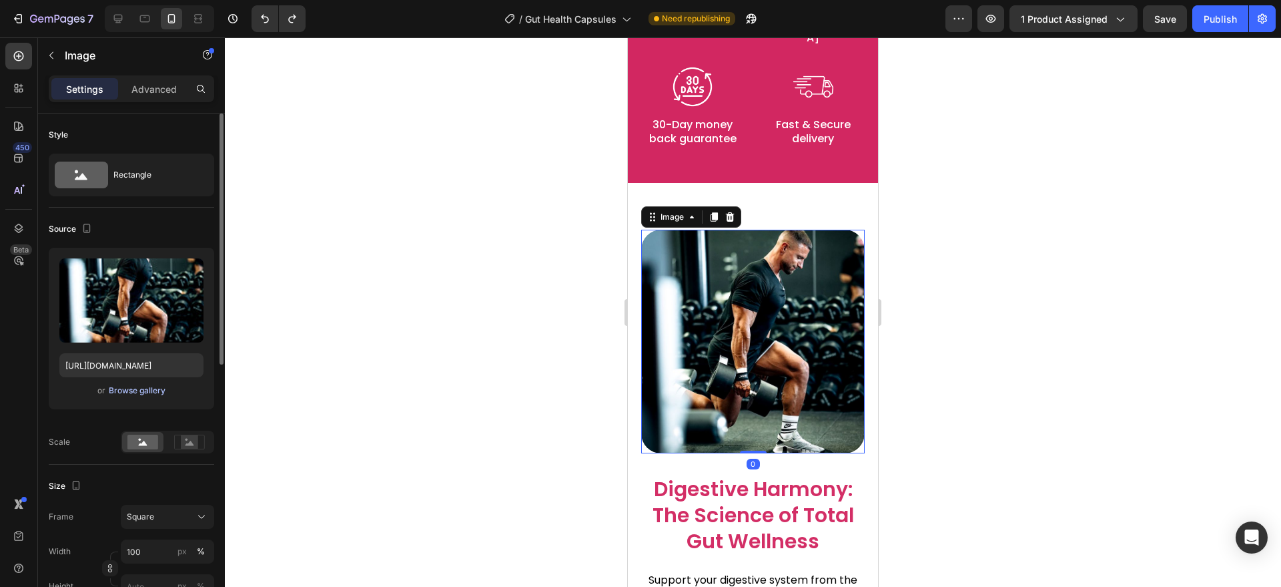
click at [134, 394] on div "Browse gallery" at bounding box center [137, 390] width 57 height 12
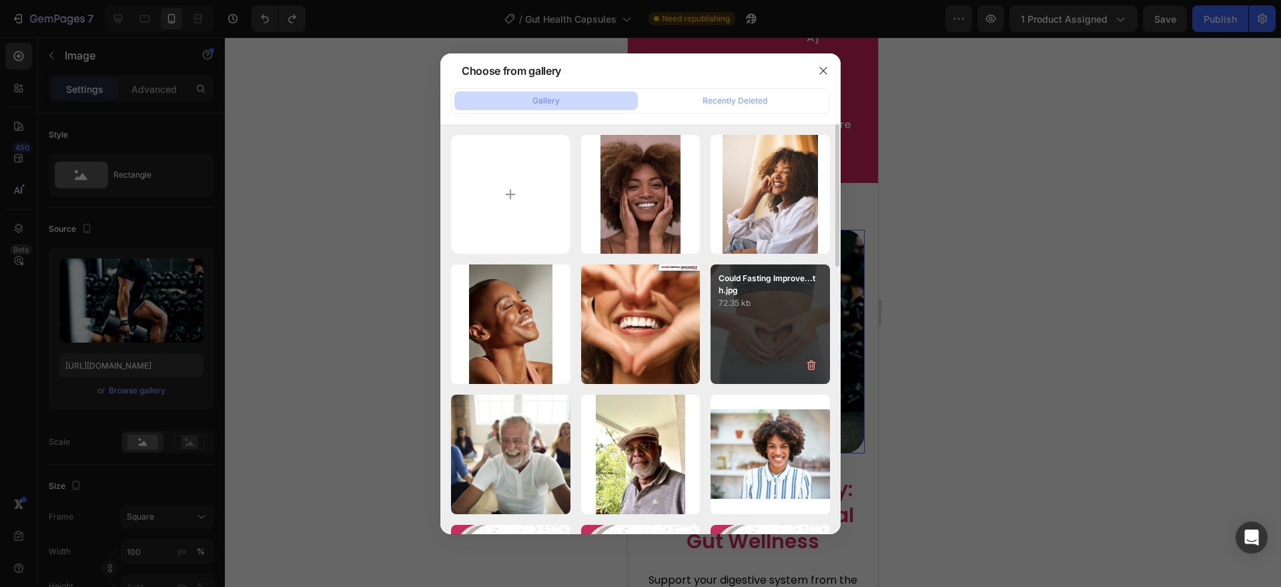
click at [751, 324] on div "Could Fasting Improve...th.jpg 72.35 kb" at bounding box center [770, 323] width 119 height 119
type input "https://cdn.shopify.com/s/files/1/0787/1620/7344/files/gempages_581797582632649…"
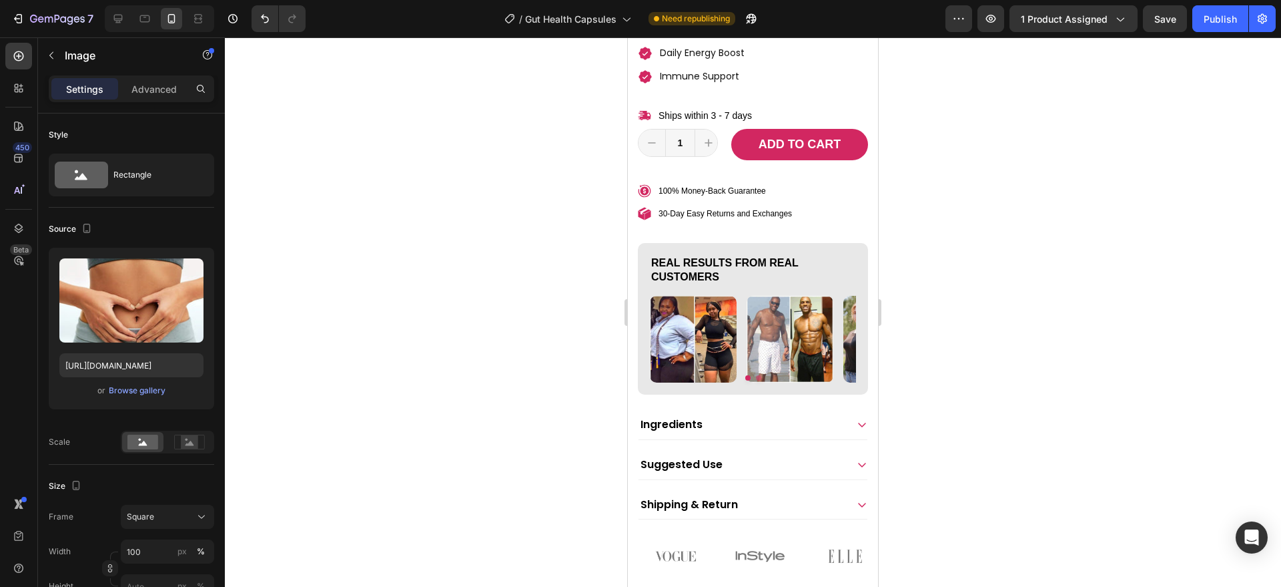
scroll to position [700, 0]
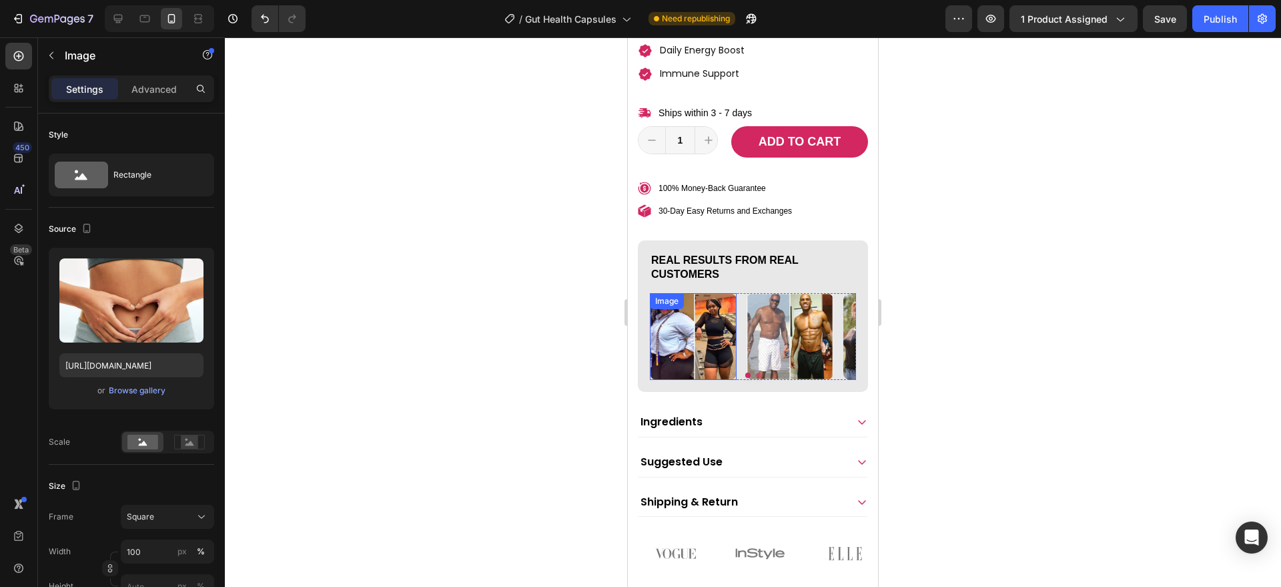
click at [687, 338] on img at bounding box center [693, 336] width 87 height 87
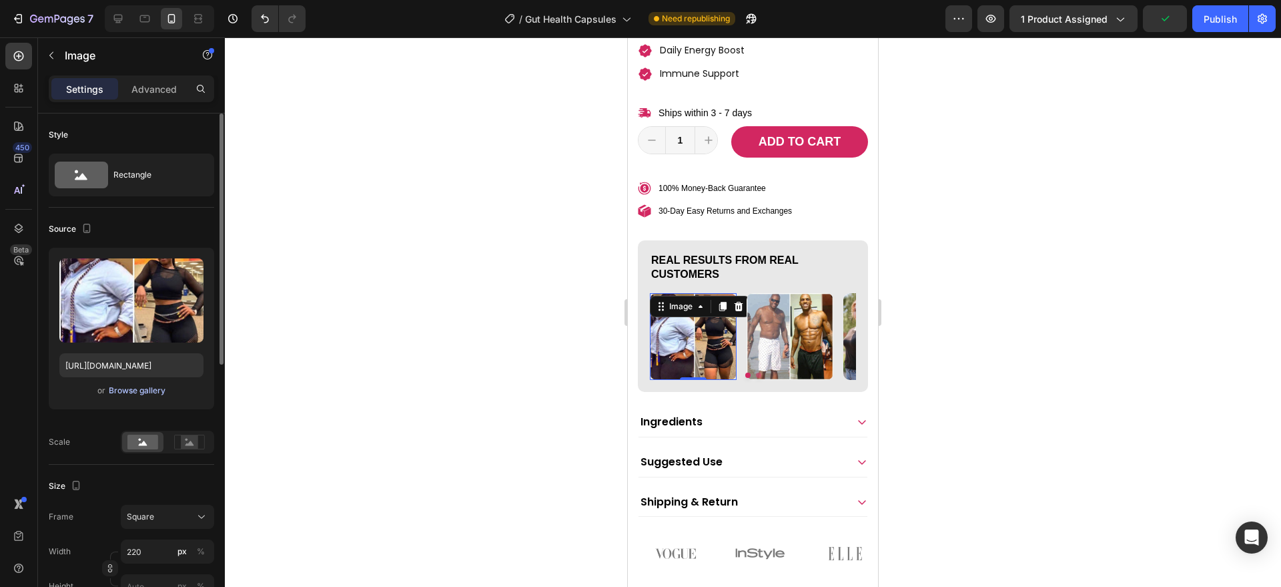
click at [142, 390] on div "Browse gallery" at bounding box center [137, 390] width 57 height 12
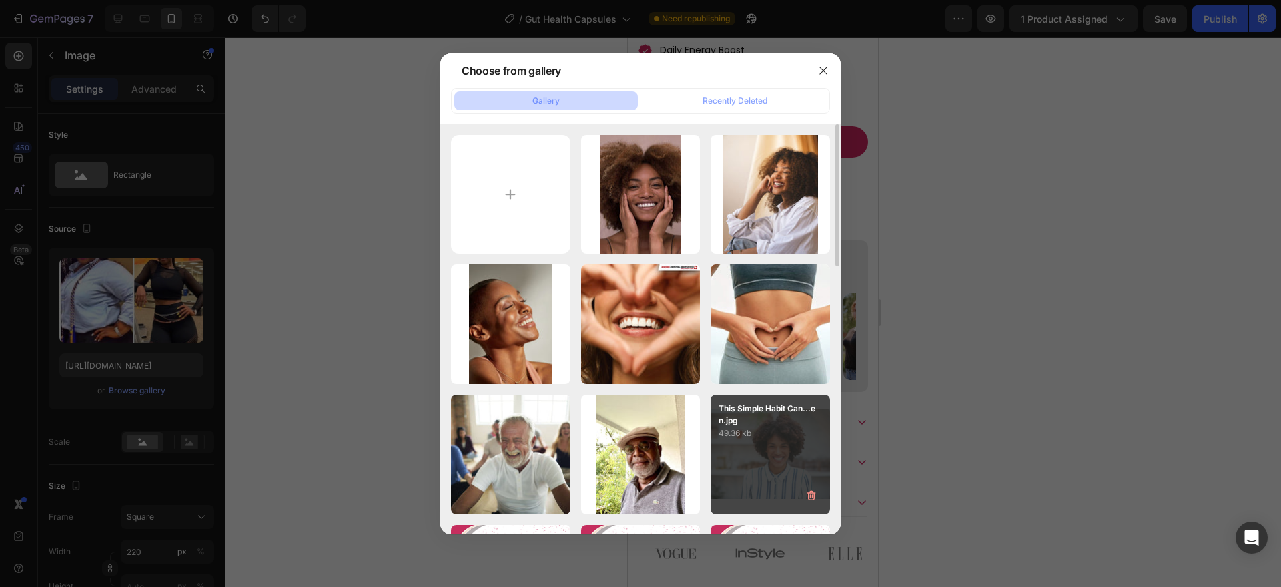
click at [743, 446] on div "This Simple Habit Can...en.jpg 49.36 kb" at bounding box center [770, 453] width 119 height 119
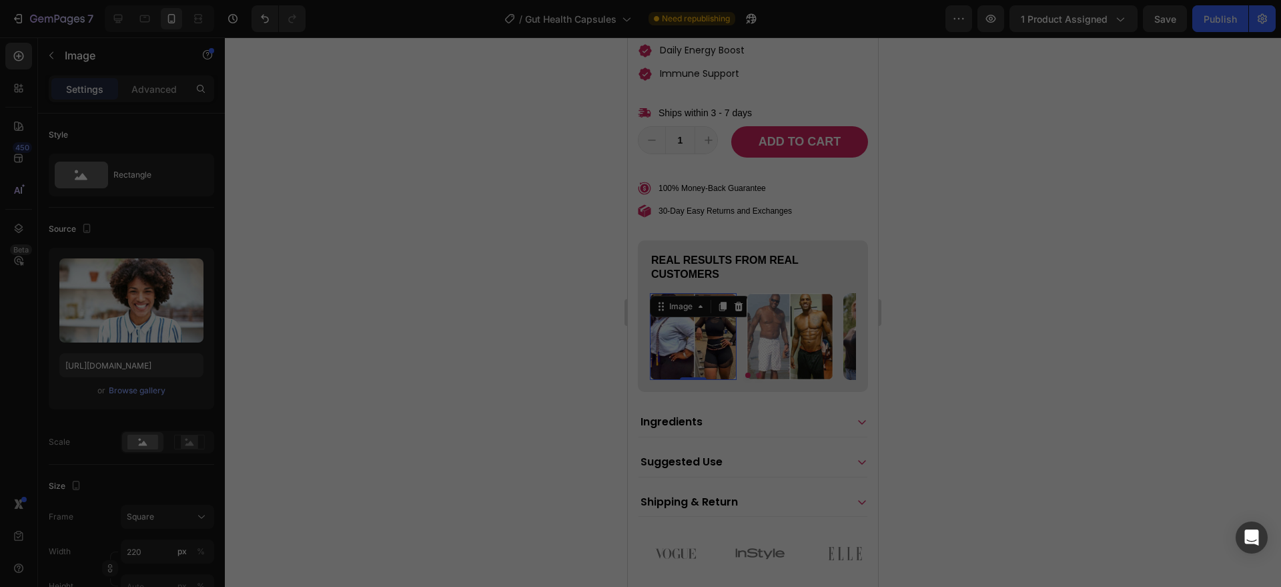
type input "https://cdn.shopify.com/s/files/1/0787/1620/7344/files/gempages_581797582632649…"
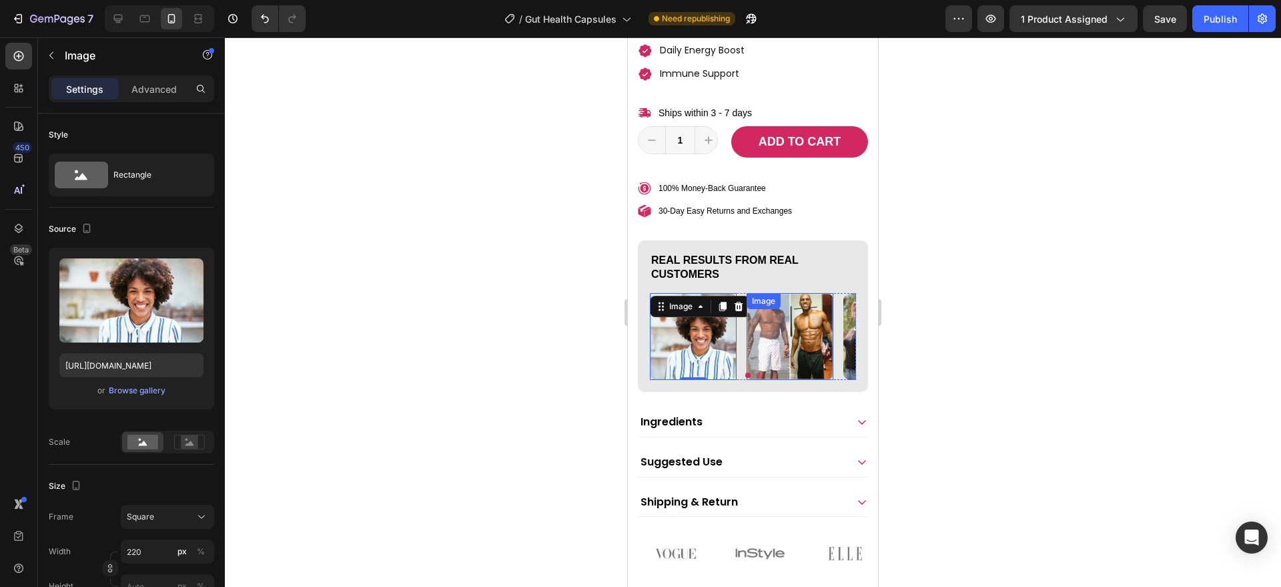
click at [761, 363] on img at bounding box center [790, 336] width 87 height 87
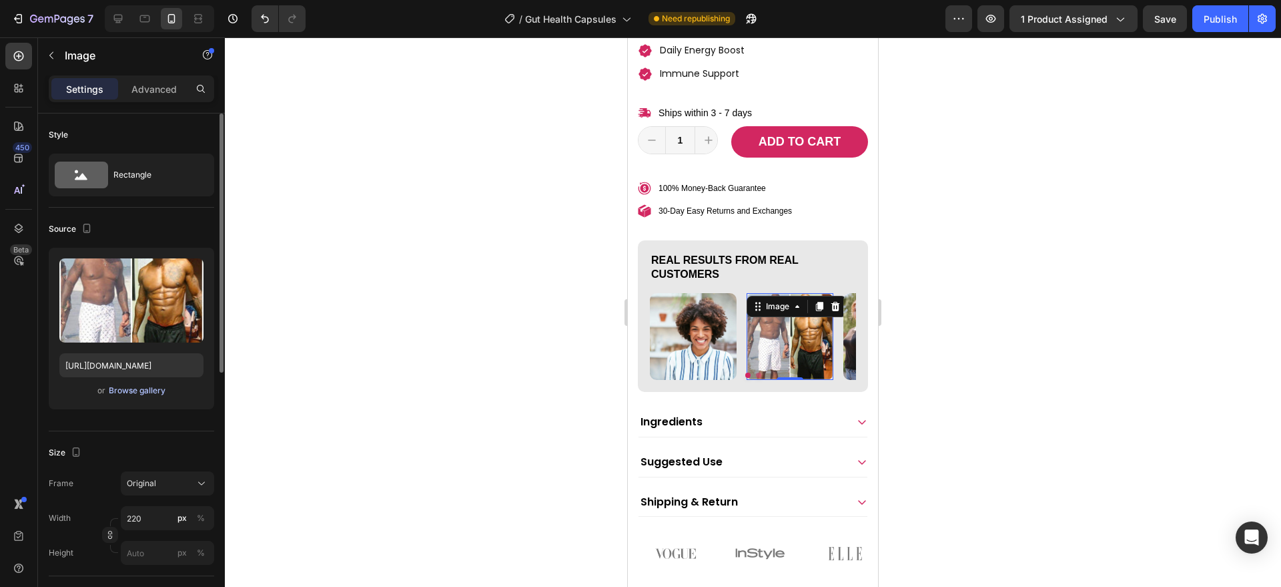
click at [158, 388] on div "Browse gallery" at bounding box center [137, 390] width 57 height 12
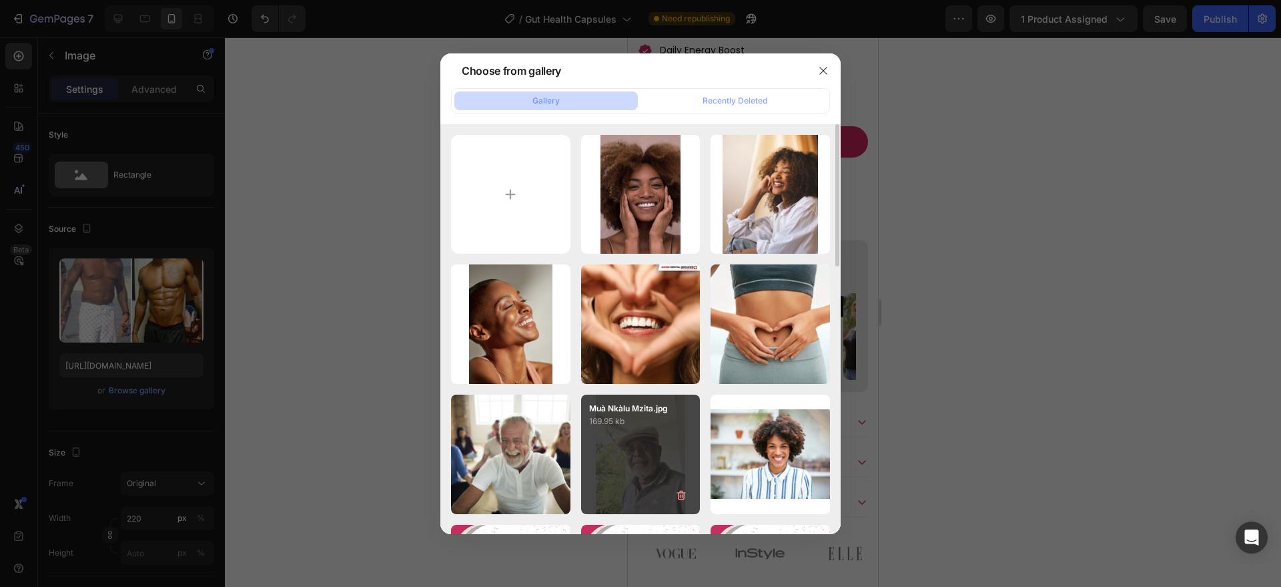
click at [639, 433] on div "Muà Nkàlu Mzita.jpg 169.95 kb" at bounding box center [640, 453] width 119 height 119
type input "https://cdn.shopify.com/s/files/1/0787/1620/7344/files/gempages_581797582632649…"
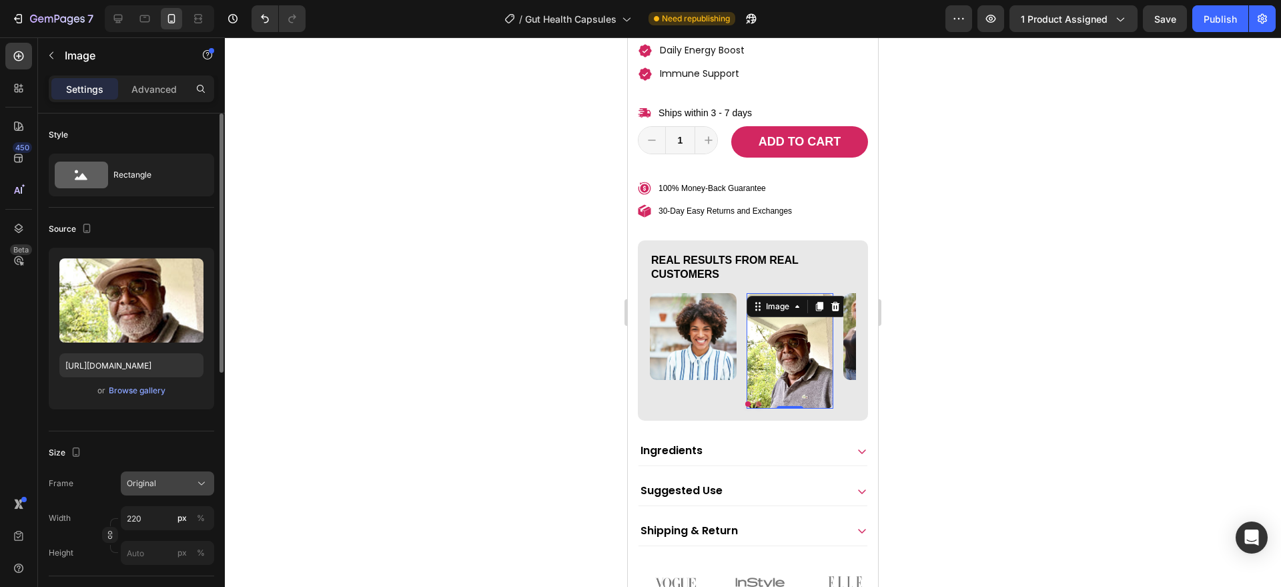
click at [154, 487] on span "Original" at bounding box center [141, 483] width 29 height 12
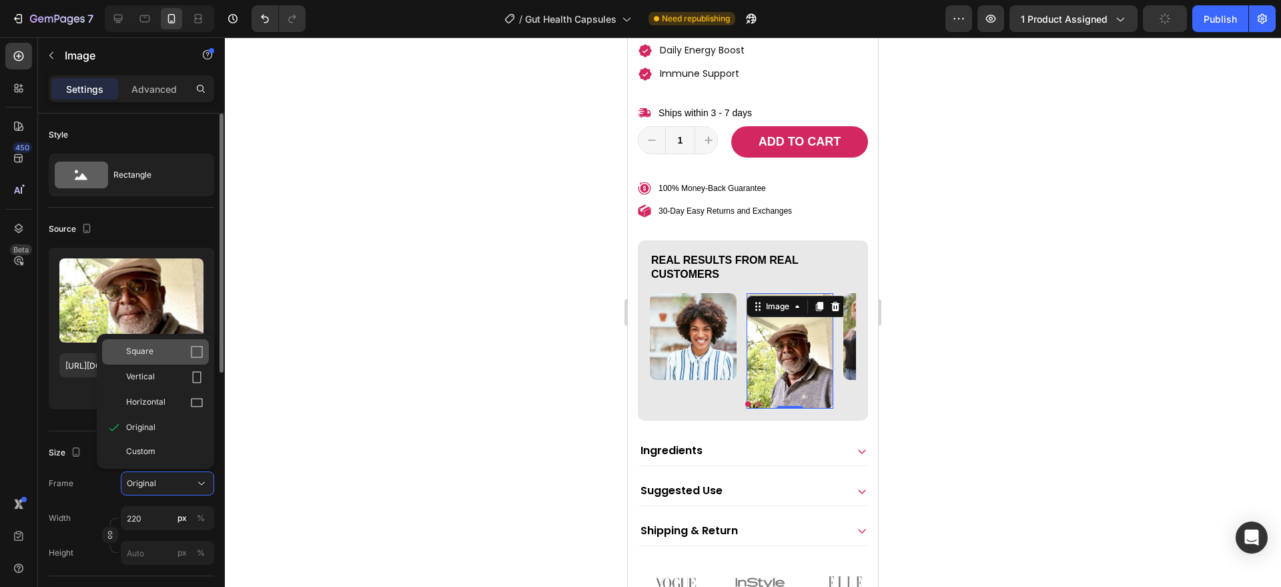
click at [190, 354] on icon at bounding box center [196, 351] width 13 height 13
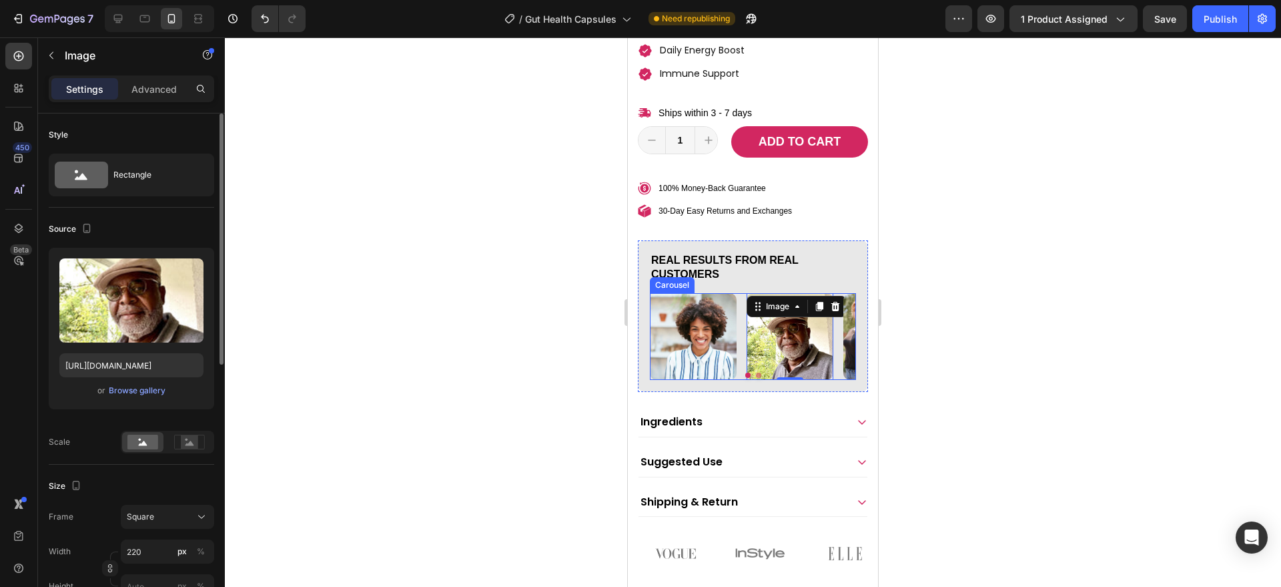
click at [756, 377] on button "Dot" at bounding box center [758, 374] width 5 height 5
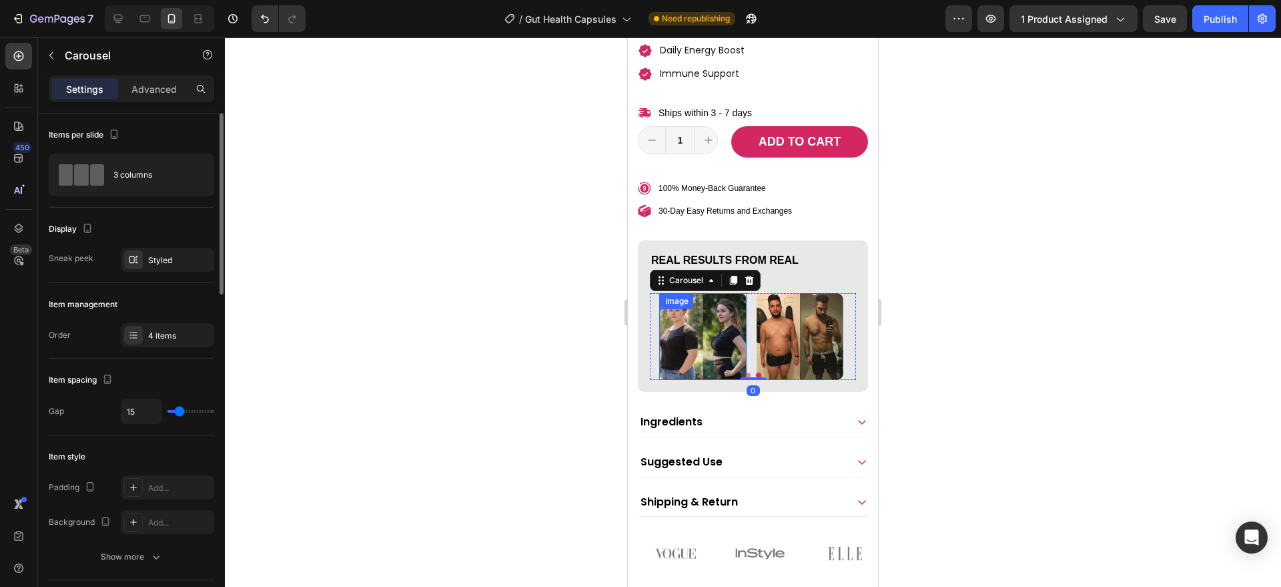
click at [730, 364] on img at bounding box center [703, 336] width 87 height 87
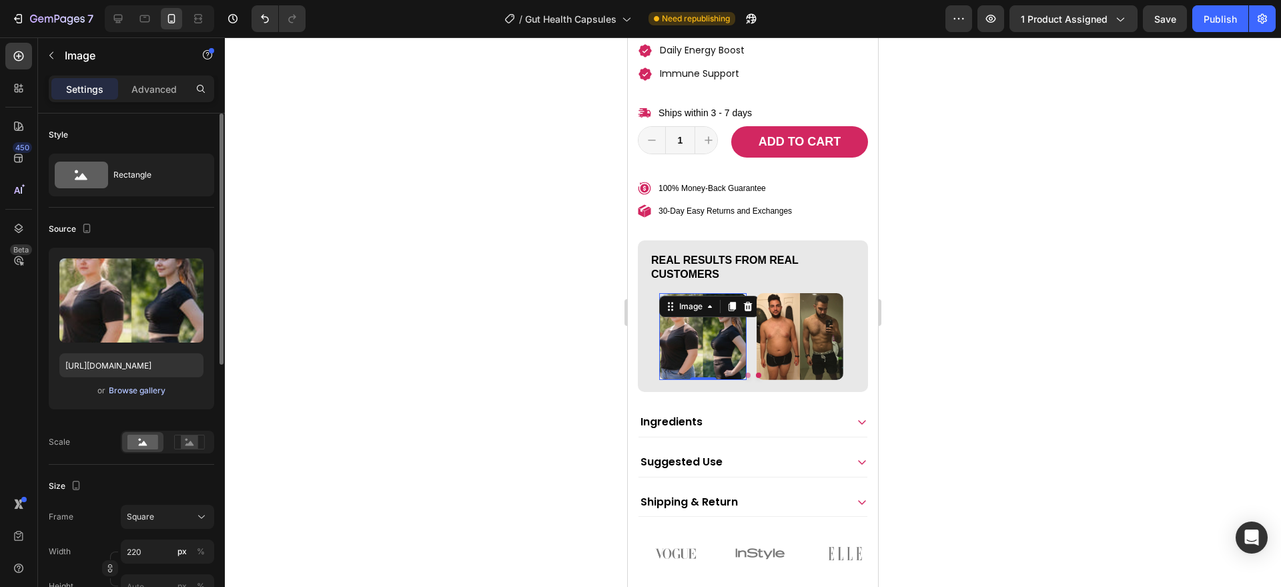
click at [155, 388] on div "Browse gallery" at bounding box center [137, 390] width 57 height 12
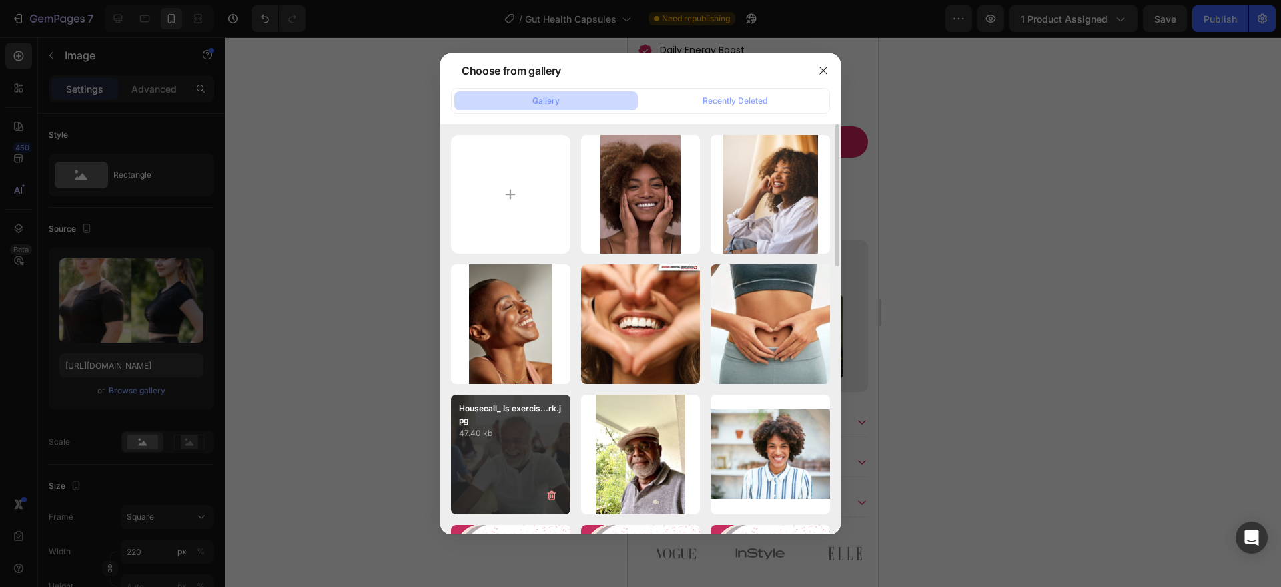
click at [544, 443] on div "Housecall_ Is exercis...rk.jpg 47.40 kb" at bounding box center [510, 453] width 119 height 119
type input "https://cdn.shopify.com/s/files/1/0787/1620/7344/files/gempages_581797582632649…"
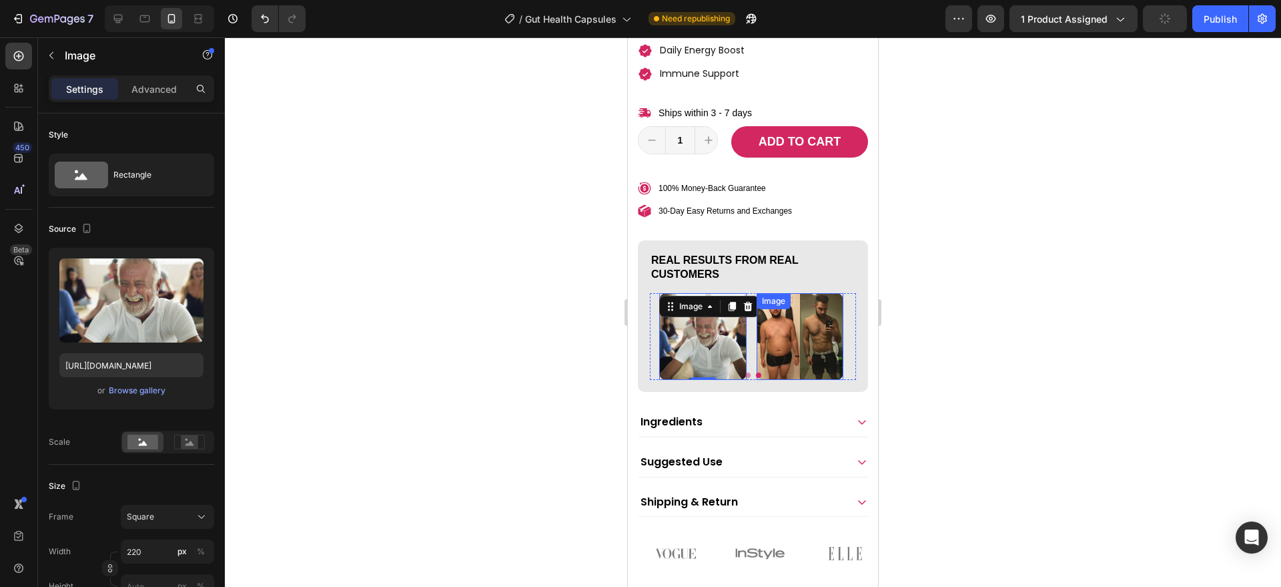
click at [806, 357] on img at bounding box center [800, 336] width 87 height 87
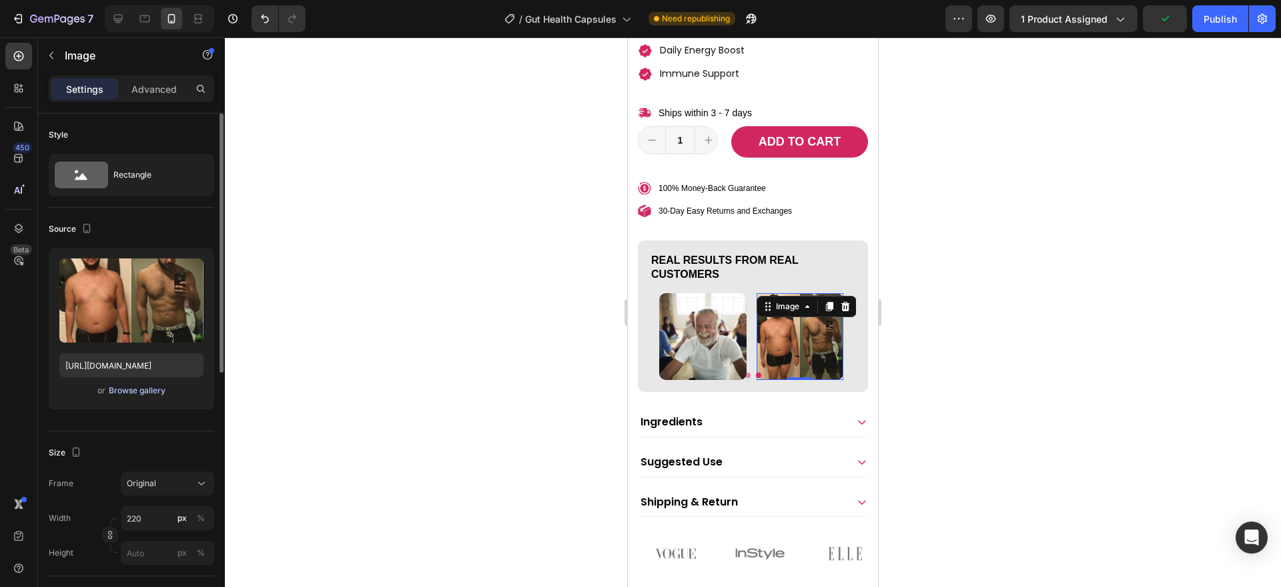
click at [160, 386] on div "Browse gallery" at bounding box center [137, 390] width 57 height 12
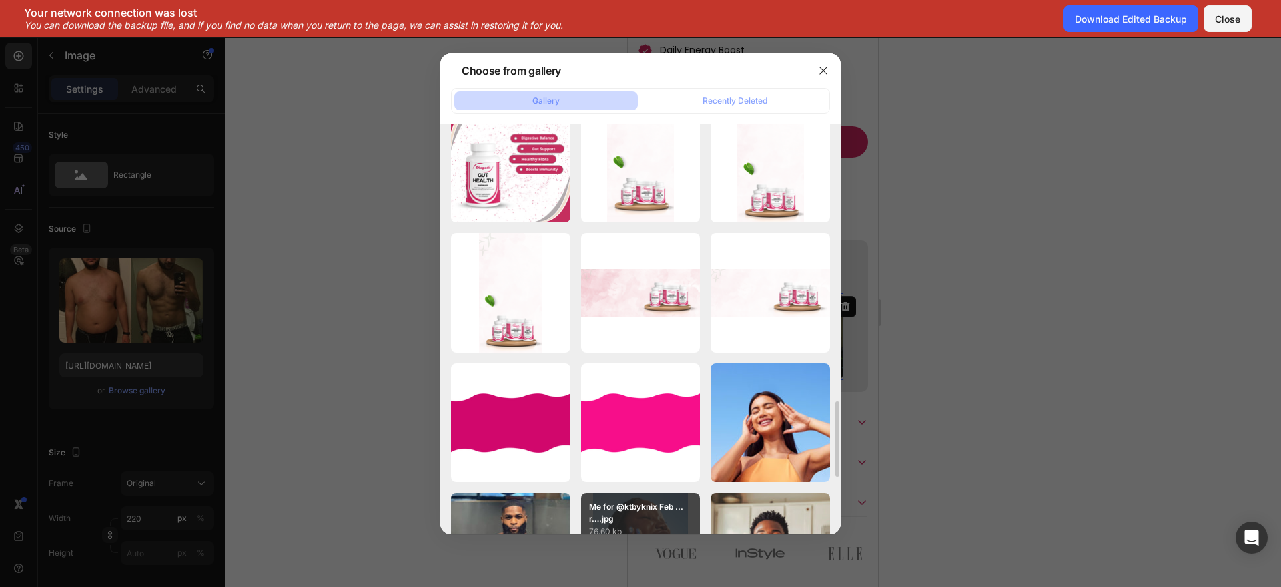
scroll to position [699, 0]
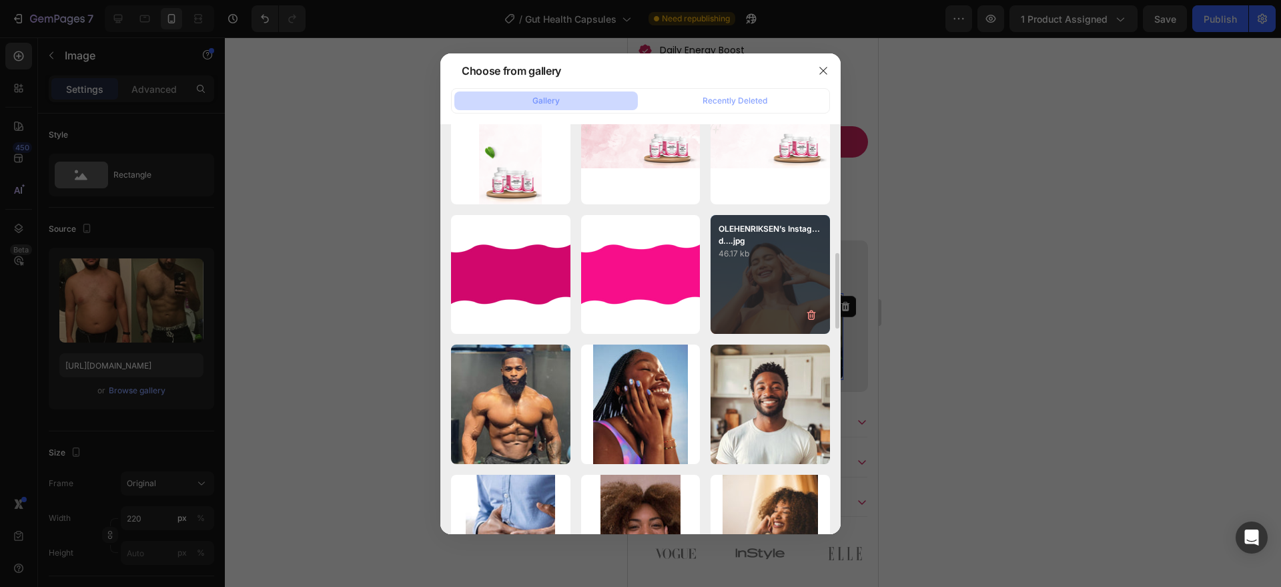
click at [779, 289] on div "OLEHENRIKSEN’s Instag...d….jpg 46.17 kb" at bounding box center [770, 274] width 119 height 119
type input "https://cdn.shopify.com/s/files/1/0787/1620/7344/files/gempages_581797582632649…"
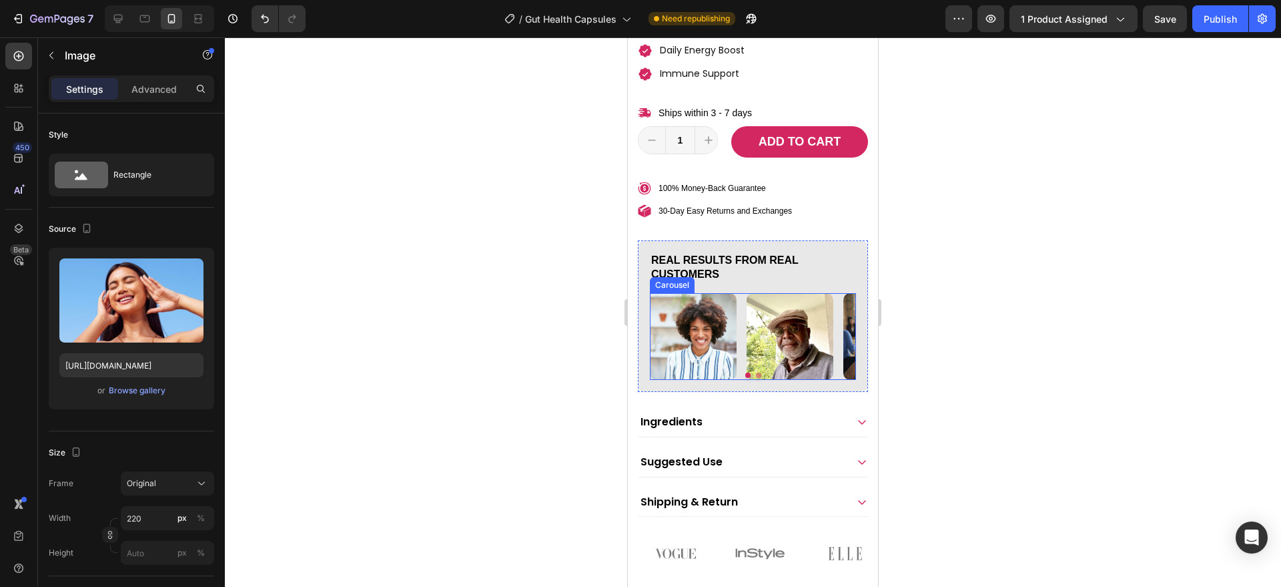
click at [756, 378] on button "Dot" at bounding box center [758, 374] width 5 height 5
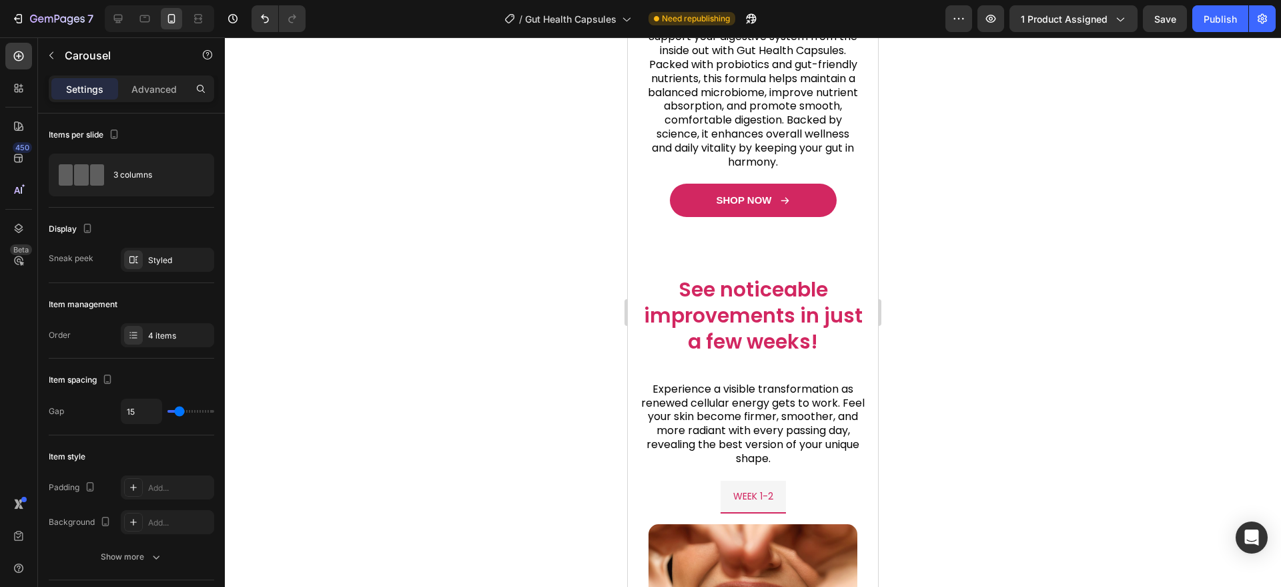
scroll to position [1876, 0]
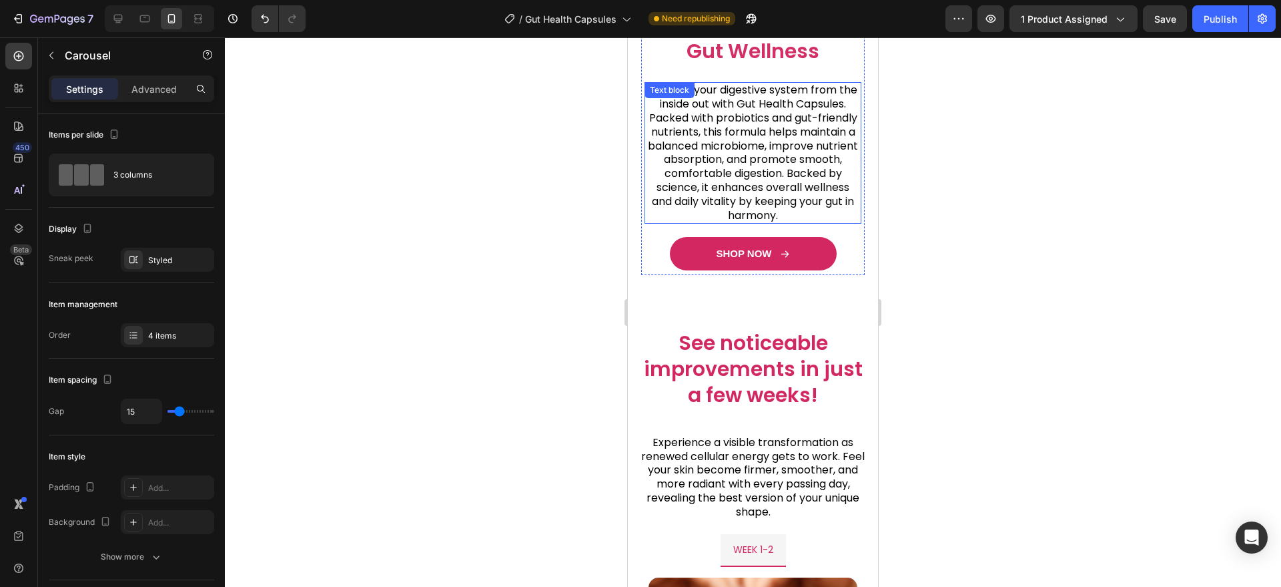
click at [780, 177] on p "Support your digestive system from the inside out with Gut Health Capsules. Pac…" at bounding box center [753, 152] width 214 height 139
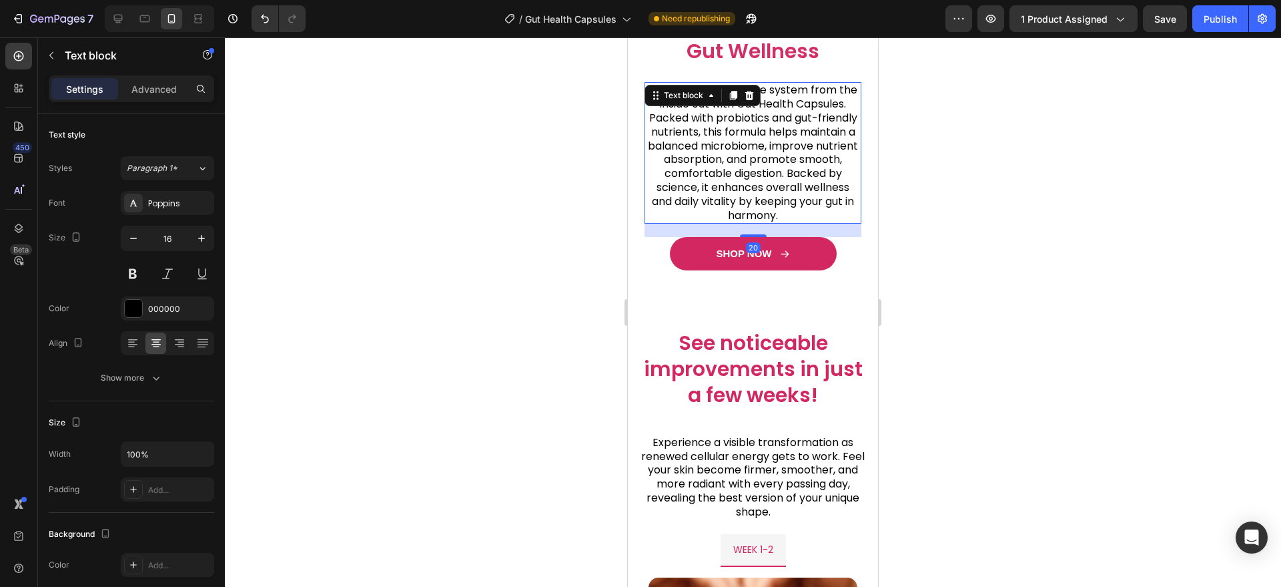
click at [780, 177] on p "Support your digestive system from the inside out with Gut Health Capsules. Pac…" at bounding box center [753, 152] width 214 height 139
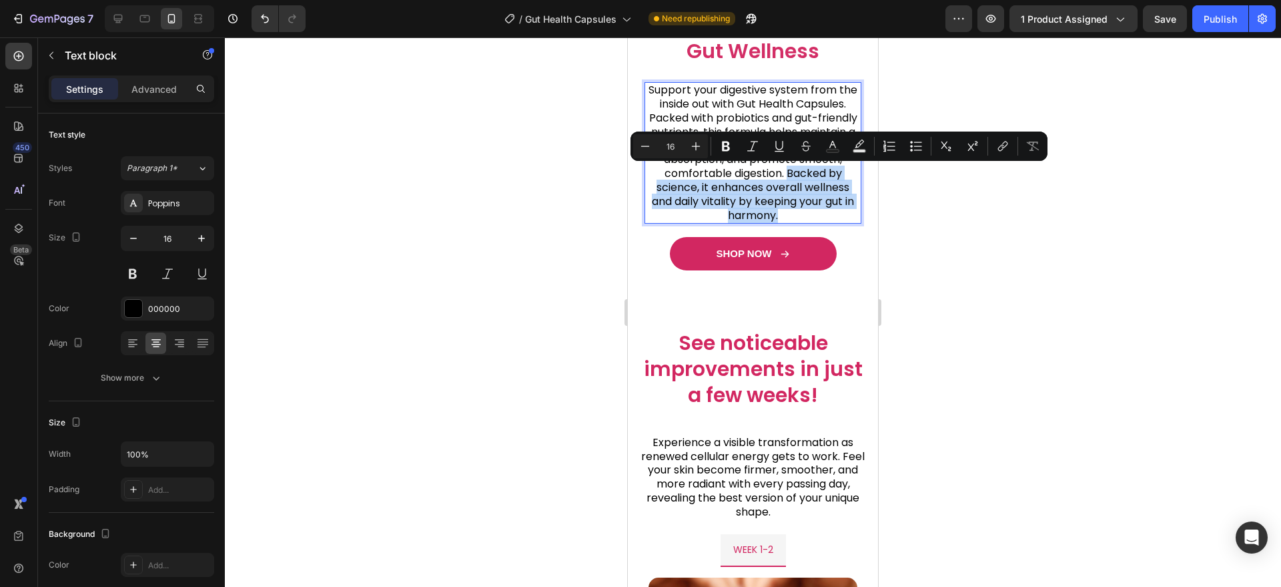
drag, startPoint x: 780, startPoint y: 177, endPoint x: 799, endPoint y: 220, distance: 46.6
click at [799, 220] on p "Support your digestive system from the inside out with Gut Health Capsules. Pac…" at bounding box center [753, 152] width 214 height 139
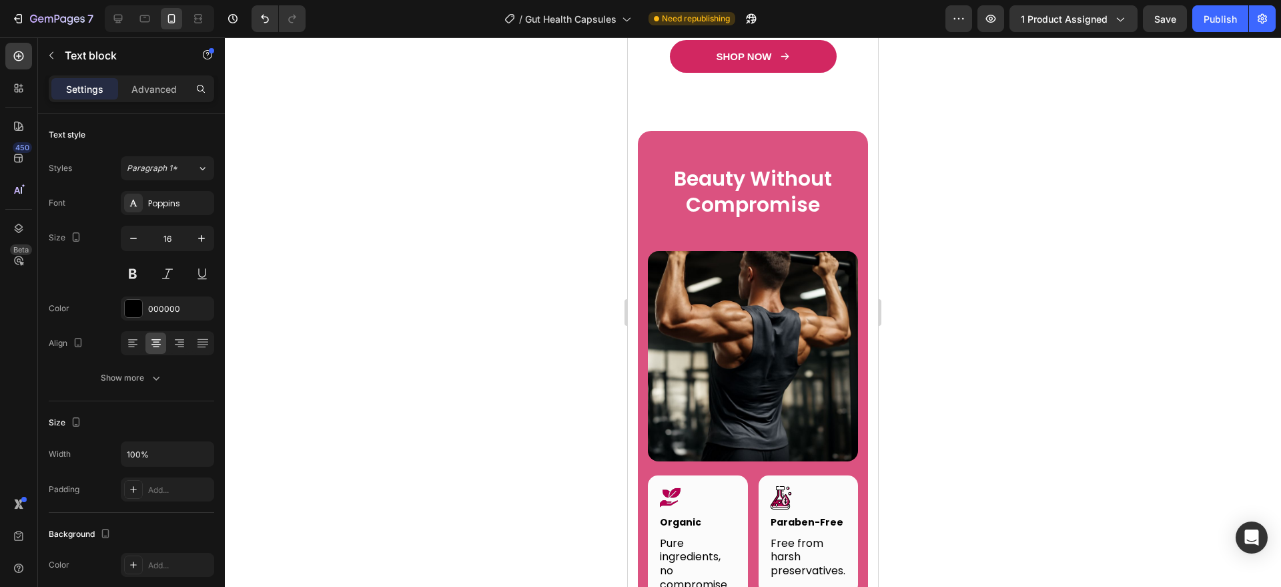
scroll to position [5017, 0]
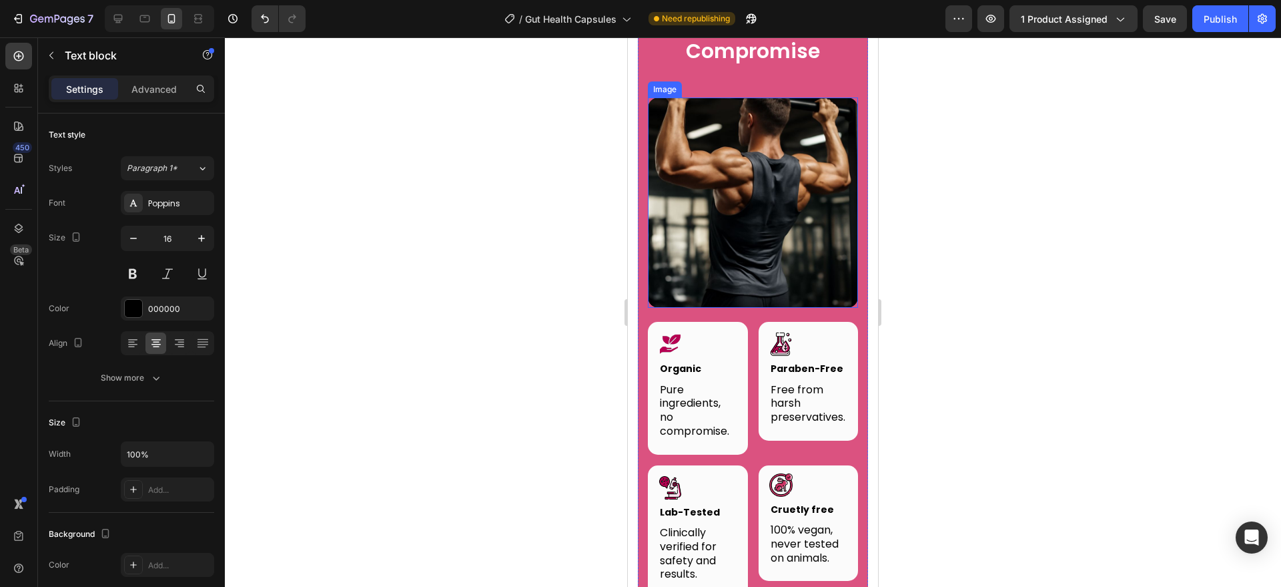
click at [779, 220] on img at bounding box center [753, 202] width 210 height 210
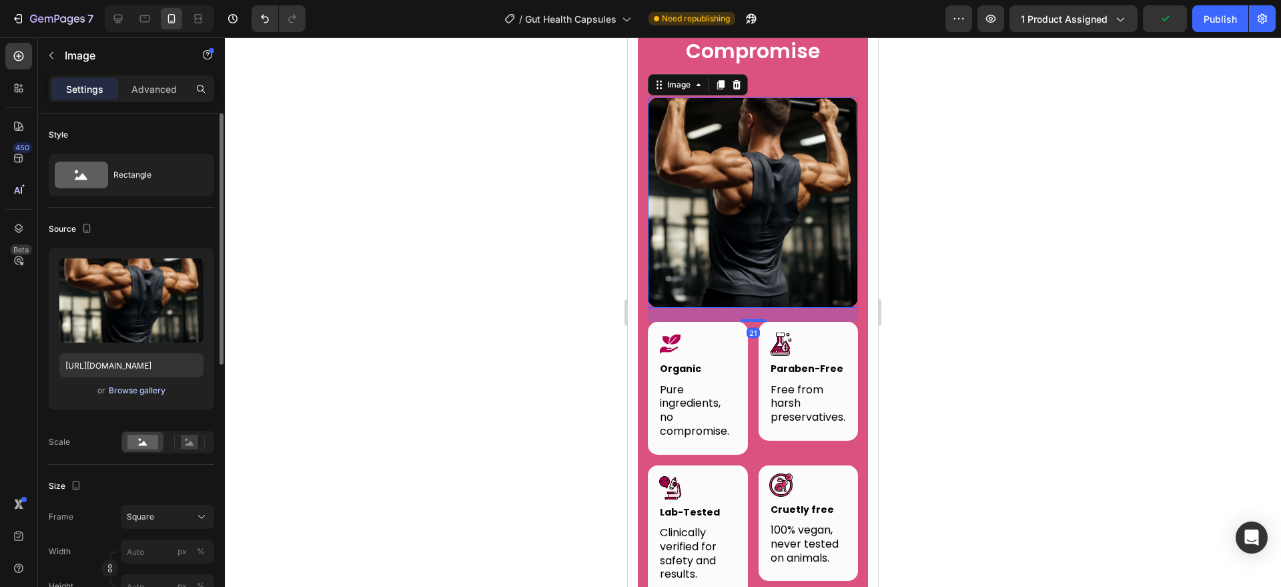
click at [139, 387] on div "Browse gallery" at bounding box center [137, 390] width 57 height 12
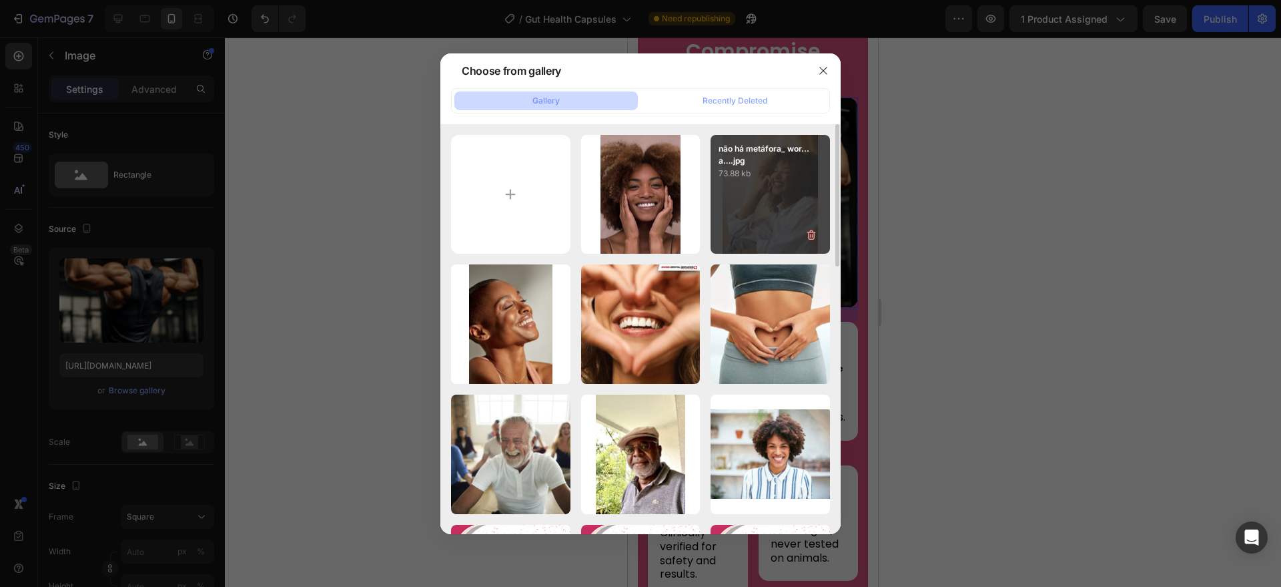
click at [775, 196] on div "não há metáfora_ wor...a….jpg 73.88 kb" at bounding box center [770, 194] width 119 height 119
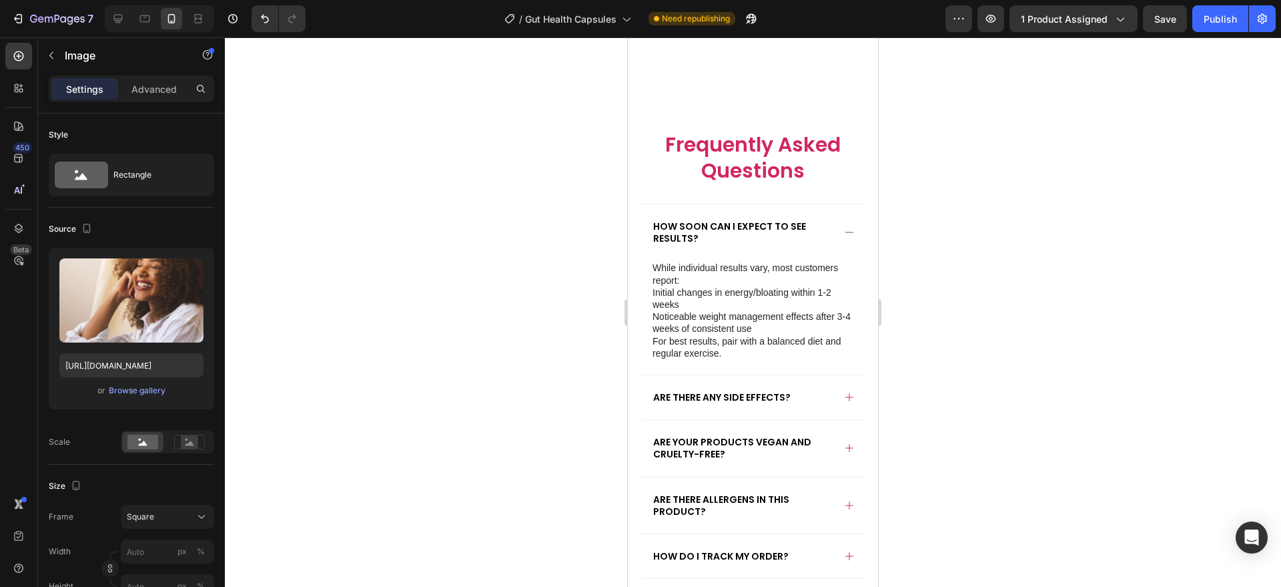
scroll to position [5901, 0]
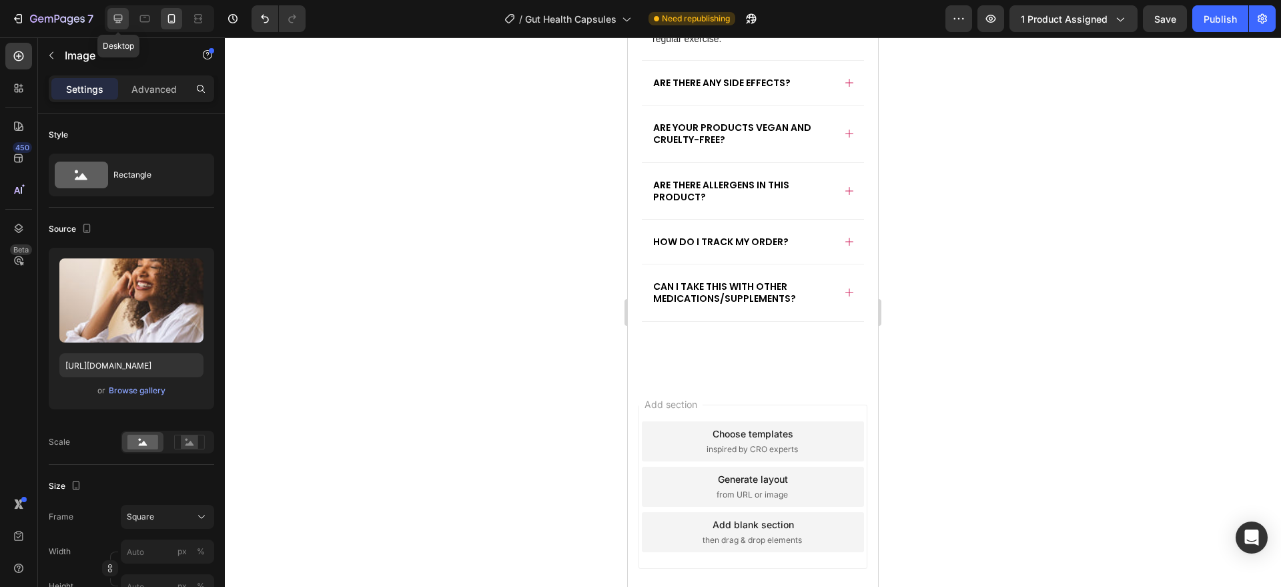
click at [117, 15] on icon at bounding box center [117, 18] width 13 height 13
type input "https://placehold.co/1000x1000?text=Image"
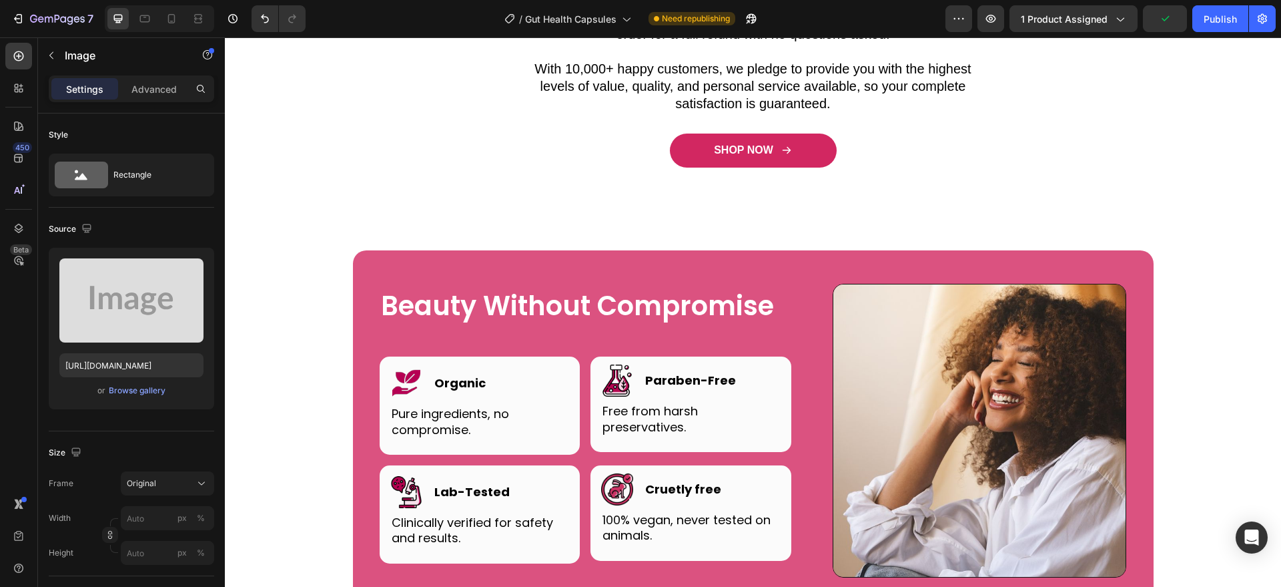
scroll to position [4987, 0]
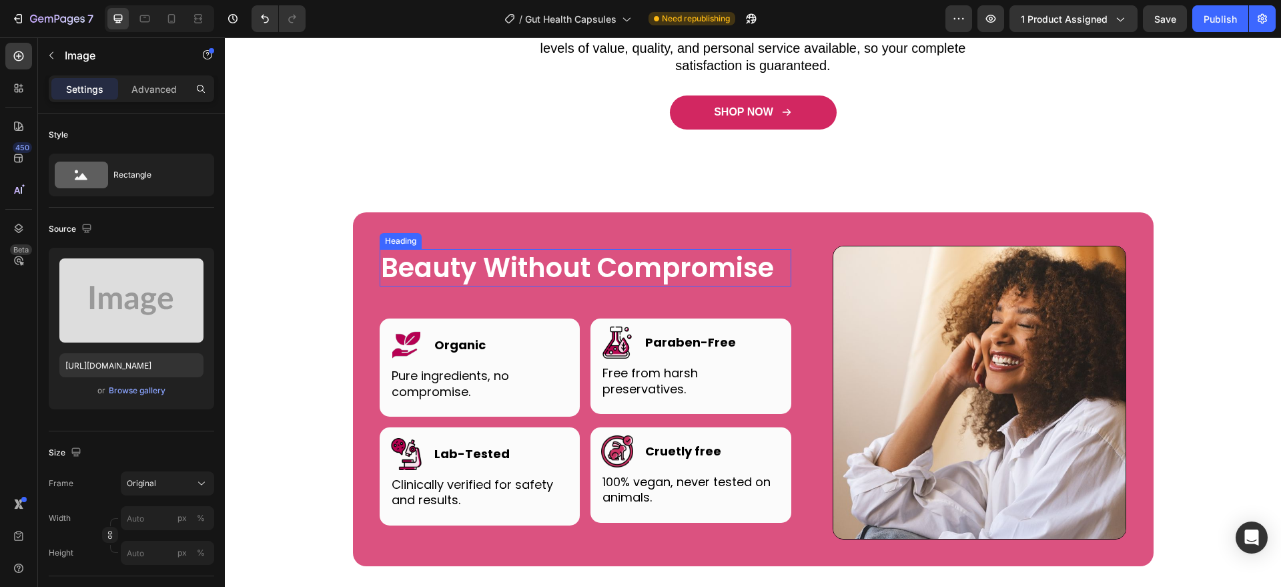
click at [408, 265] on h2 "Beauty Without Compromise" at bounding box center [586, 267] width 412 height 37
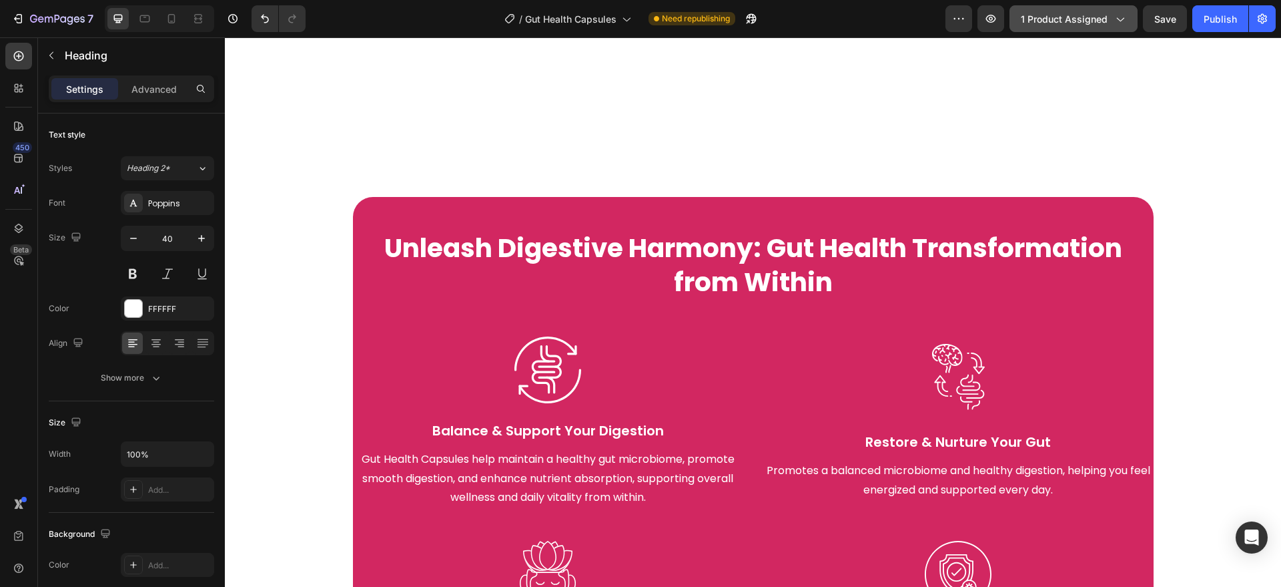
scroll to position [2258, 0]
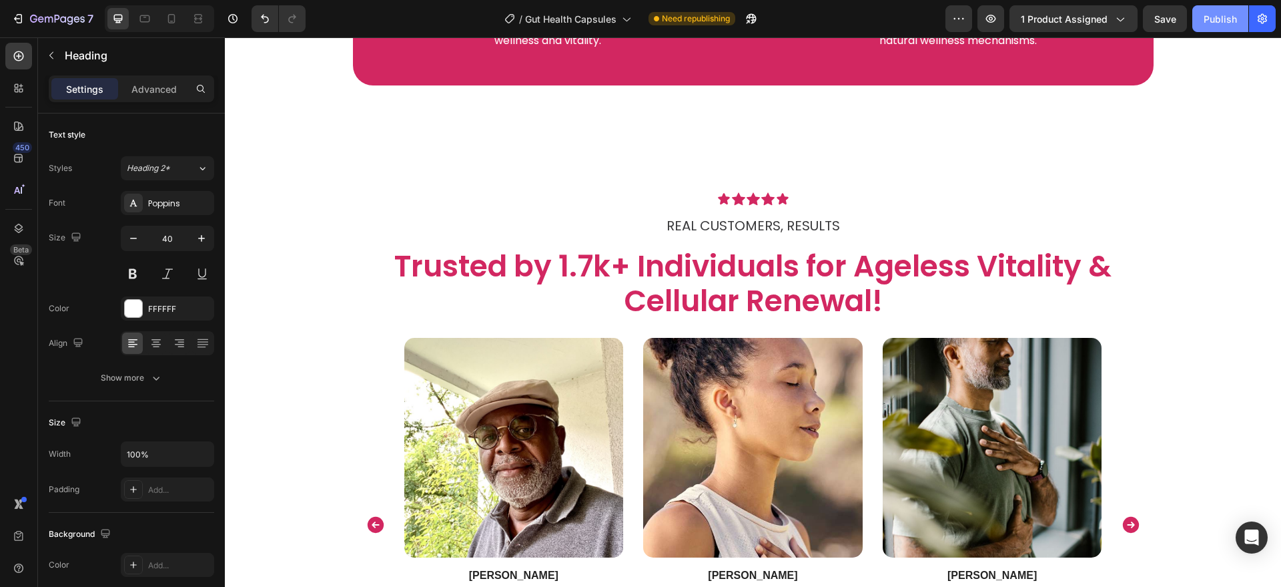
click at [1202, 17] on button "Publish" at bounding box center [1220, 18] width 56 height 27
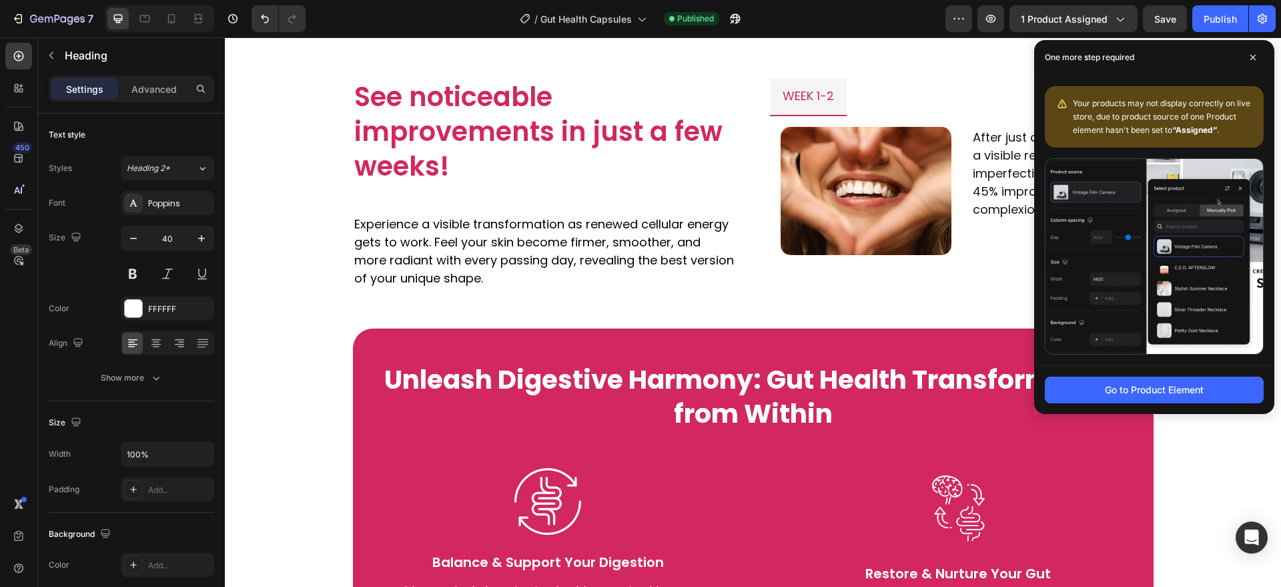
scroll to position [1399, 0]
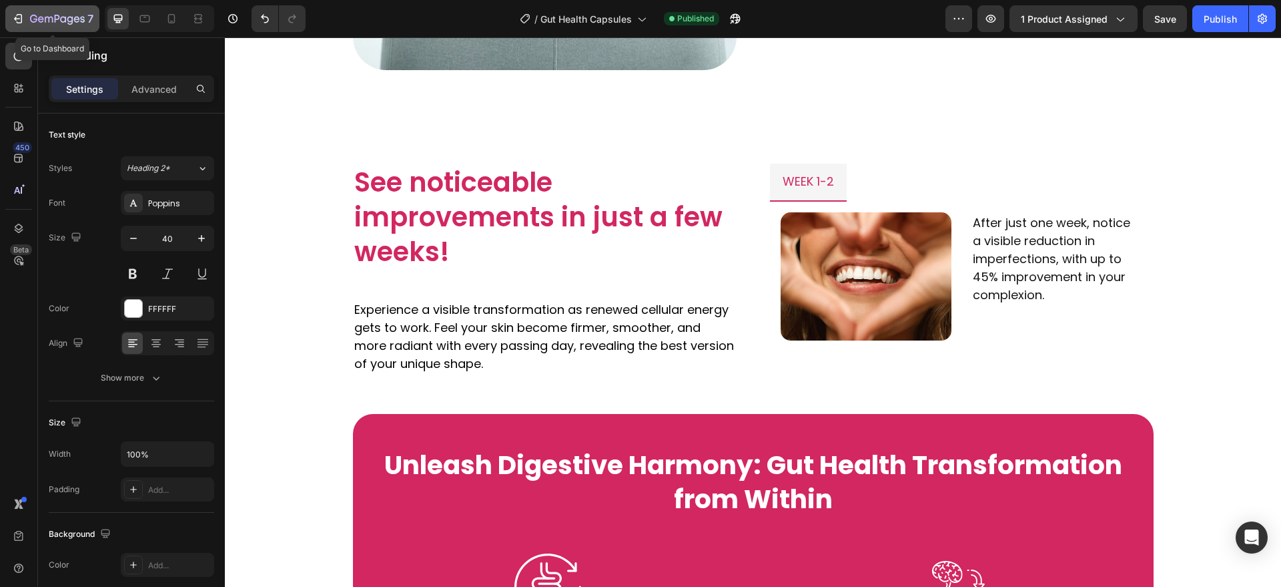
click at [54, 15] on icon "button" at bounding box center [57, 19] width 55 height 11
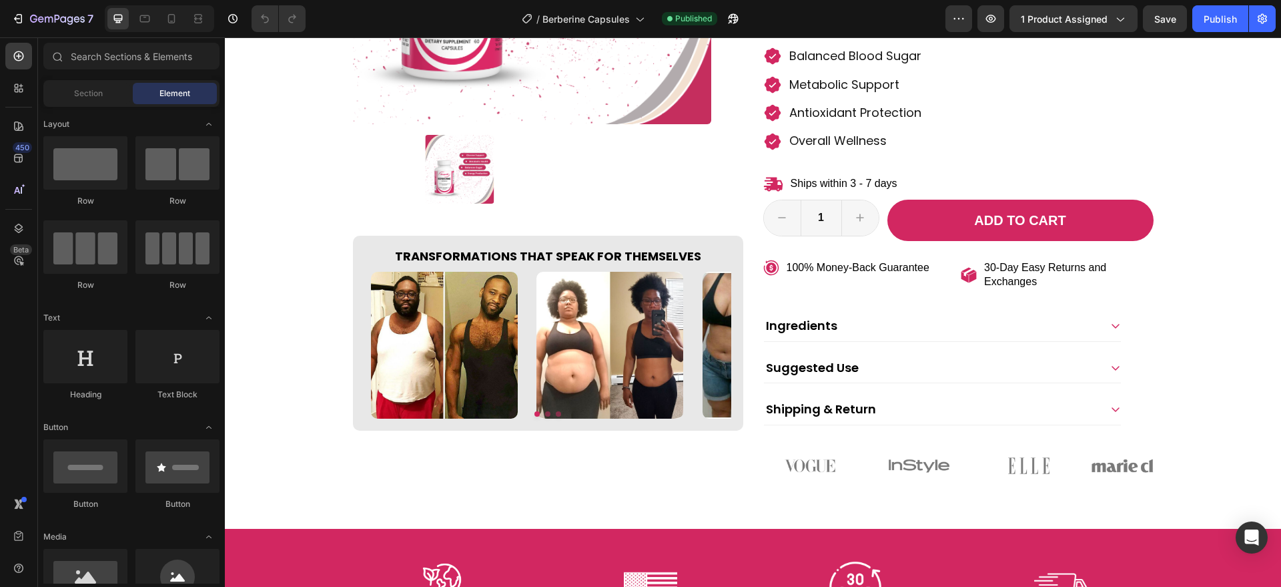
scroll to position [342, 0]
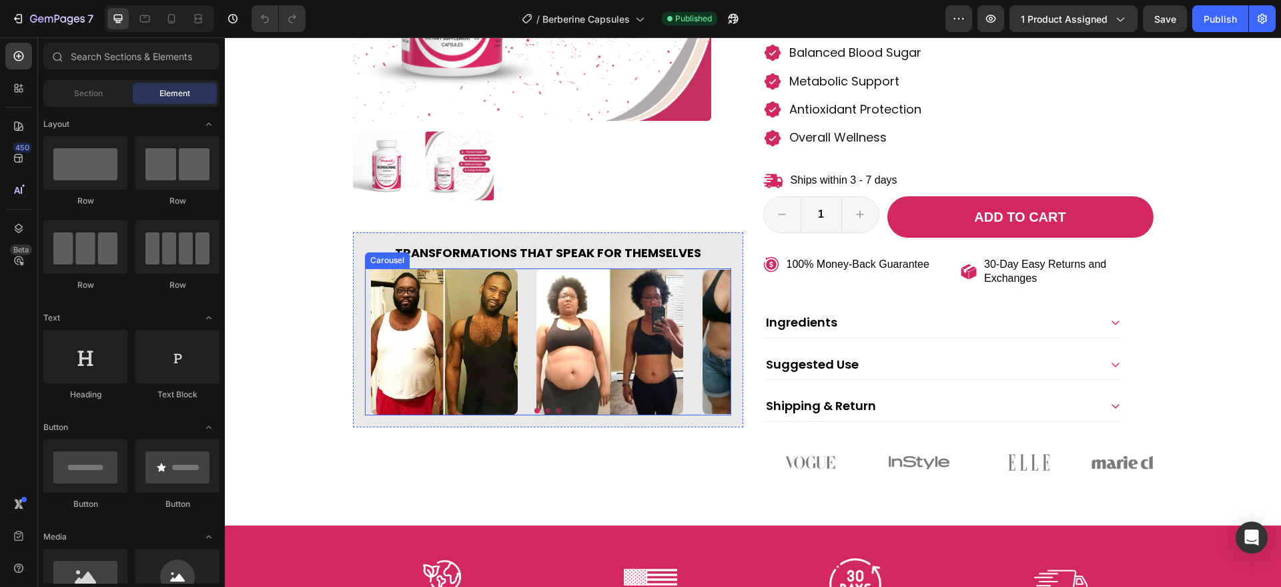
click at [556, 411] on button "Dot" at bounding box center [558, 410] width 5 height 5
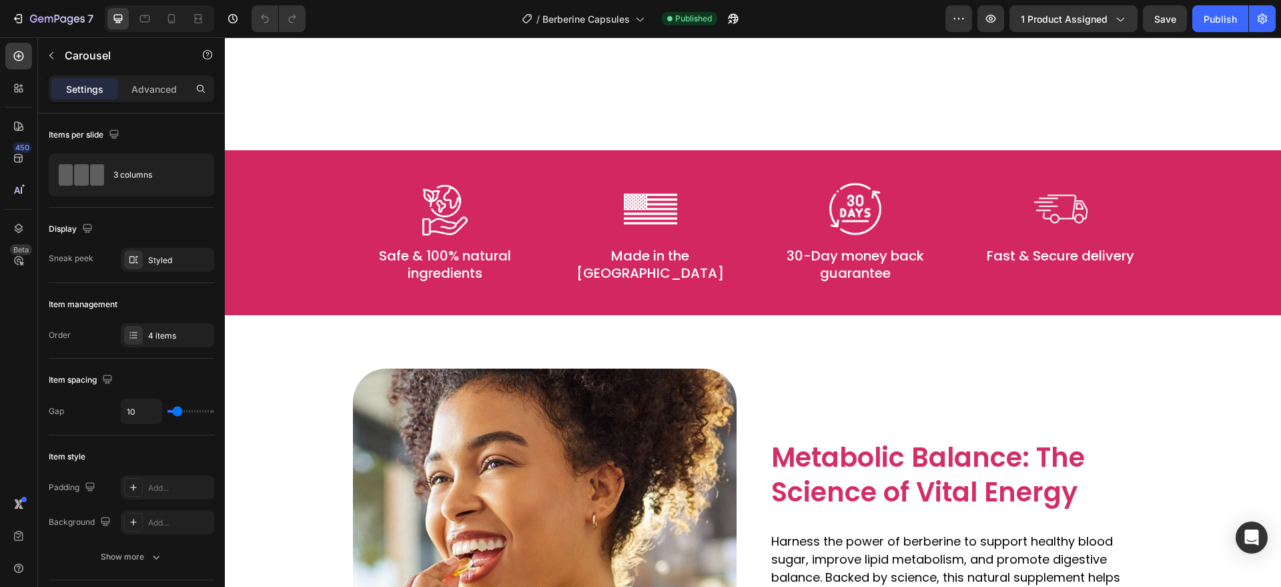
scroll to position [906, 0]
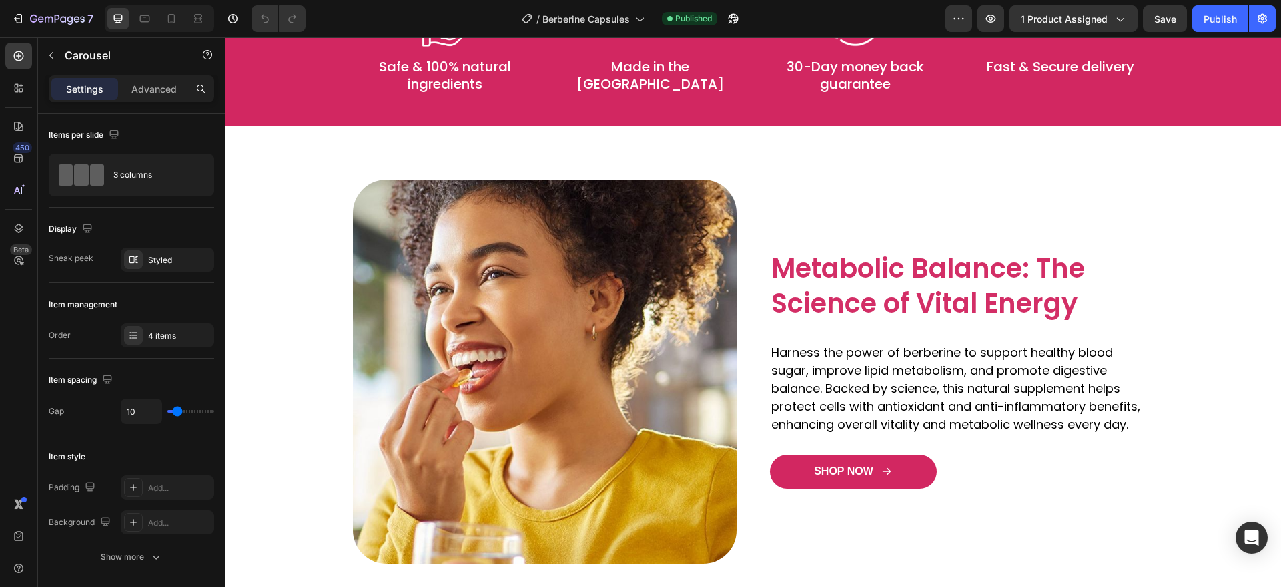
click at [550, 411] on img at bounding box center [545, 371] width 384 height 384
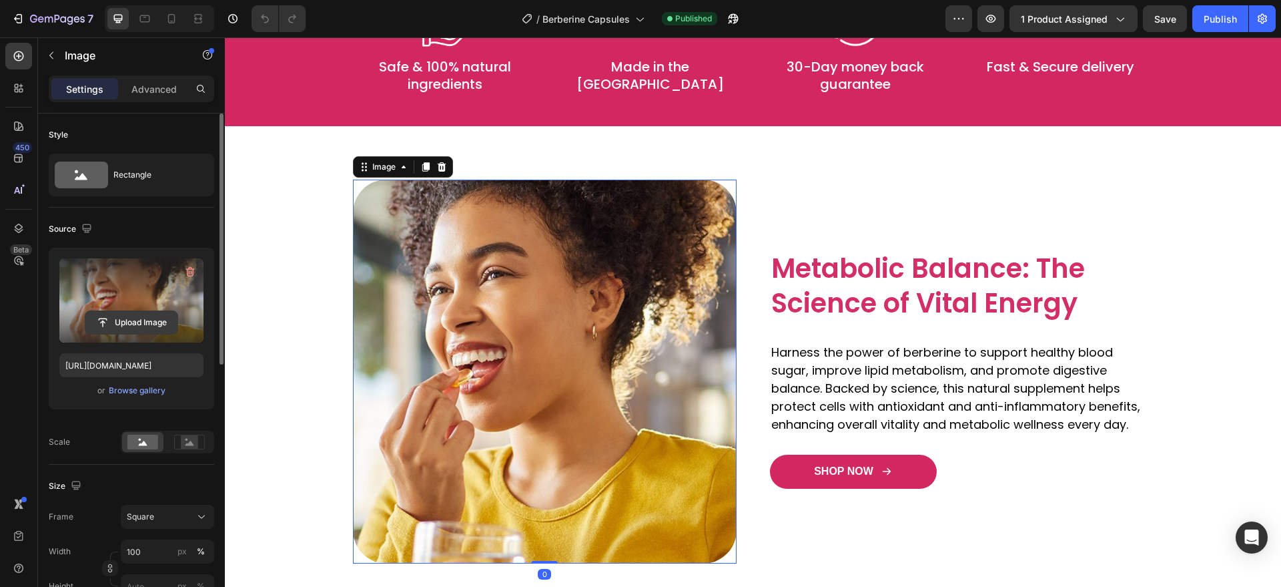
click at [171, 318] on input "file" at bounding box center [131, 322] width 92 height 23
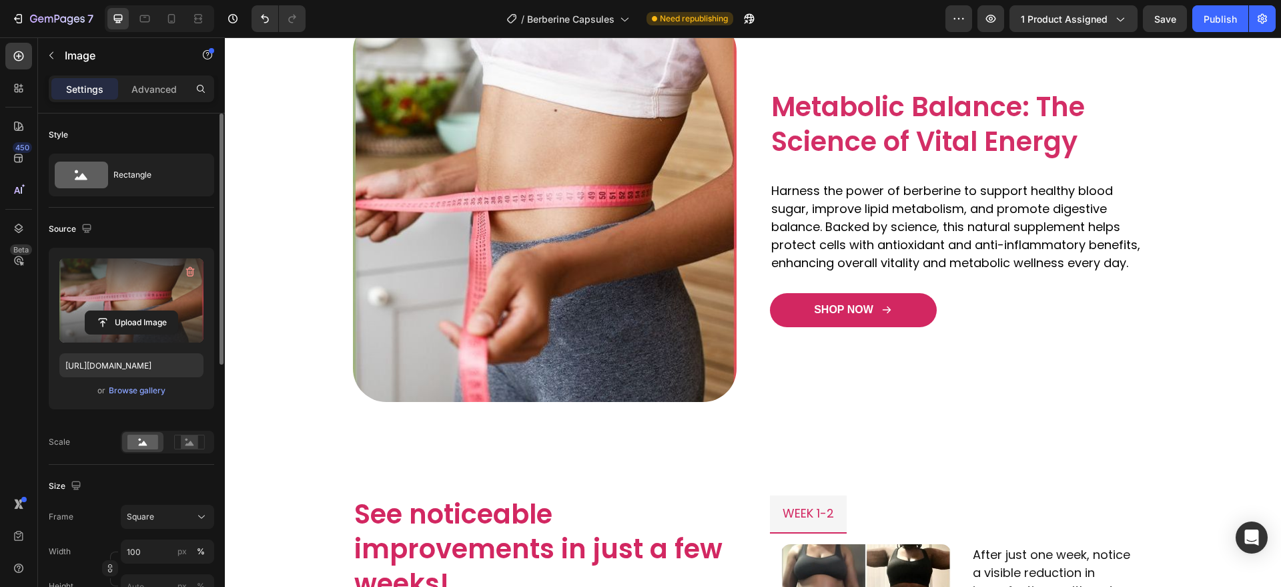
scroll to position [1065, 0]
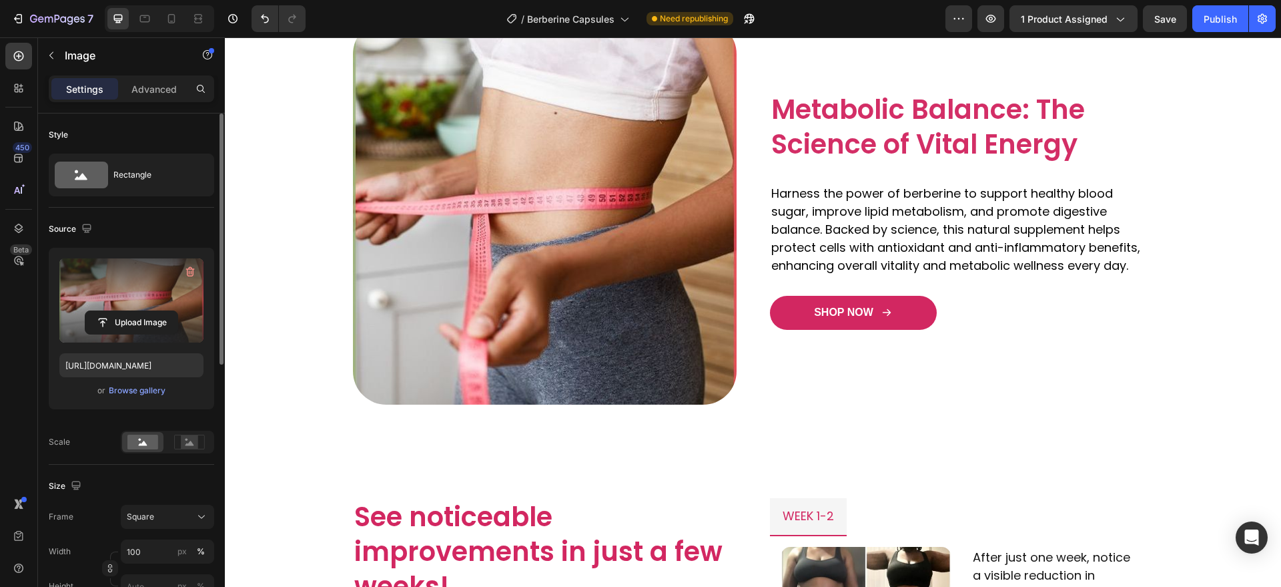
click at [601, 277] on img at bounding box center [545, 213] width 384 height 384
click at [165, 332] on input "file" at bounding box center [131, 322] width 92 height 23
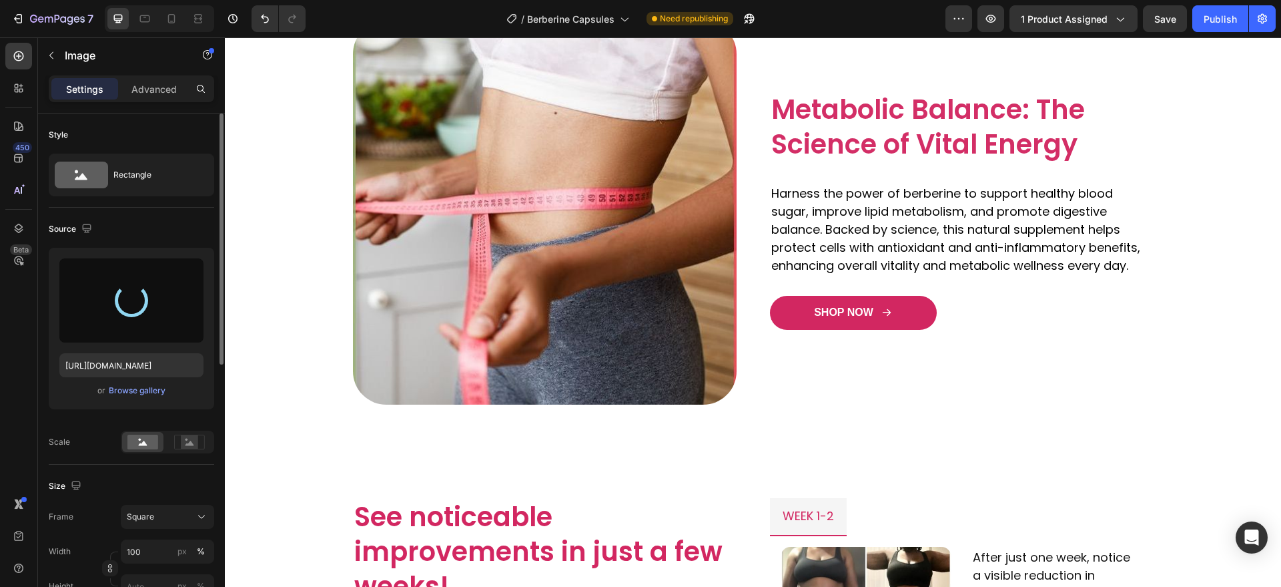
scroll to position [923, 0]
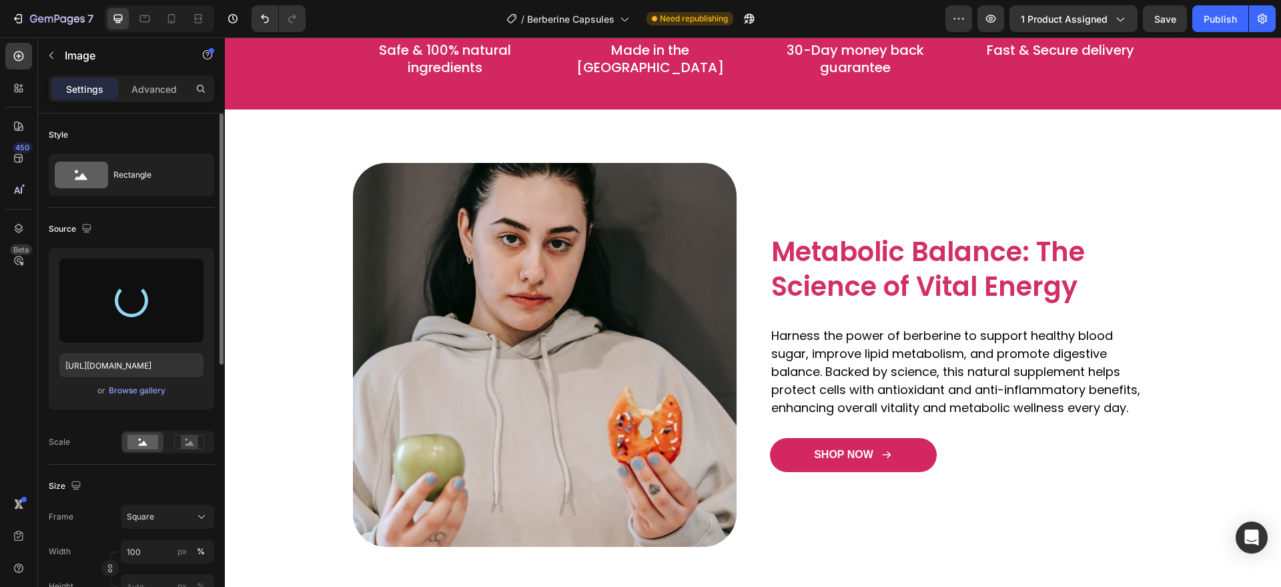
type input "https://cdn.shopify.com/s/files/1/0787/1620/7344/files/gempages_581797582632649…"
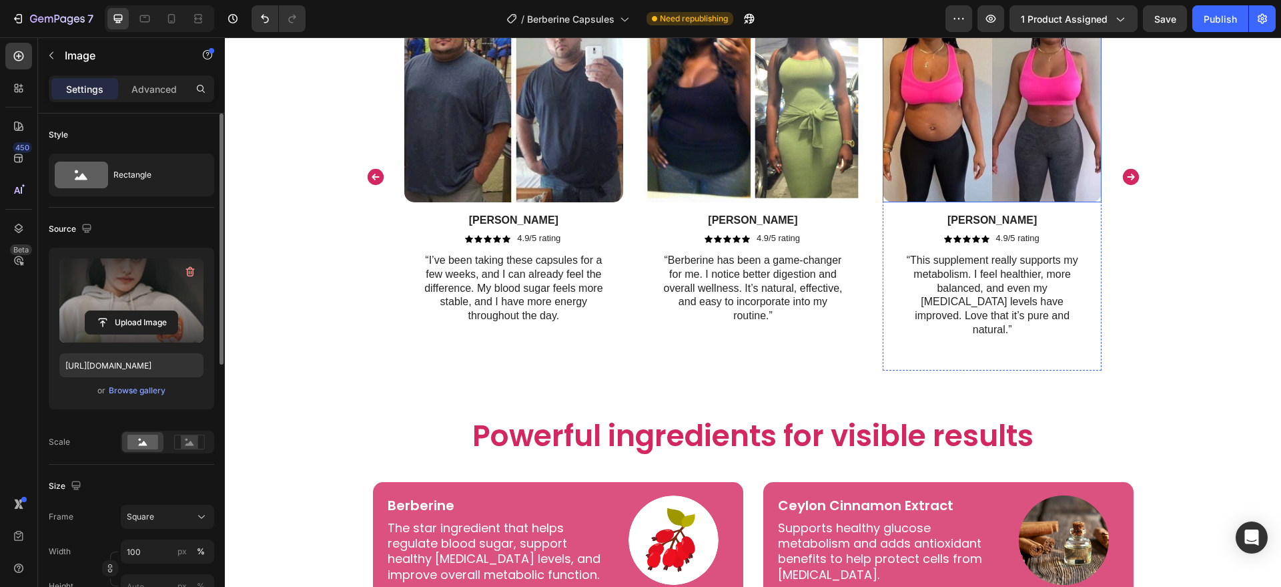
scroll to position [2494, 0]
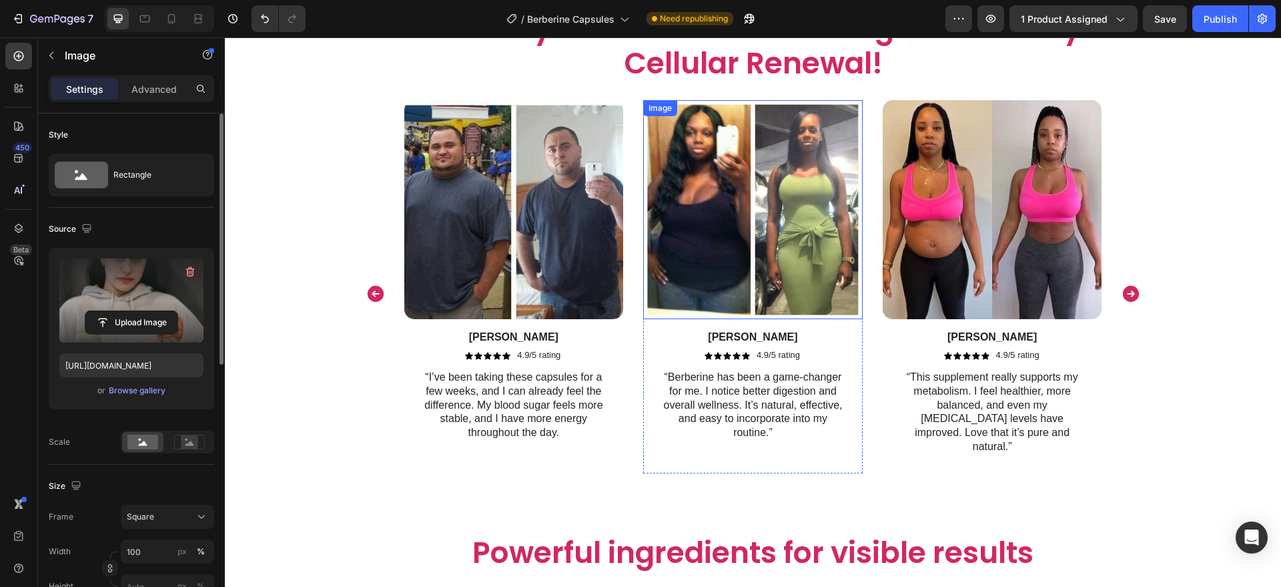
click at [579, 258] on img at bounding box center [514, 210] width 220 height 220
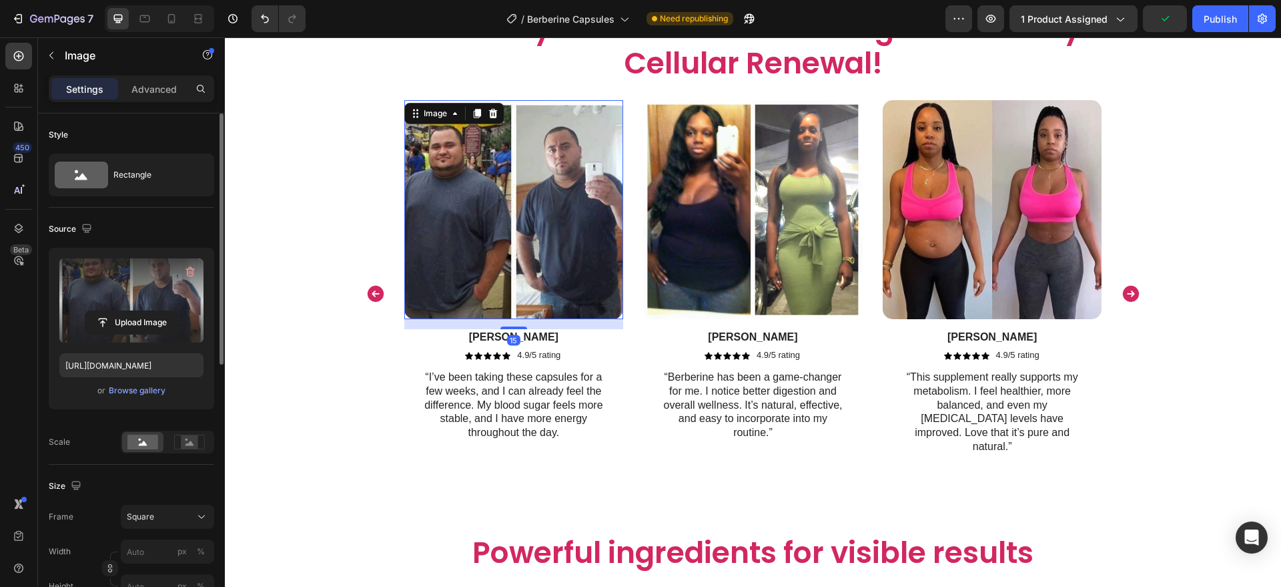
click at [150, 306] on label at bounding box center [131, 300] width 144 height 84
click at [150, 311] on input "file" at bounding box center [131, 322] width 92 height 23
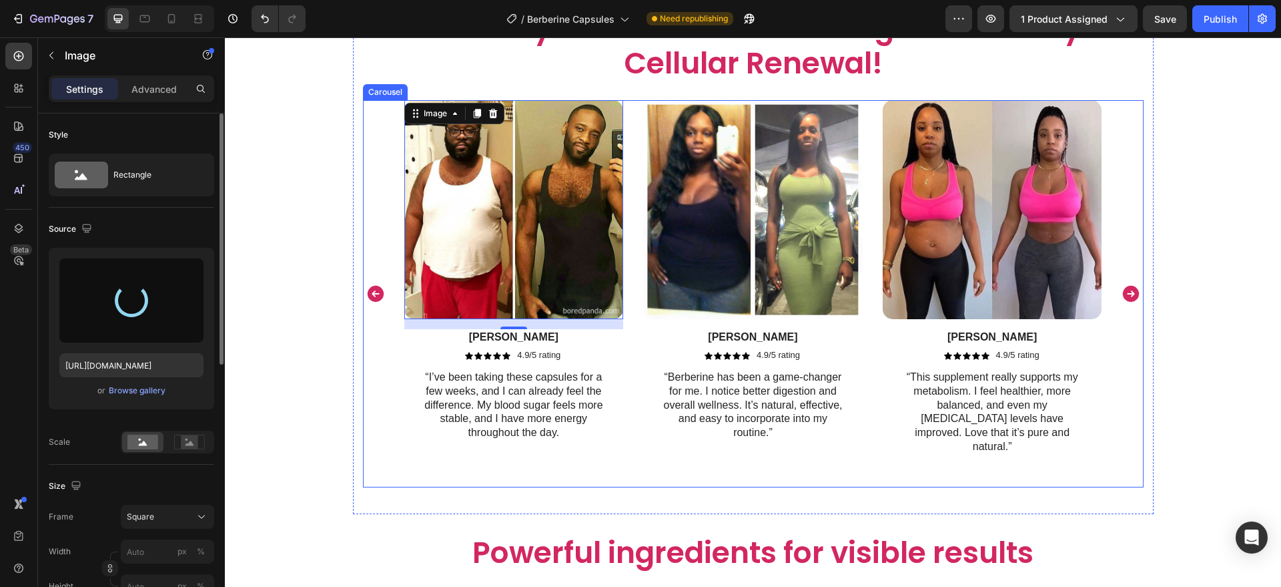
type input "https://cdn.shopify.com/s/files/1/0787/1620/7344/files/gempages_581797582632649…"
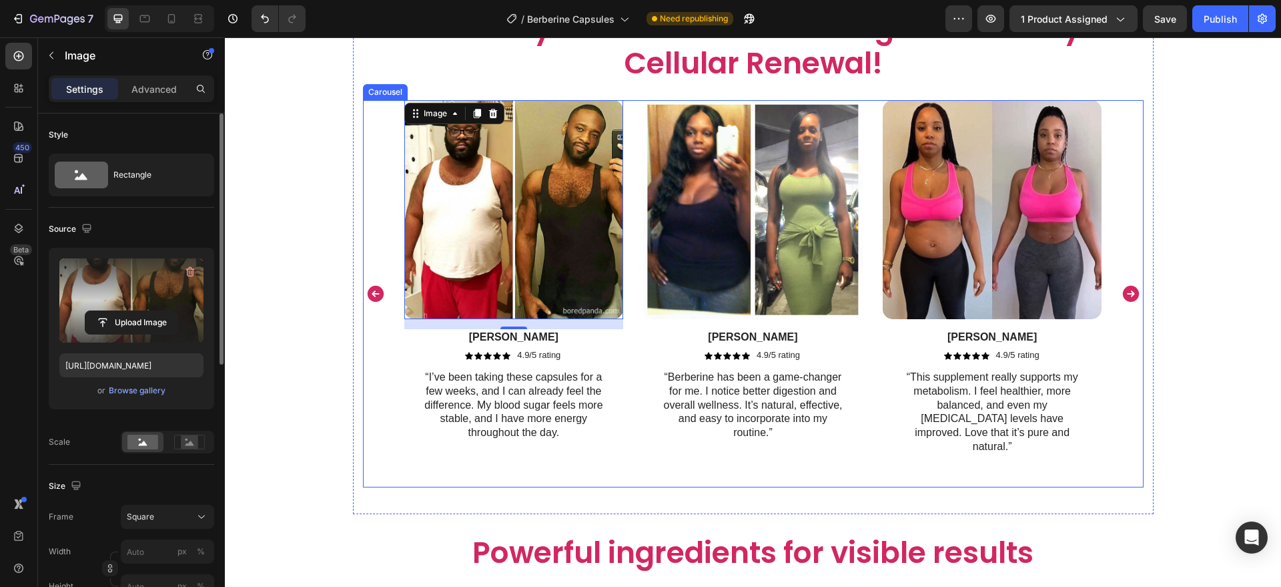
click at [1122, 288] on icon "Carousel Next Arrow" at bounding box center [1130, 293] width 16 height 16
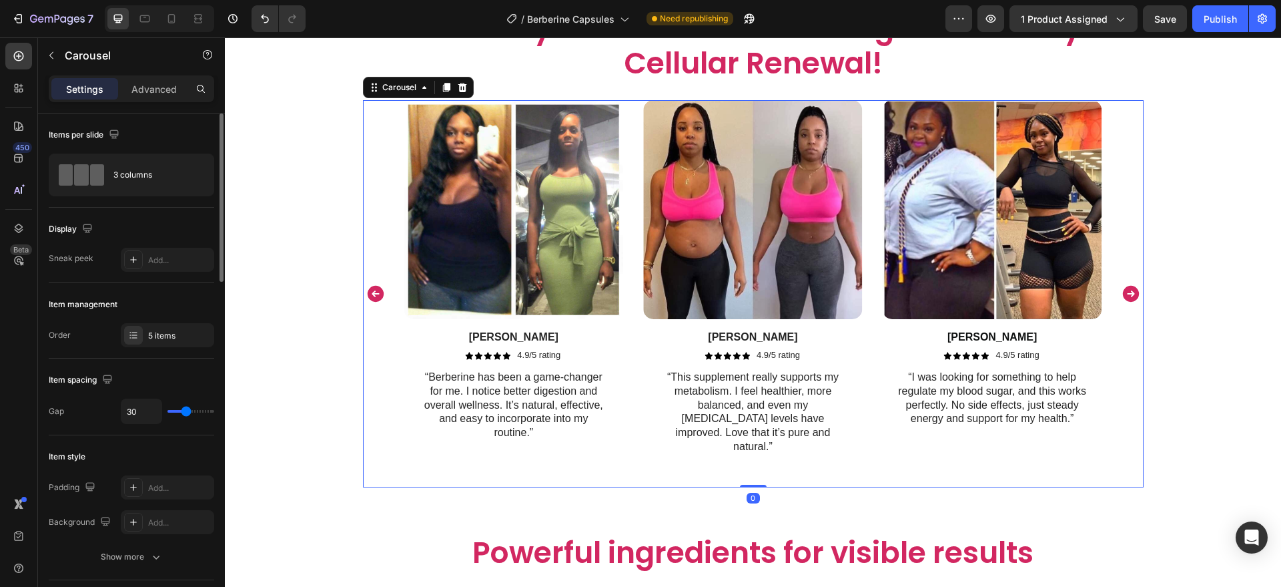
click at [1122, 288] on icon "Carousel Next Arrow" at bounding box center [1130, 293] width 16 height 16
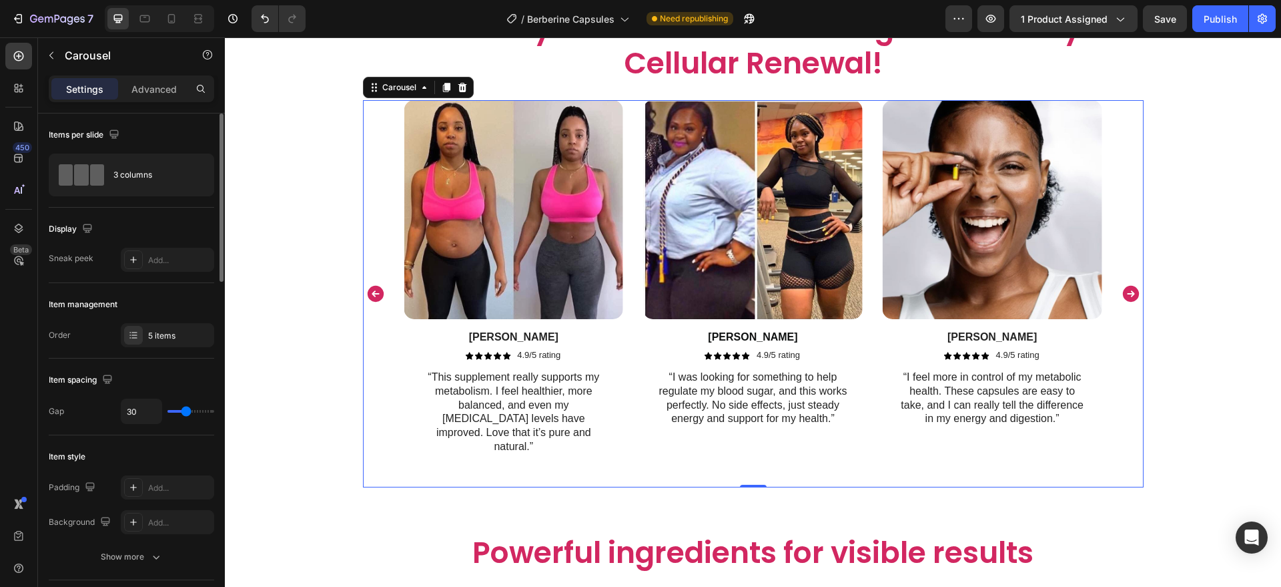
click at [1122, 288] on icon "Carousel Next Arrow" at bounding box center [1130, 293] width 16 height 16
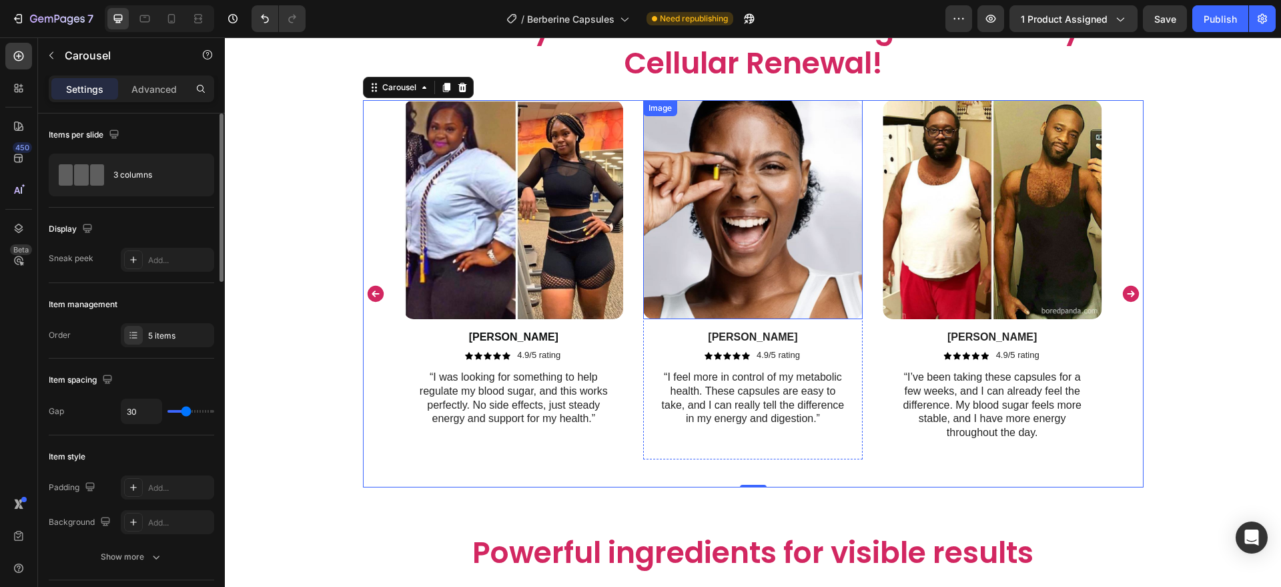
click at [711, 286] on img at bounding box center [753, 210] width 220 height 220
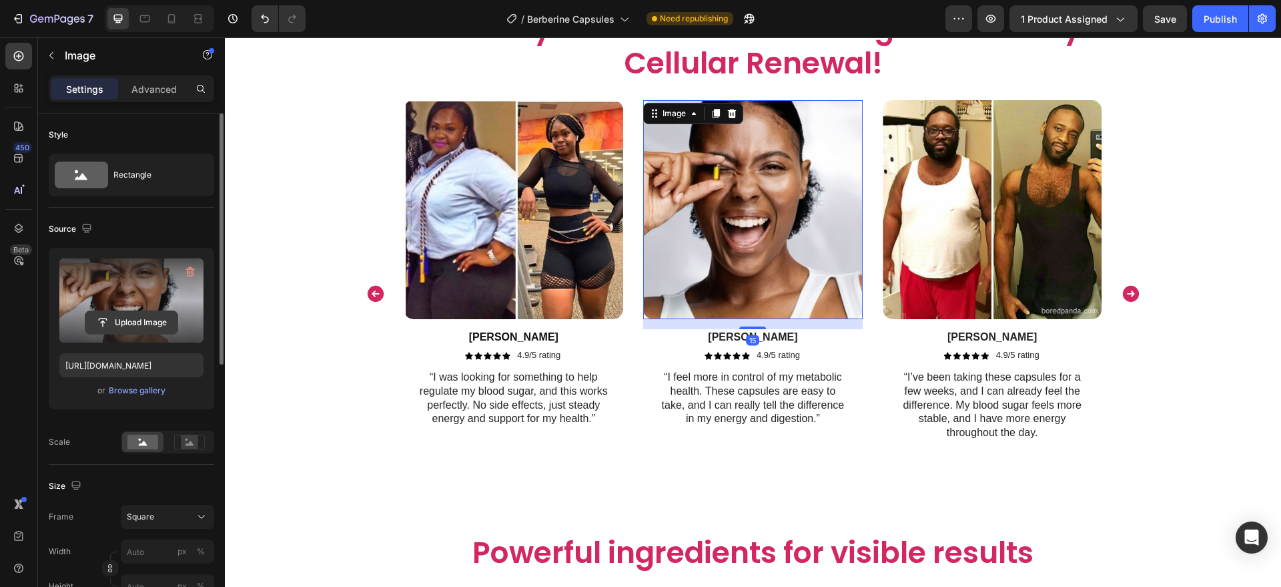
click at [168, 316] on input "file" at bounding box center [131, 322] width 92 height 23
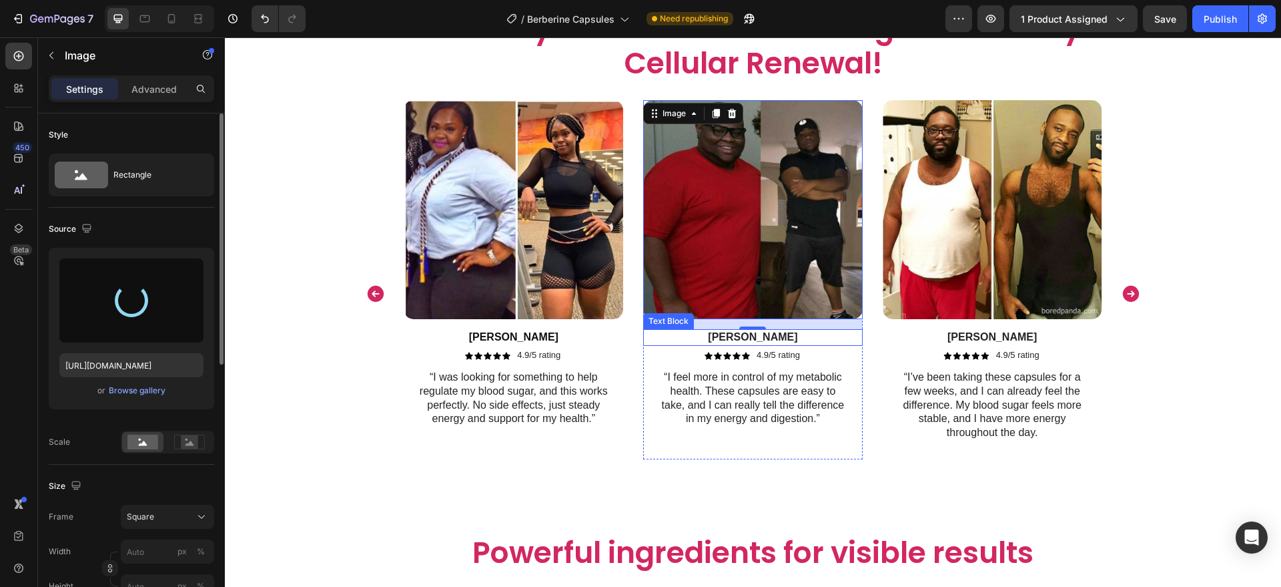
type input "https://cdn.shopify.com/s/files/1/0787/1620/7344/files/gempages_581797582632649…"
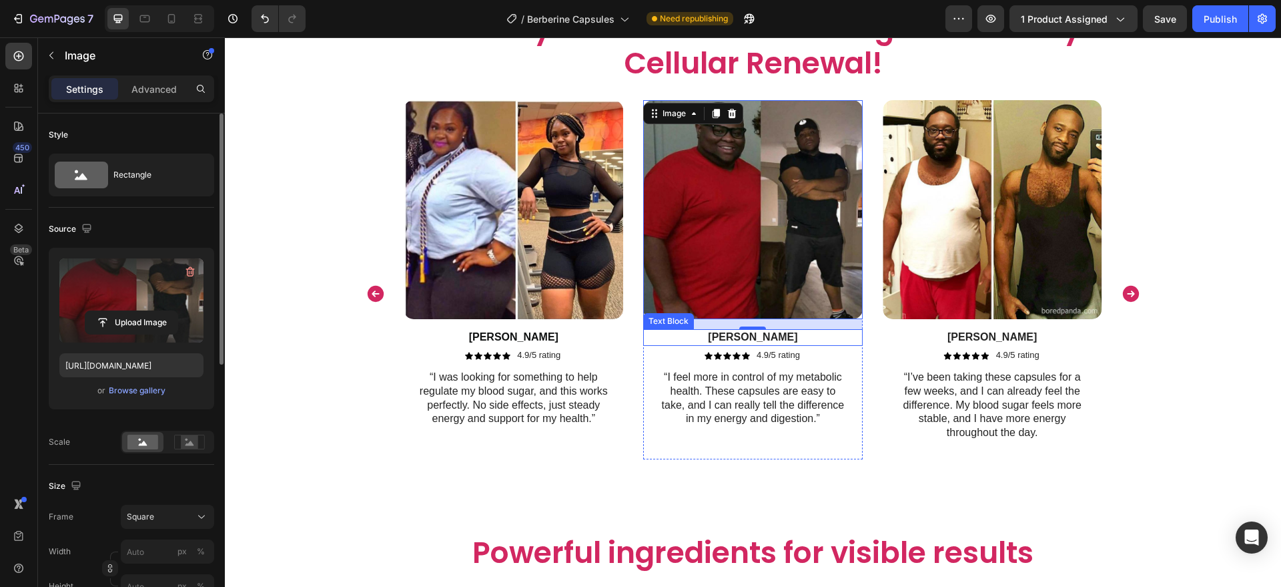
click at [760, 340] on p "[PERSON_NAME]" at bounding box center [753, 337] width 217 height 14
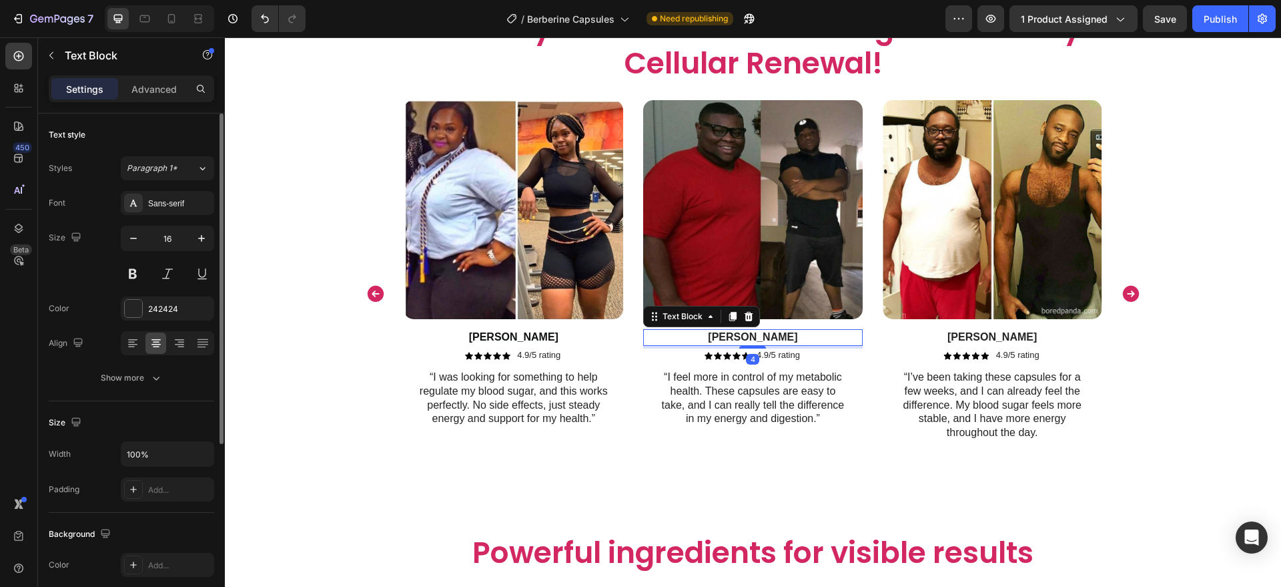
click at [760, 340] on p "[PERSON_NAME]" at bounding box center [753, 337] width 217 height 14
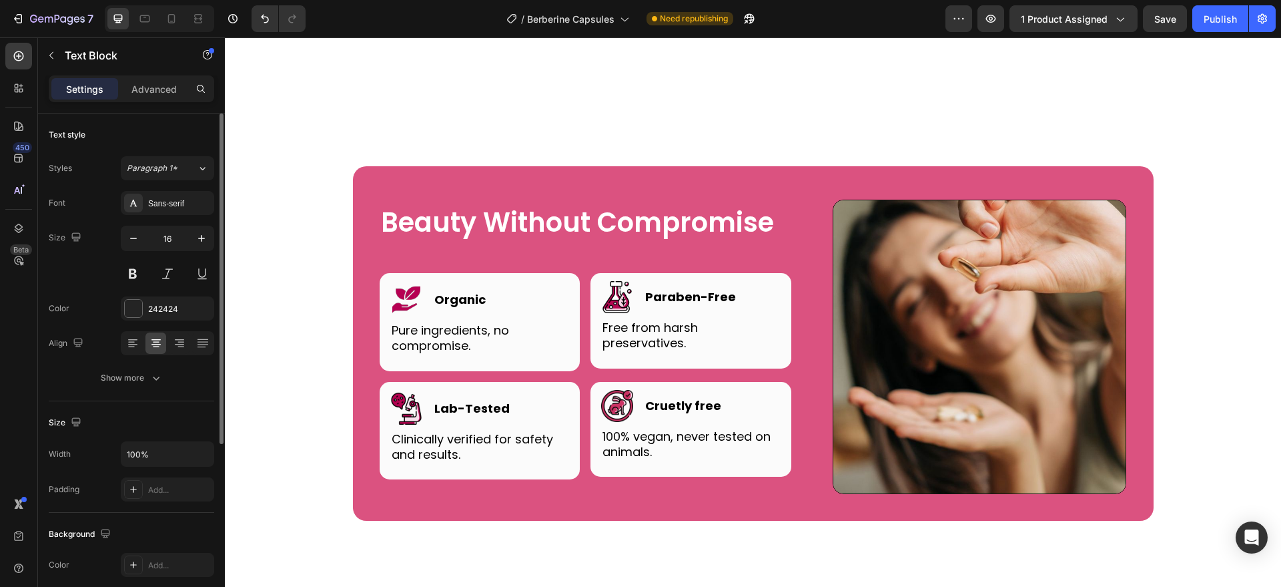
scroll to position [3937, 0]
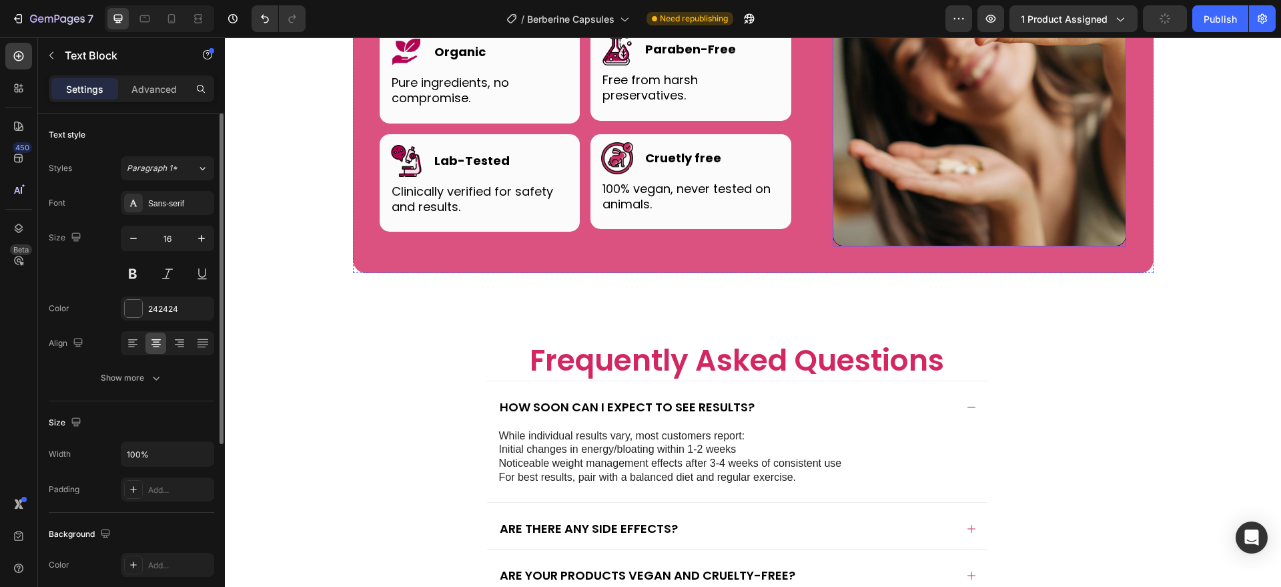
click at [1003, 161] on img at bounding box center [980, 99] width 294 height 294
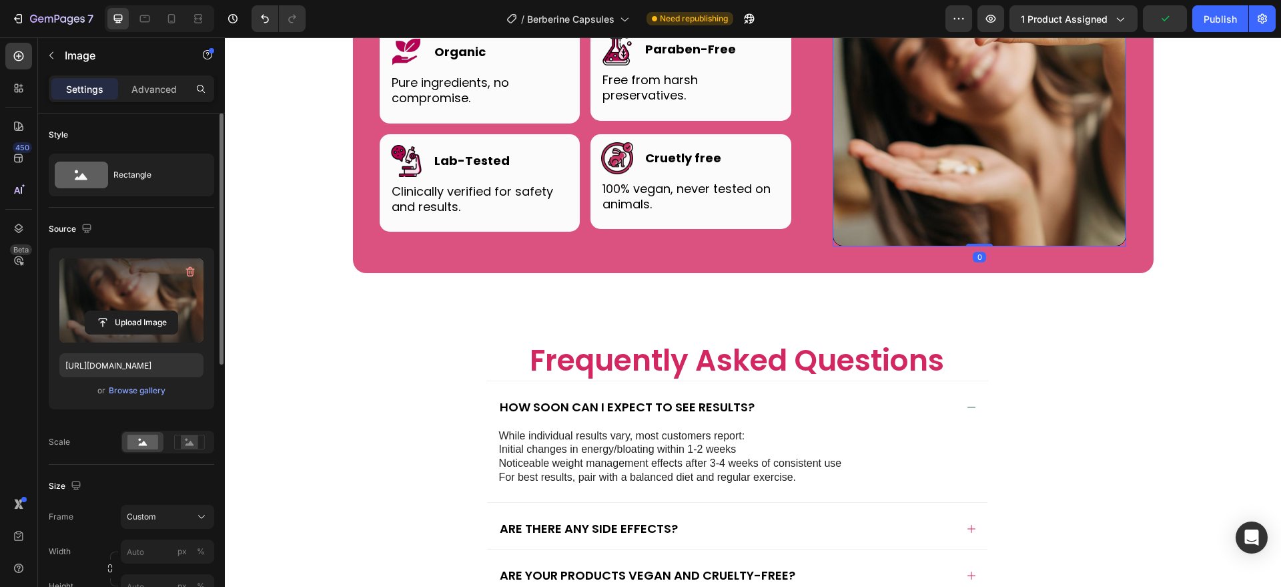
click at [137, 284] on label at bounding box center [131, 300] width 144 height 84
click at [137, 311] on input "file" at bounding box center [131, 322] width 92 height 23
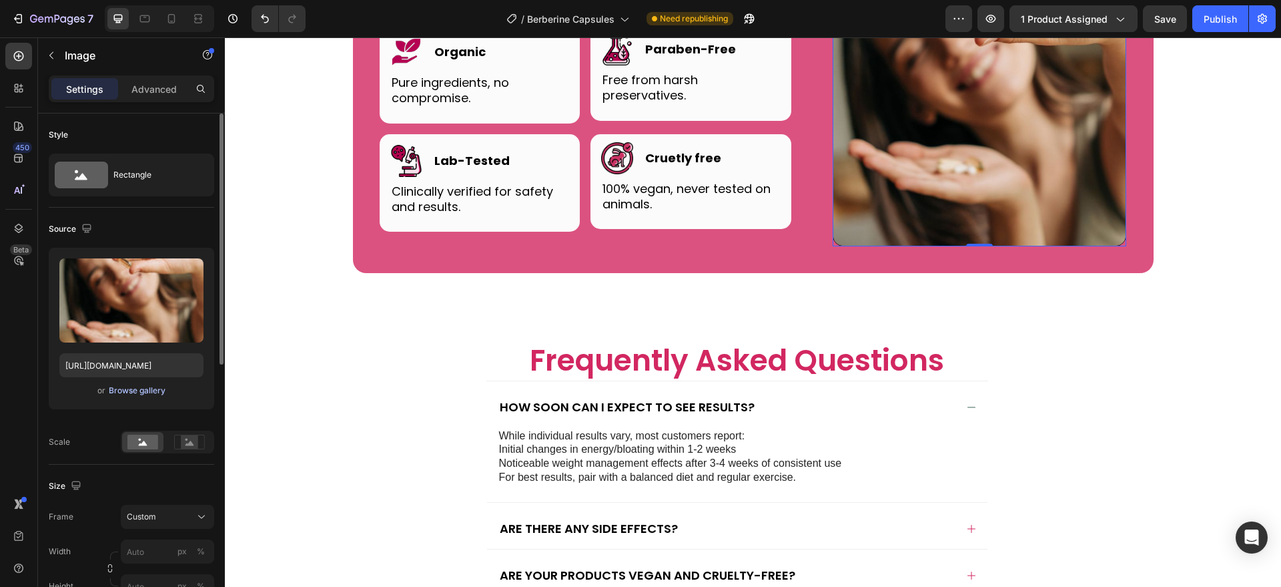
click at [149, 389] on div "Browse gallery" at bounding box center [137, 390] width 57 height 12
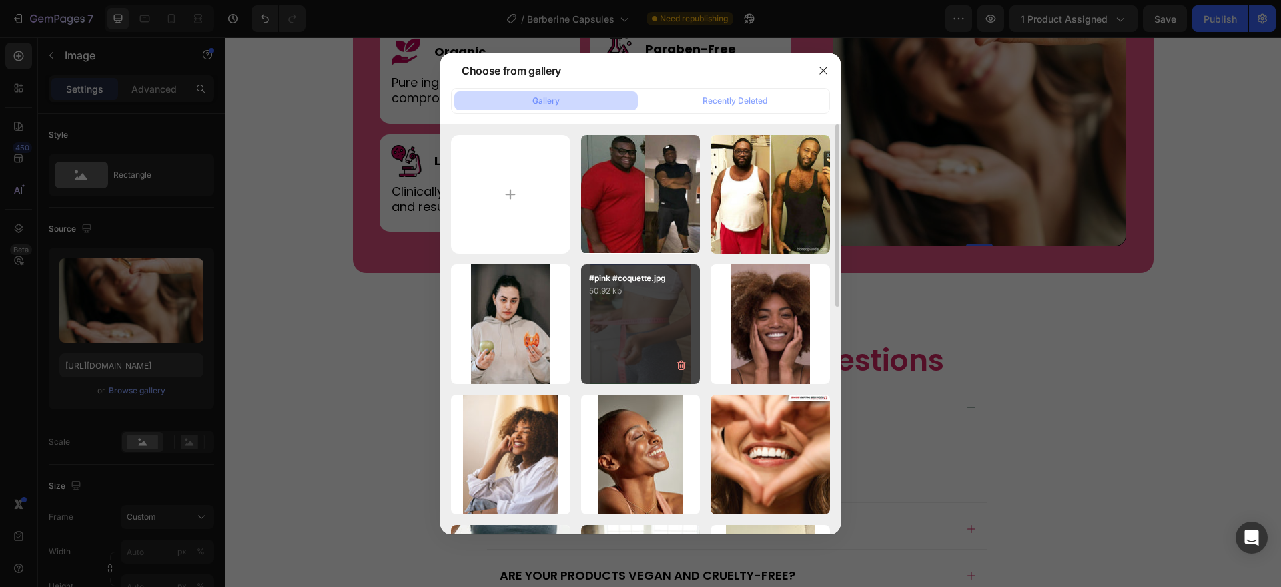
click at [650, 322] on div "#pink #coquette.jpg 50.92 kb" at bounding box center [640, 323] width 119 height 119
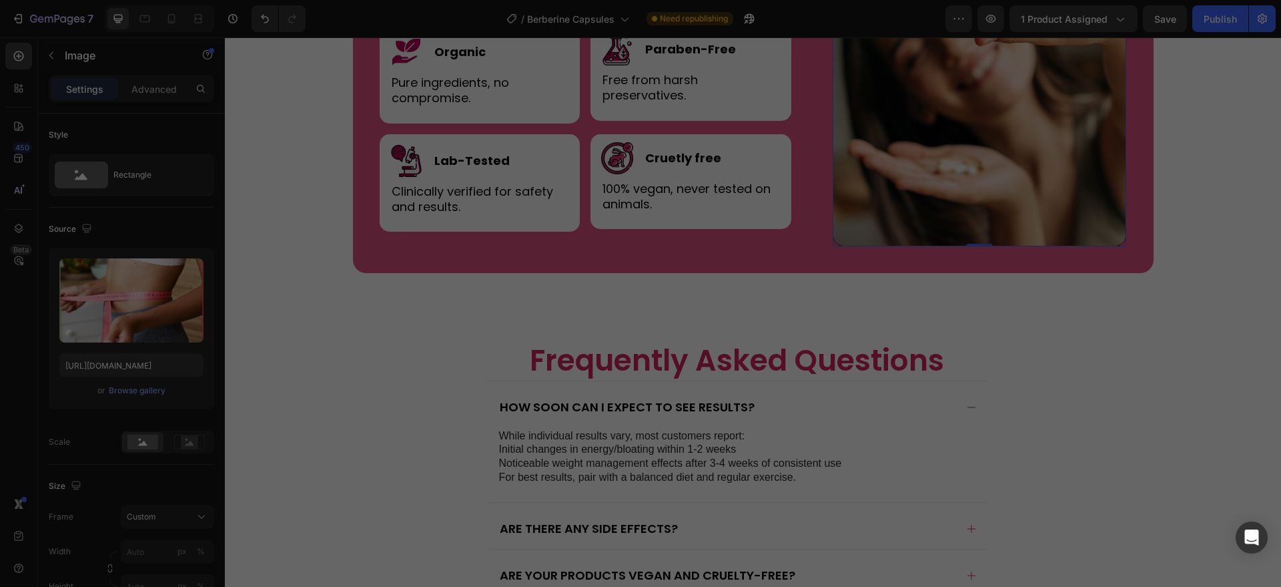
type input "https://cdn.shopify.com/s/files/1/0787/1620/7344/files/gempages_581797582632649…"
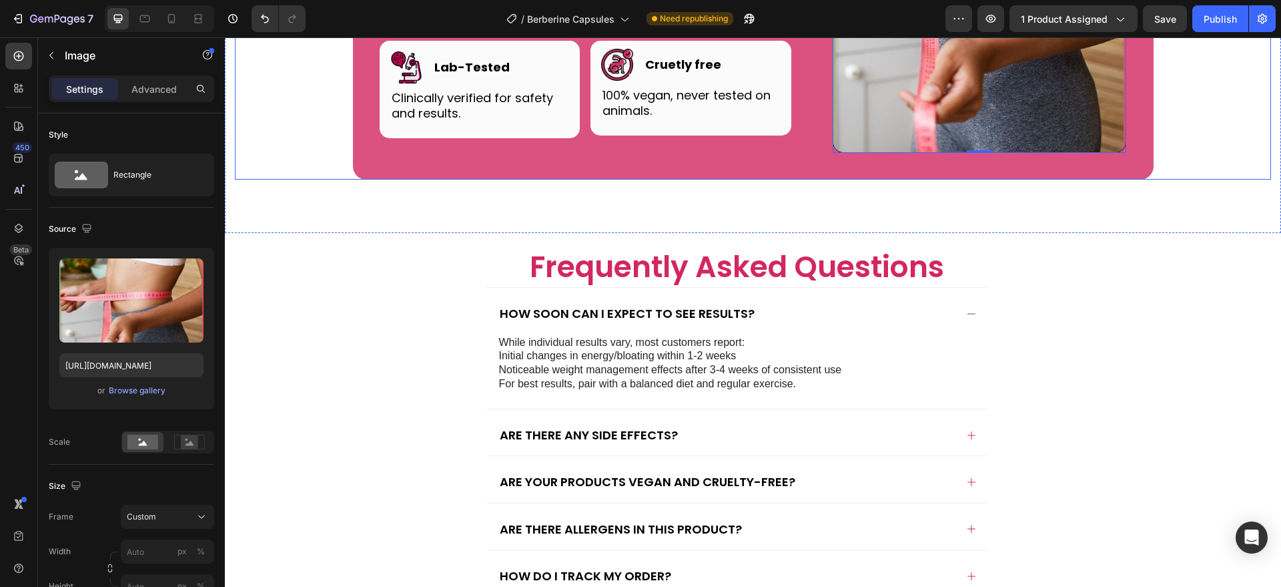
scroll to position [3725, 0]
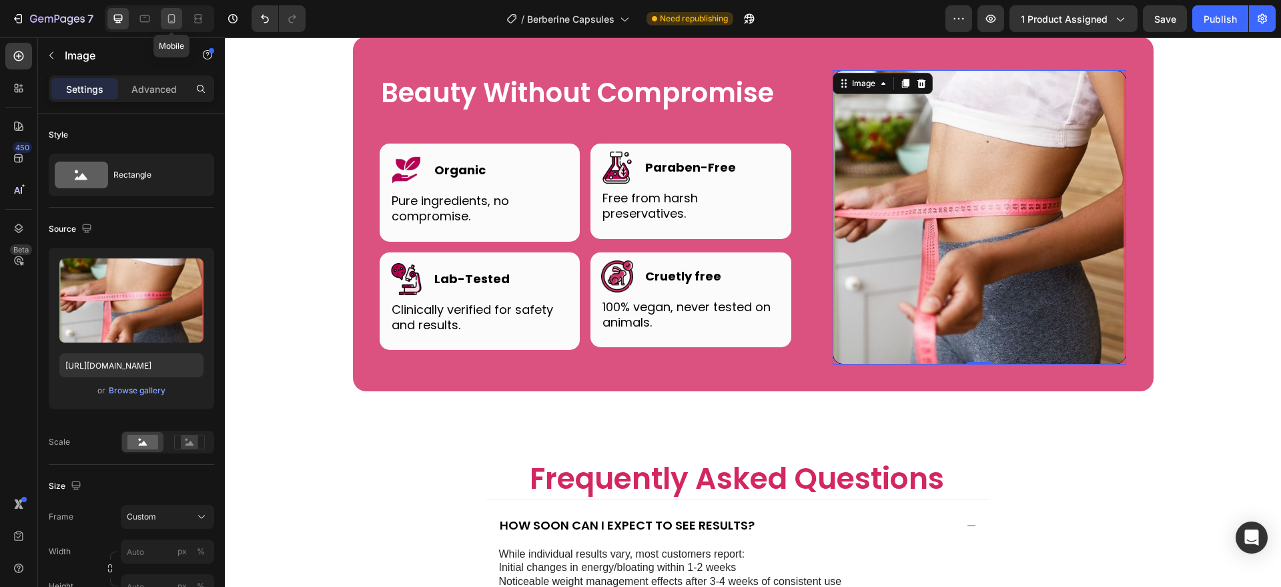
click at [175, 15] on icon at bounding box center [171, 18] width 13 height 13
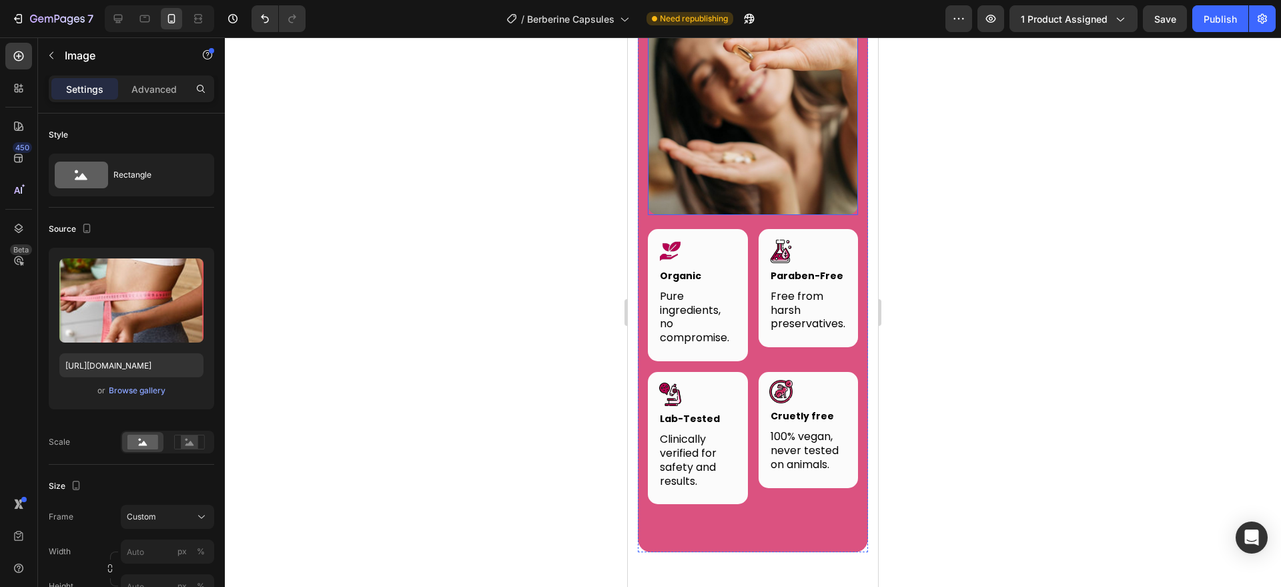
scroll to position [3590, 0]
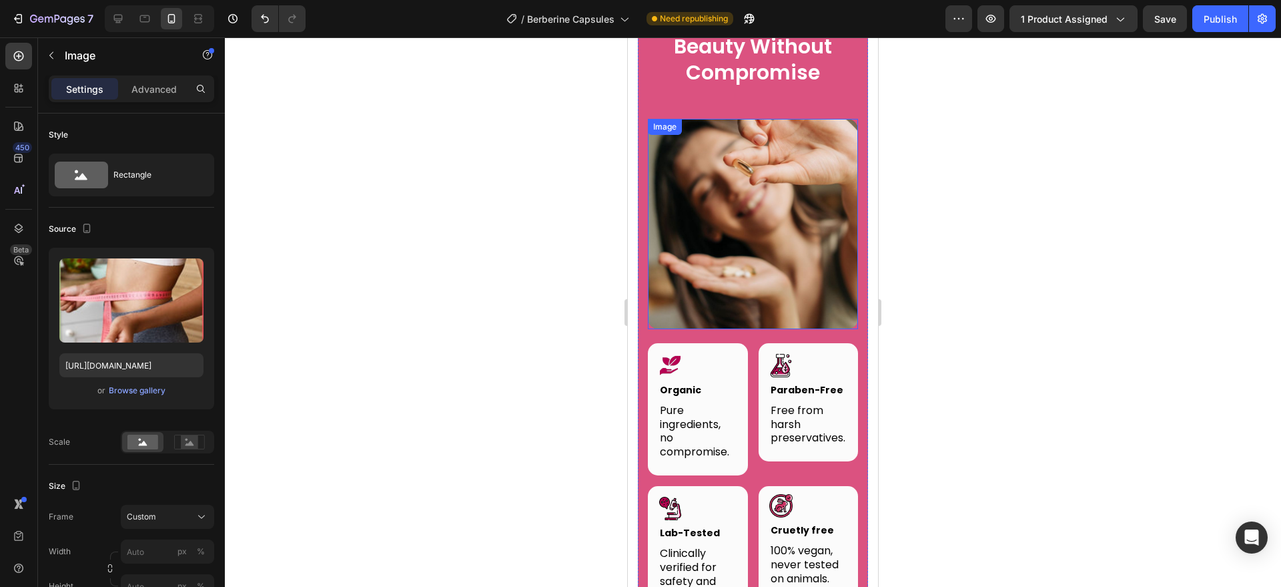
click at [709, 191] on img at bounding box center [753, 224] width 210 height 210
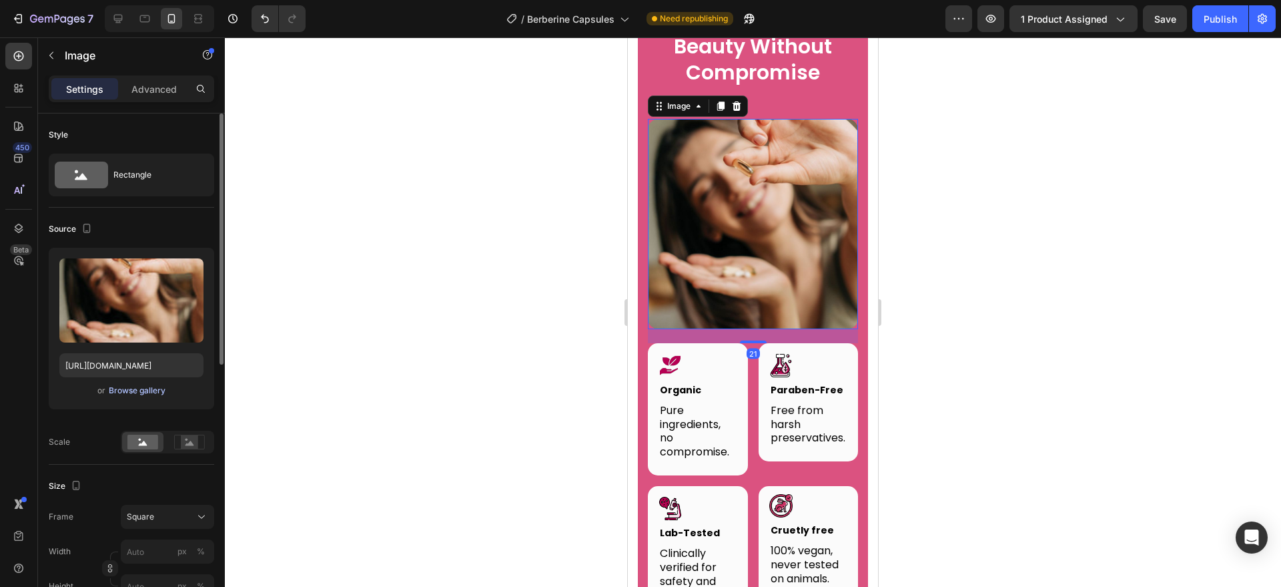
click at [143, 391] on div "Browse gallery" at bounding box center [137, 390] width 57 height 12
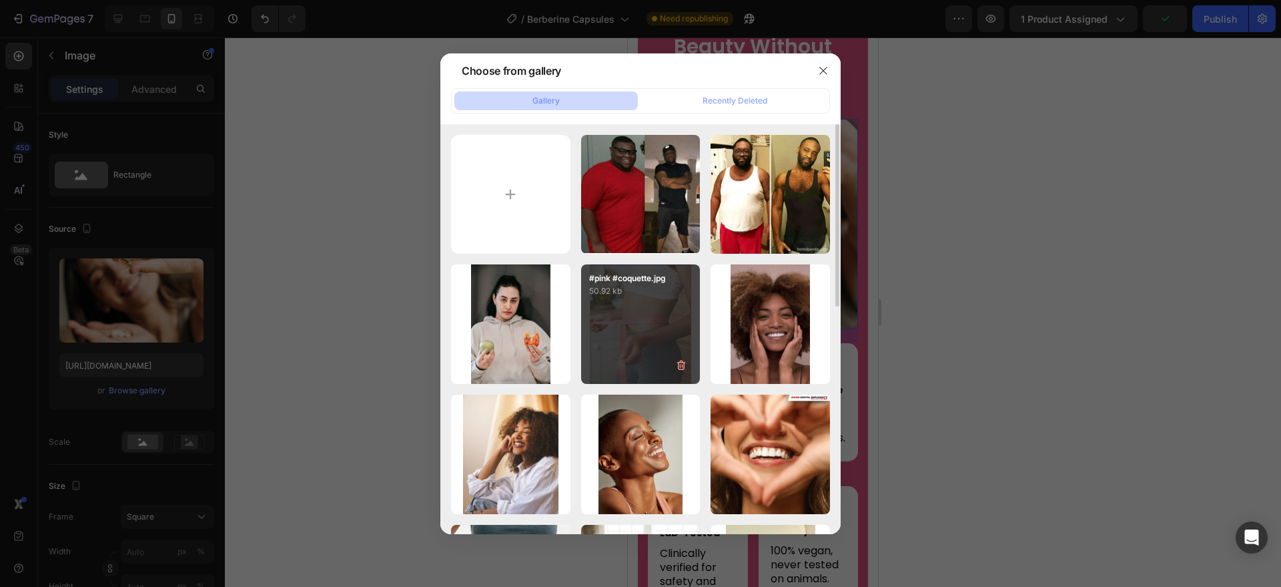
click at [670, 296] on p "50.92 kb" at bounding box center [640, 290] width 103 height 13
type input "https://cdn.shopify.com/s/files/1/0787/1620/7344/files/gempages_581797582632649…"
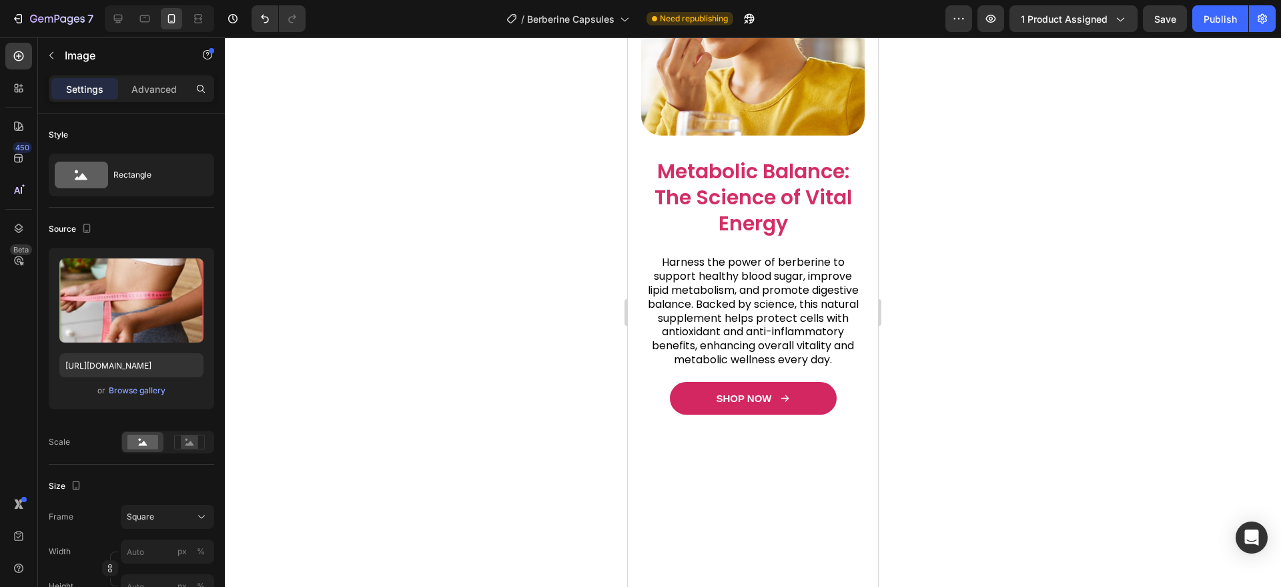
scroll to position [886, 0]
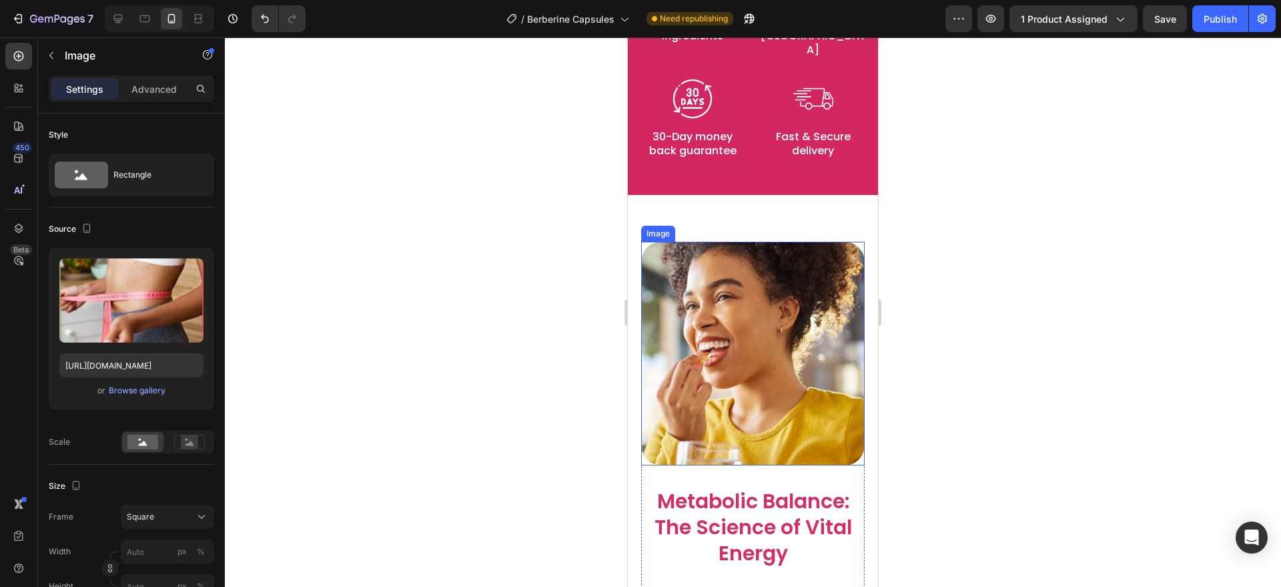
click at [687, 344] on img at bounding box center [753, 354] width 224 height 224
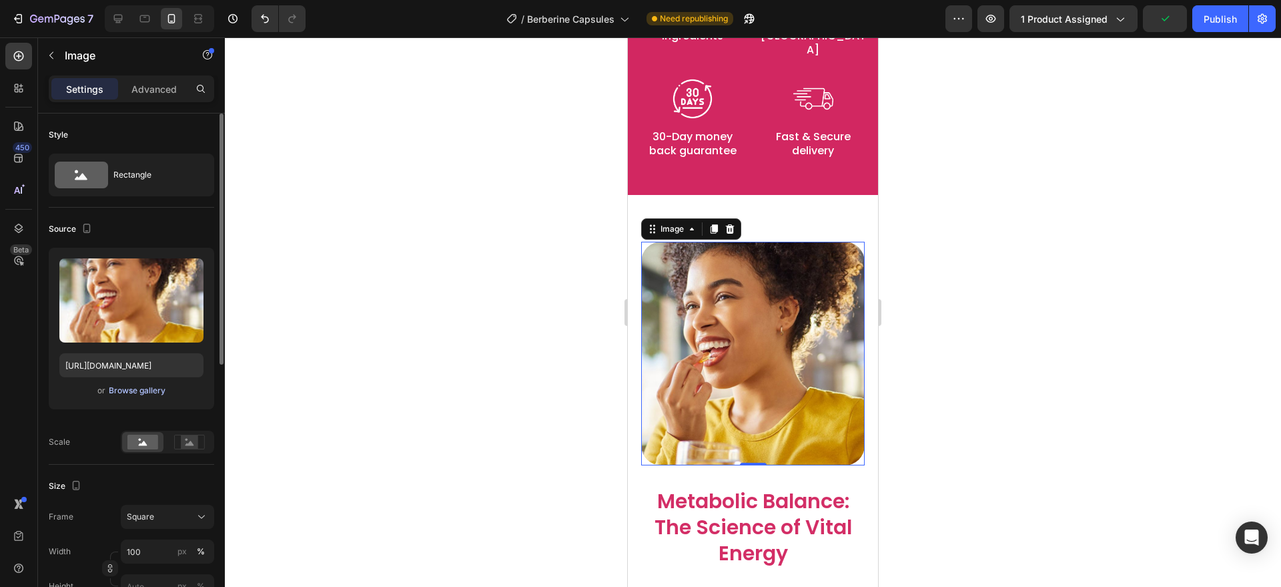
click at [129, 389] on div "Browse gallery" at bounding box center [137, 390] width 57 height 12
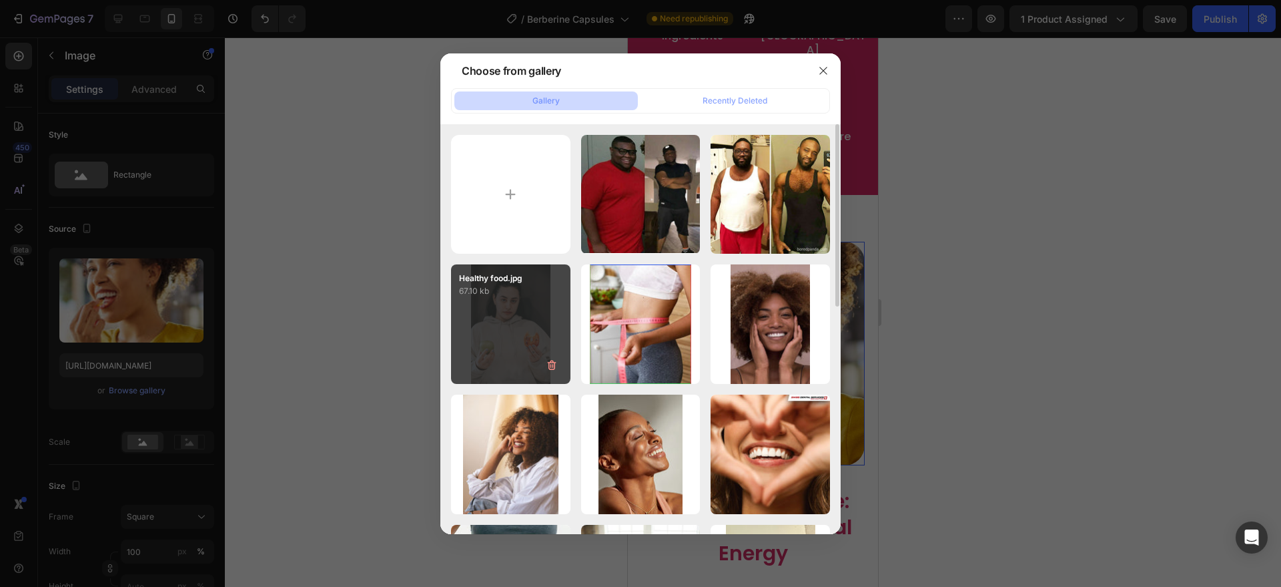
click at [522, 320] on div "Healthy food.jpg 67.10 kb" at bounding box center [510, 323] width 119 height 119
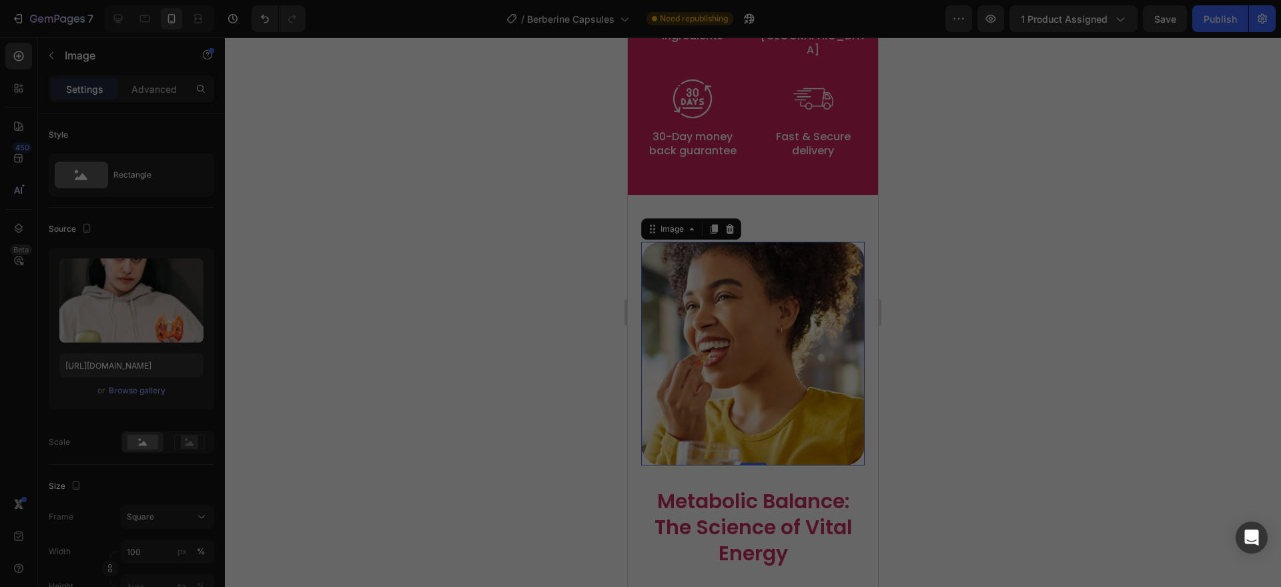
type input "https://cdn.shopify.com/s/files/1/0787/1620/7344/files/gempages_581797582632649…"
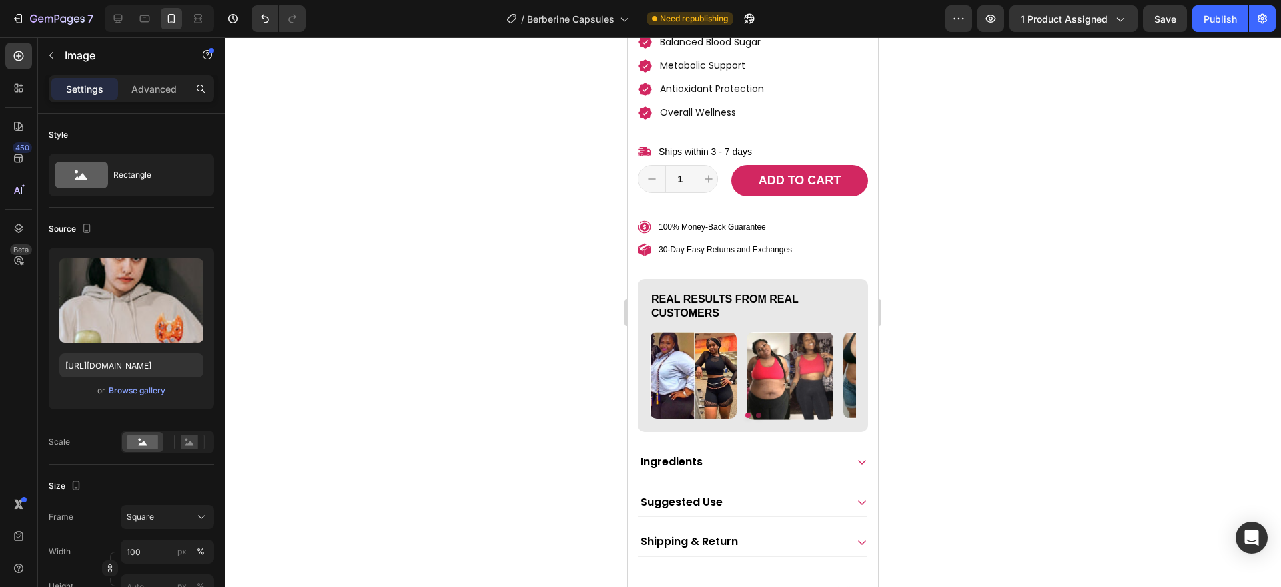
scroll to position [714, 0]
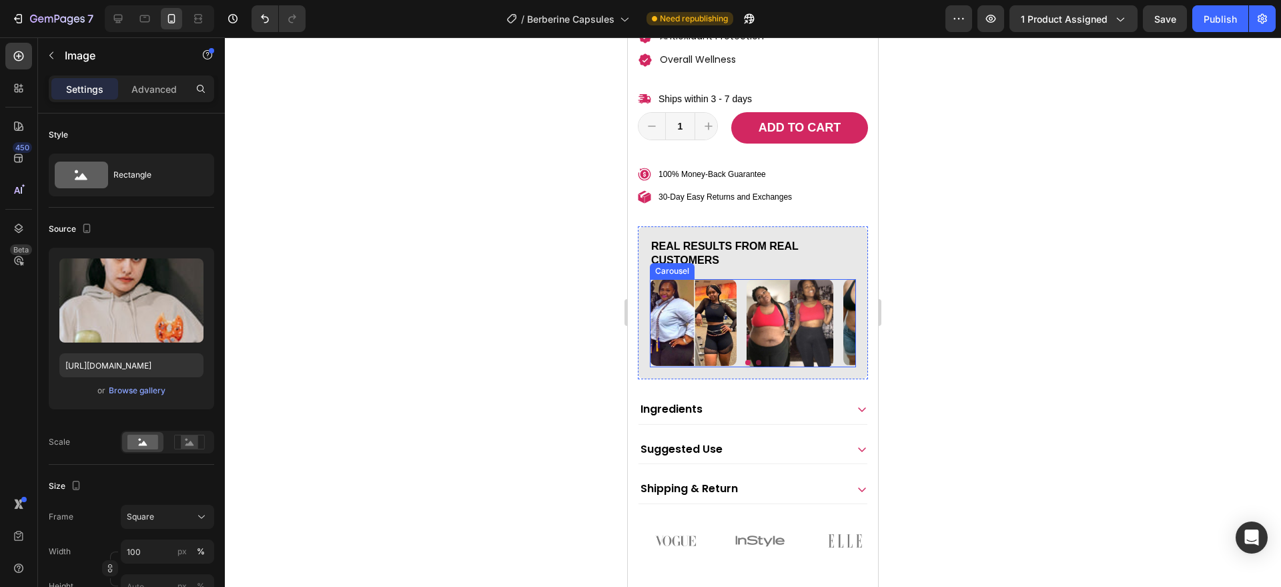
click at [756, 360] on button "Dot" at bounding box center [758, 362] width 5 height 5
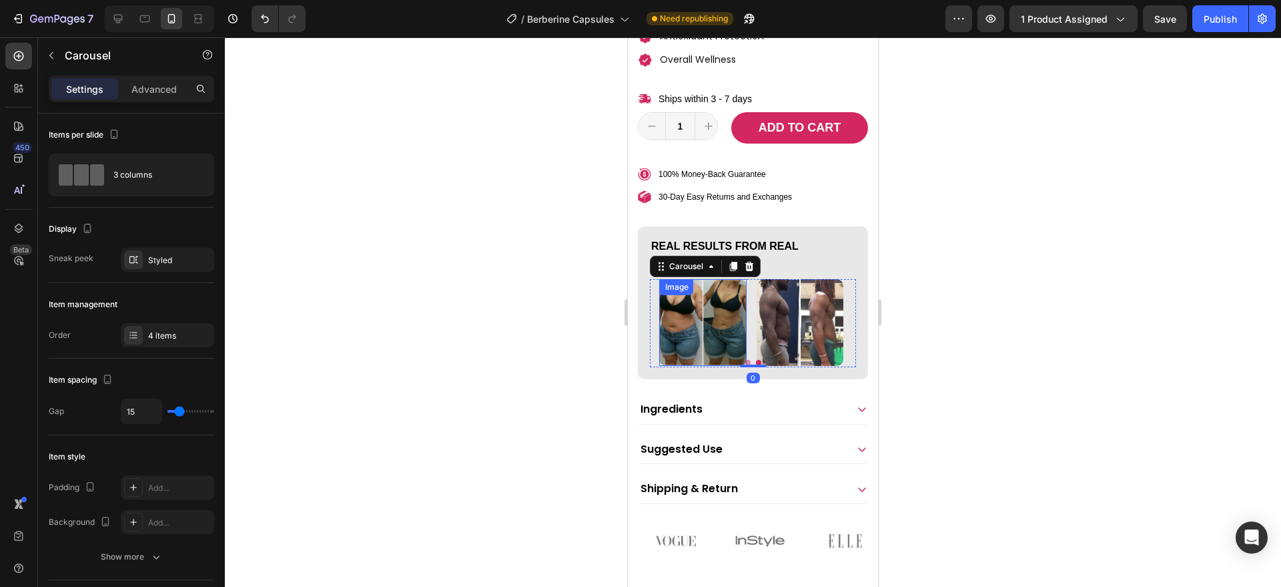
click at [725, 316] on img at bounding box center [703, 322] width 87 height 87
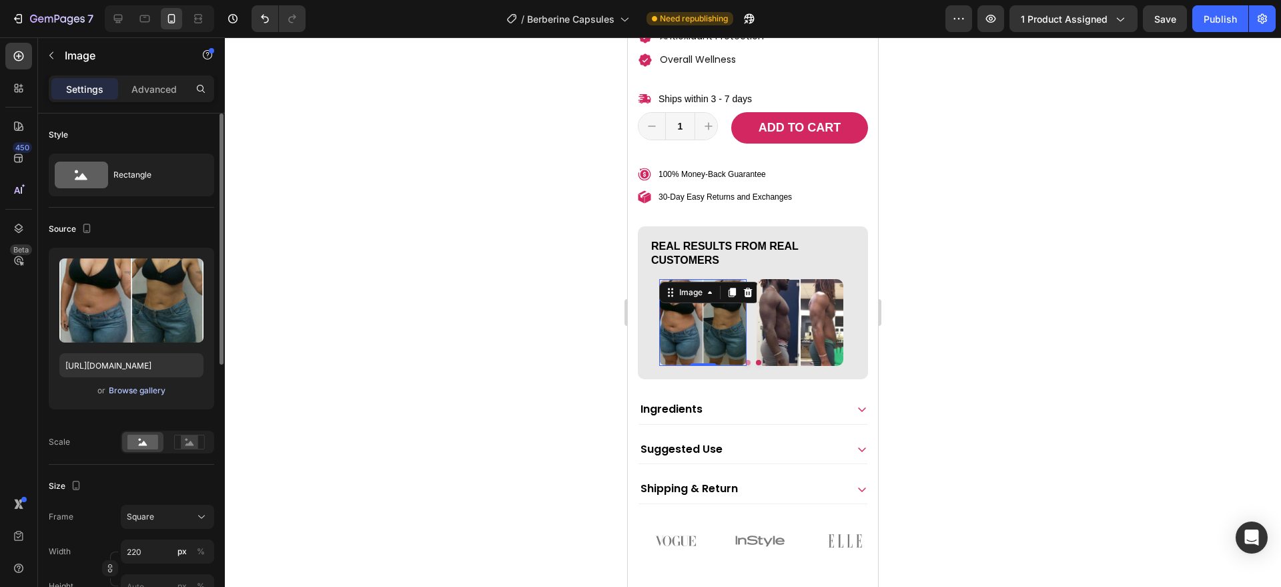
click at [146, 388] on div "Browse gallery" at bounding box center [137, 390] width 57 height 12
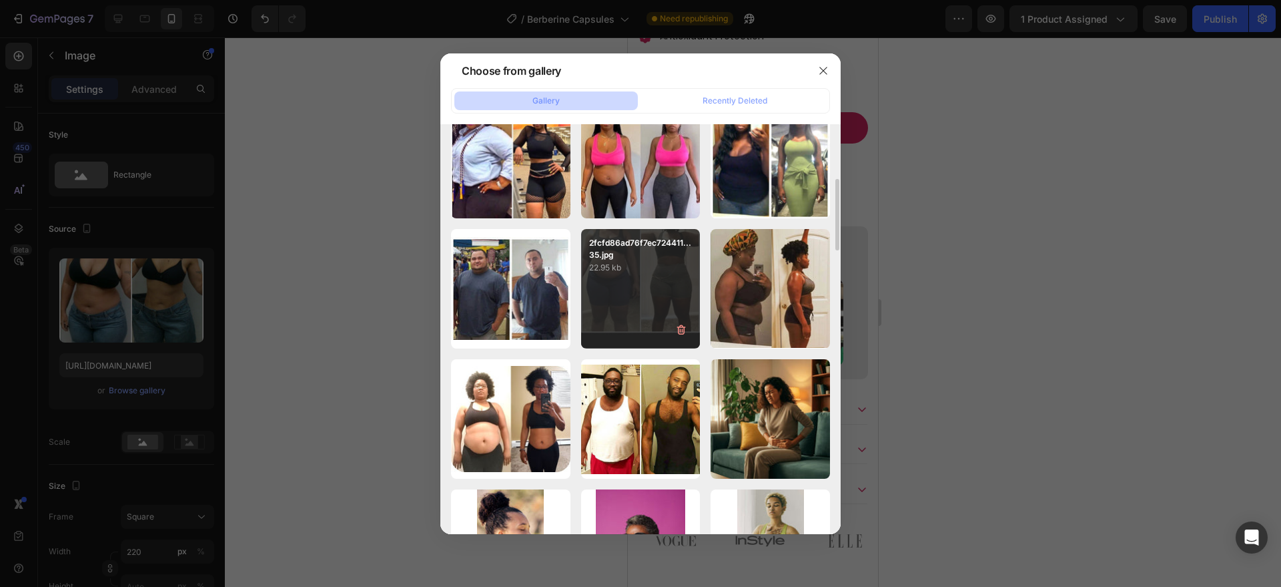
scroll to position [1401, 0]
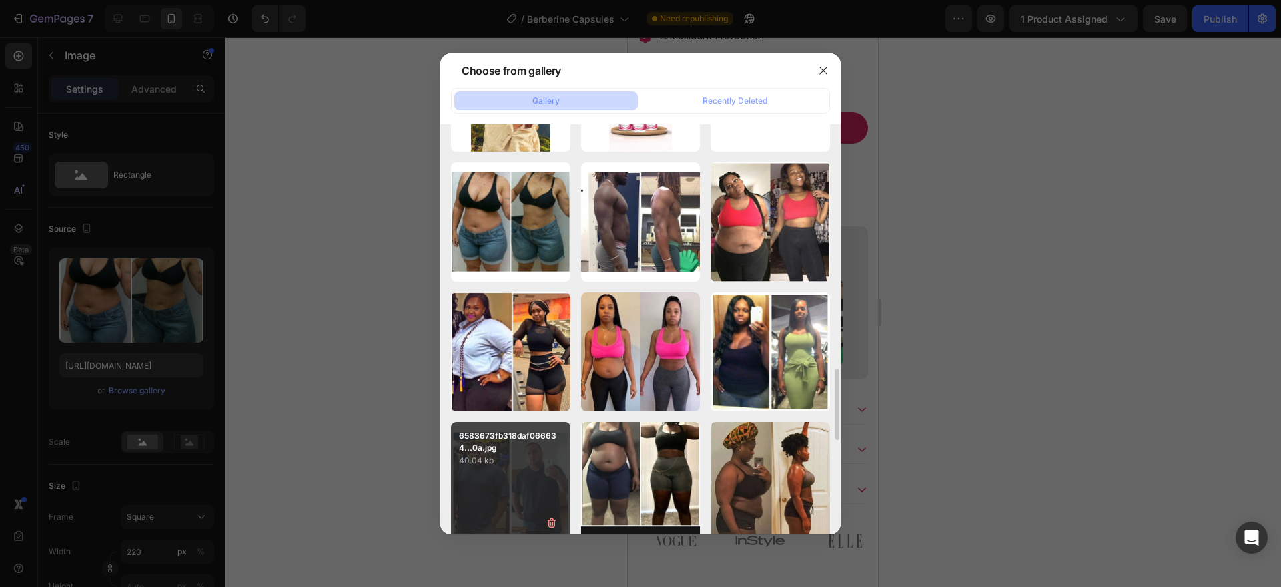
click at [523, 454] on p "40.04 kb" at bounding box center [510, 460] width 103 height 13
type input "https://cdn.shopify.com/s/files/1/0787/1620/7344/files/gempages_581797582632649…"
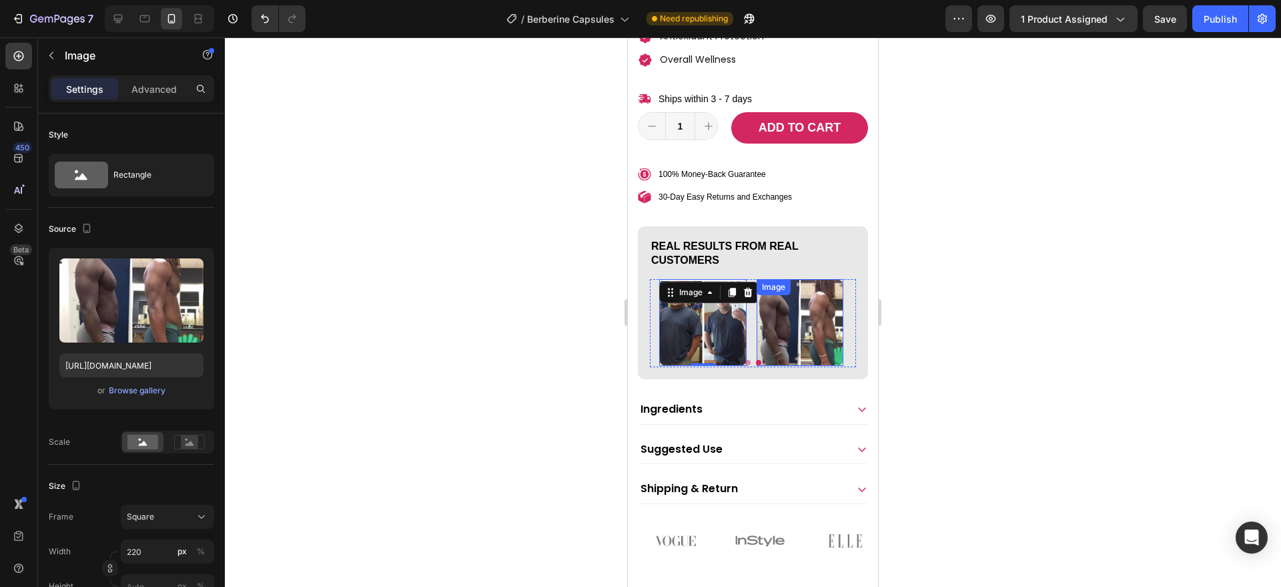
click at [780, 336] on img at bounding box center [800, 322] width 87 height 87
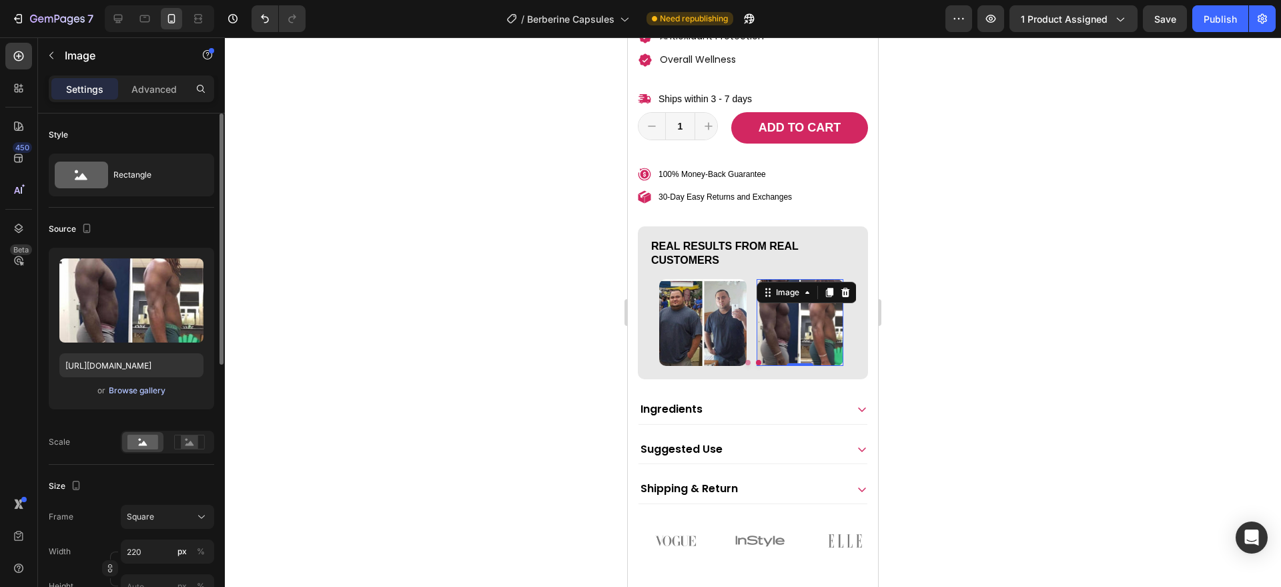
click at [165, 390] on div "Browse gallery" at bounding box center [137, 390] width 57 height 12
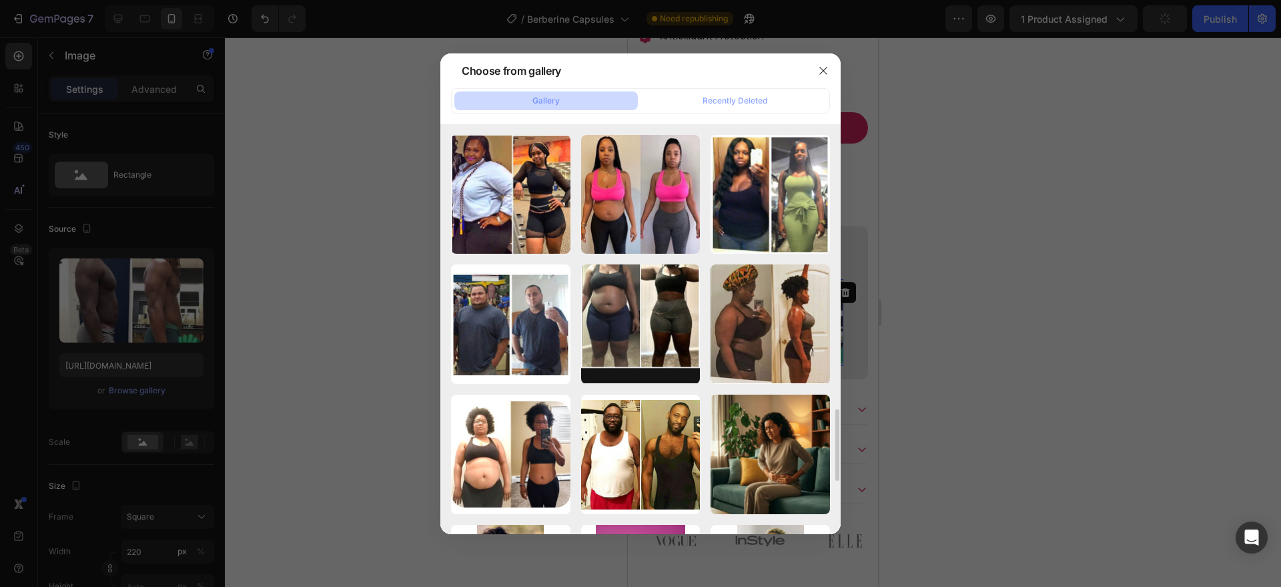
scroll to position [1570, 0]
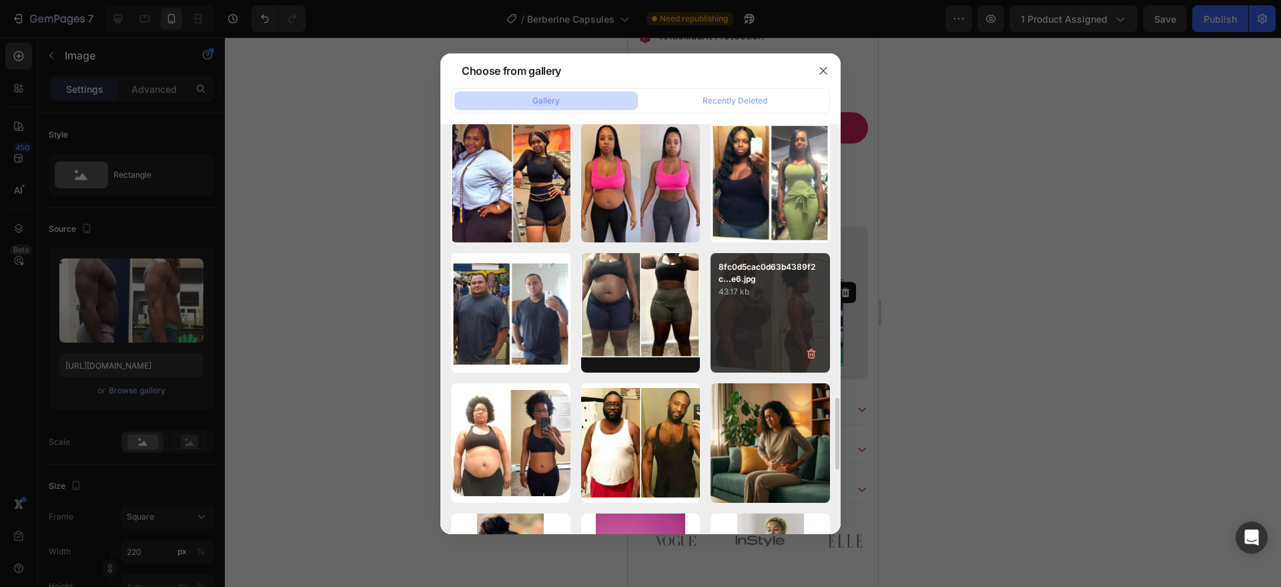
click at [773, 305] on div "8fc0d5cac0d63b4389f2c...e6.jpg 43.17 kb" at bounding box center [770, 312] width 119 height 119
type input "https://cdn.shopify.com/s/files/1/0787/1620/7344/files/gempages_581797582632649…"
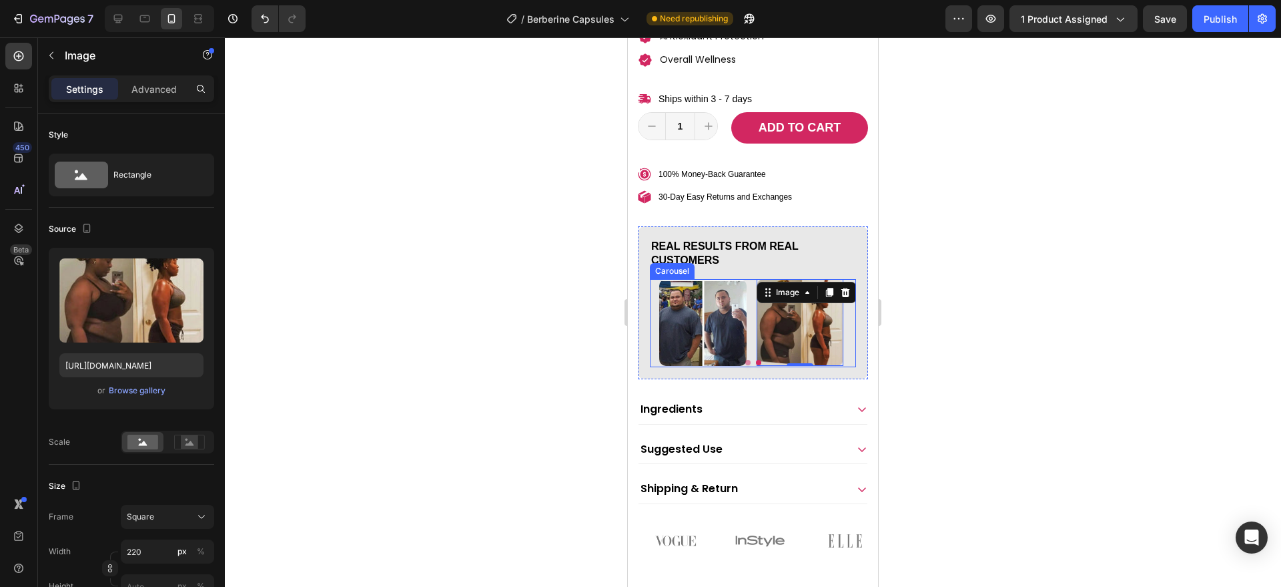
click at [745, 360] on button "Dot" at bounding box center [747, 362] width 5 height 5
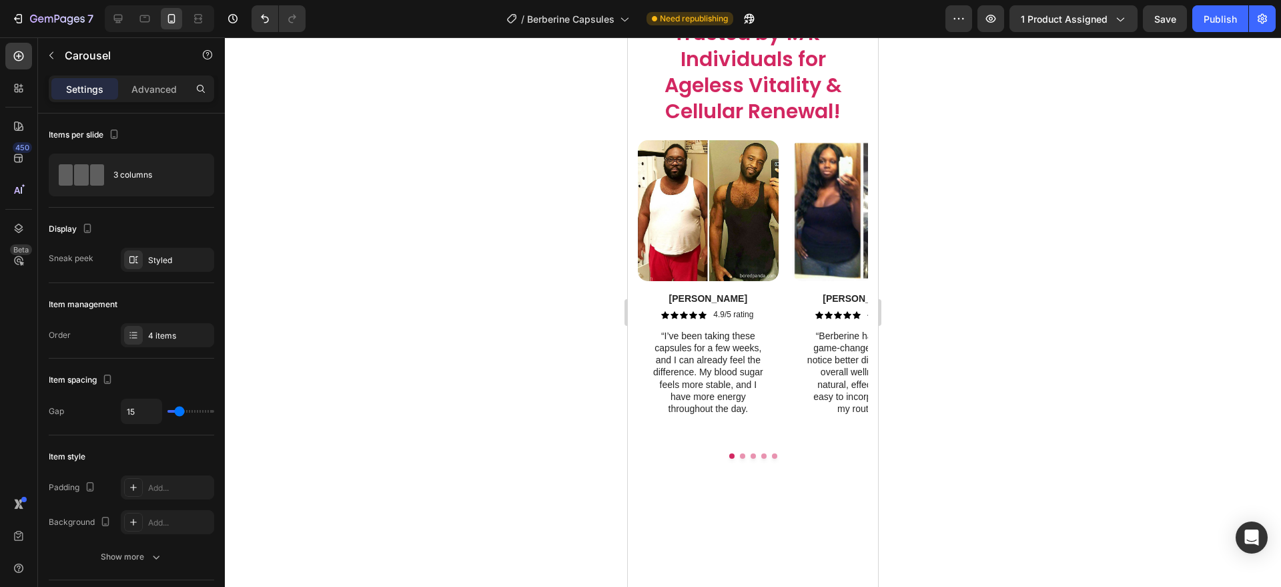
scroll to position [3379, 0]
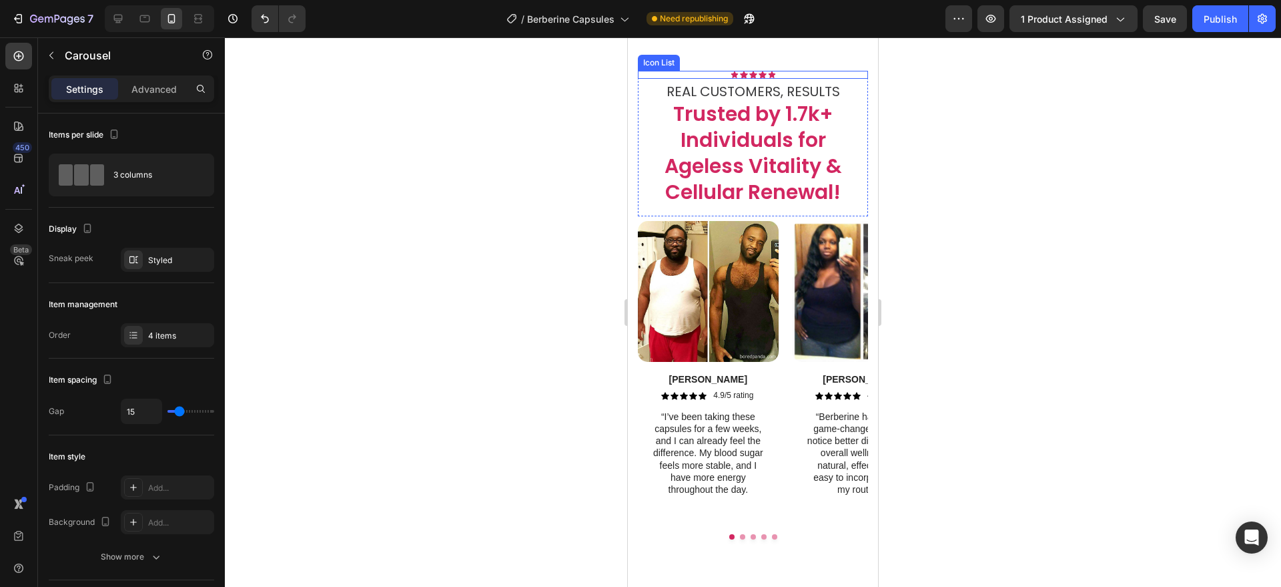
click at [790, 79] on div "Icon Icon Icon Icon Icon" at bounding box center [753, 75] width 230 height 8
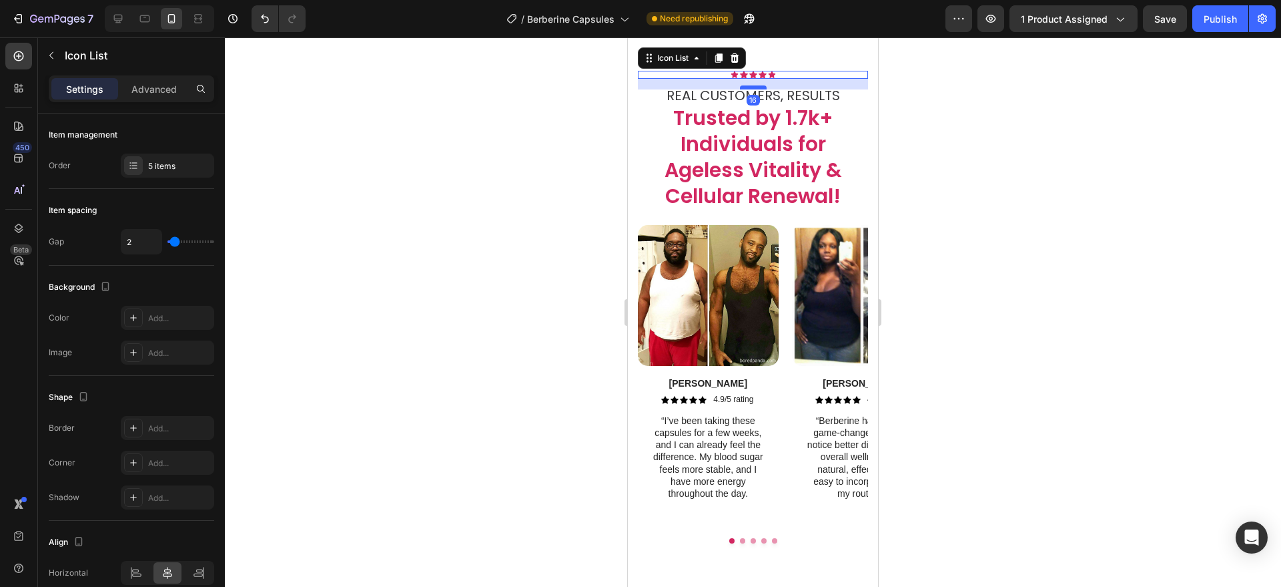
click at [754, 89] on div at bounding box center [753, 87] width 27 height 4
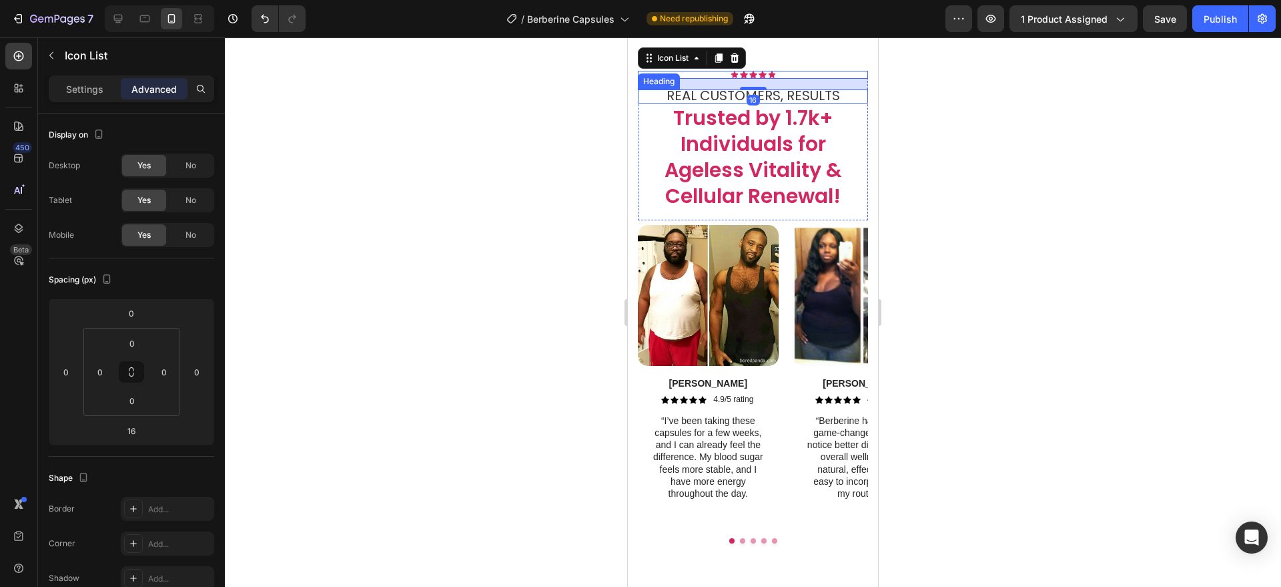
click at [835, 104] on h2 "REAL CUSTOMERS, RESULTS" at bounding box center [753, 96] width 230 height 15
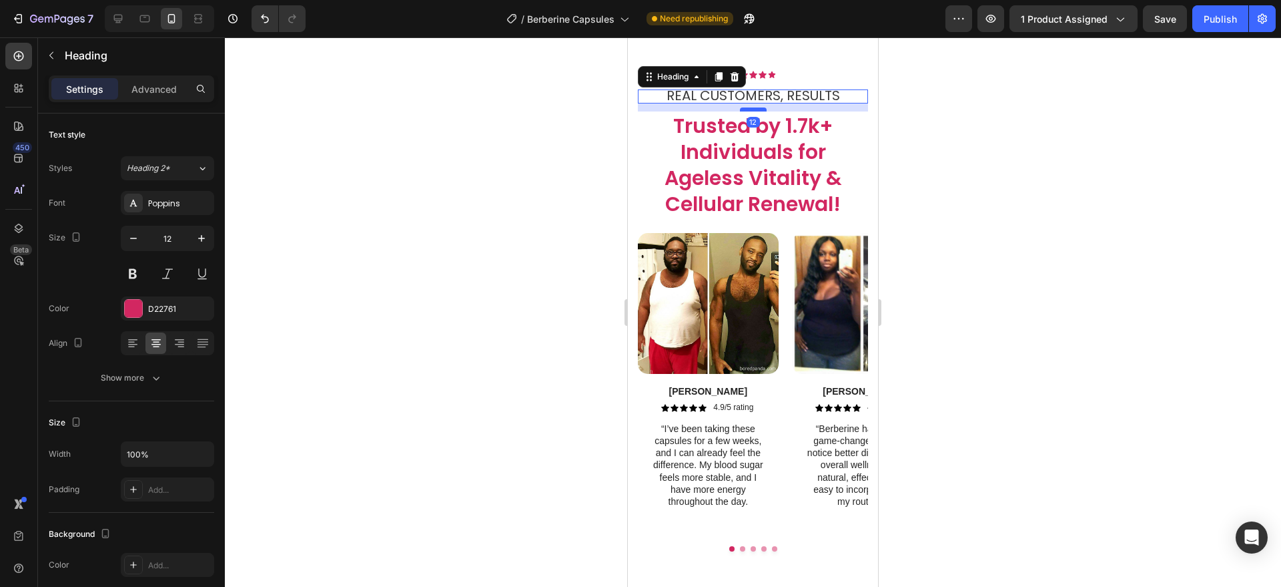
drag, startPoint x: 751, startPoint y: 208, endPoint x: 1537, endPoint y: 236, distance: 786.5
click at [751, 111] on div at bounding box center [753, 109] width 27 height 4
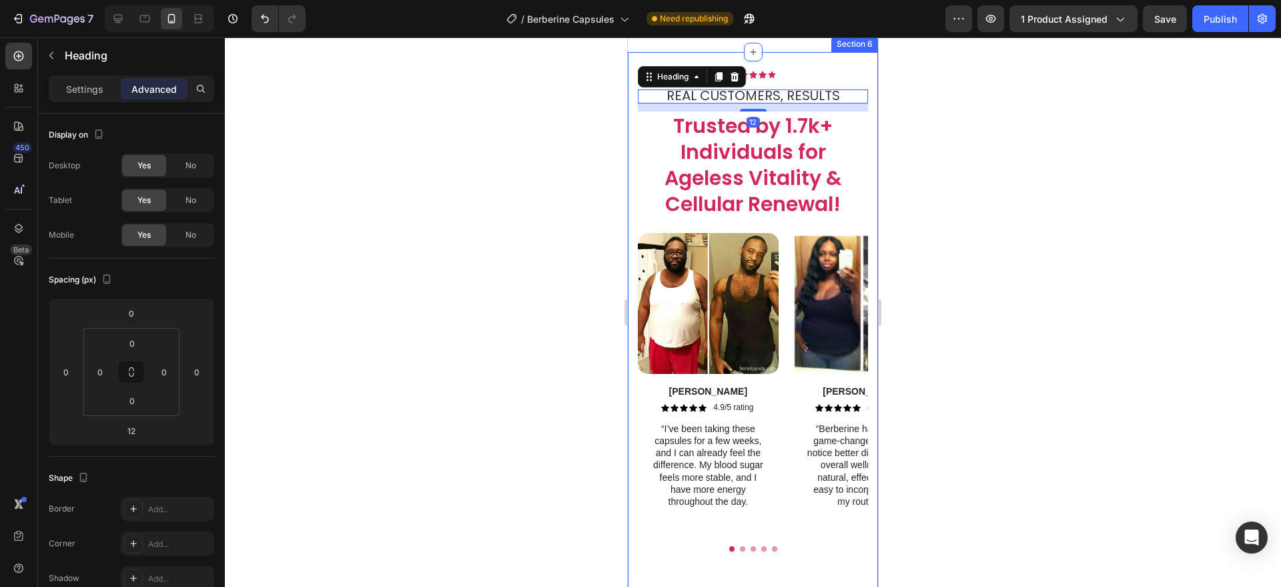
click at [863, 230] on div "Icon Icon Icon Icon Icon Icon List REAL CUSTOMERS, RESULTS Heading 12 Trusted b…" at bounding box center [753, 328] width 250 height 552
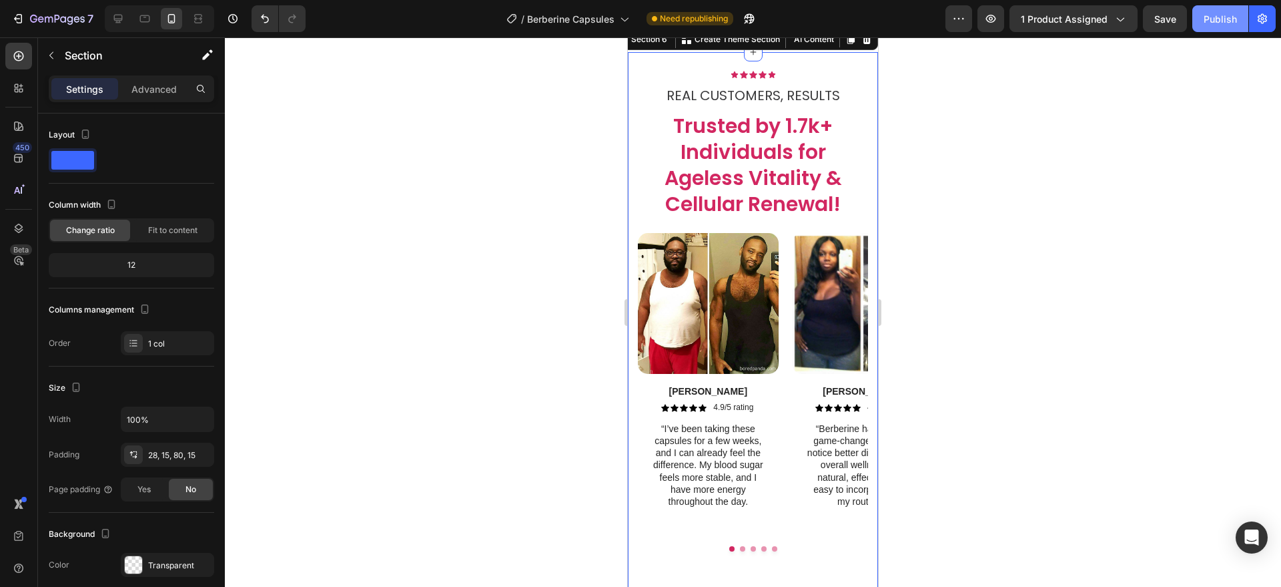
click at [1212, 19] on div "Publish" at bounding box center [1220, 19] width 33 height 14
click at [121, 22] on icon at bounding box center [118, 19] width 9 height 9
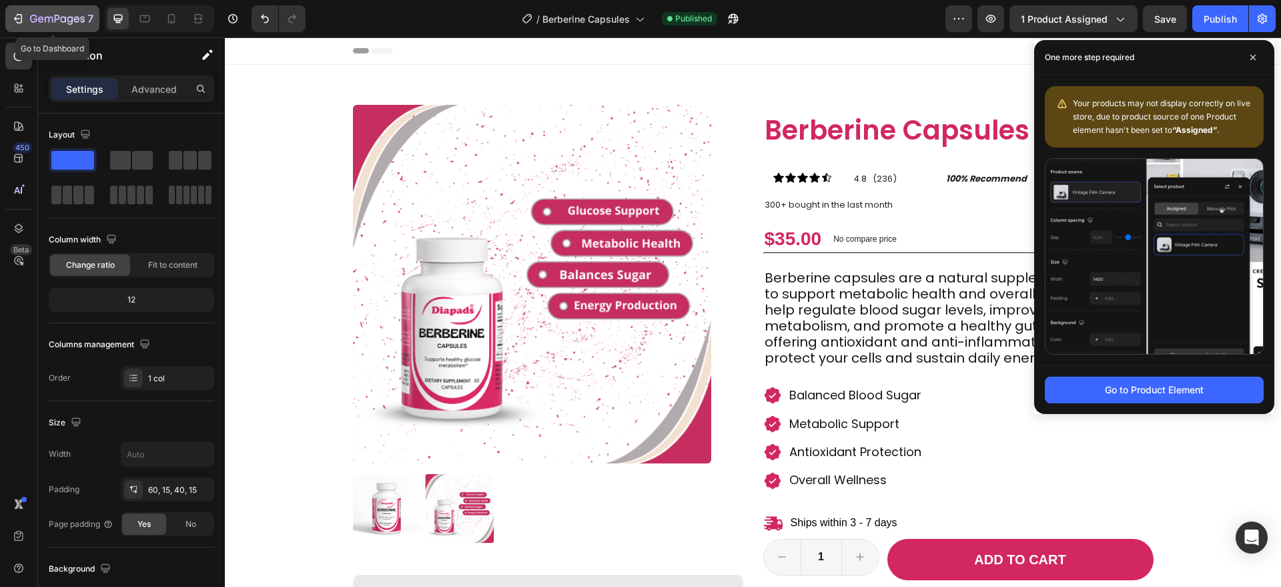
click at [49, 19] on icon "button" at bounding box center [49, 20] width 8 height 6
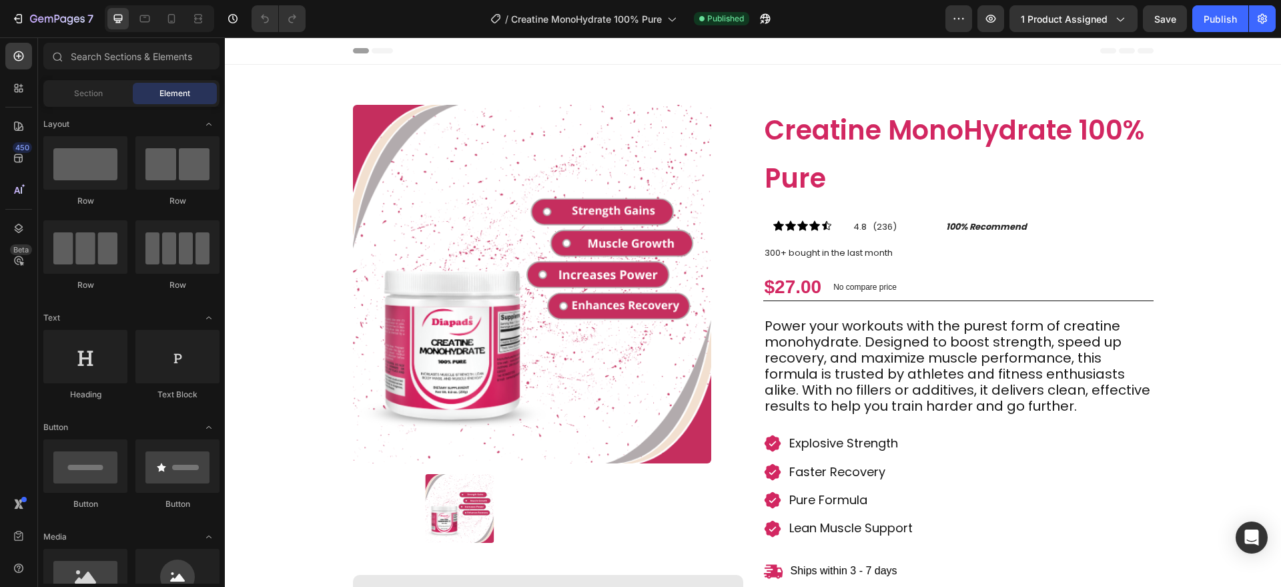
scroll to position [289, 0]
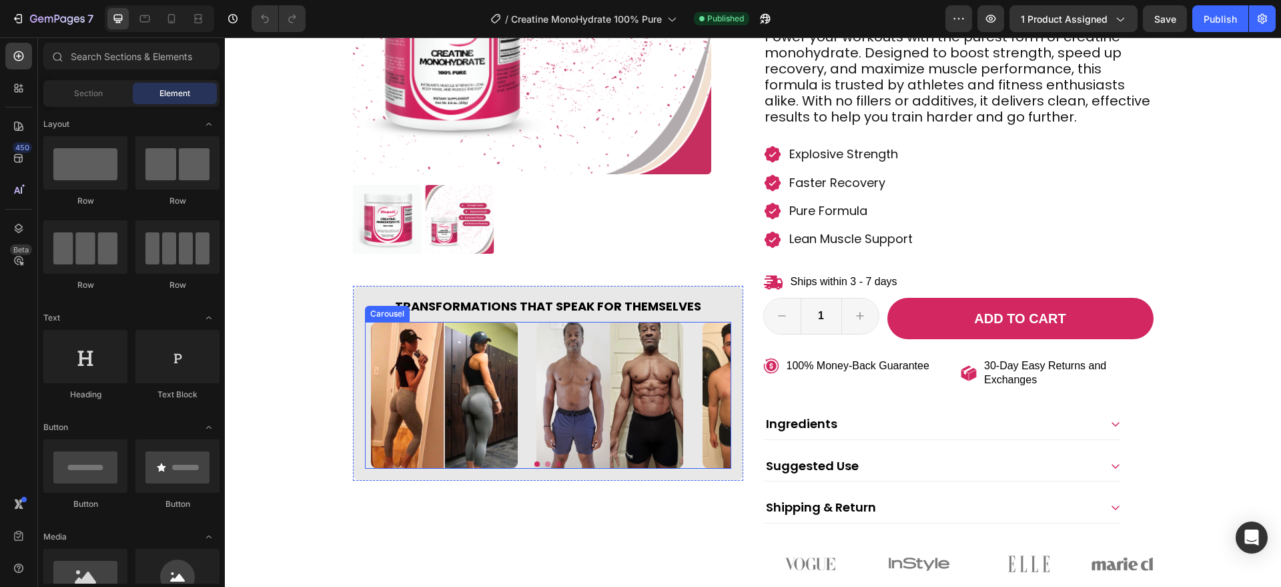
click at [556, 464] on button "Dot" at bounding box center [558, 463] width 5 height 5
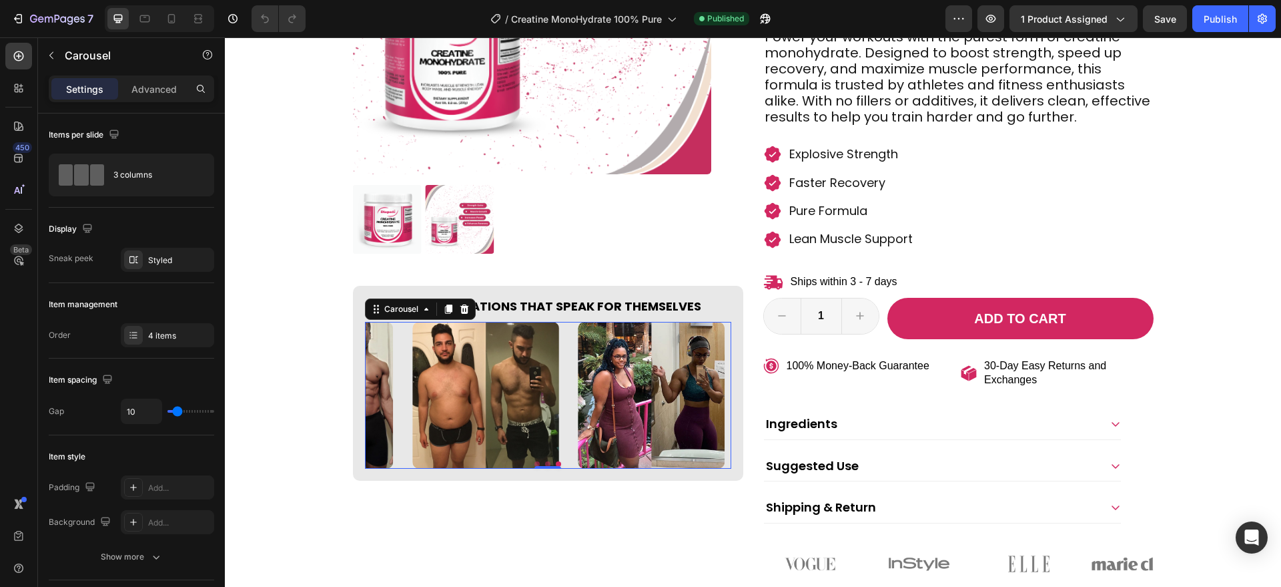
click at [534, 462] on button "Dot" at bounding box center [536, 463] width 5 height 5
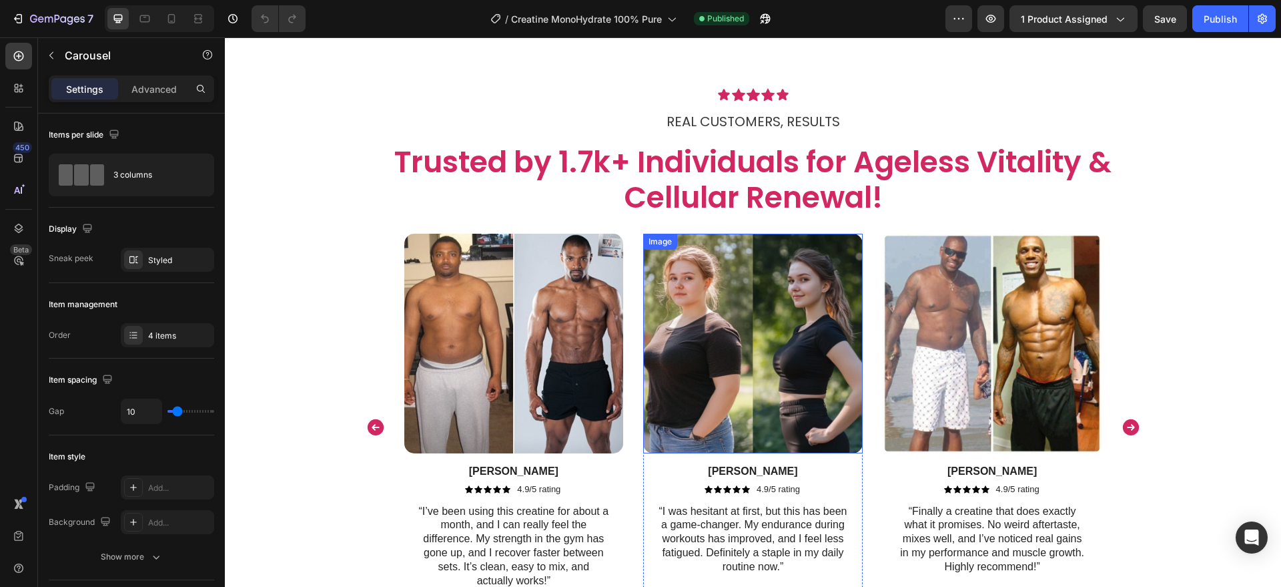
scroll to position [2466, 0]
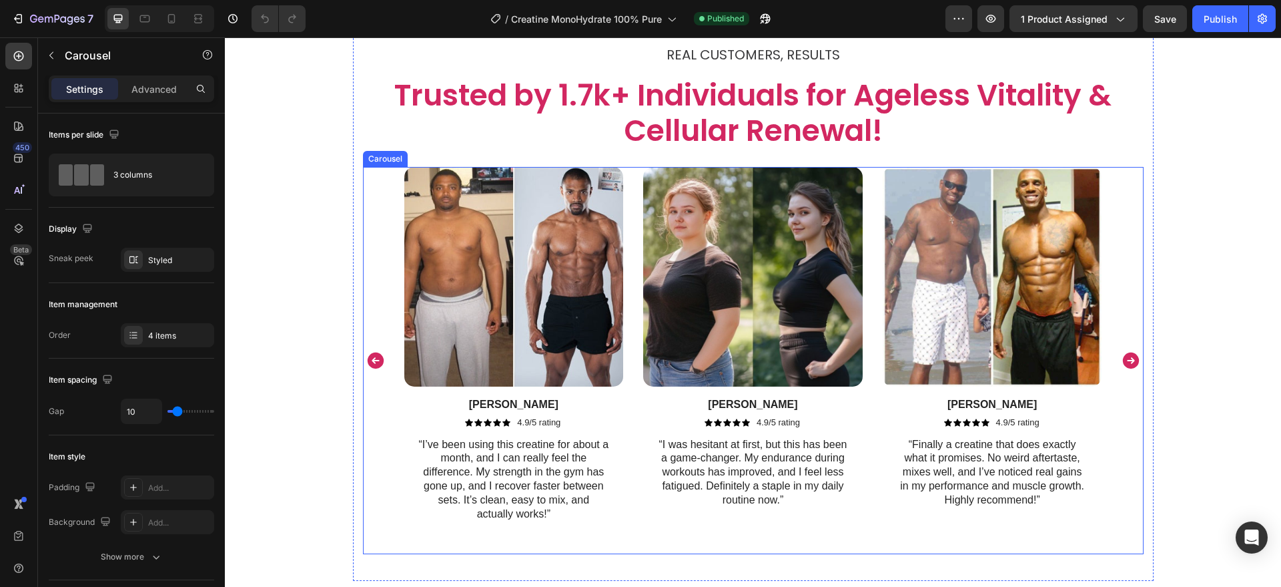
click at [1122, 359] on icon "Carousel Next Arrow" at bounding box center [1130, 360] width 16 height 16
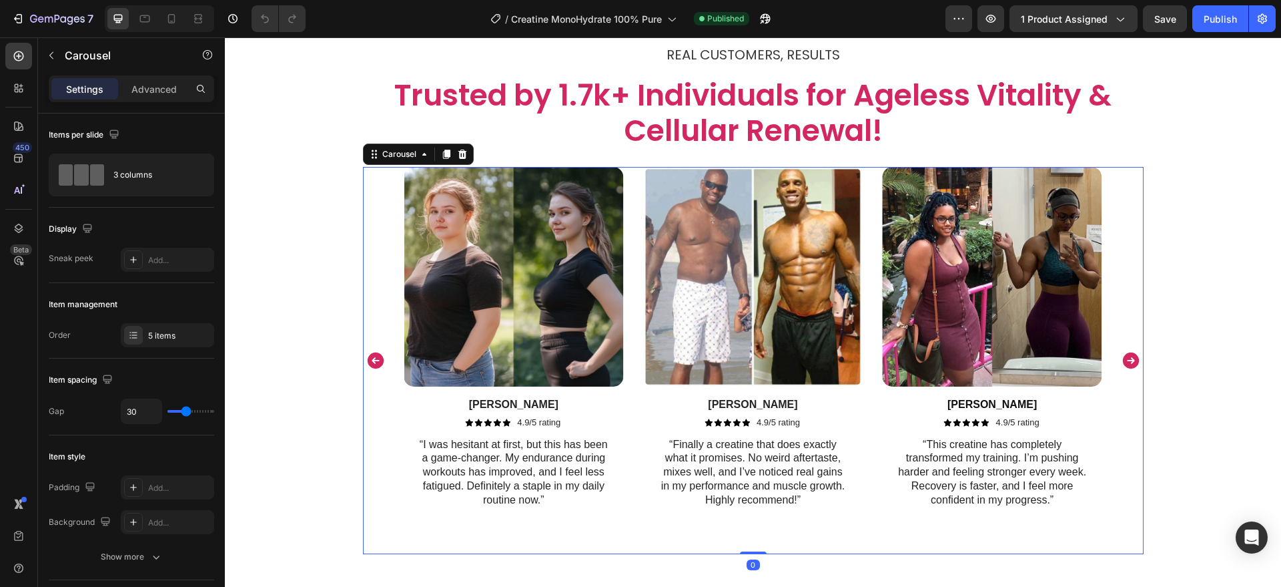
click at [1122, 359] on icon "Carousel Next Arrow" at bounding box center [1130, 360] width 16 height 16
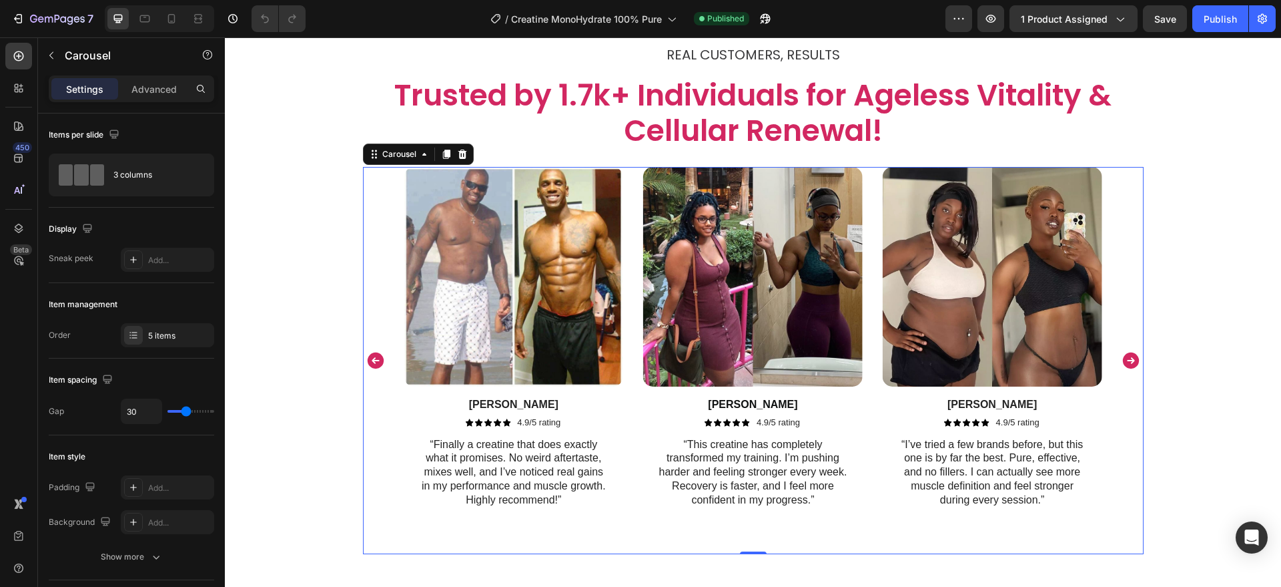
click at [1122, 359] on icon "Carousel Next Arrow" at bounding box center [1130, 360] width 16 height 16
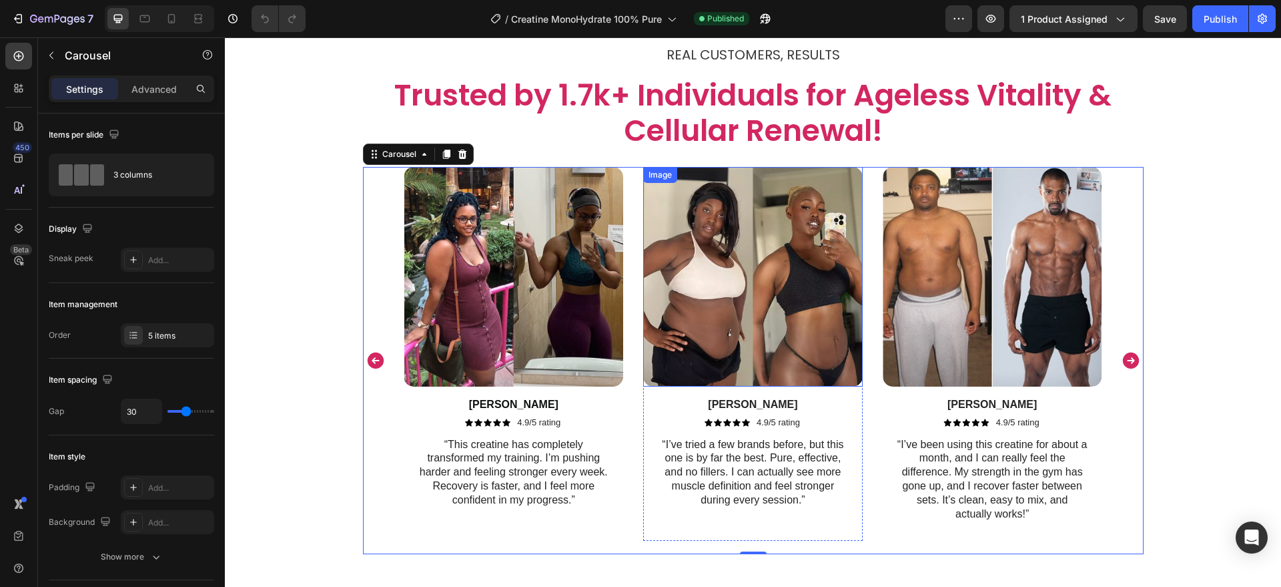
click at [706, 240] on img at bounding box center [753, 277] width 220 height 220
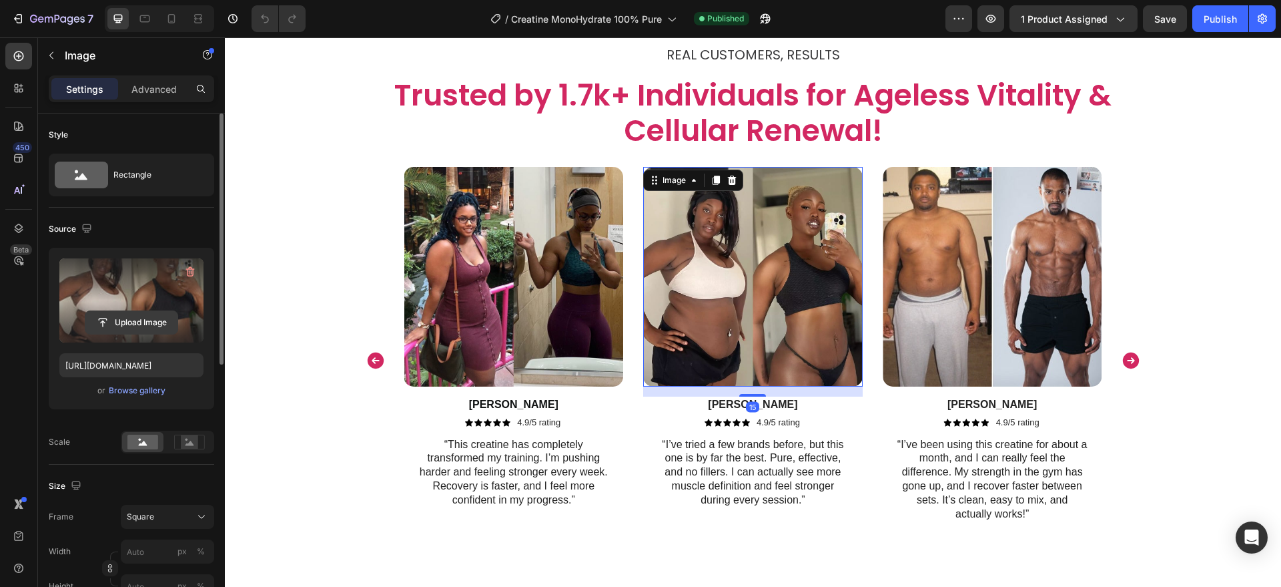
click at [151, 316] on input "file" at bounding box center [131, 322] width 92 height 23
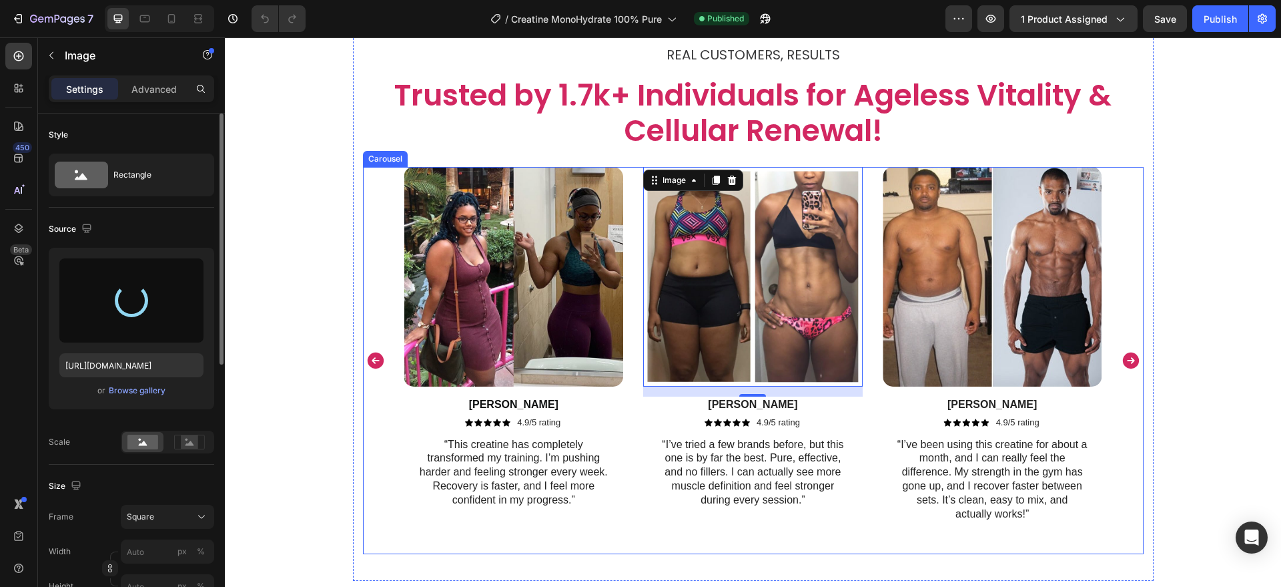
type input "[URL][DOMAIN_NAME]"
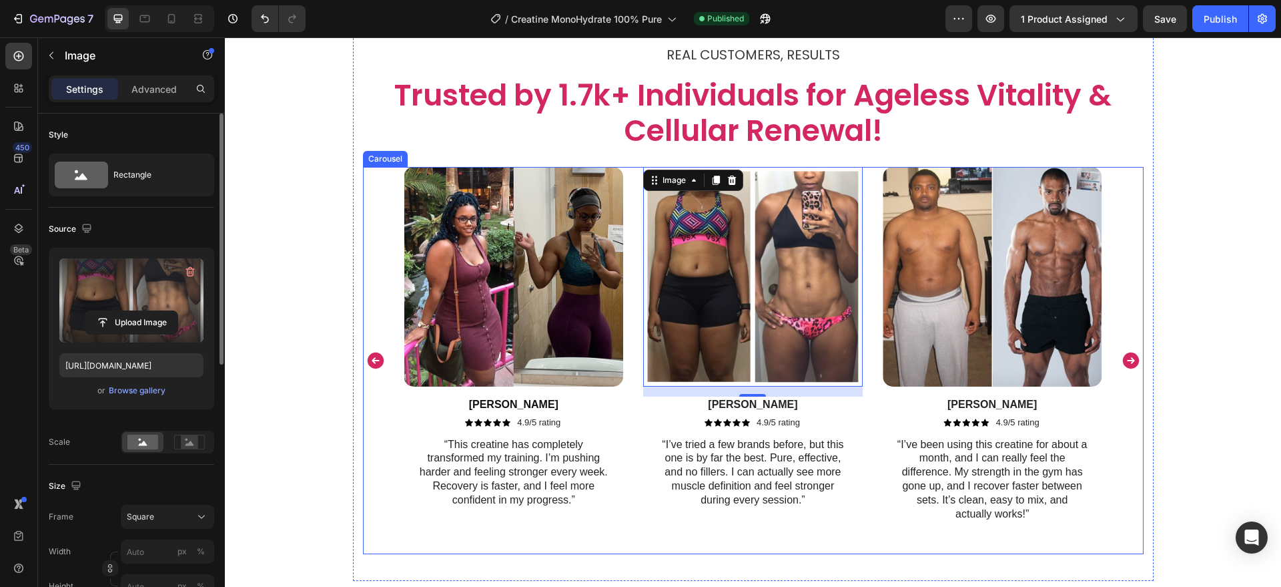
click at [372, 358] on icon "Carousel Back Arrow" at bounding box center [375, 360] width 16 height 16
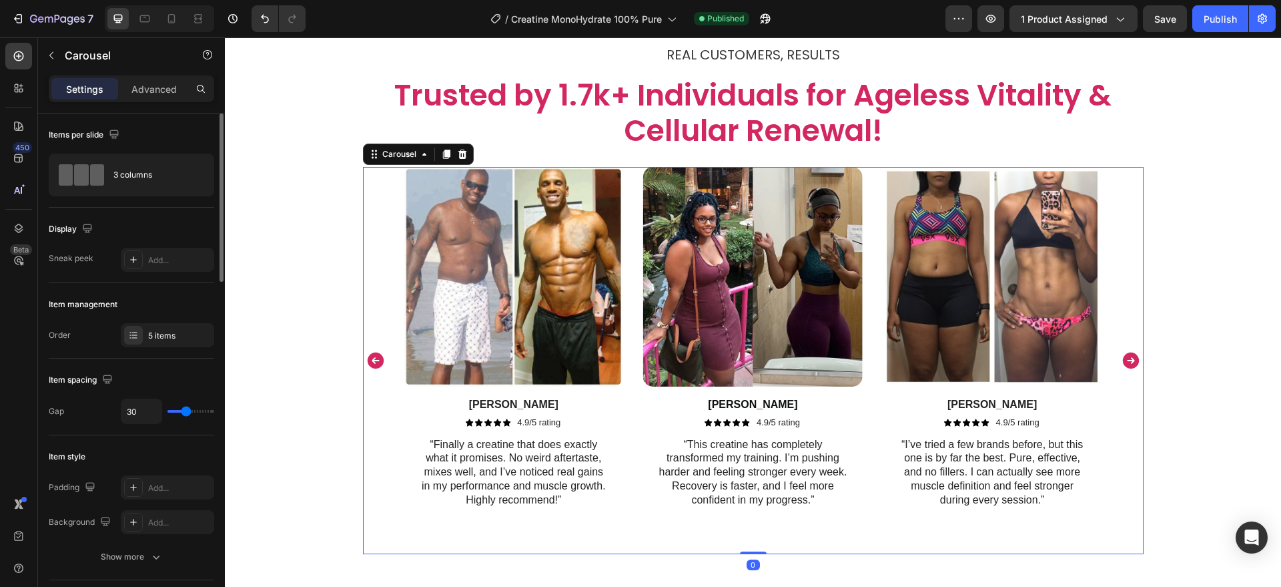
click at [372, 358] on icon "Carousel Back Arrow" at bounding box center [375, 360] width 16 height 16
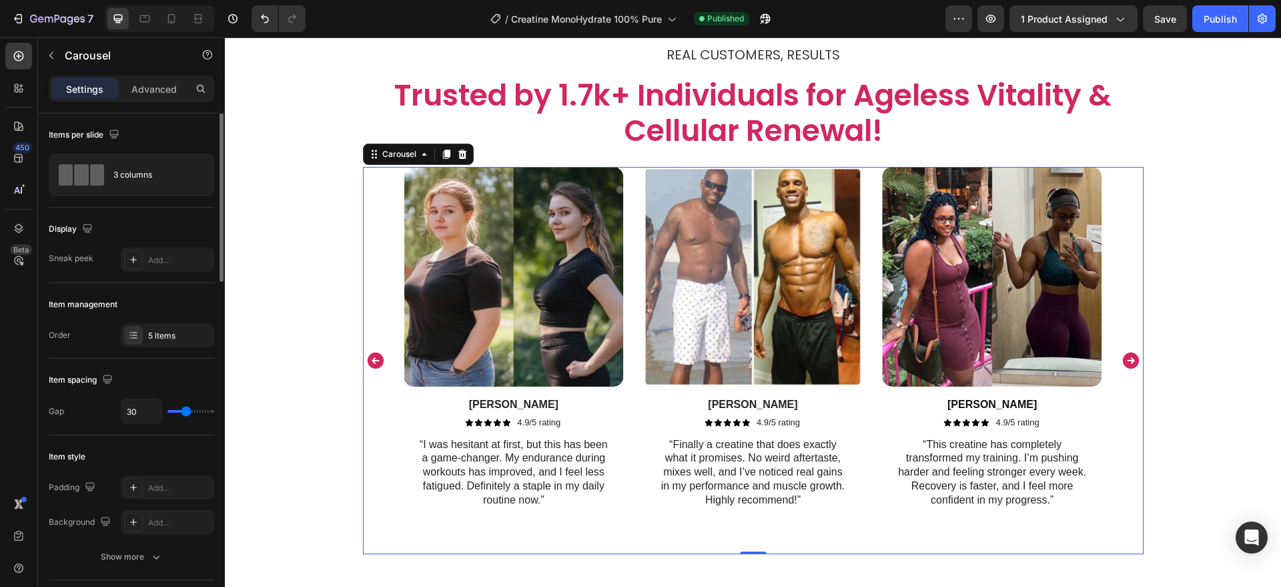
click at [372, 358] on icon "Carousel Back Arrow" at bounding box center [375, 360] width 16 height 16
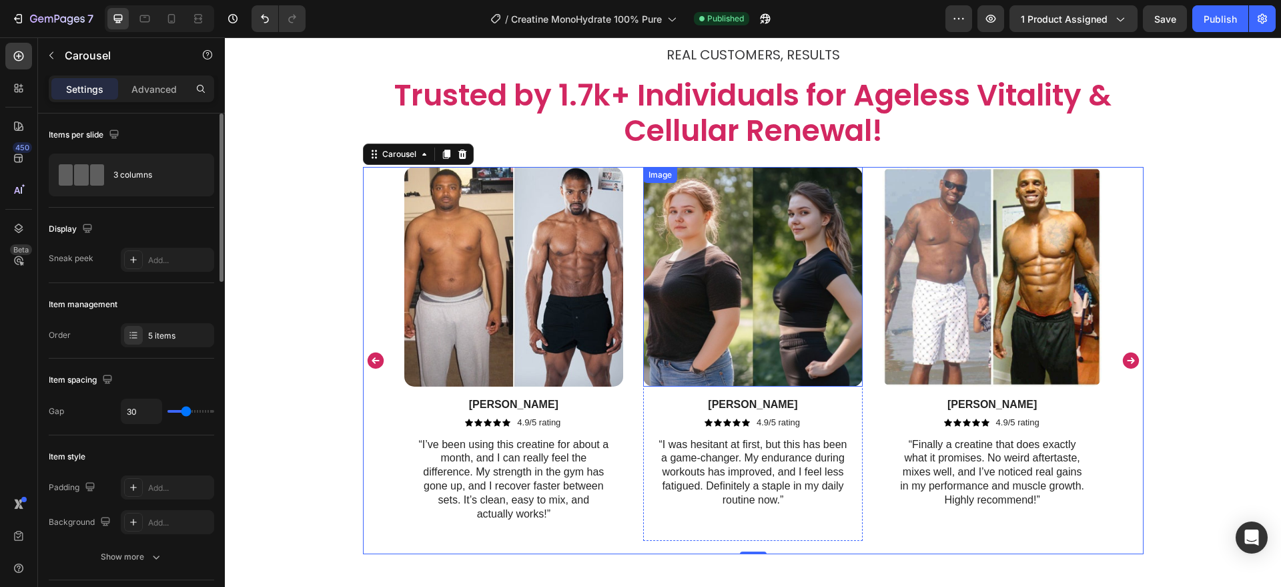
click at [673, 297] on img at bounding box center [753, 277] width 220 height 220
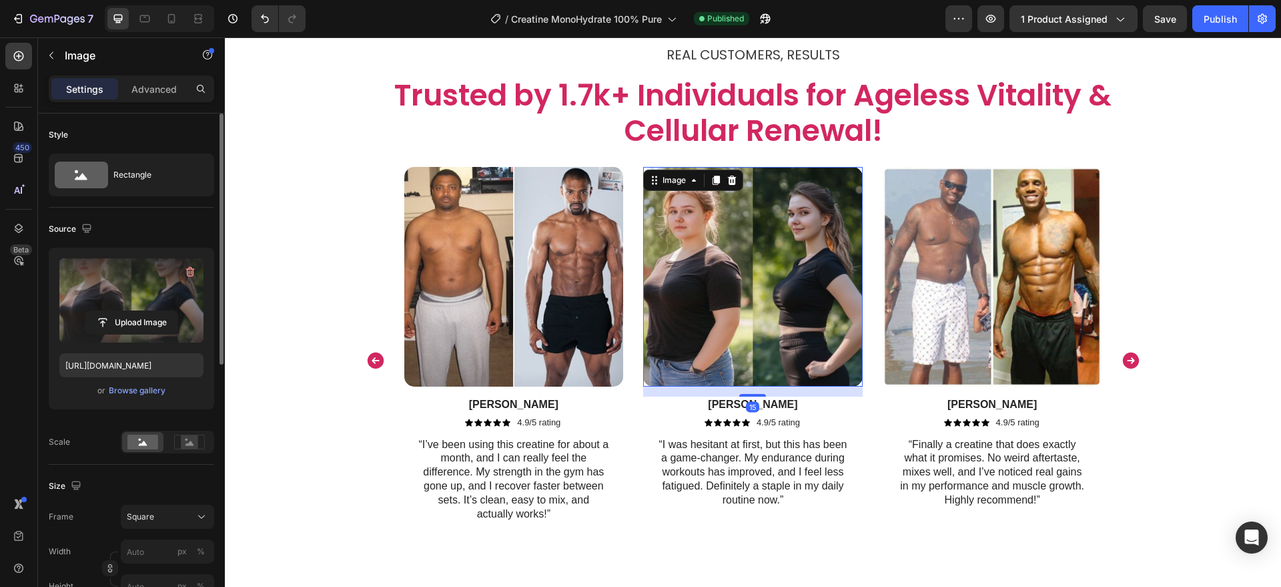
click at [160, 288] on label at bounding box center [131, 300] width 144 height 84
click at [160, 311] on input "file" at bounding box center [131, 322] width 92 height 23
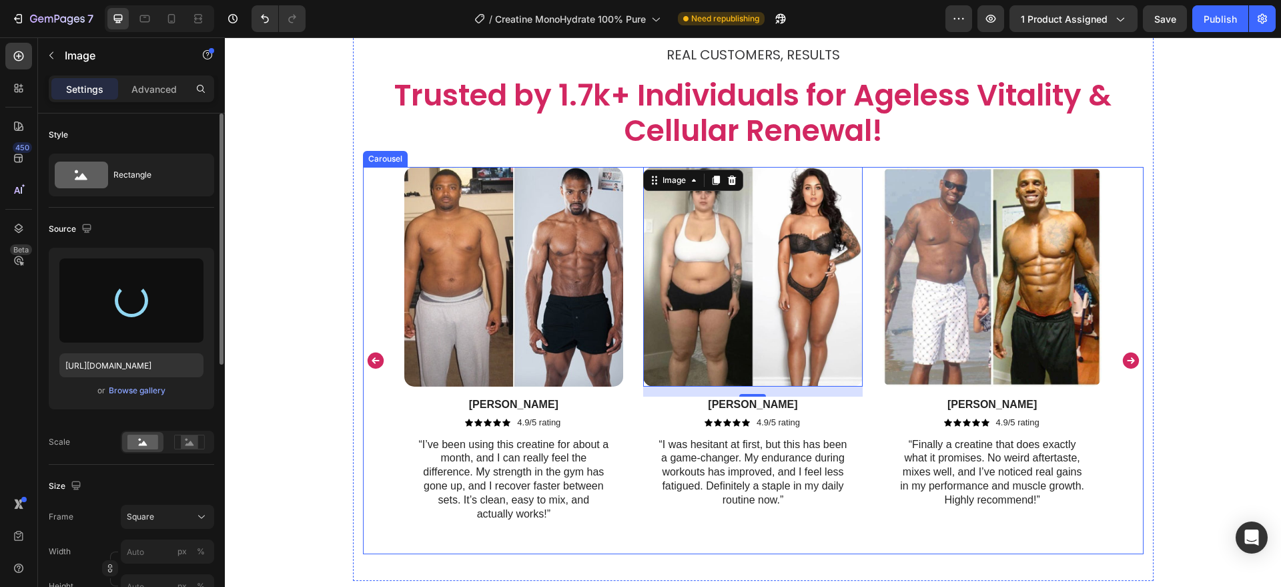
type input "[URL][DOMAIN_NAME]"
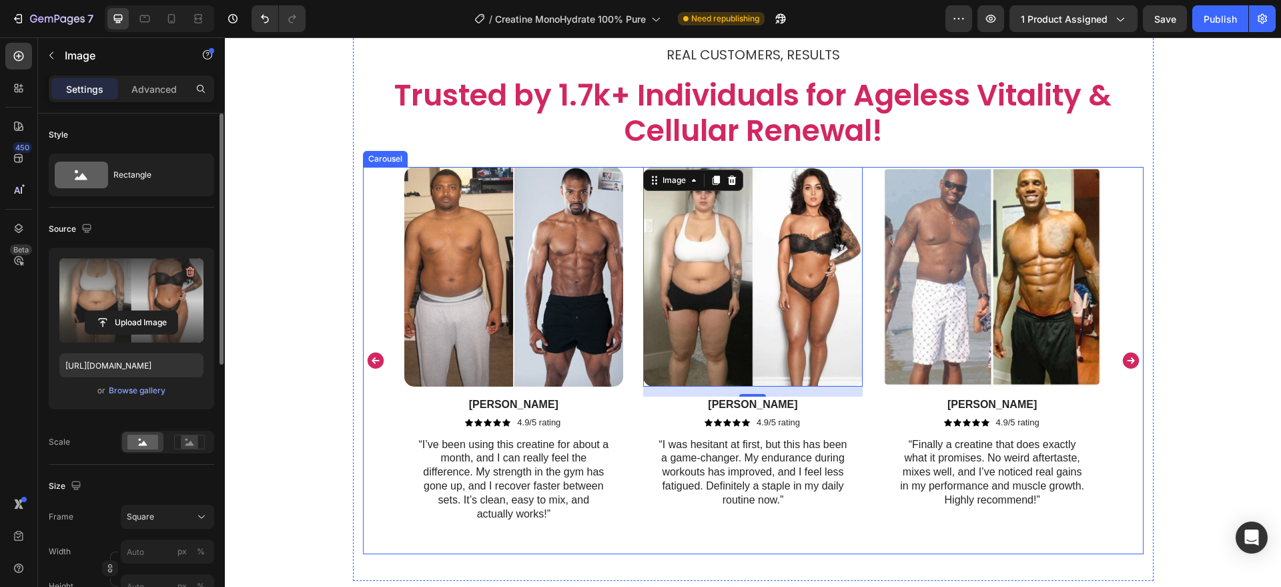
click at [372, 356] on icon "Carousel Back Arrow" at bounding box center [375, 360] width 16 height 16
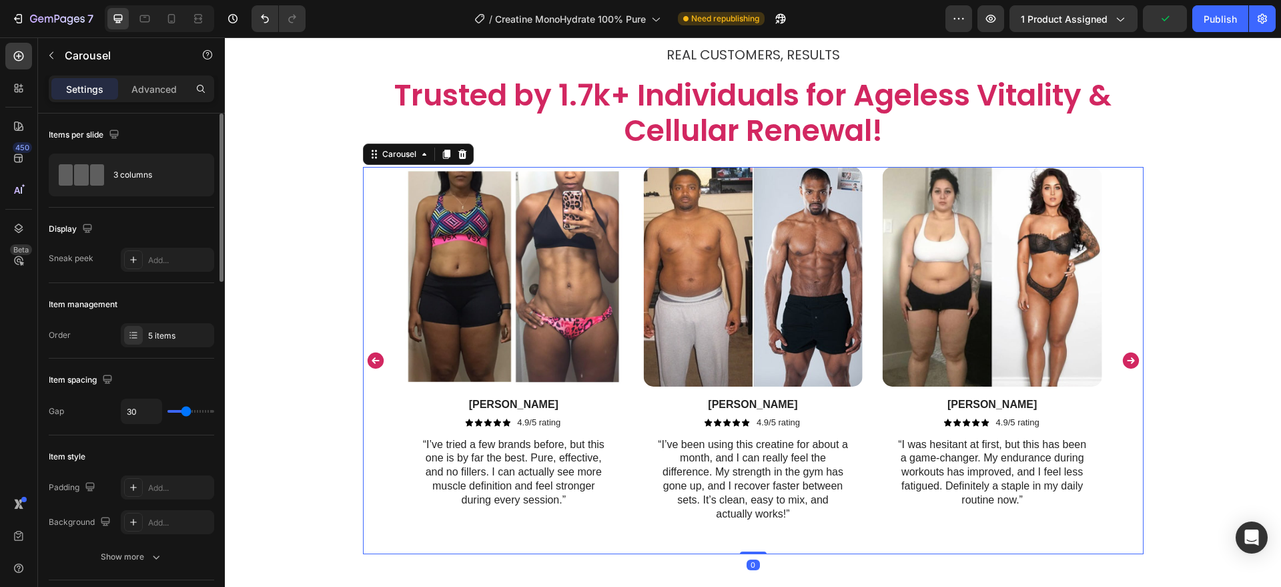
click at [372, 356] on icon "Carousel Back Arrow" at bounding box center [375, 360] width 16 height 16
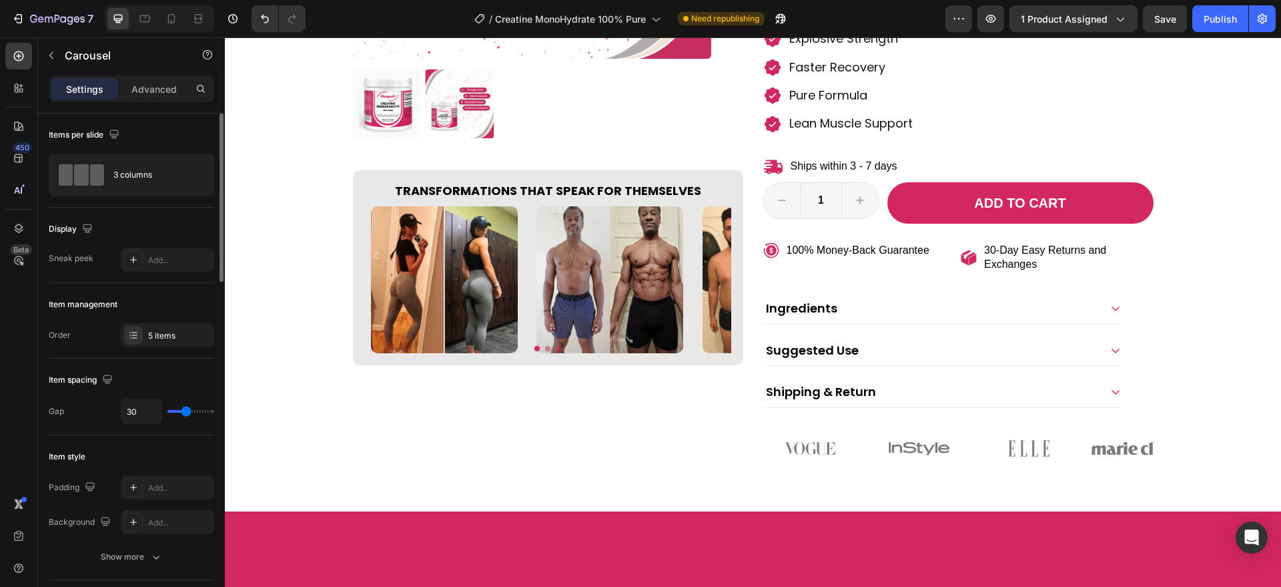
scroll to position [288, 0]
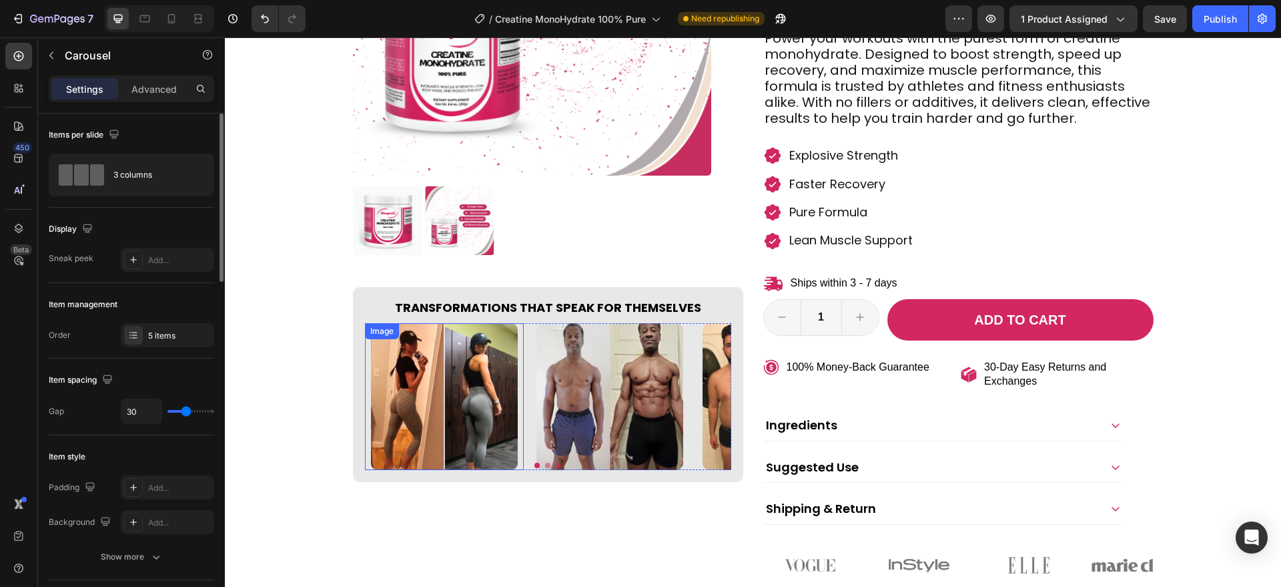
click at [477, 358] on img at bounding box center [444, 396] width 147 height 147
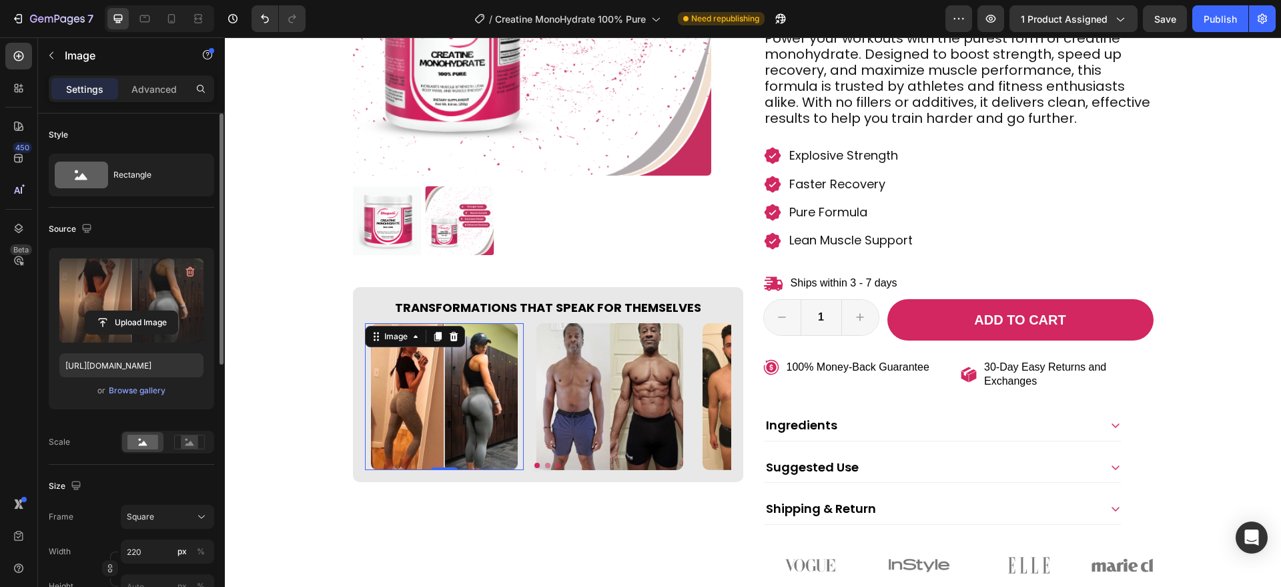
click at [177, 338] on label at bounding box center [131, 300] width 144 height 84
click at [177, 334] on input "file" at bounding box center [131, 322] width 92 height 23
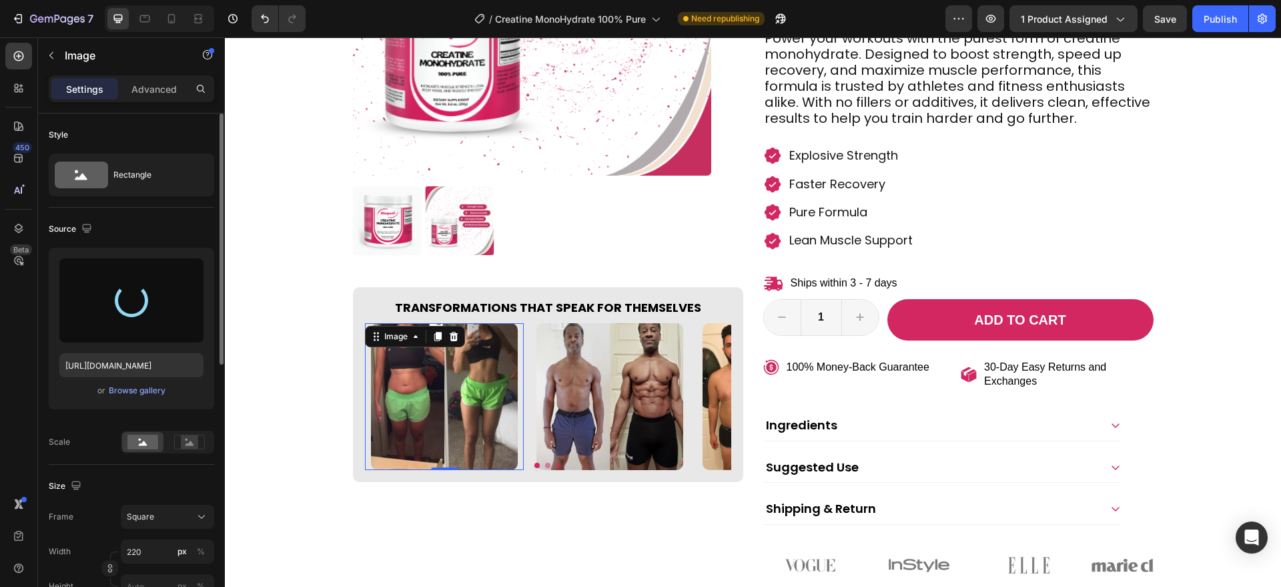
type input "[URL][DOMAIN_NAME]"
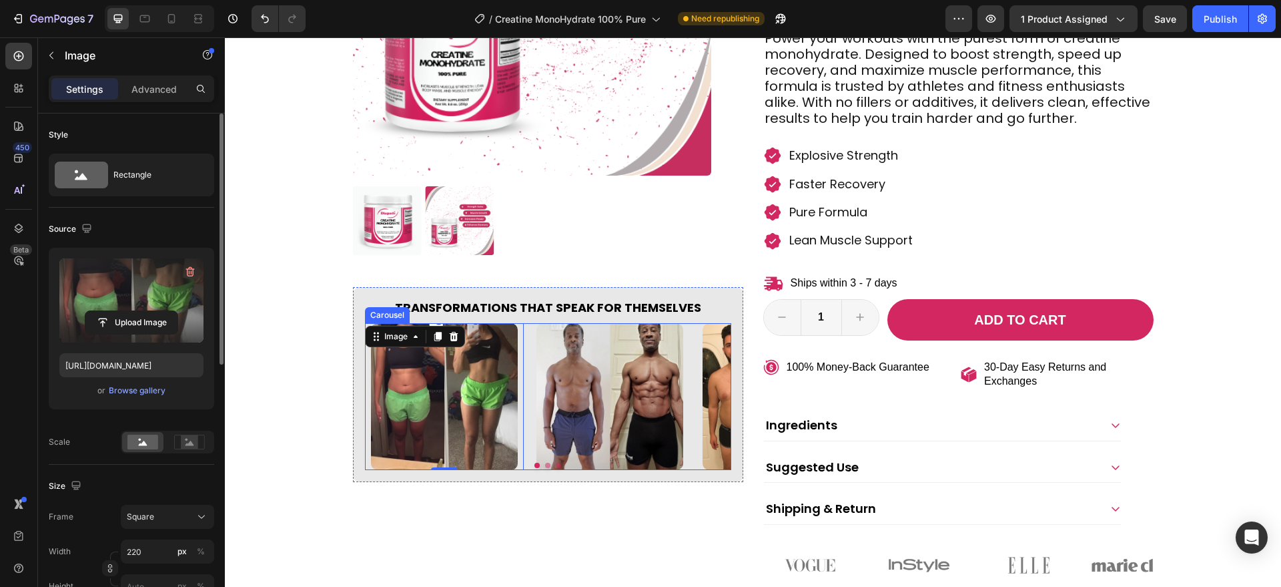
click at [556, 464] on div at bounding box center [548, 464] width 366 height 5
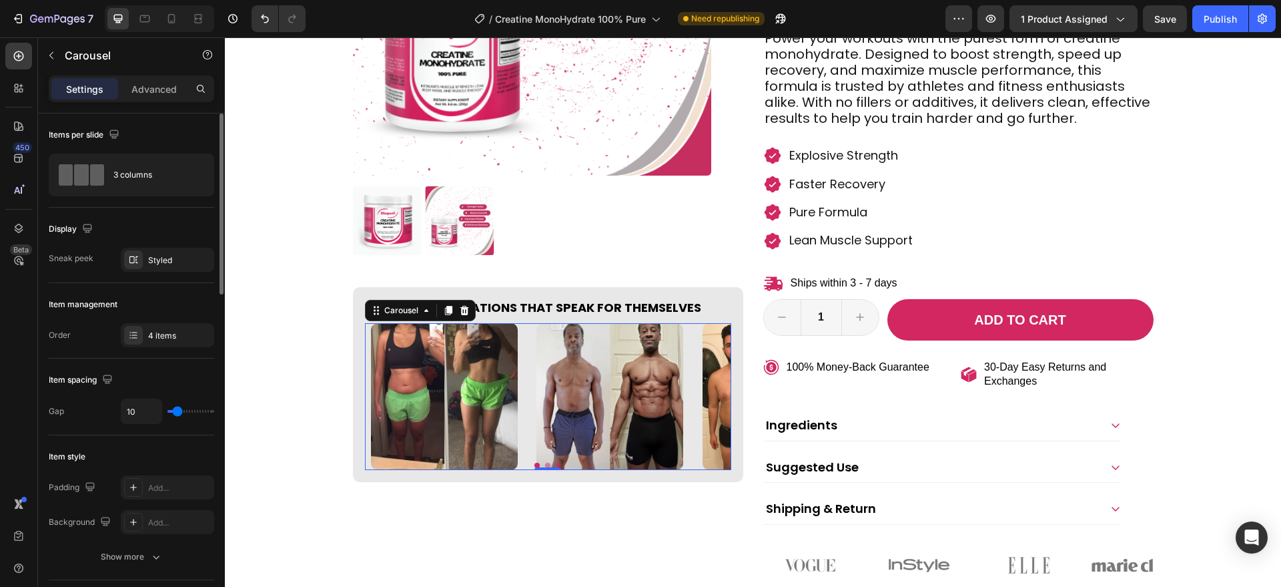
click at [556, 463] on button "Dot" at bounding box center [558, 464] width 5 height 5
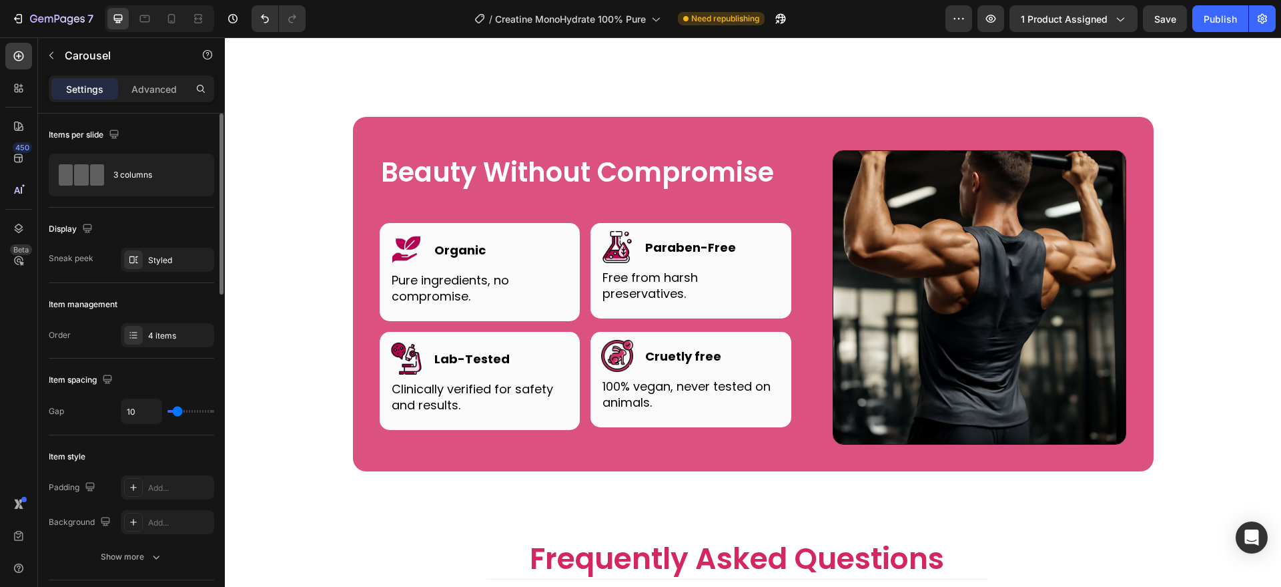
scroll to position [3818, 0]
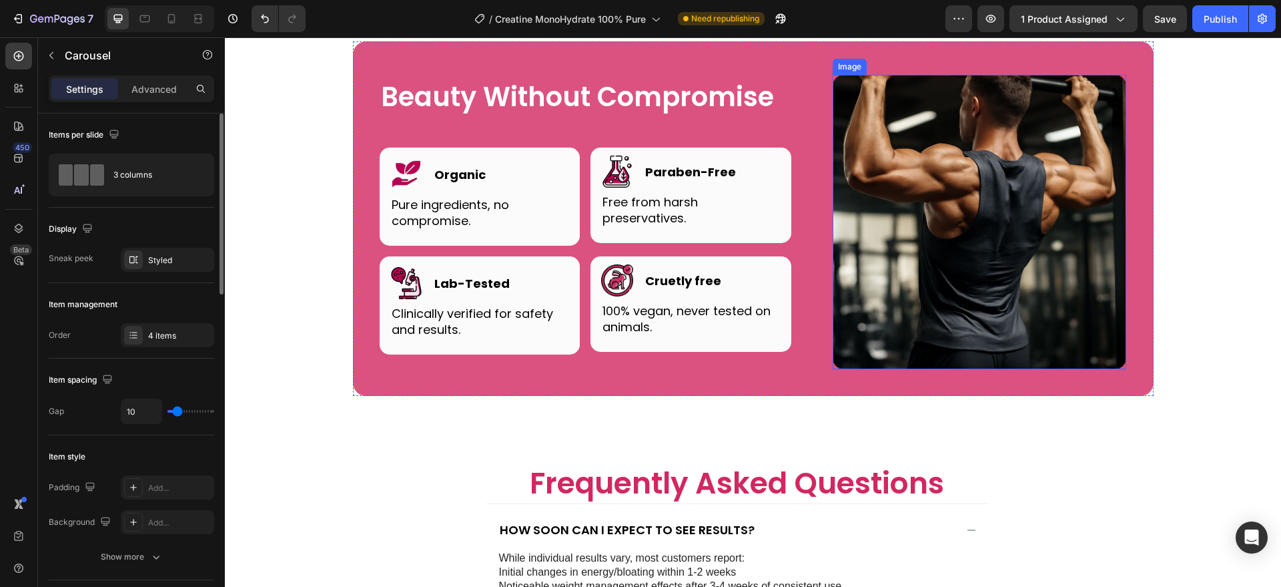
click at [895, 217] on img at bounding box center [980, 222] width 294 height 294
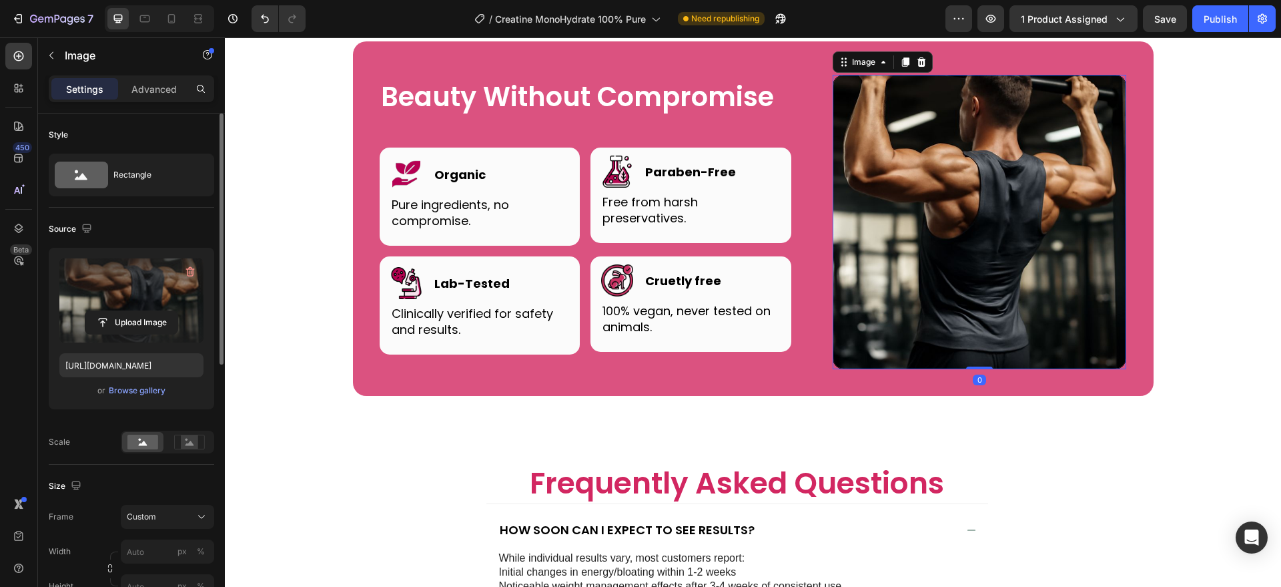
click at [150, 288] on label at bounding box center [131, 300] width 144 height 84
click at [150, 311] on input "file" at bounding box center [131, 322] width 92 height 23
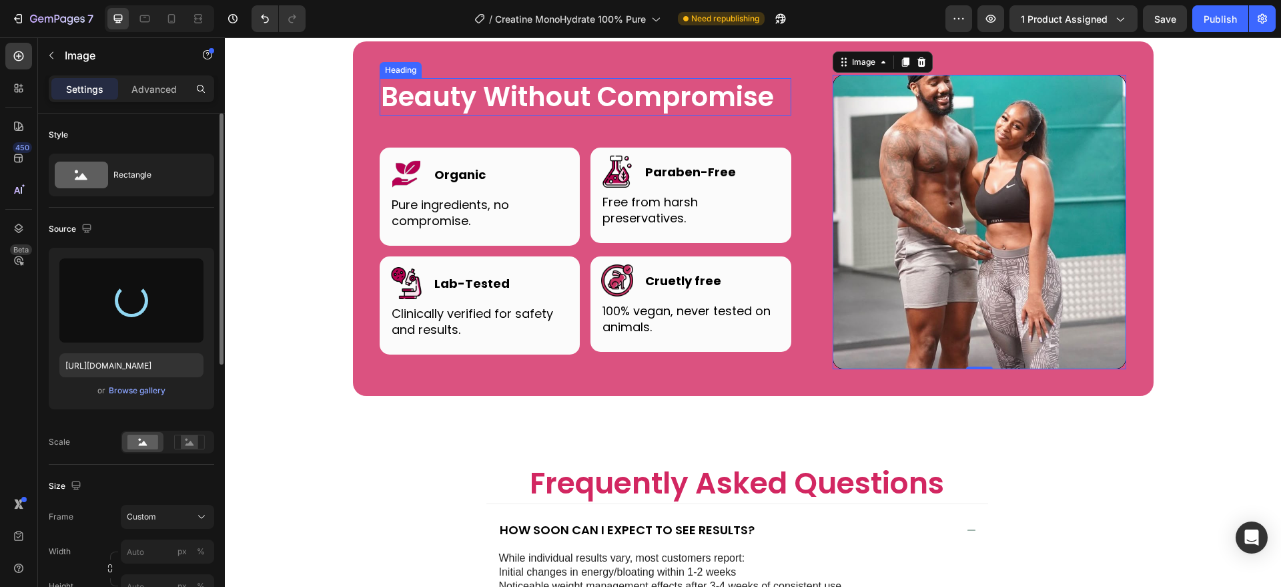
type input "[URL][DOMAIN_NAME]"
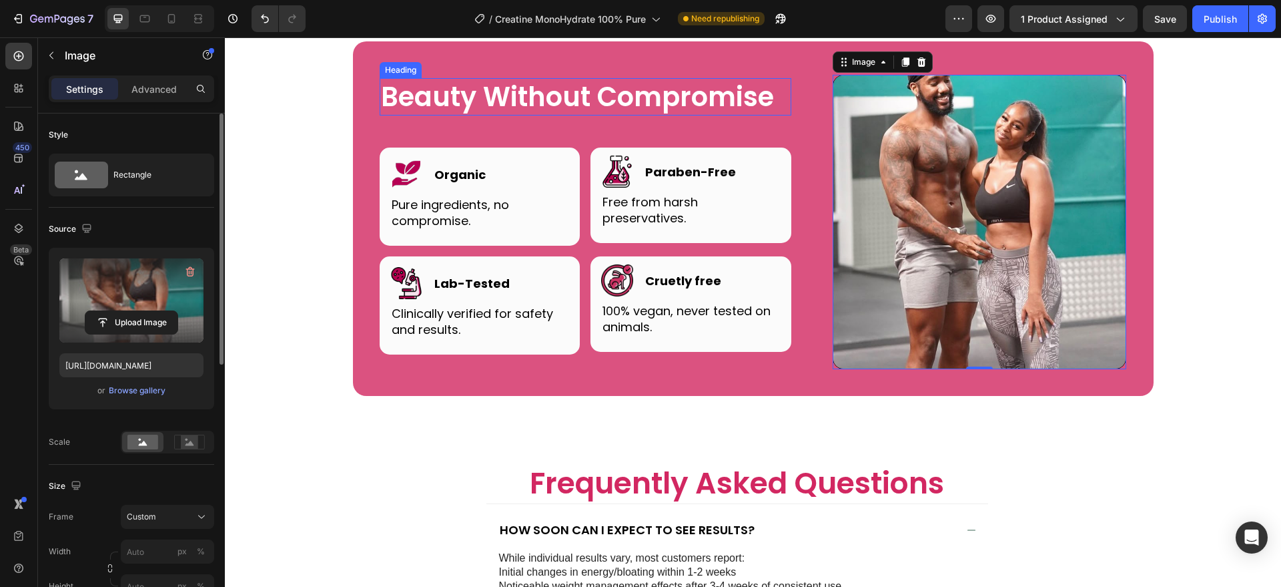
click at [450, 115] on h2 "Beauty Without Compromise" at bounding box center [586, 96] width 412 height 37
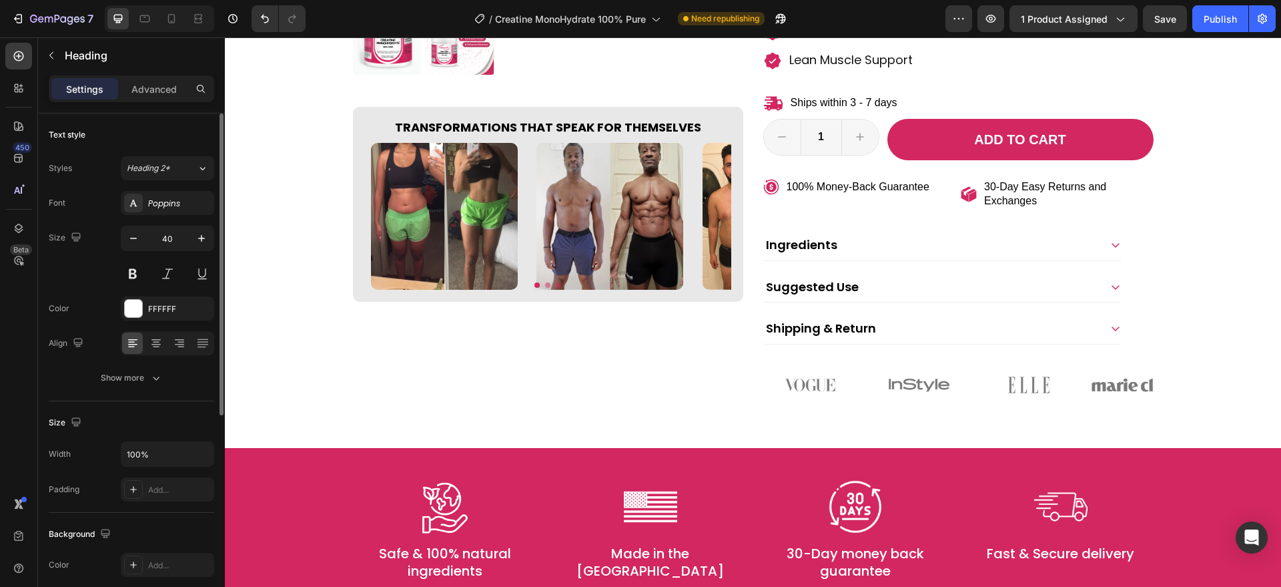
scroll to position [418, 0]
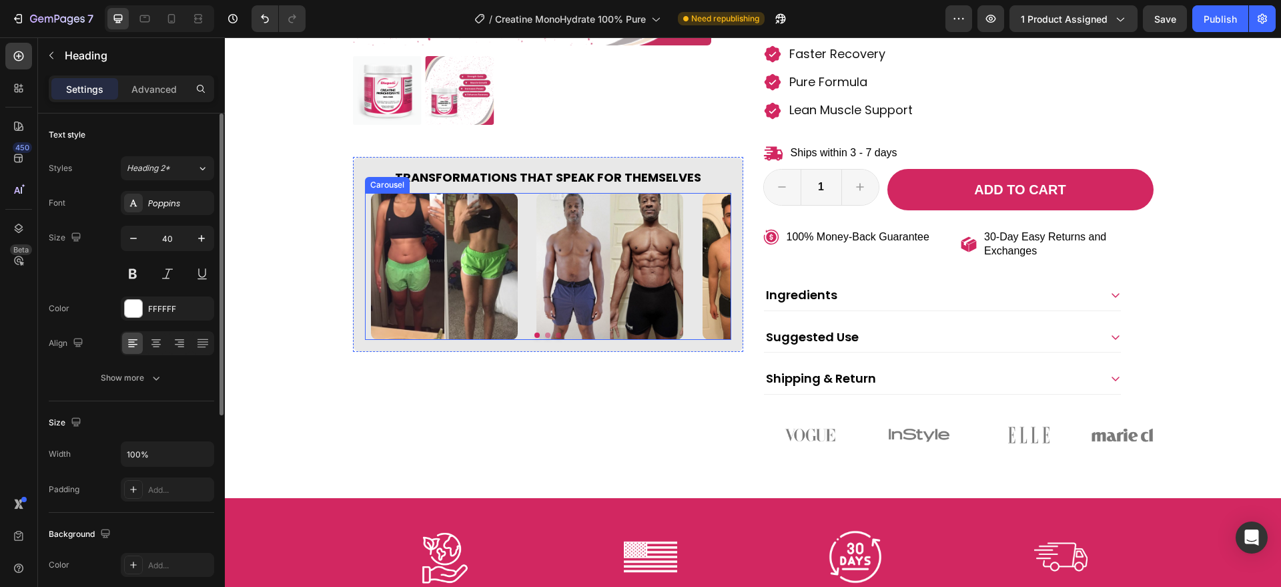
click at [556, 334] on button "Dot" at bounding box center [558, 334] width 5 height 5
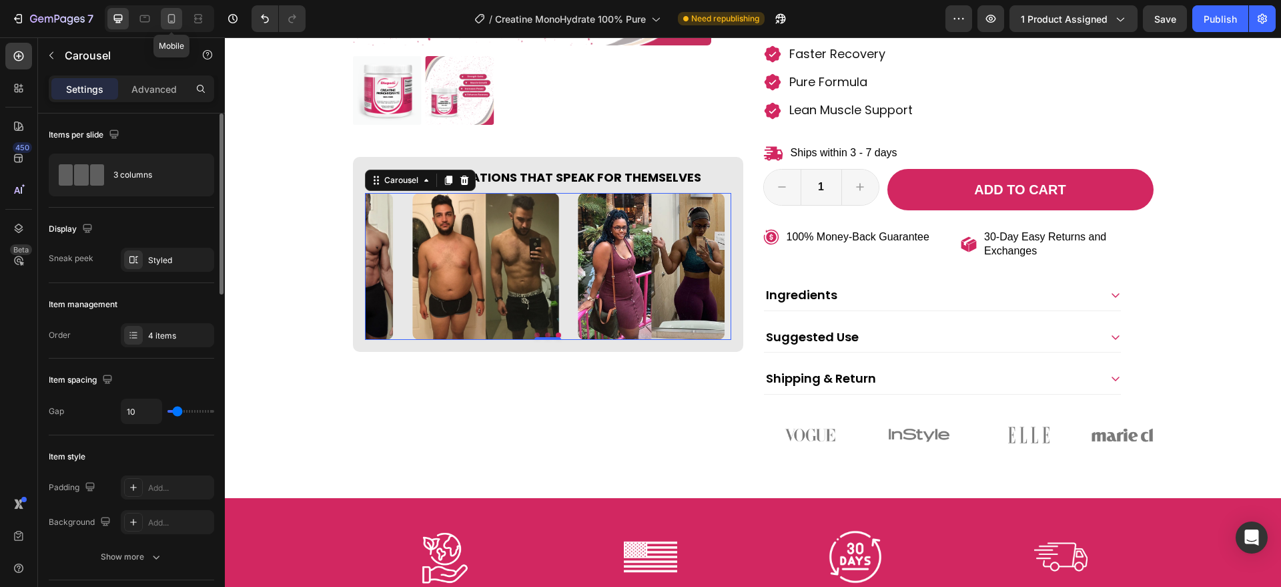
click at [179, 27] on div at bounding box center [171, 18] width 21 height 21
type input "100%"
type input "15"
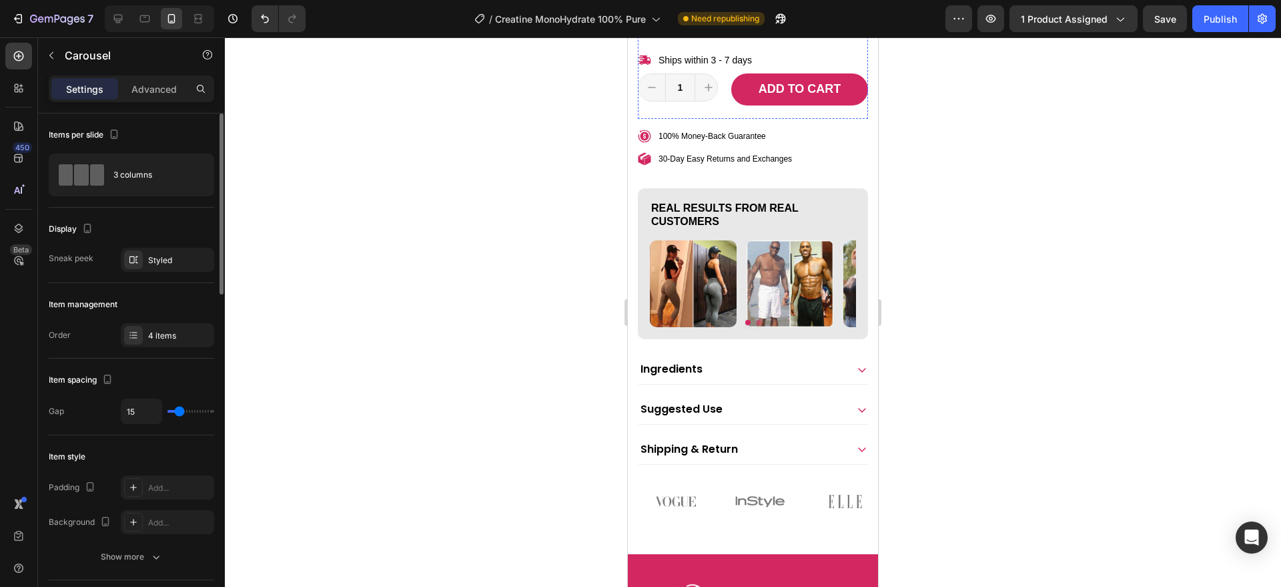
scroll to position [822, 0]
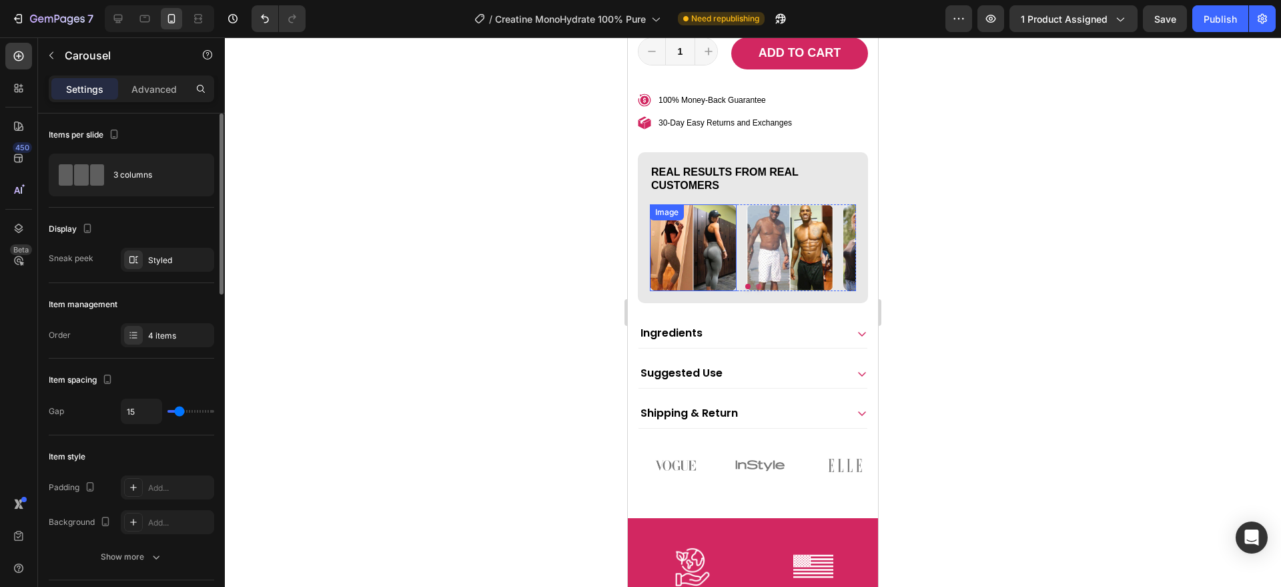
click at [716, 285] on img at bounding box center [693, 247] width 87 height 87
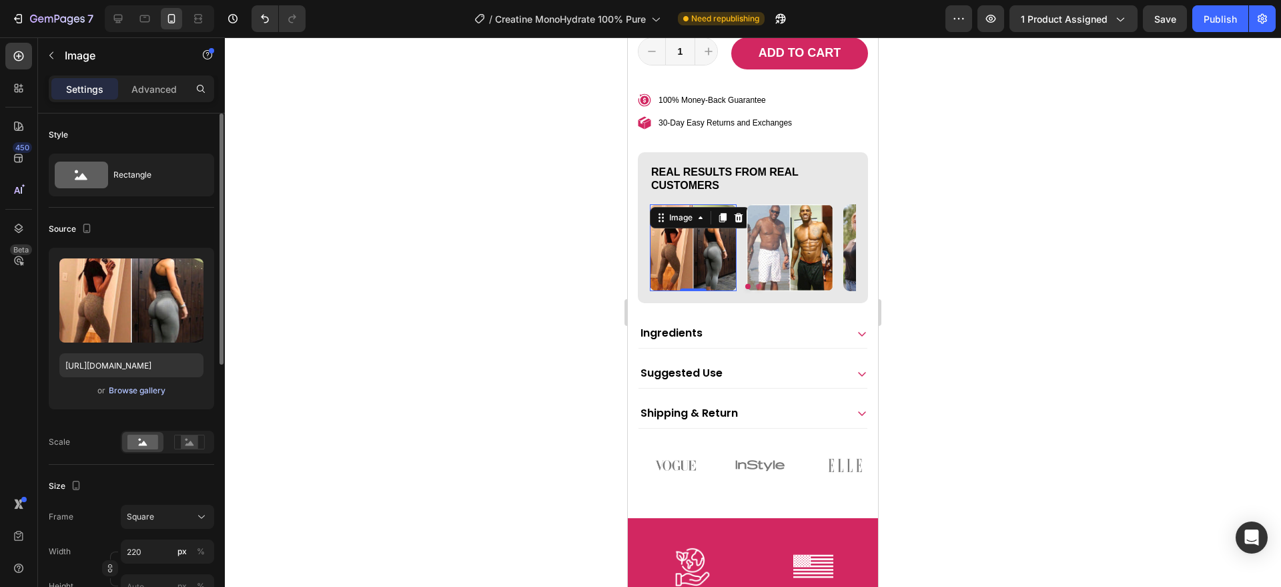
click at [156, 392] on div "Browse gallery" at bounding box center [137, 390] width 57 height 12
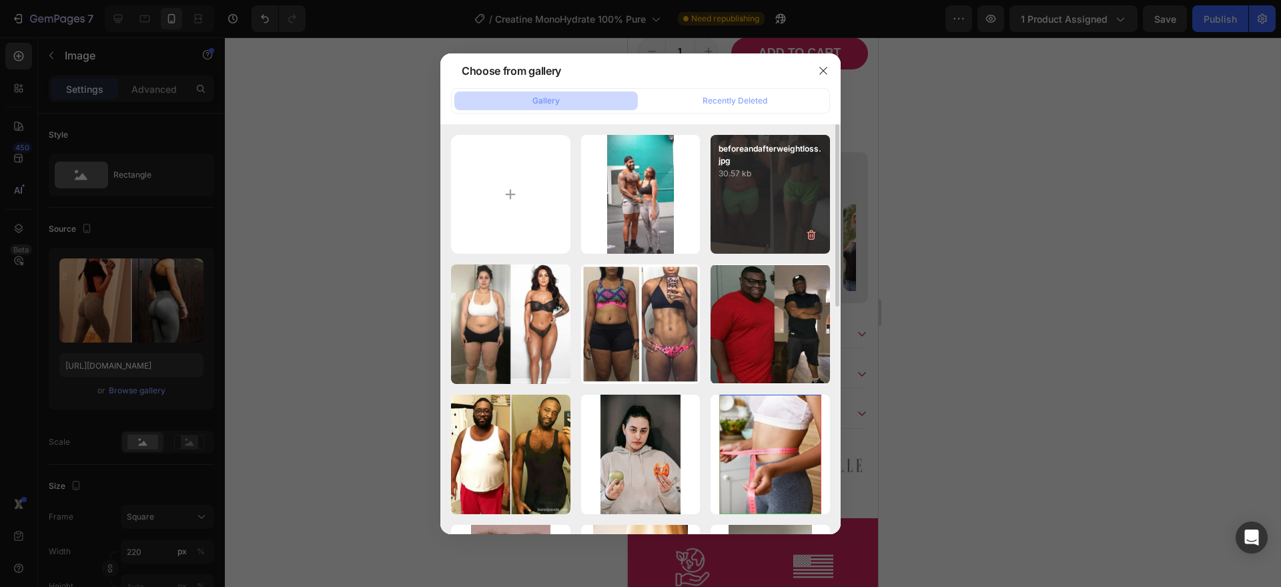
click at [761, 205] on div "beforeandafterweightloss.jpg 30.57 kb" at bounding box center [770, 194] width 119 height 119
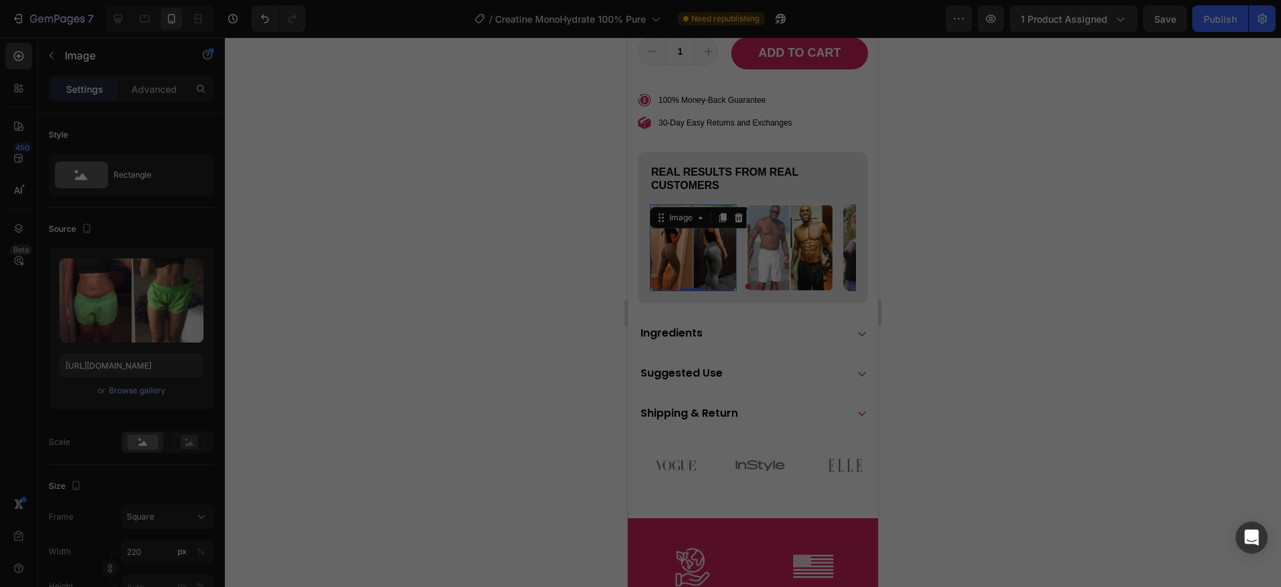
type input "[URL][DOMAIN_NAME]"
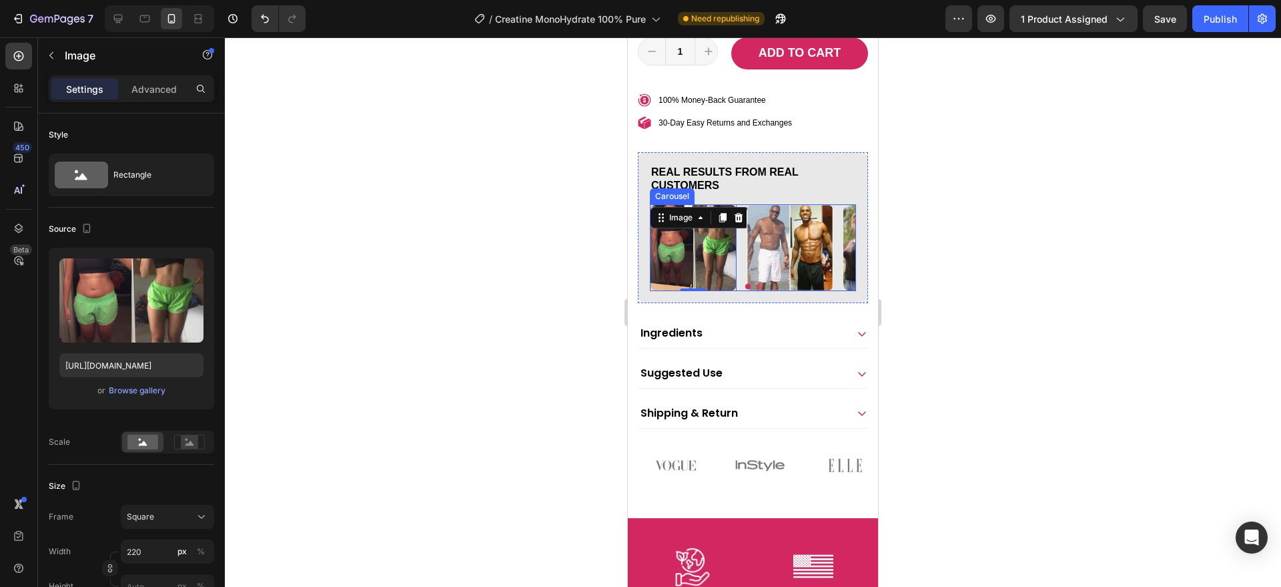
click at [756, 289] on button "Dot" at bounding box center [758, 286] width 5 height 5
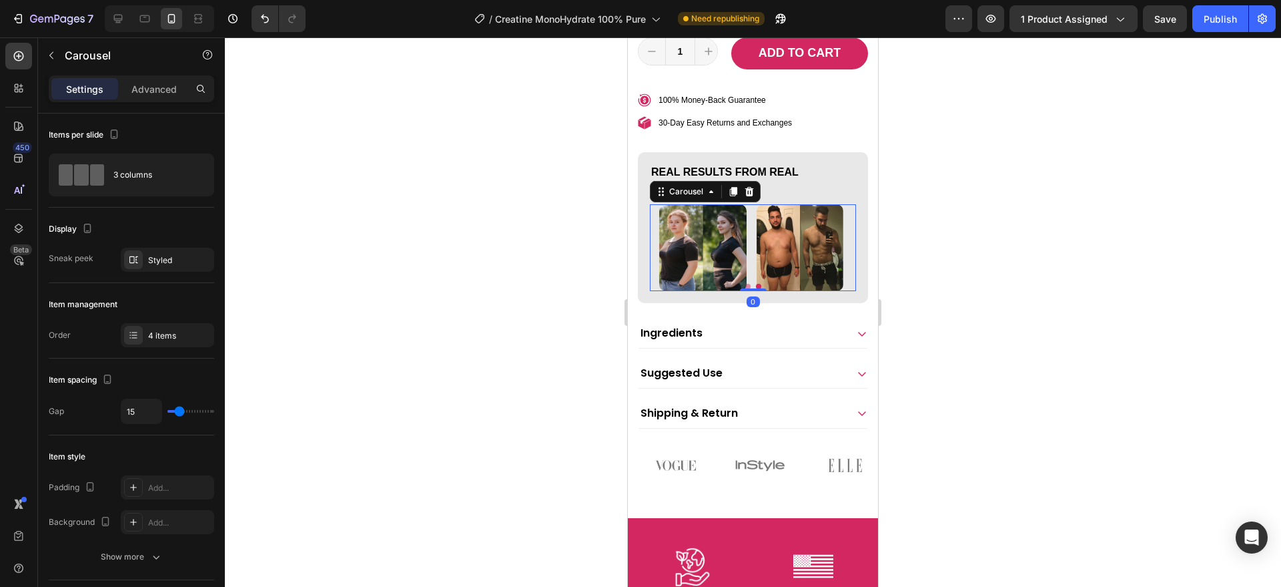
scroll to position [839, 0]
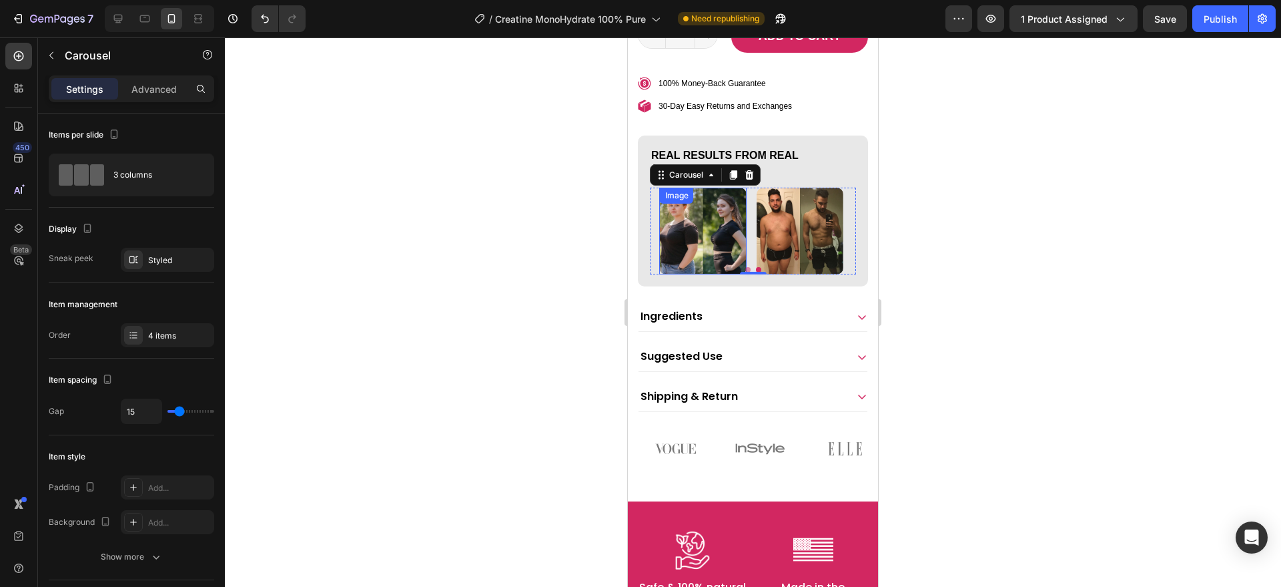
click at [717, 274] on img at bounding box center [703, 230] width 87 height 87
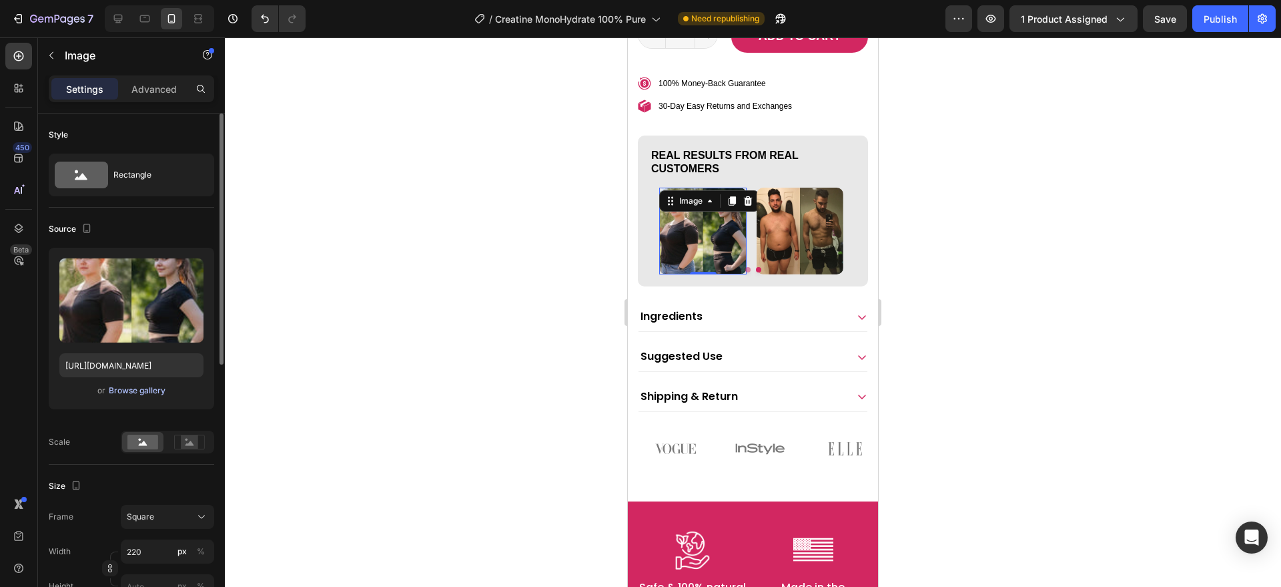
click at [144, 392] on div "Browse gallery" at bounding box center [137, 390] width 57 height 12
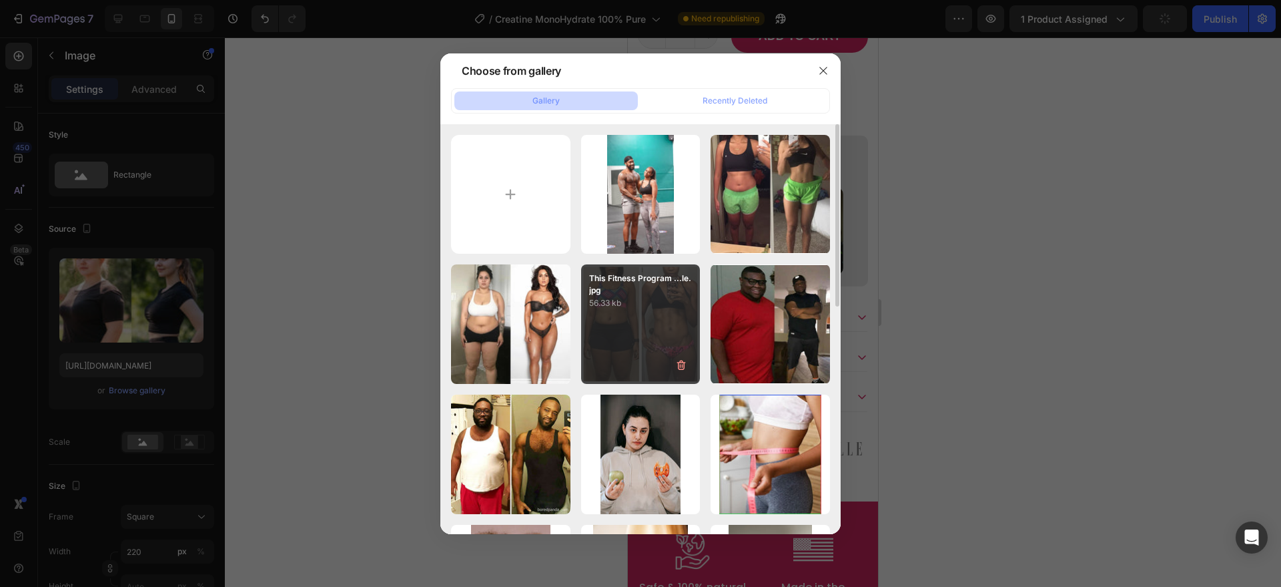
click at [630, 340] on div "This Fitness Program ...le.jpg 56.33 kb" at bounding box center [640, 323] width 119 height 119
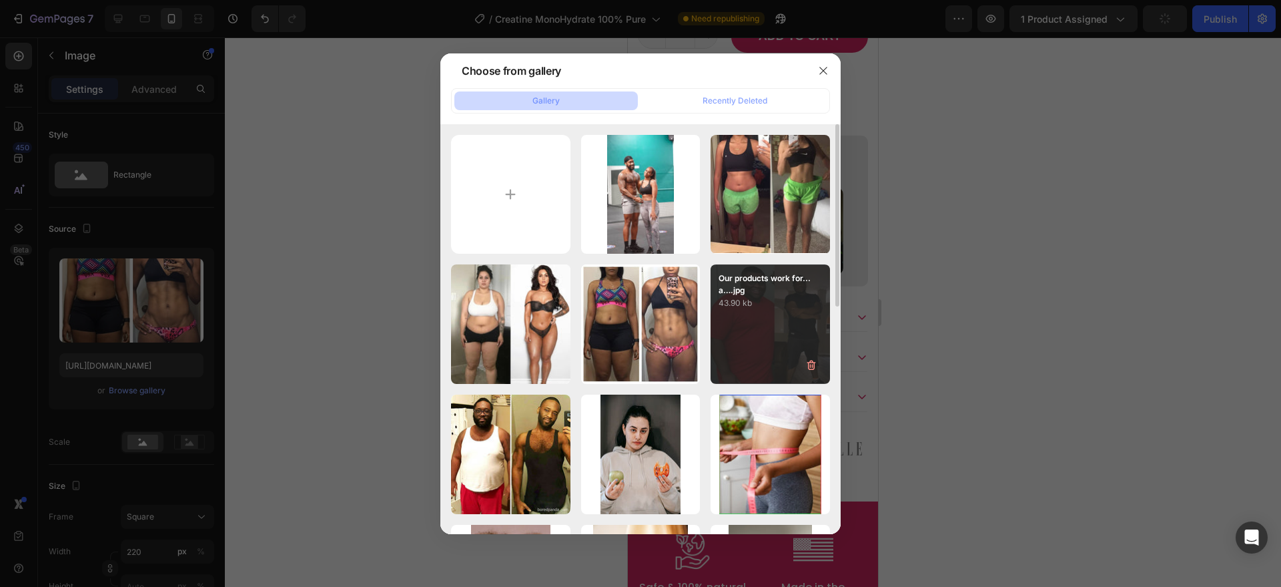
type input "[URL][DOMAIN_NAME]"
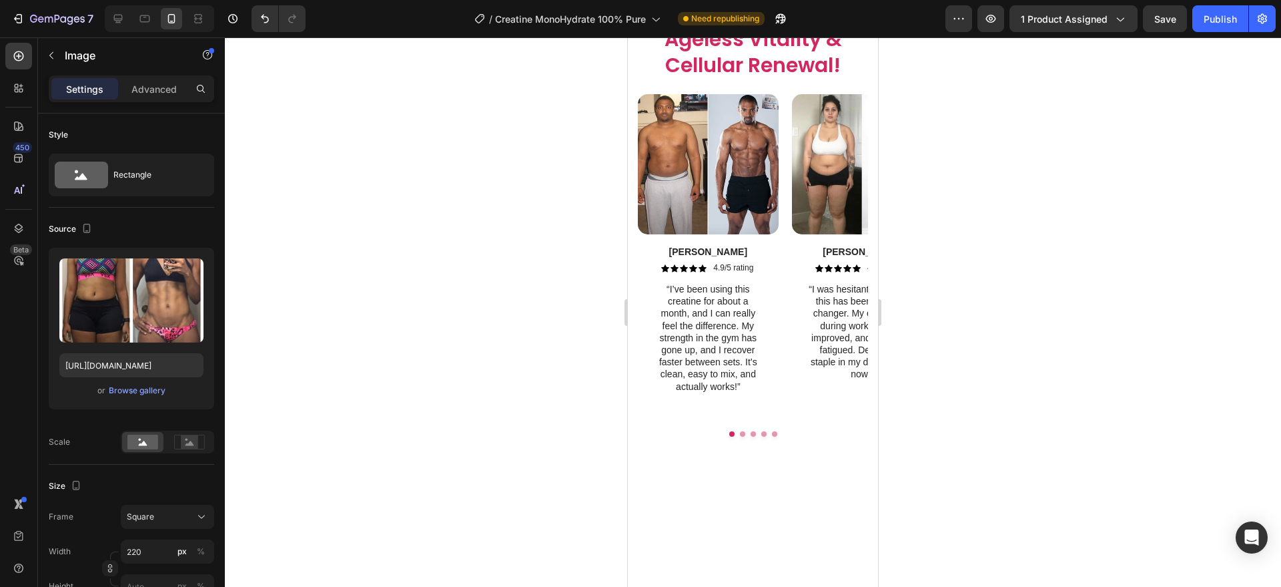
scroll to position [3492, 0]
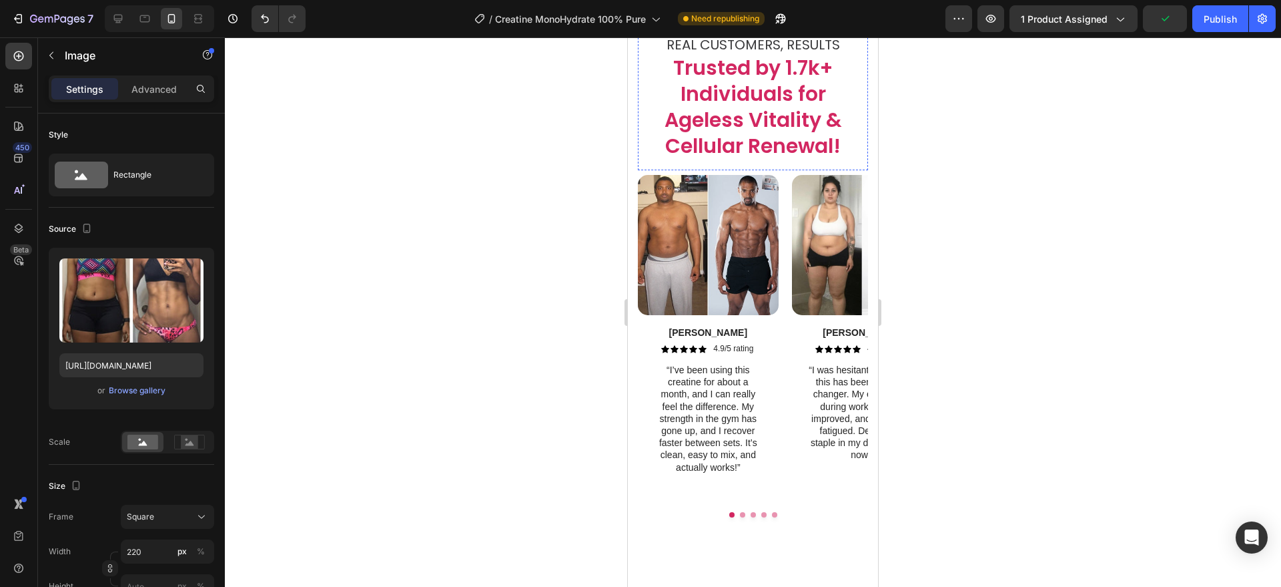
click at [779, 32] on div "Icon Icon Icon Icon Icon" at bounding box center [753, 28] width 230 height 8
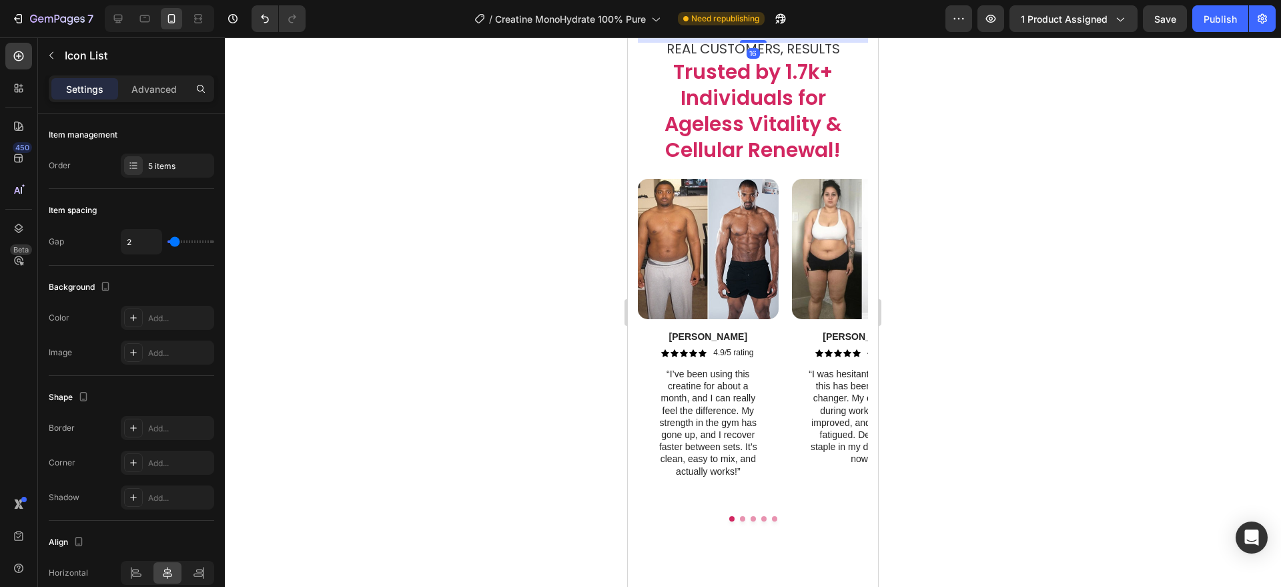
click at [751, 43] on div at bounding box center [753, 41] width 27 height 3
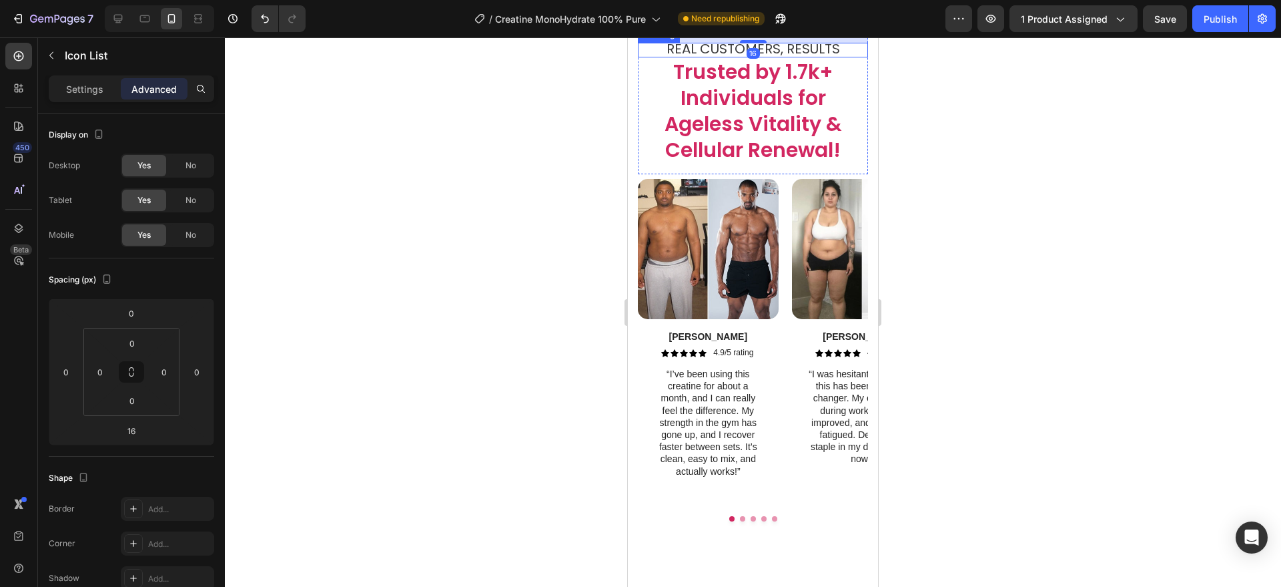
click at [771, 58] on span "REAL CUSTOMERS, RESULTS" at bounding box center [753, 48] width 173 height 19
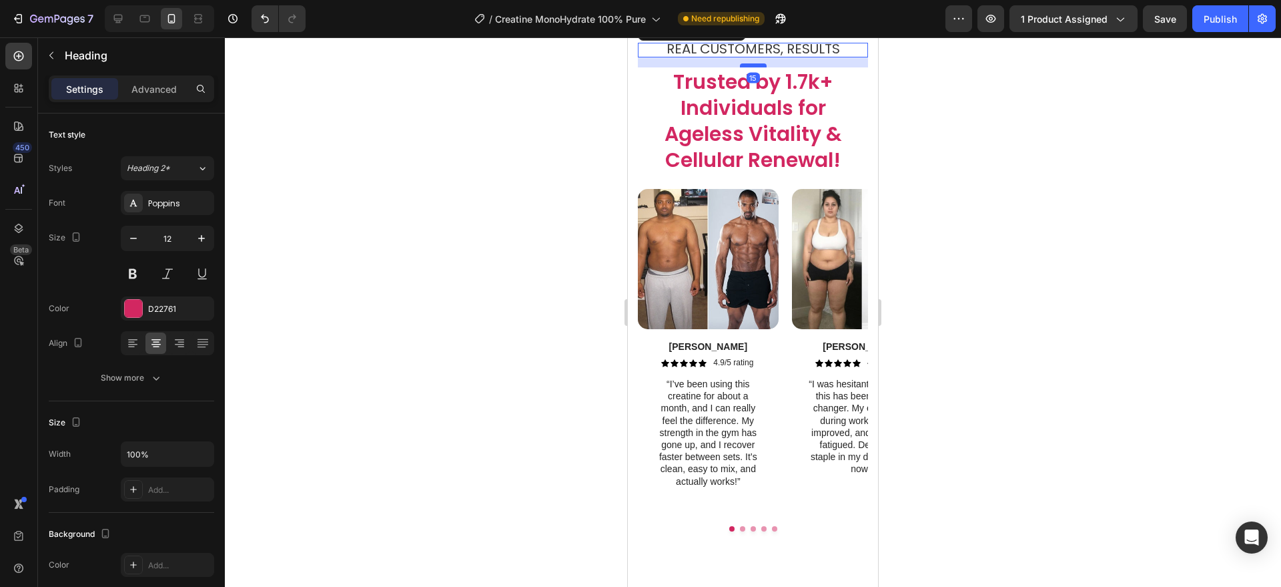
drag, startPoint x: 753, startPoint y: 160, endPoint x: 752, endPoint y: 171, distance: 10.8
click at [752, 67] on div at bounding box center [753, 65] width 27 height 4
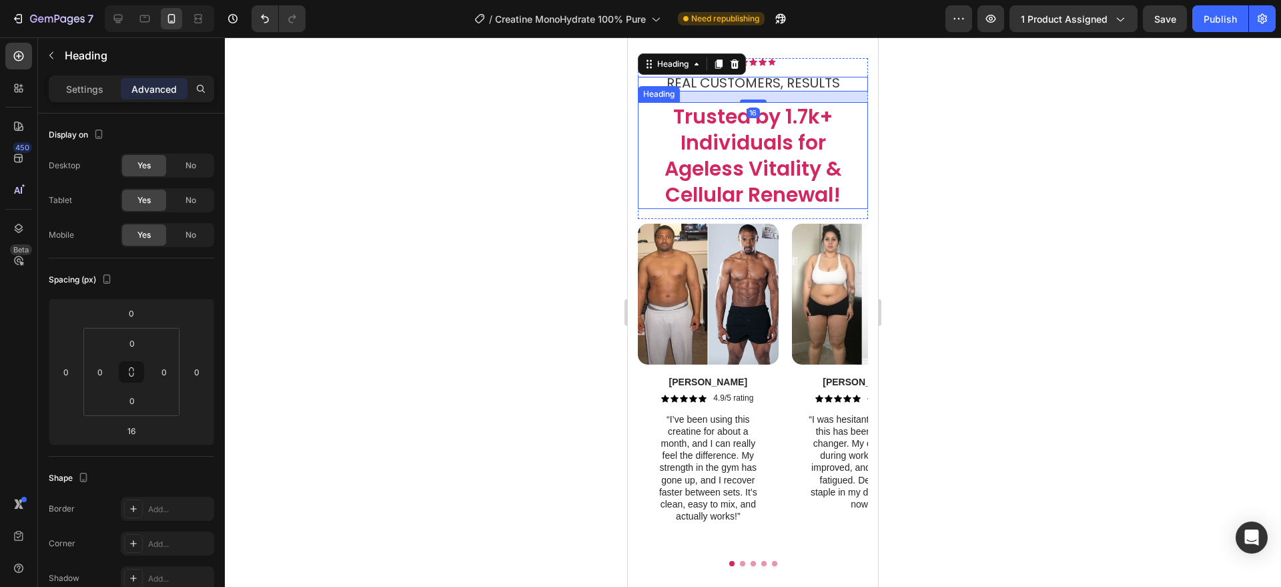
scroll to position [3626, 0]
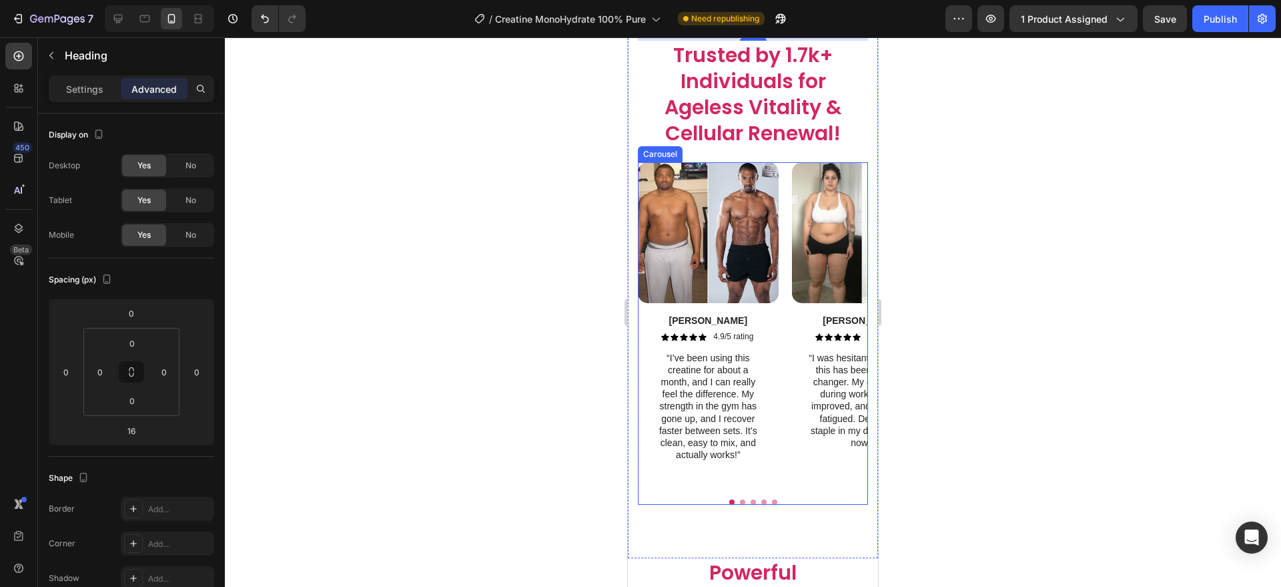
click at [751, 501] on button "Dot" at bounding box center [753, 501] width 5 height 5
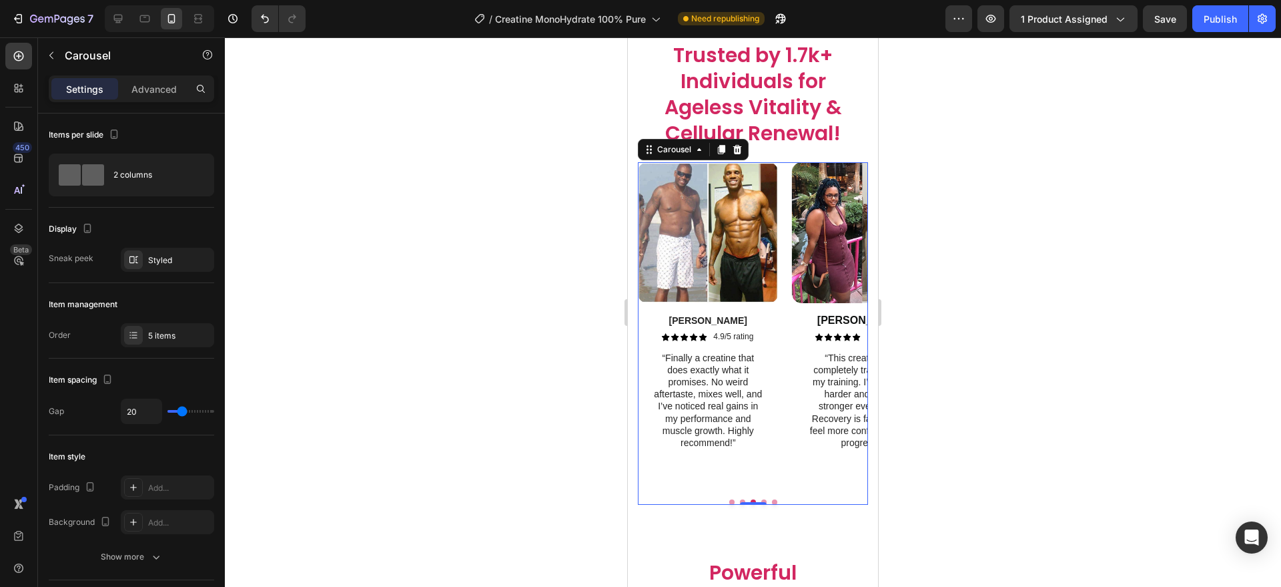
click at [772, 501] on button "Dot" at bounding box center [774, 501] width 5 height 5
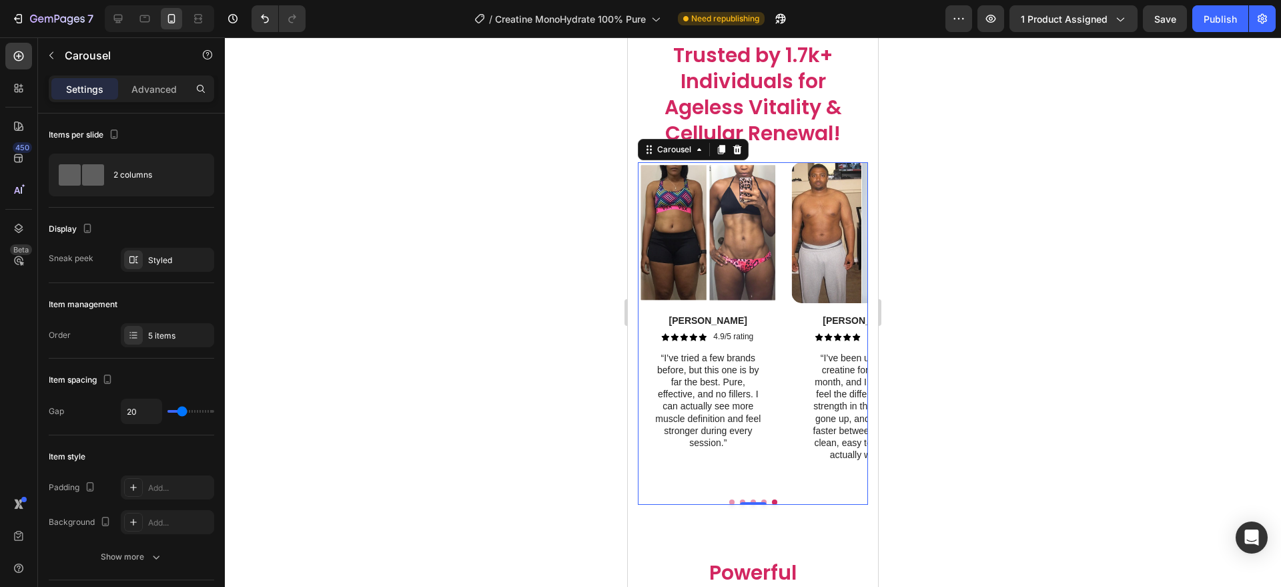
click at [761, 499] on button "Dot" at bounding box center [763, 501] width 5 height 5
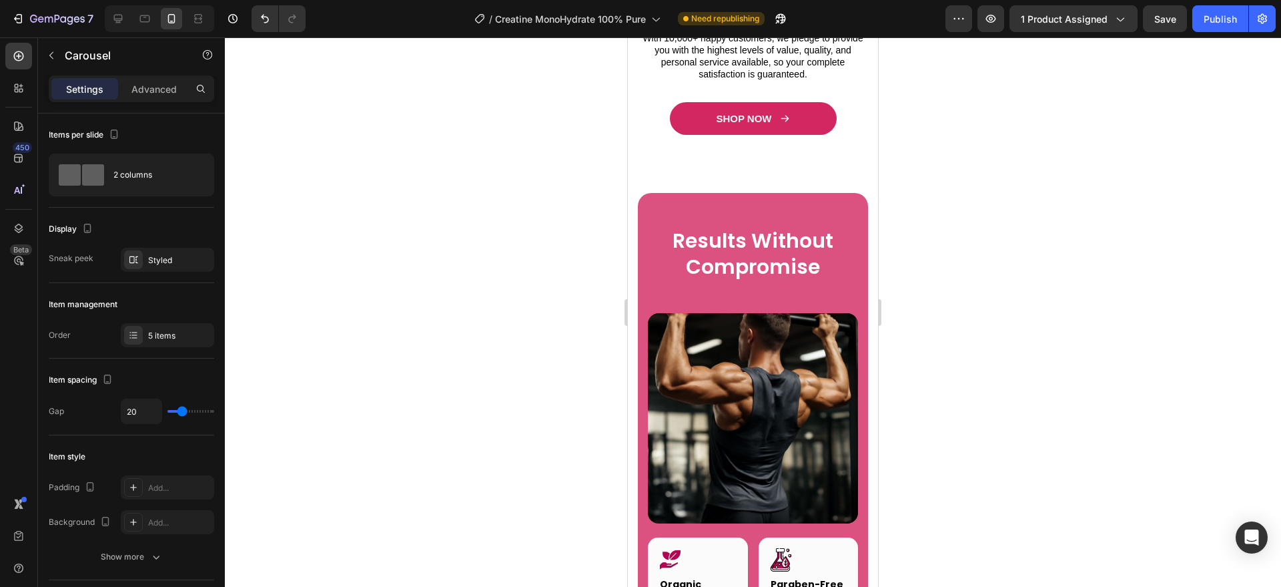
scroll to position [5138, 0]
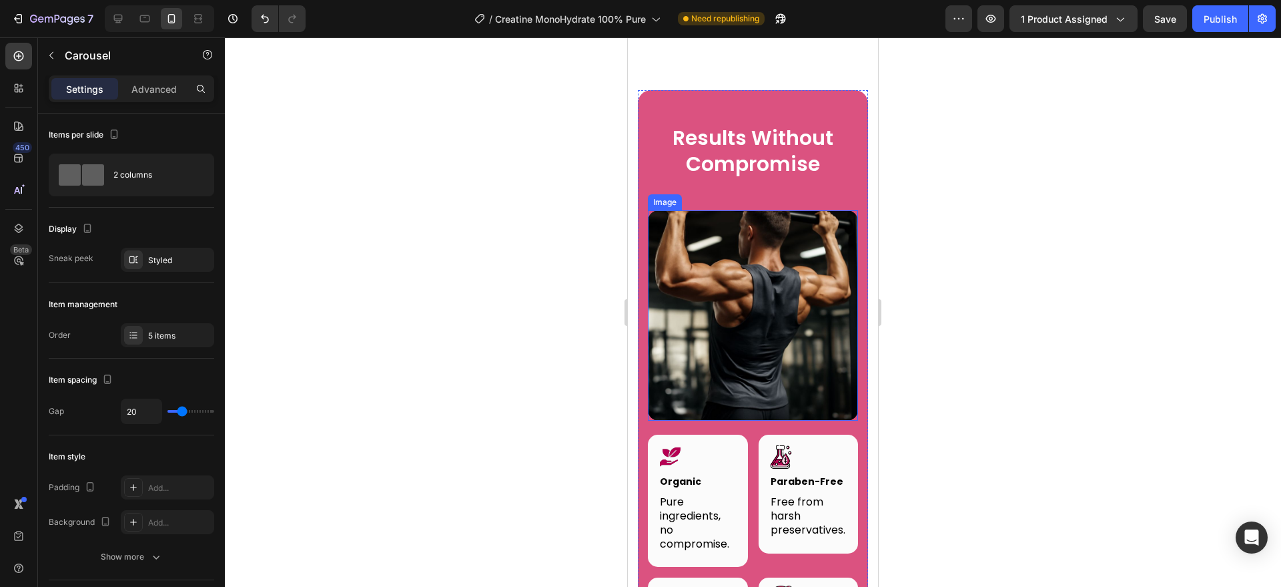
click at [770, 420] on img at bounding box center [753, 315] width 210 height 210
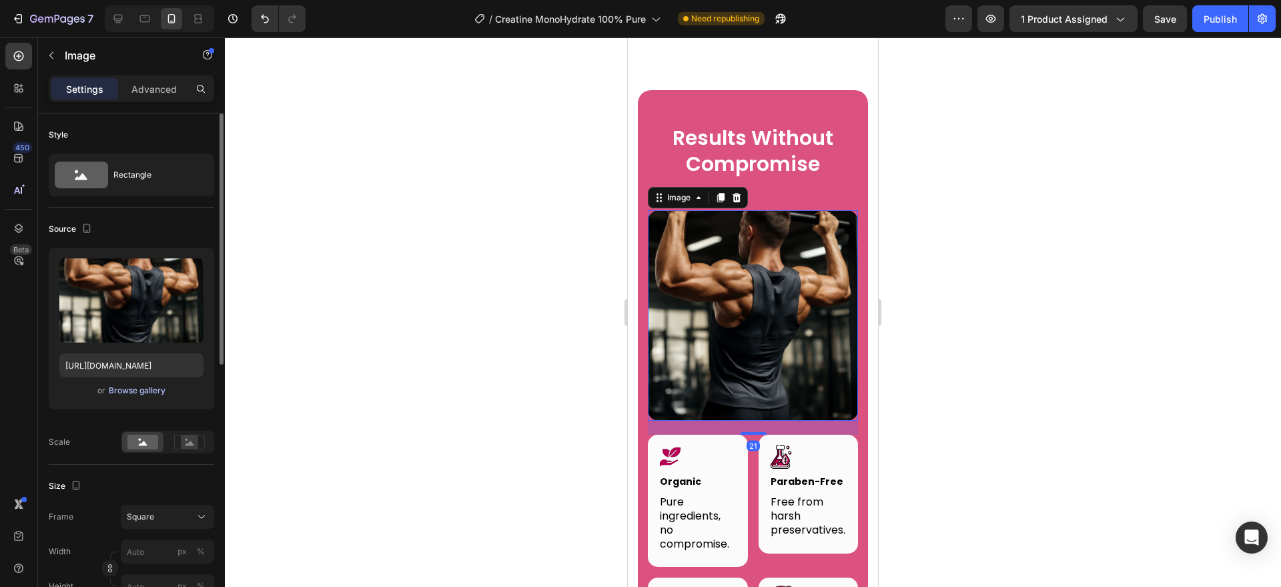
click at [148, 390] on div "Browse gallery" at bounding box center [137, 390] width 57 height 12
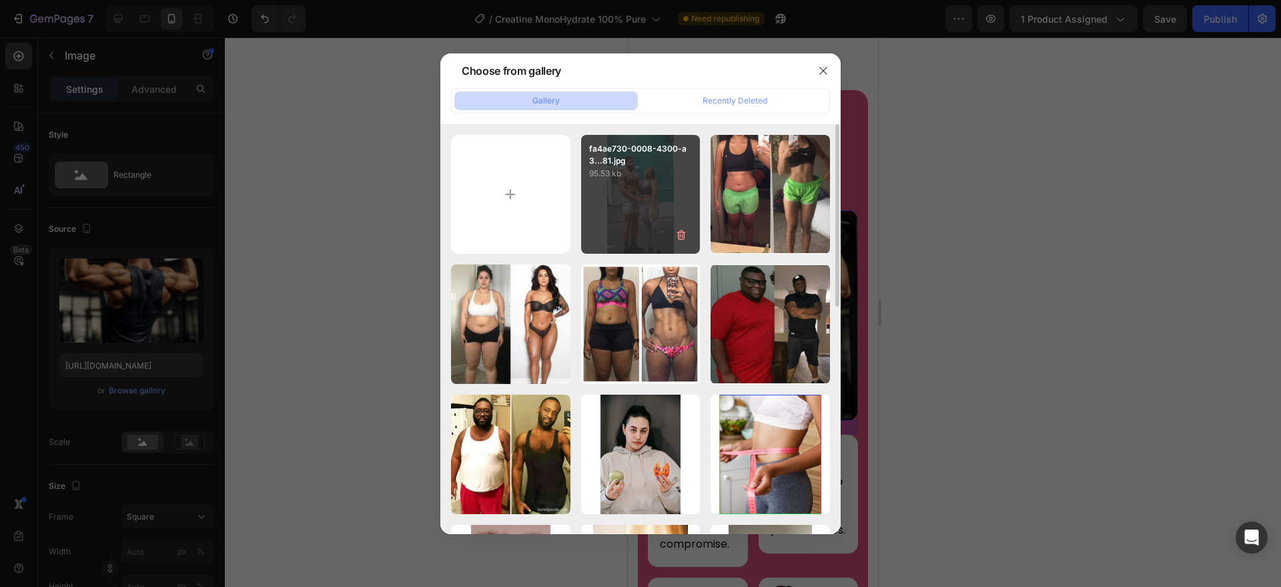
click at [662, 220] on div "fa4ae730-0008-4300-a3...81.jpg 95.53 kb" at bounding box center [640, 194] width 119 height 119
type input "[URL][DOMAIN_NAME]"
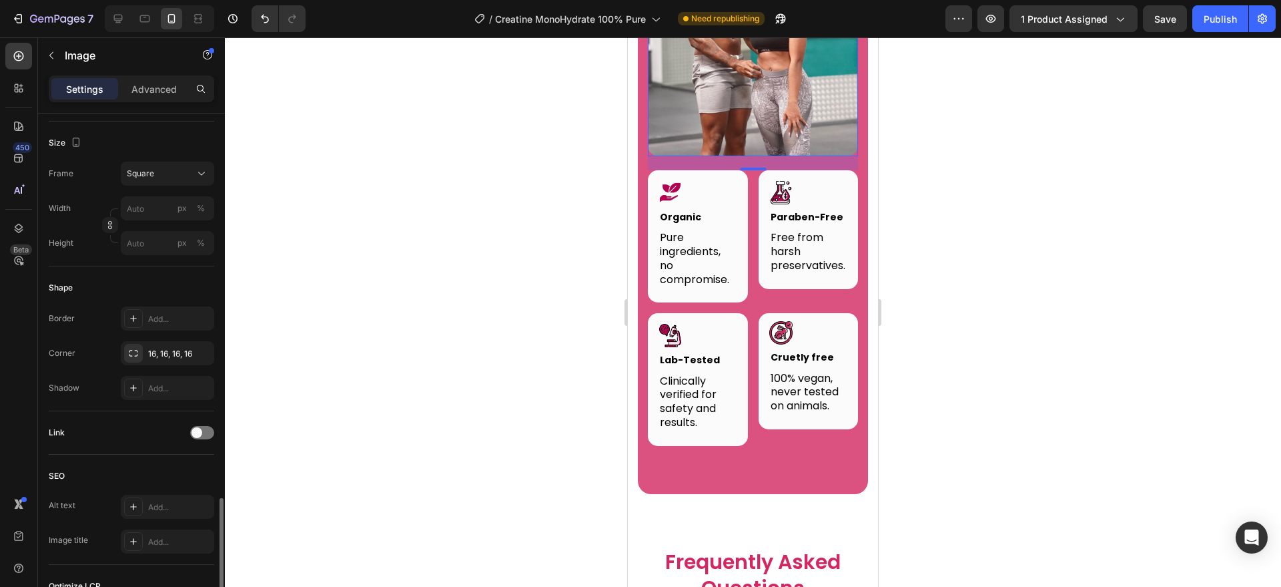
scroll to position [488, 0]
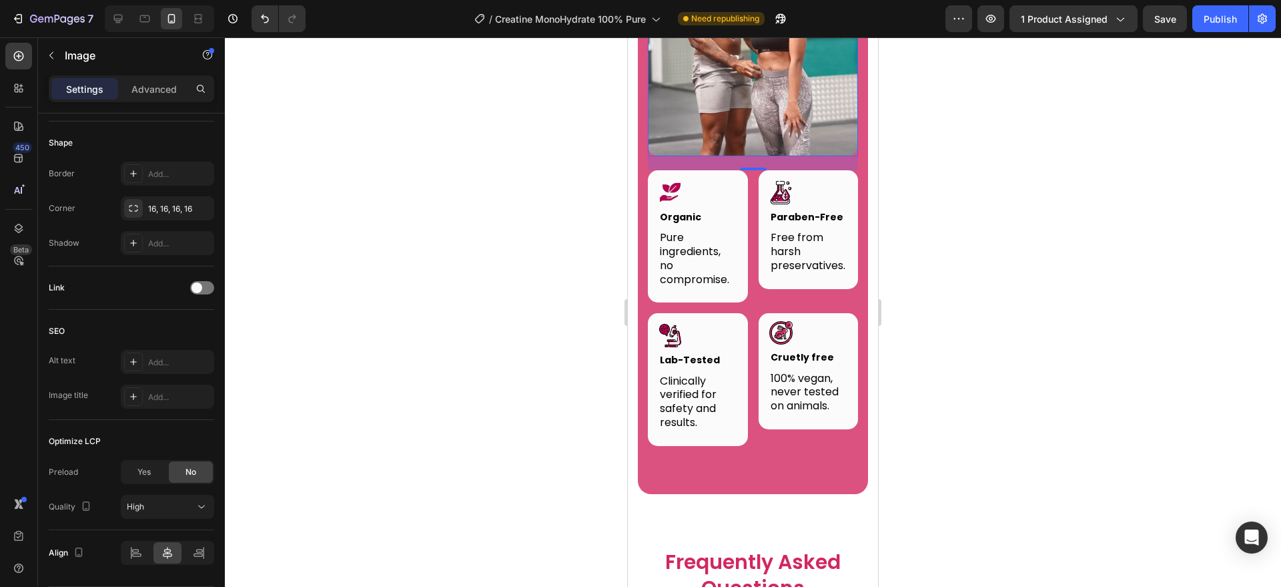
click at [165, 77] on div "Settings Advanced" at bounding box center [131, 88] width 165 height 27
click at [165, 90] on p "Advanced" at bounding box center [153, 89] width 45 height 14
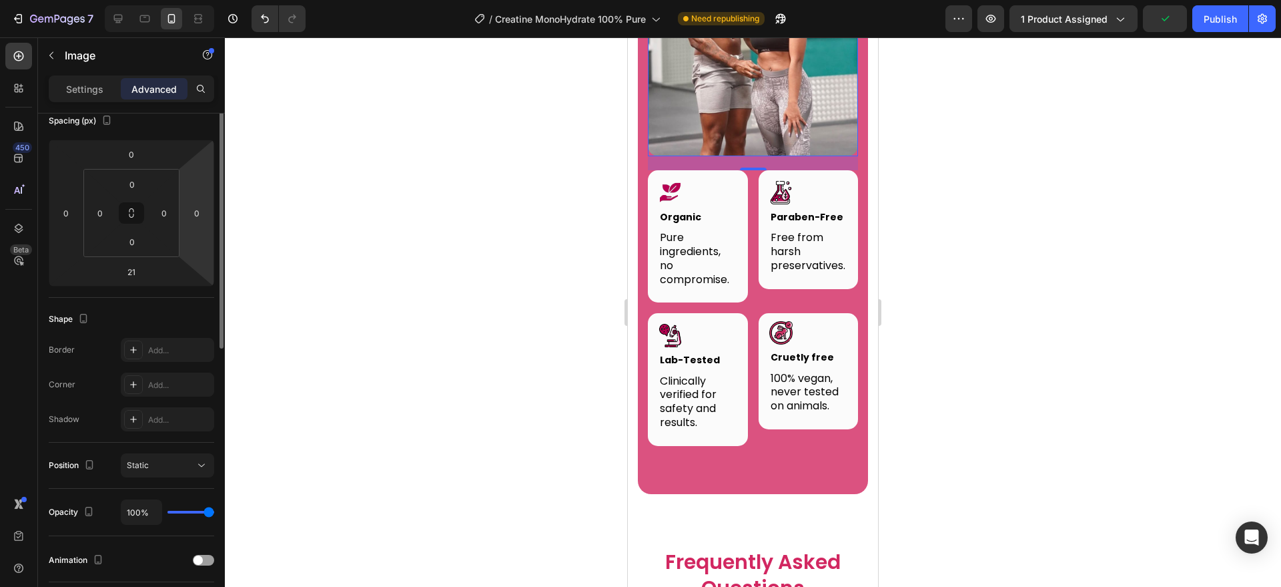
scroll to position [64, 0]
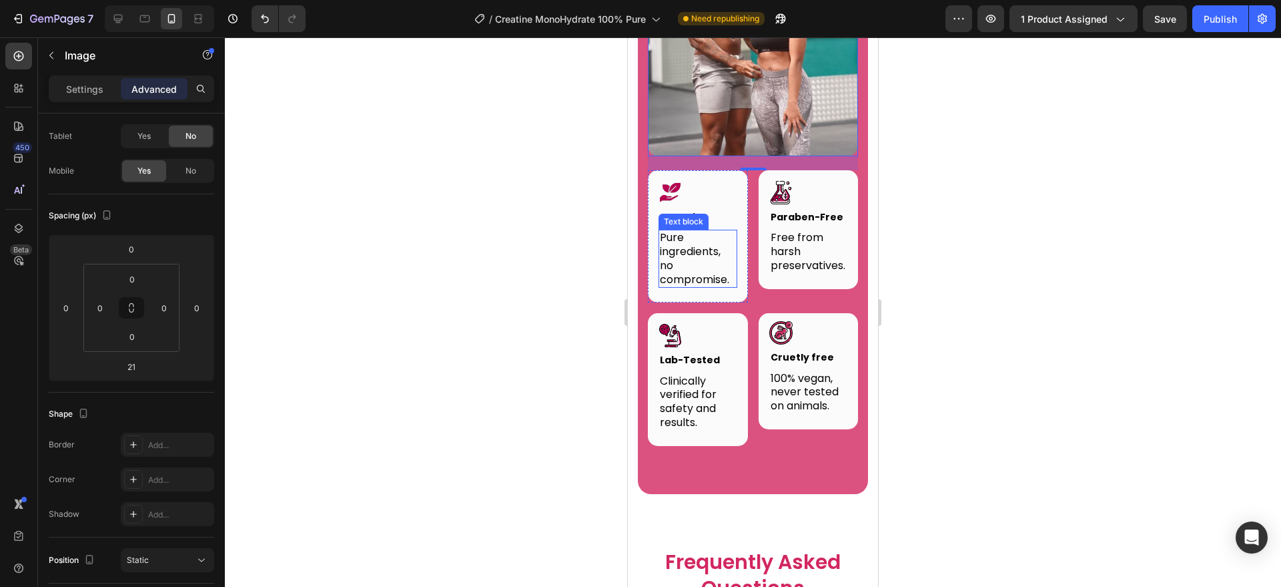
click at [689, 246] on p "Pure ingredients, no compromise." at bounding box center [698, 258] width 76 height 55
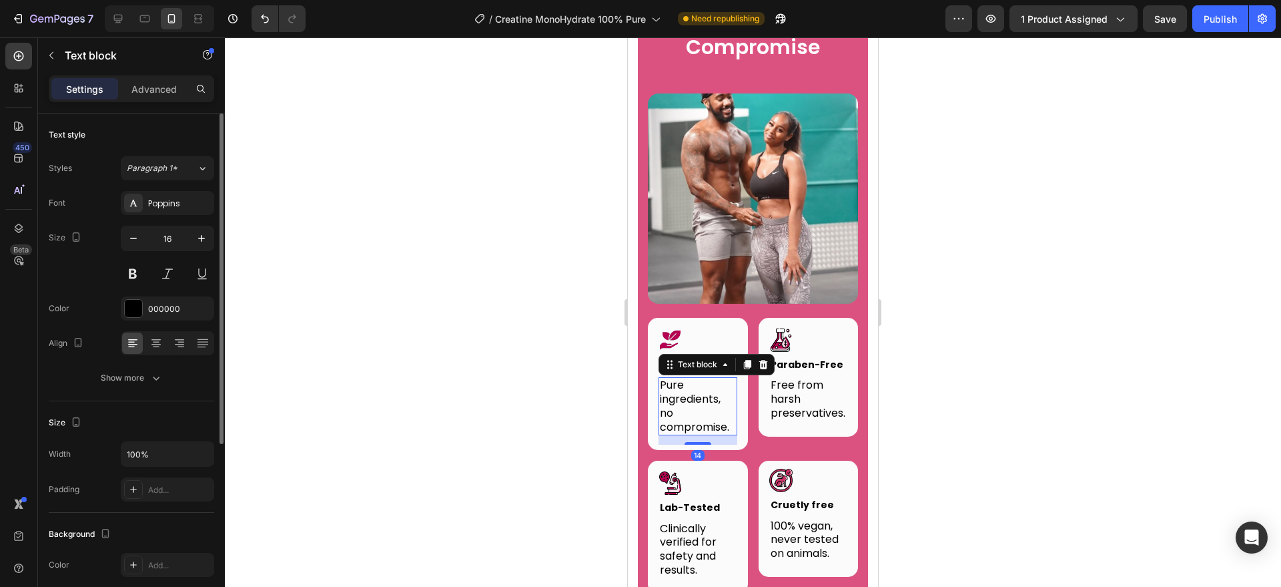
scroll to position [5319, 0]
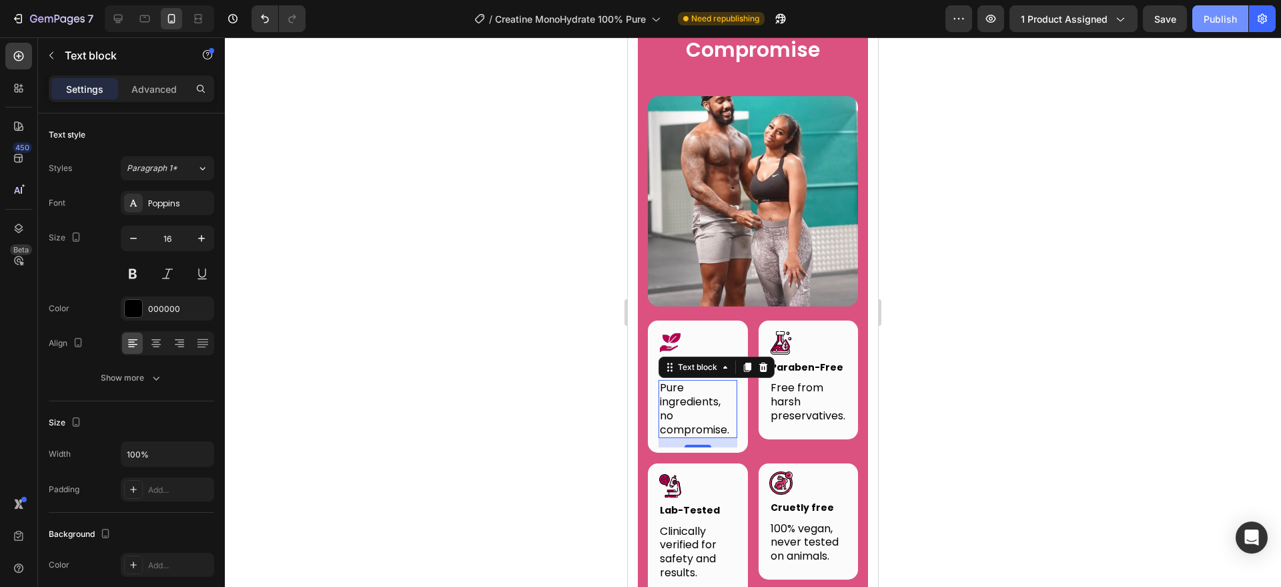
click at [1214, 13] on div "Publish" at bounding box center [1220, 19] width 33 height 14
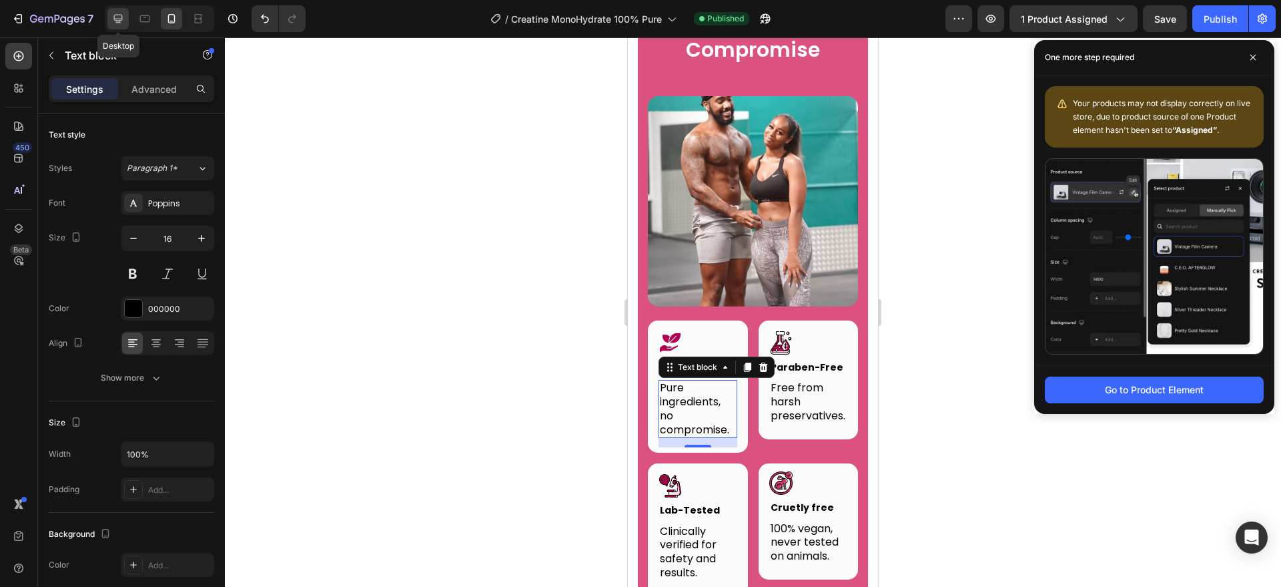
click at [125, 19] on icon at bounding box center [117, 18] width 13 height 13
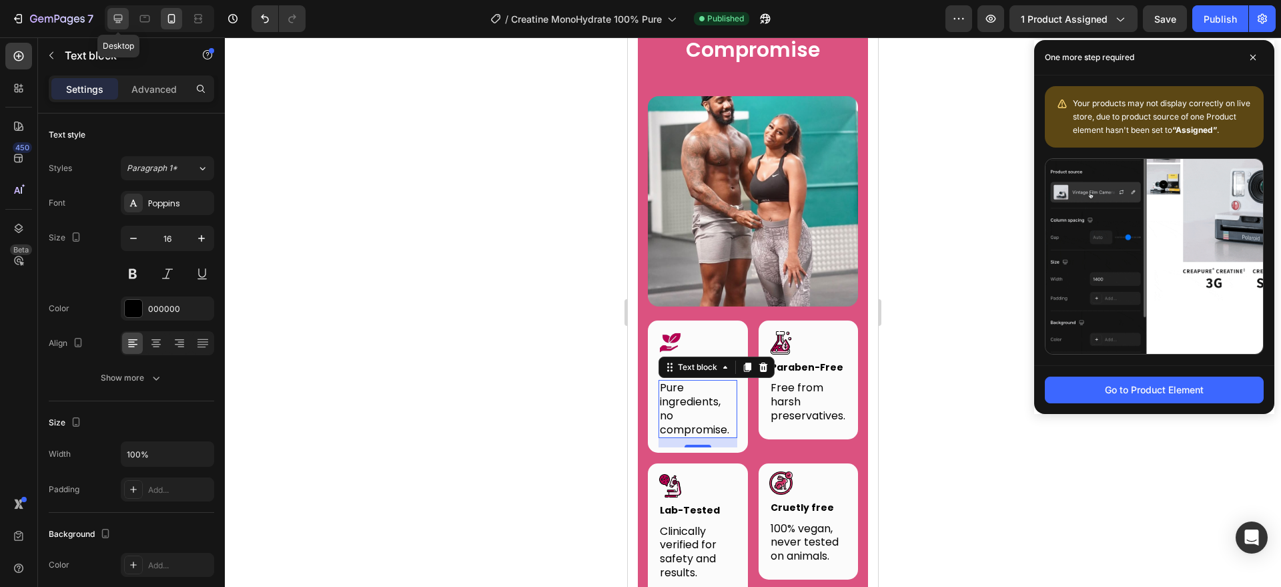
type input "18"
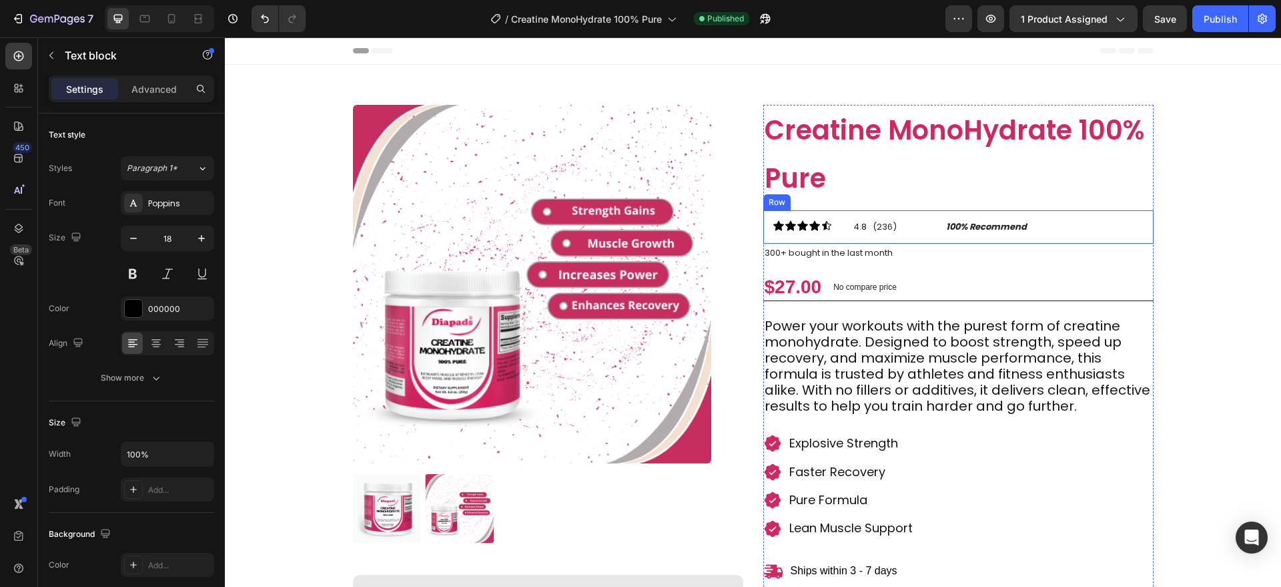
click at [763, 224] on div "Icon Icon Icon Icon Icon Icon List 4.8 (236) Text Block 100% Recommend Text Blo…" at bounding box center [958, 226] width 390 height 33
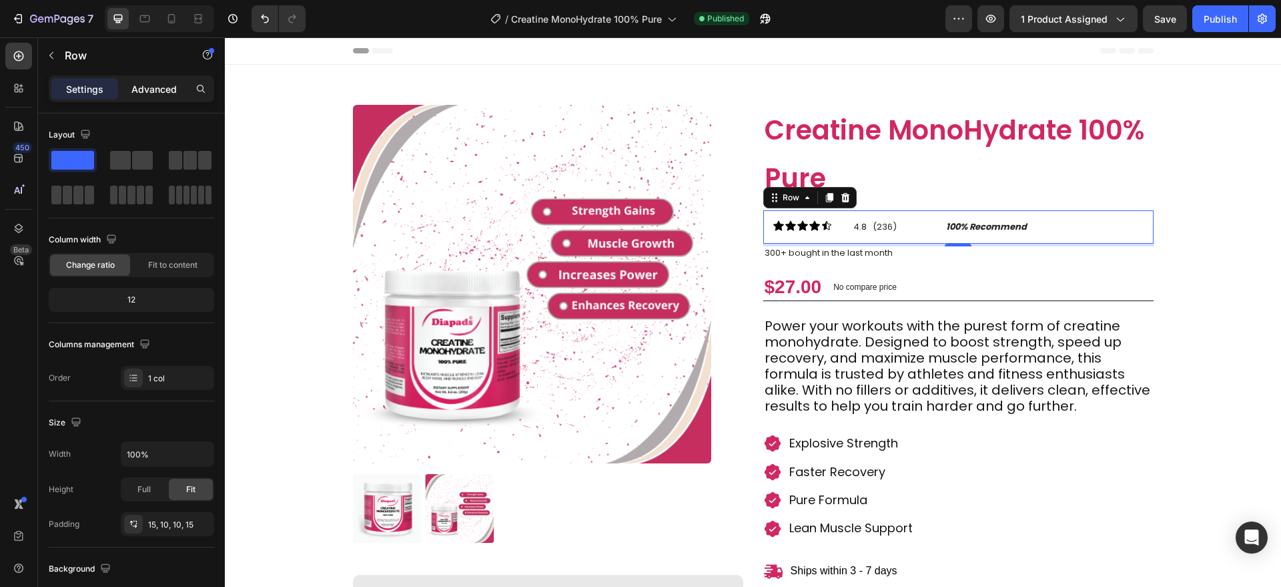
click at [153, 90] on p "Advanced" at bounding box center [153, 89] width 45 height 14
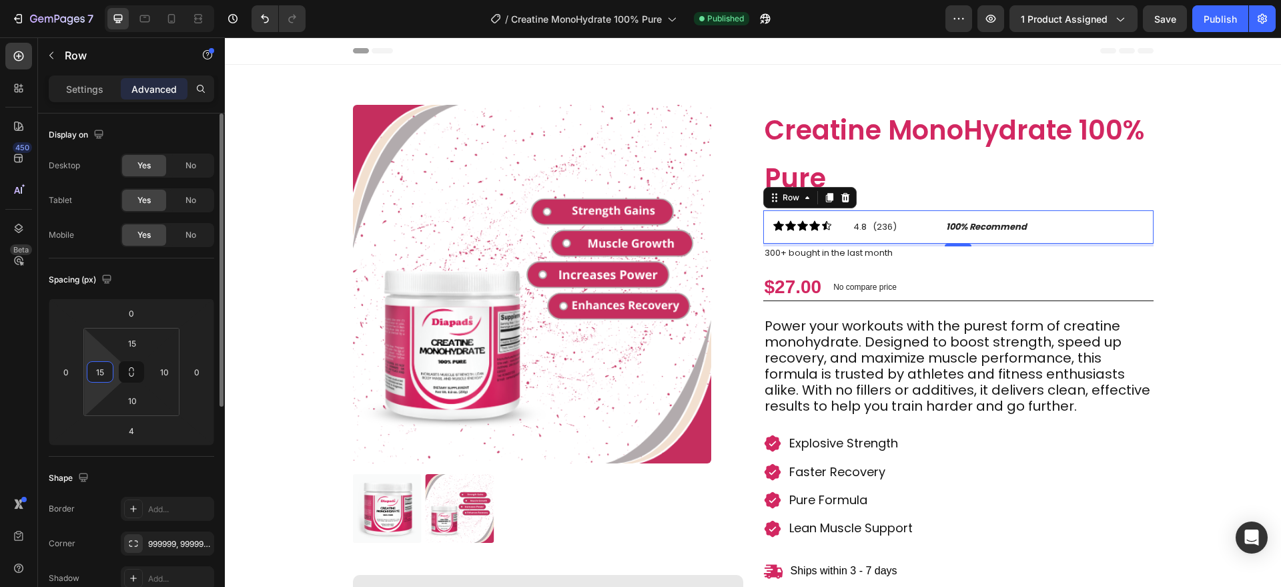
click at [103, 372] on input "15" at bounding box center [100, 372] width 20 height 20
click at [841, 223] on div "Icon Icon Icon Icon Icon Icon List 4.8 (236) Text Block 100% Recommend Text Blo…" at bounding box center [960, 227] width 374 height 14
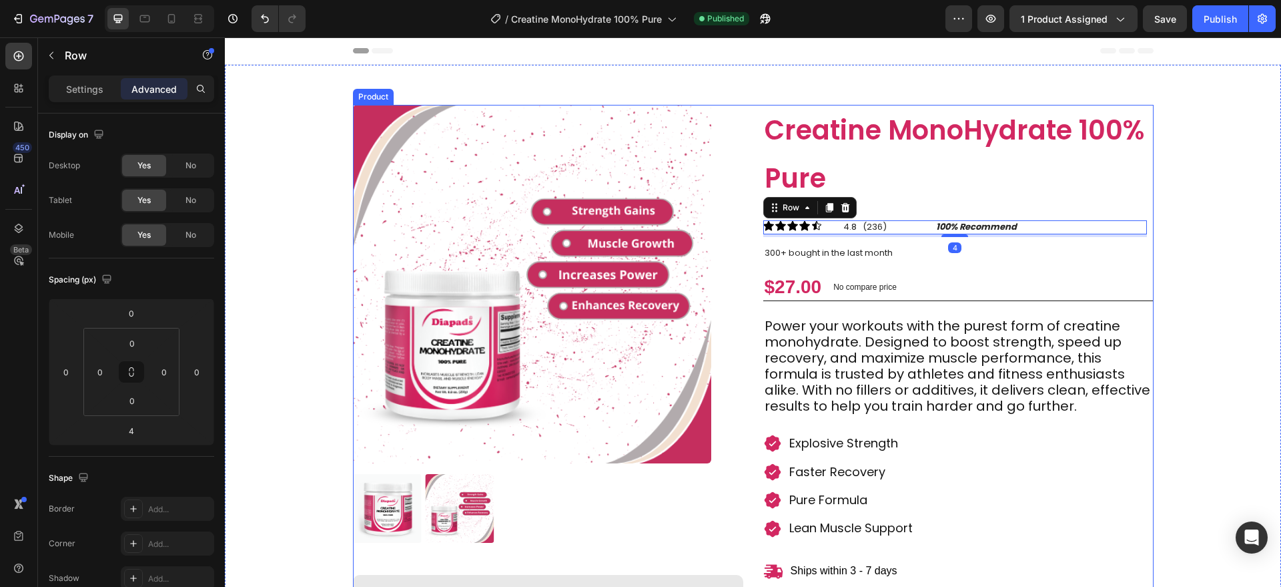
click at [746, 251] on div "Product Images Transformations That Speak for Themselves Heading Image Image Im…" at bounding box center [753, 489] width 801 height 768
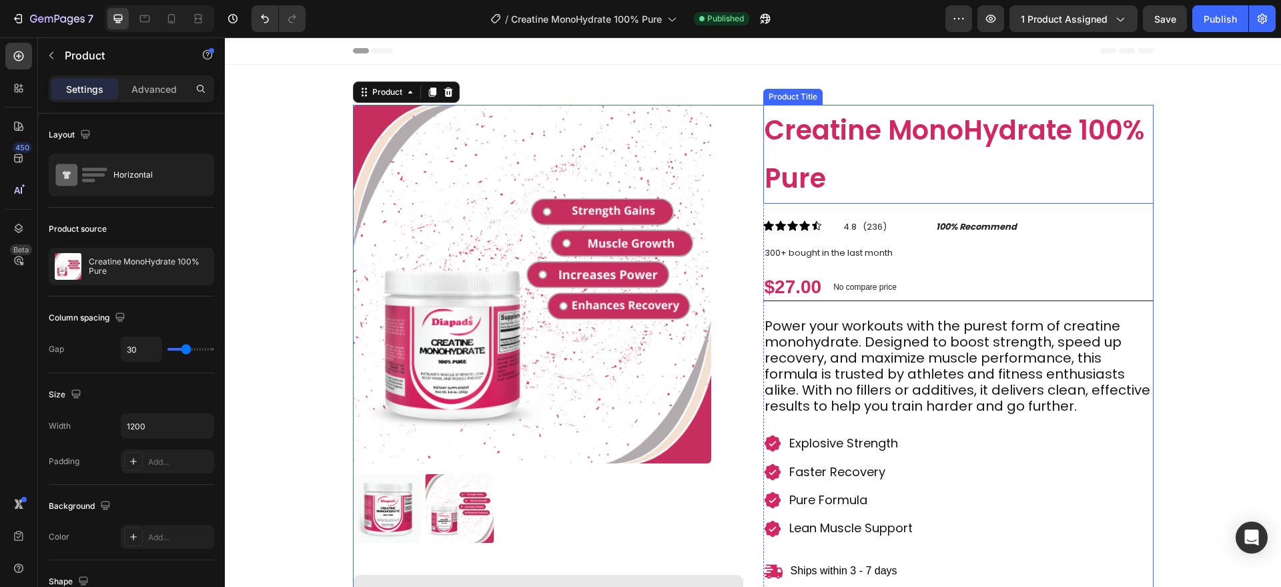
click at [793, 198] on h1 "Creatine MonoHydrate 100% Pure" at bounding box center [958, 154] width 390 height 99
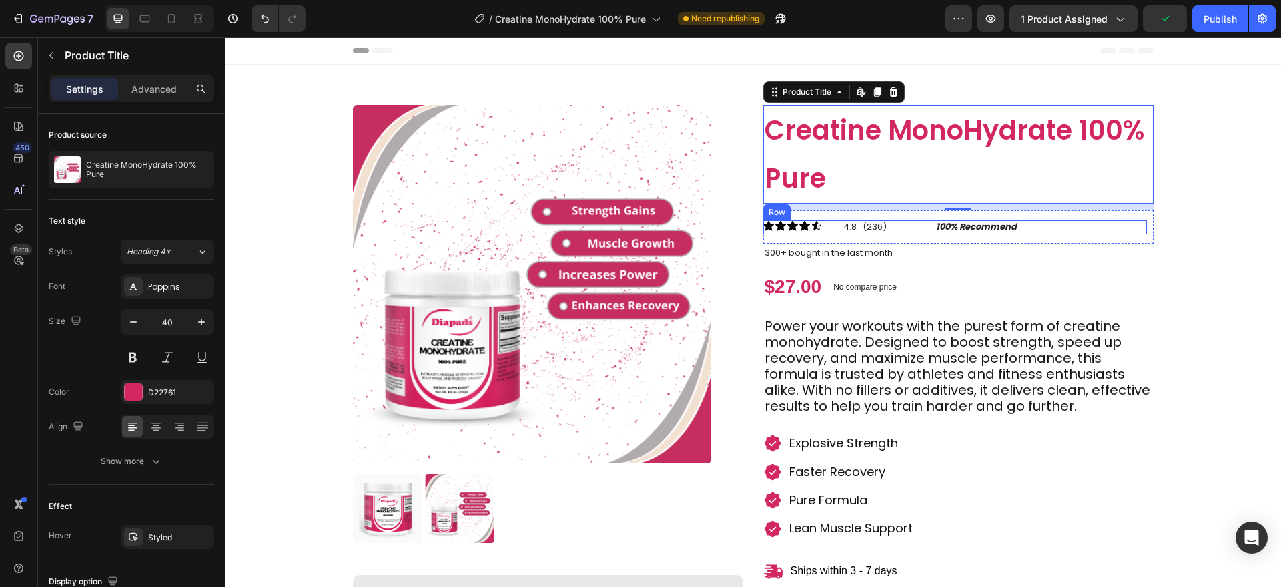
click at [824, 222] on div "Icon Icon Icon Icon Icon Icon List 4.8 (236) Text Block 100% Recommend Text Blo…" at bounding box center [955, 227] width 384 height 14
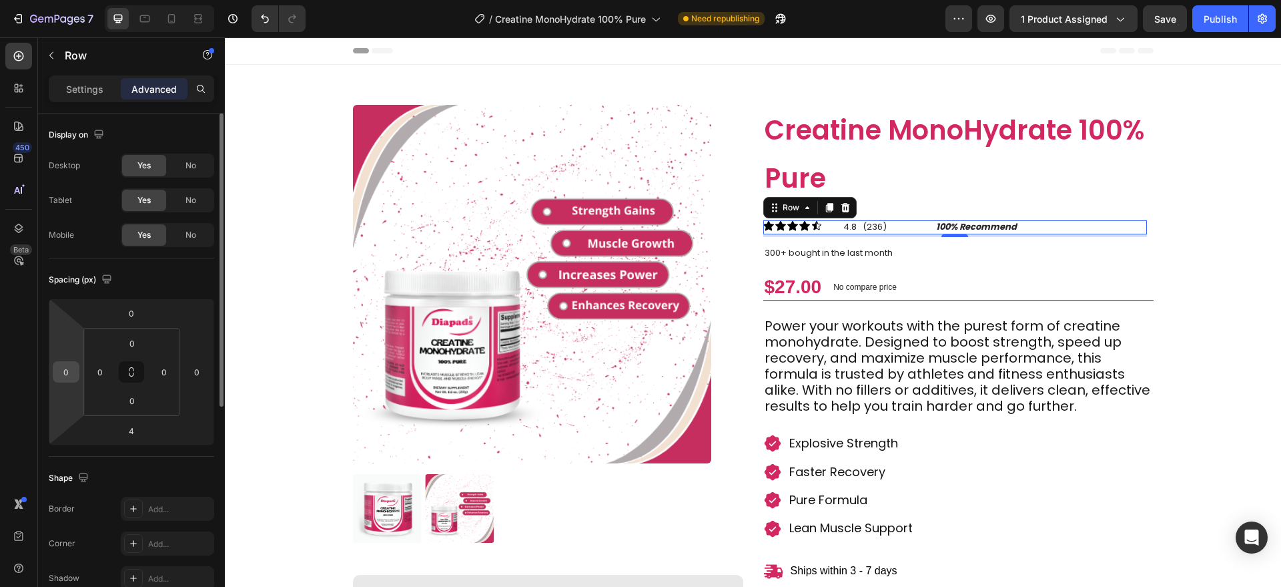
click at [71, 373] on input "0" at bounding box center [66, 372] width 20 height 20
type input "1"
type input "3"
type input "4"
type input "5"
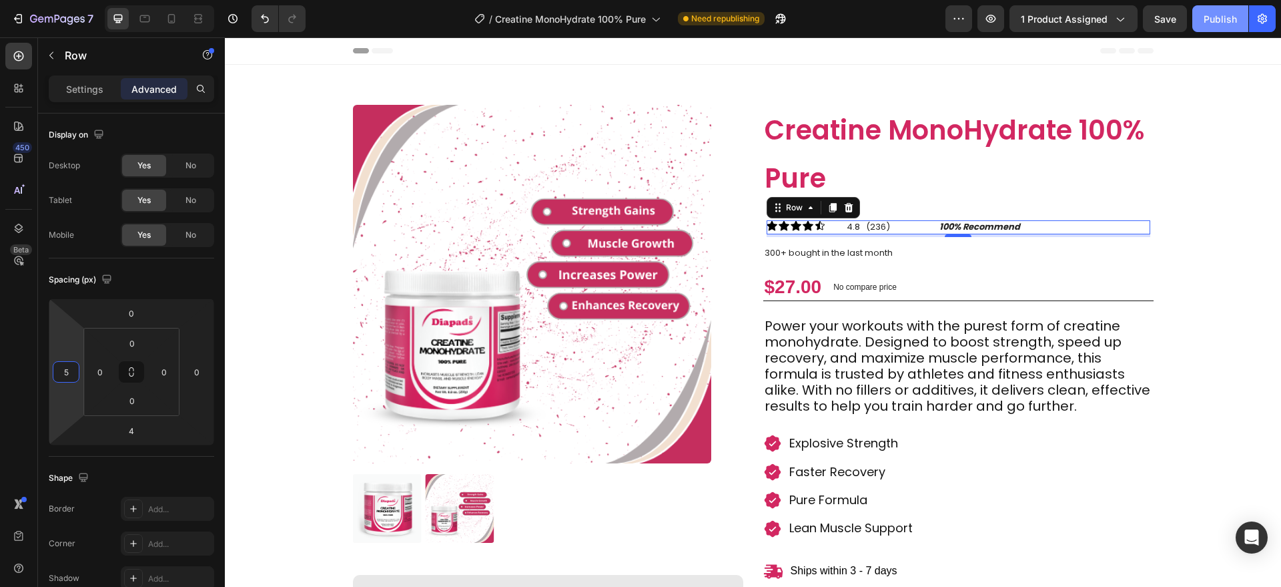
click at [1220, 16] on div "Publish" at bounding box center [1220, 19] width 33 height 14
